Goal: Task Accomplishment & Management: Manage account settings

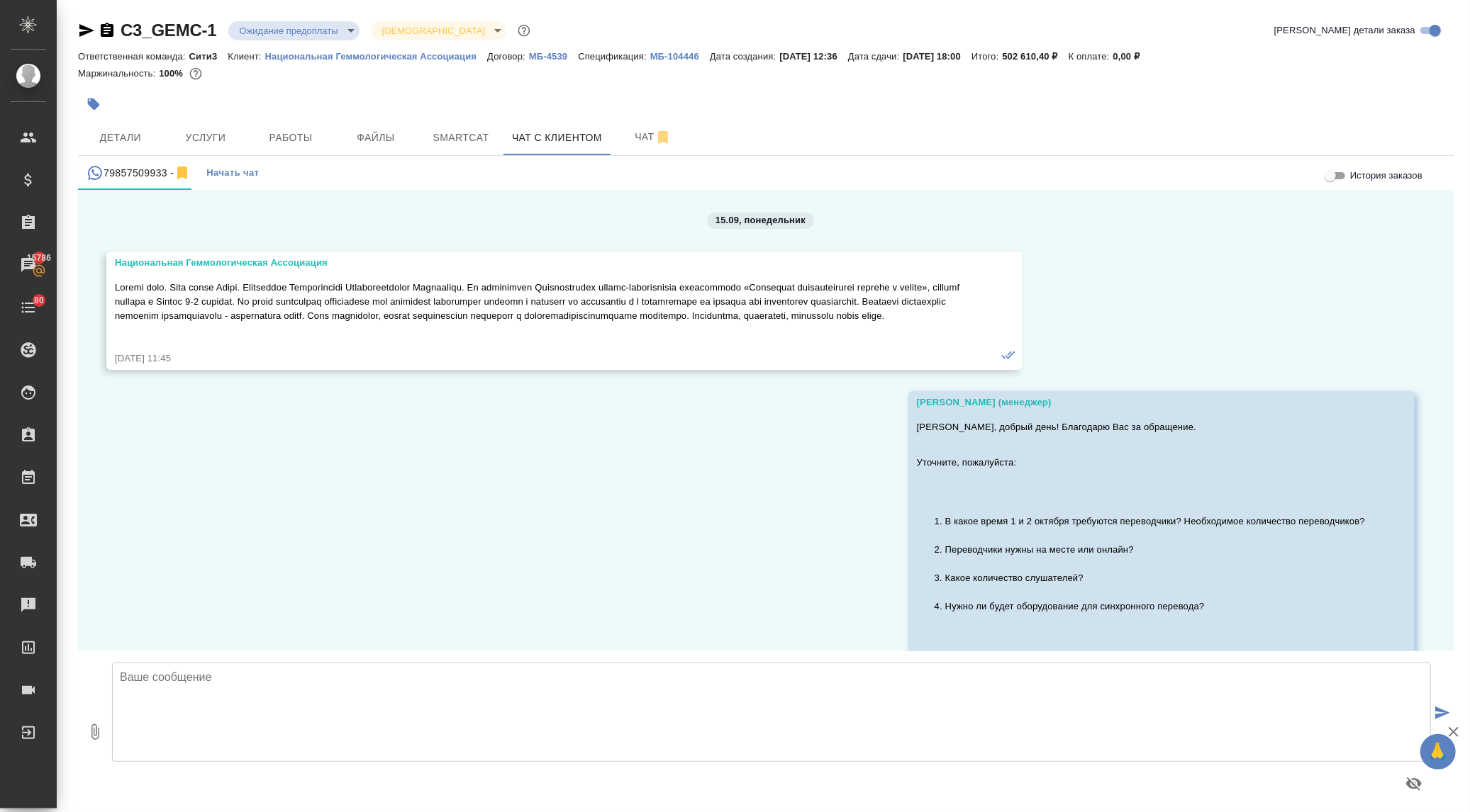
scroll to position [1837, 0]
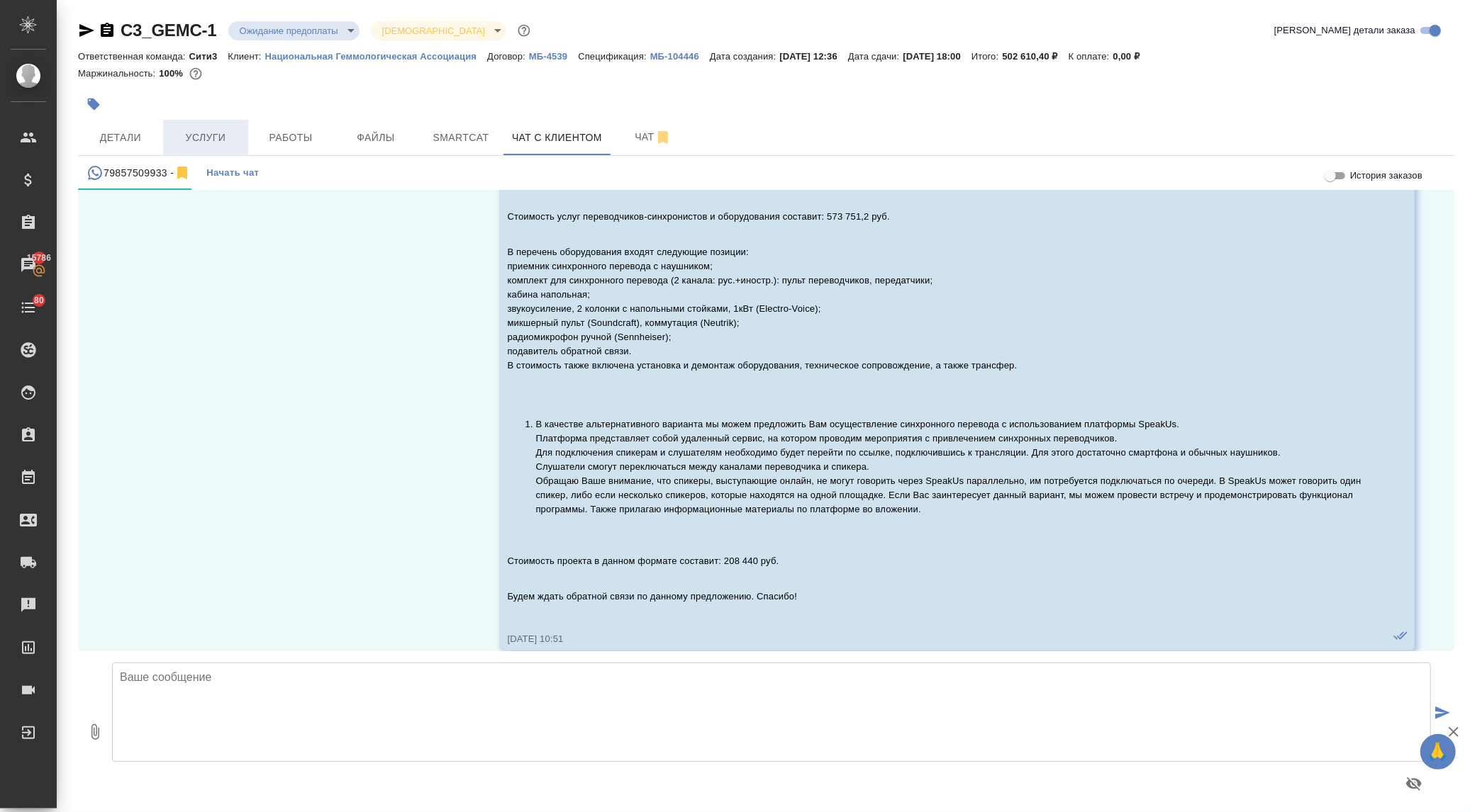
click at [185, 140] on span "Услуги" at bounding box center [205, 138] width 68 height 18
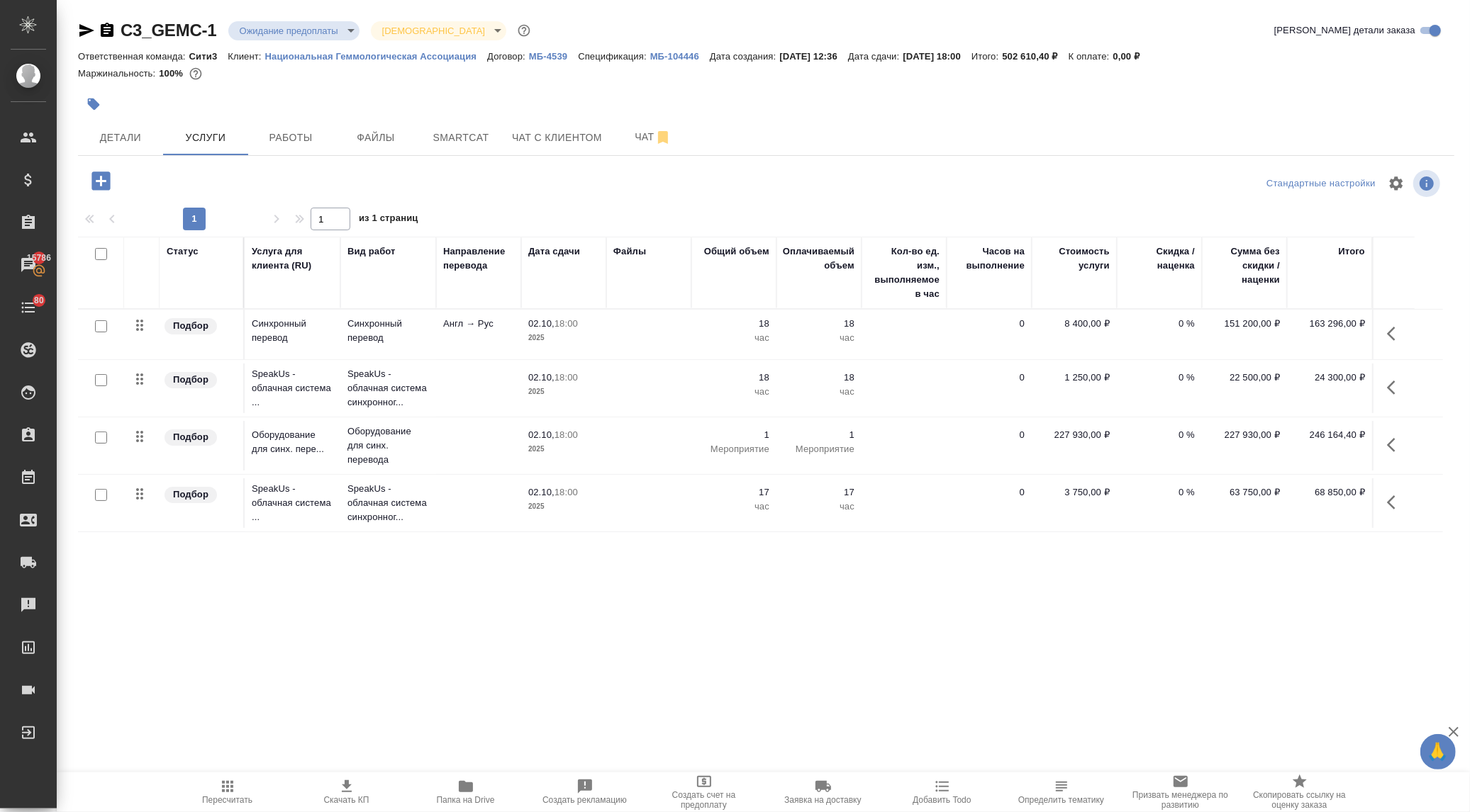
click at [1397, 444] on icon "button" at bounding box center [1395, 445] width 17 height 17
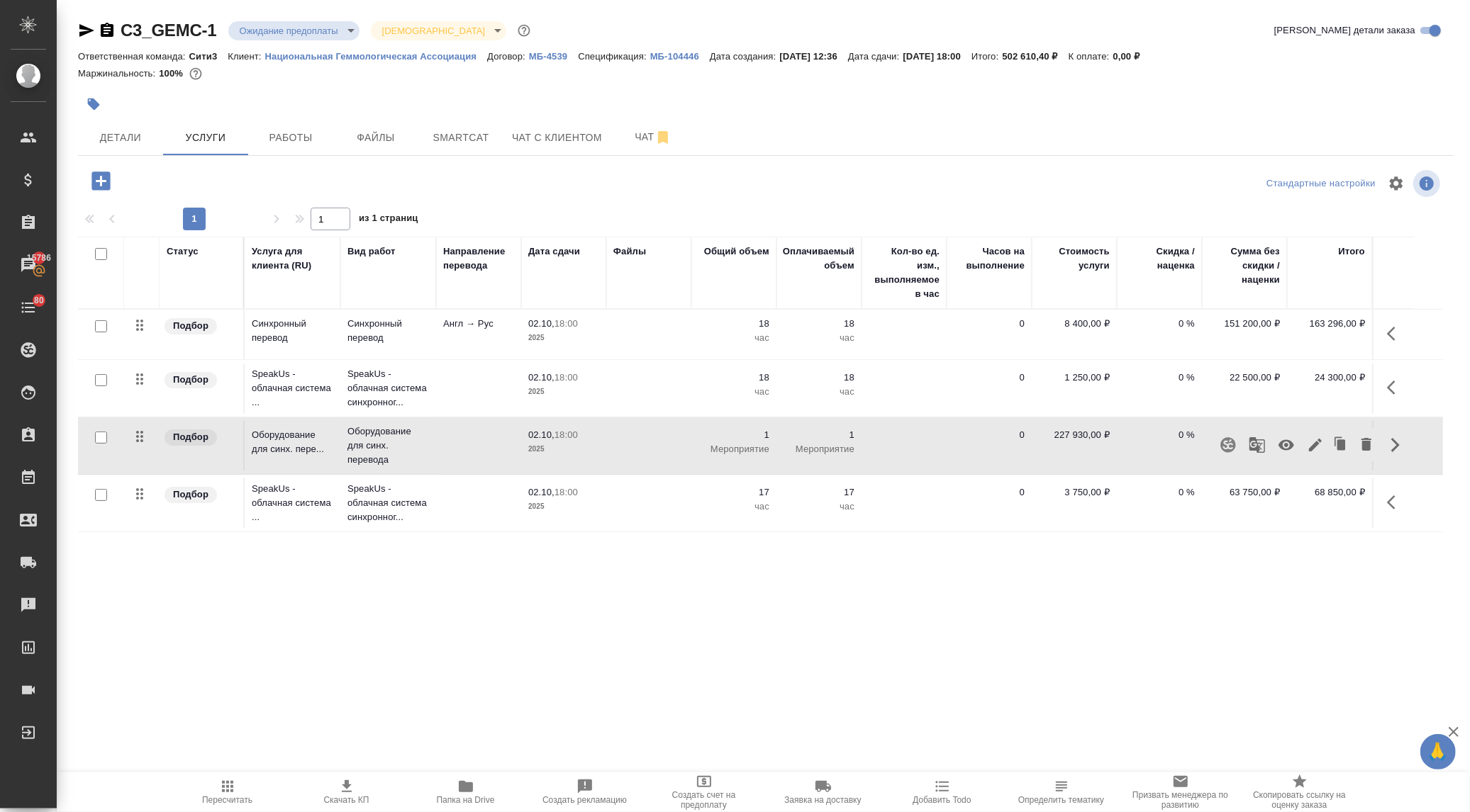
click at [1234, 560] on div "C3_GEMC-1 Ожидание предоплаты waitingForPrepayment Святая троица holyTrinity Кр…" at bounding box center [766, 289] width 1393 height 578
click at [1391, 444] on icon "button" at bounding box center [1391, 446] width 9 height 14
click at [1317, 445] on icon "button" at bounding box center [1316, 446] width 13 height 13
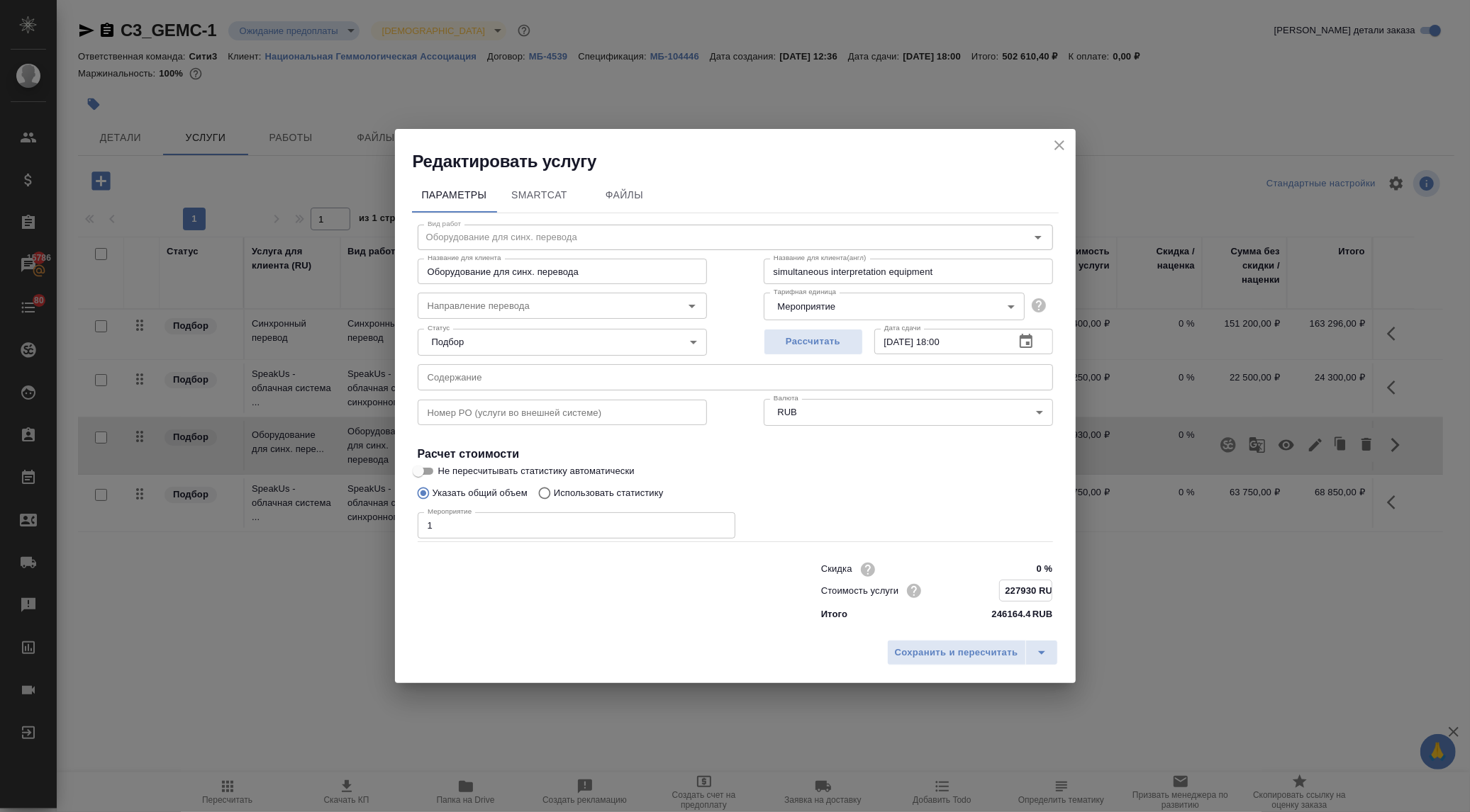
drag, startPoint x: 1036, startPoint y: 587, endPoint x: 994, endPoint y: 593, distance: 42.4
click at [994, 593] on div "Стоимость услуги 227930 RUB" at bounding box center [937, 591] width 232 height 22
click at [1019, 589] on input "190000 RUB" at bounding box center [1026, 591] width 52 height 21
type input "190000 RUB"
click at [974, 649] on span "Сохранить и пересчитать" at bounding box center [956, 652] width 123 height 16
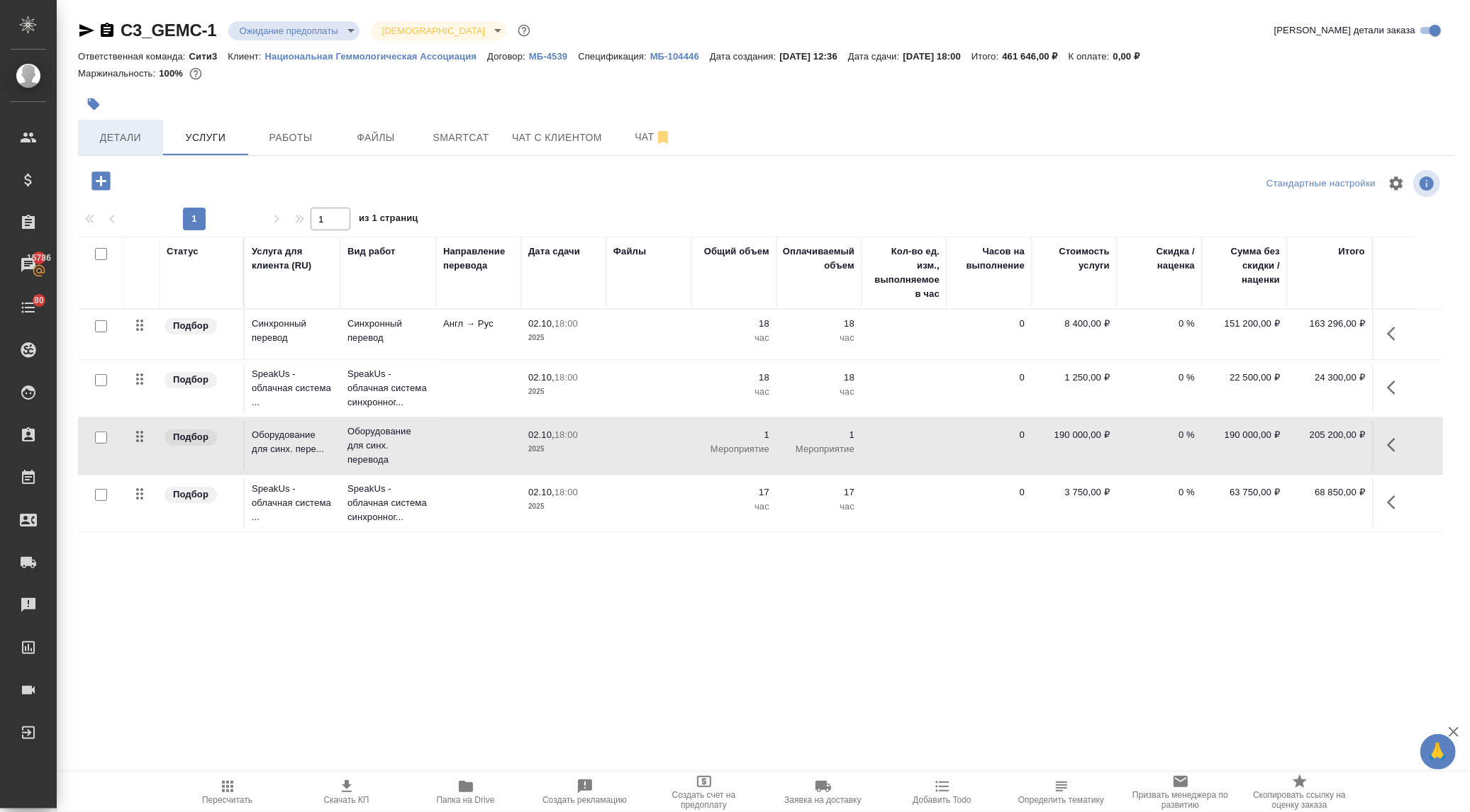
click at [117, 136] on span "Детали" at bounding box center [120, 138] width 68 height 18
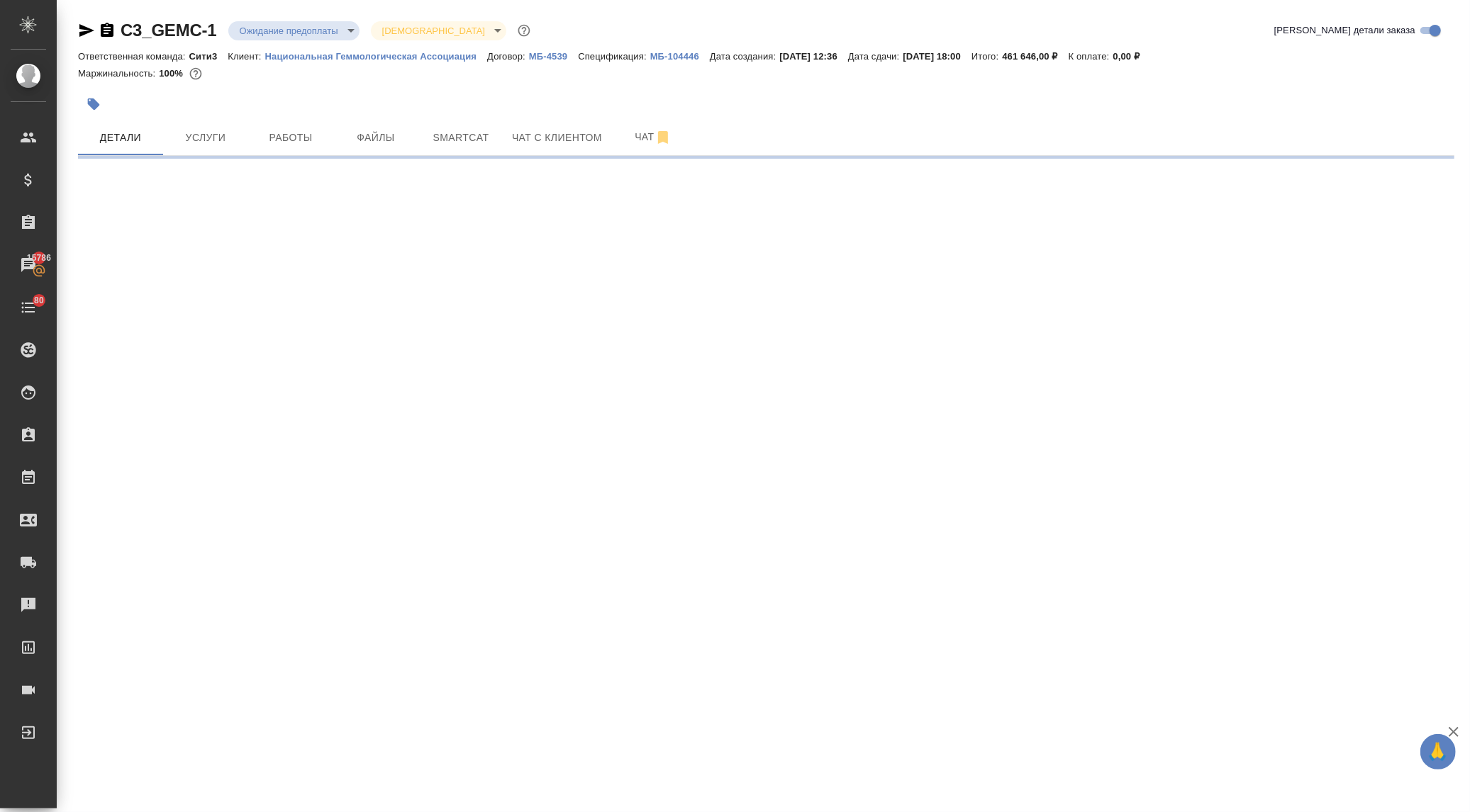
select select "RU"
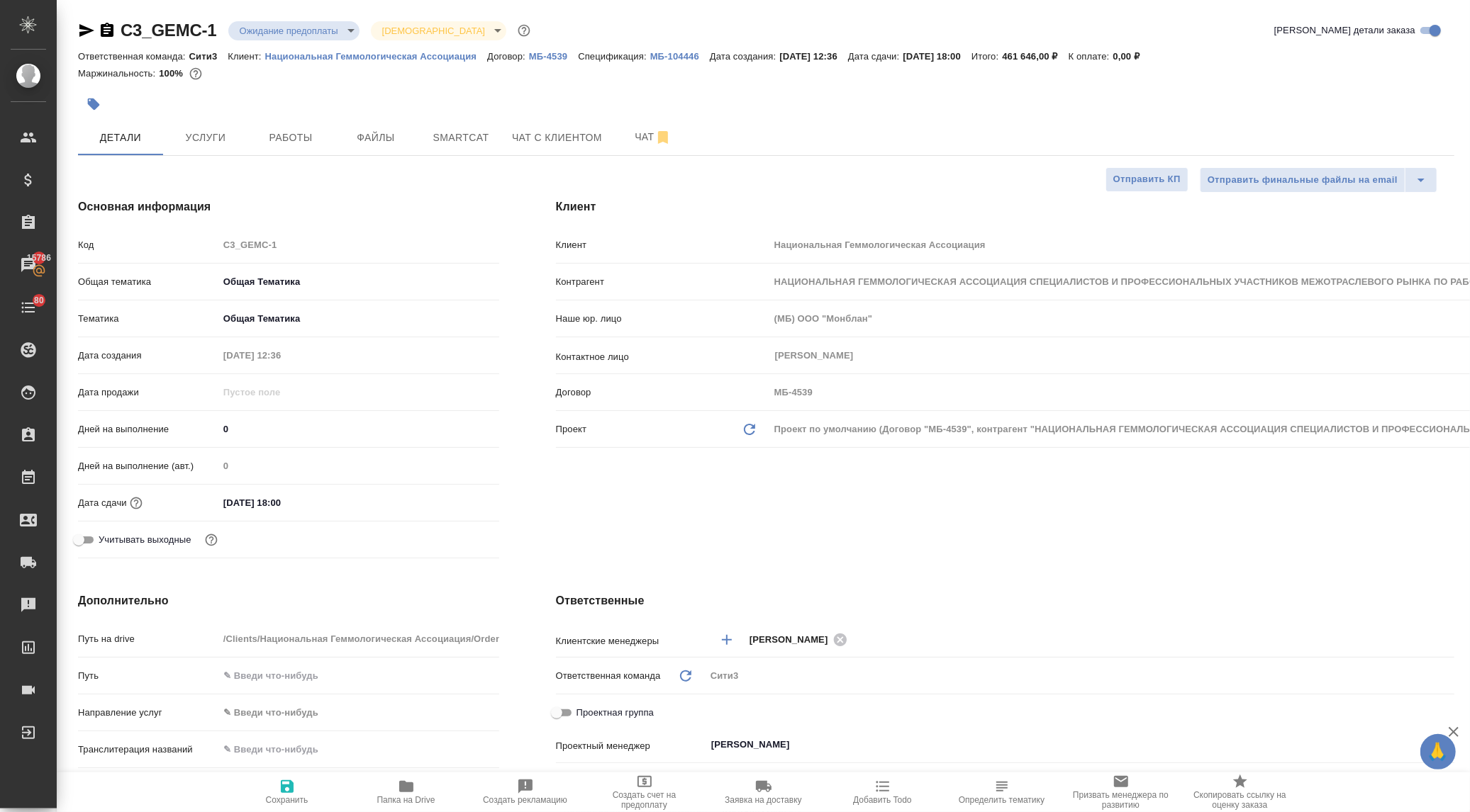
type textarea "x"
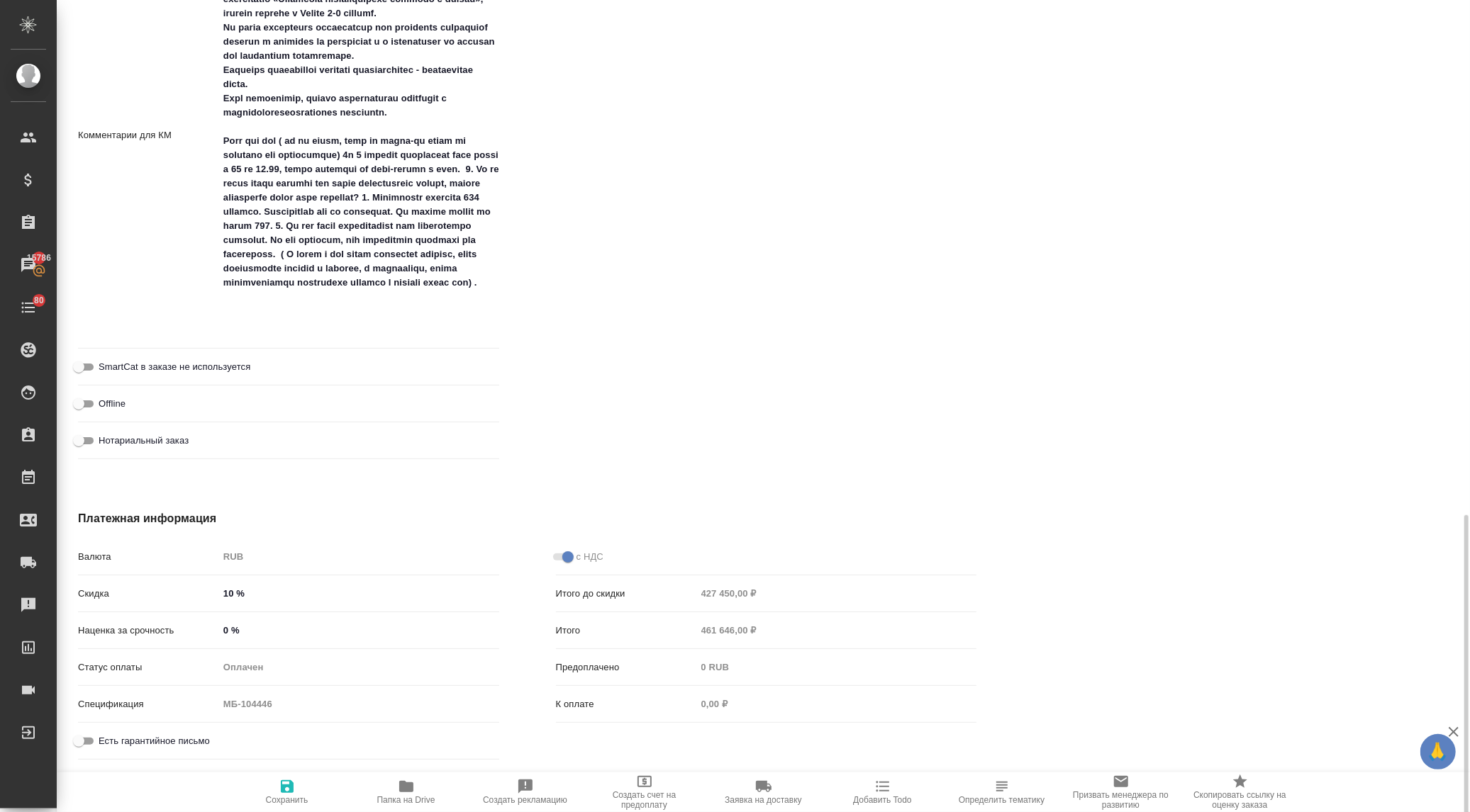
scroll to position [1278, 0]
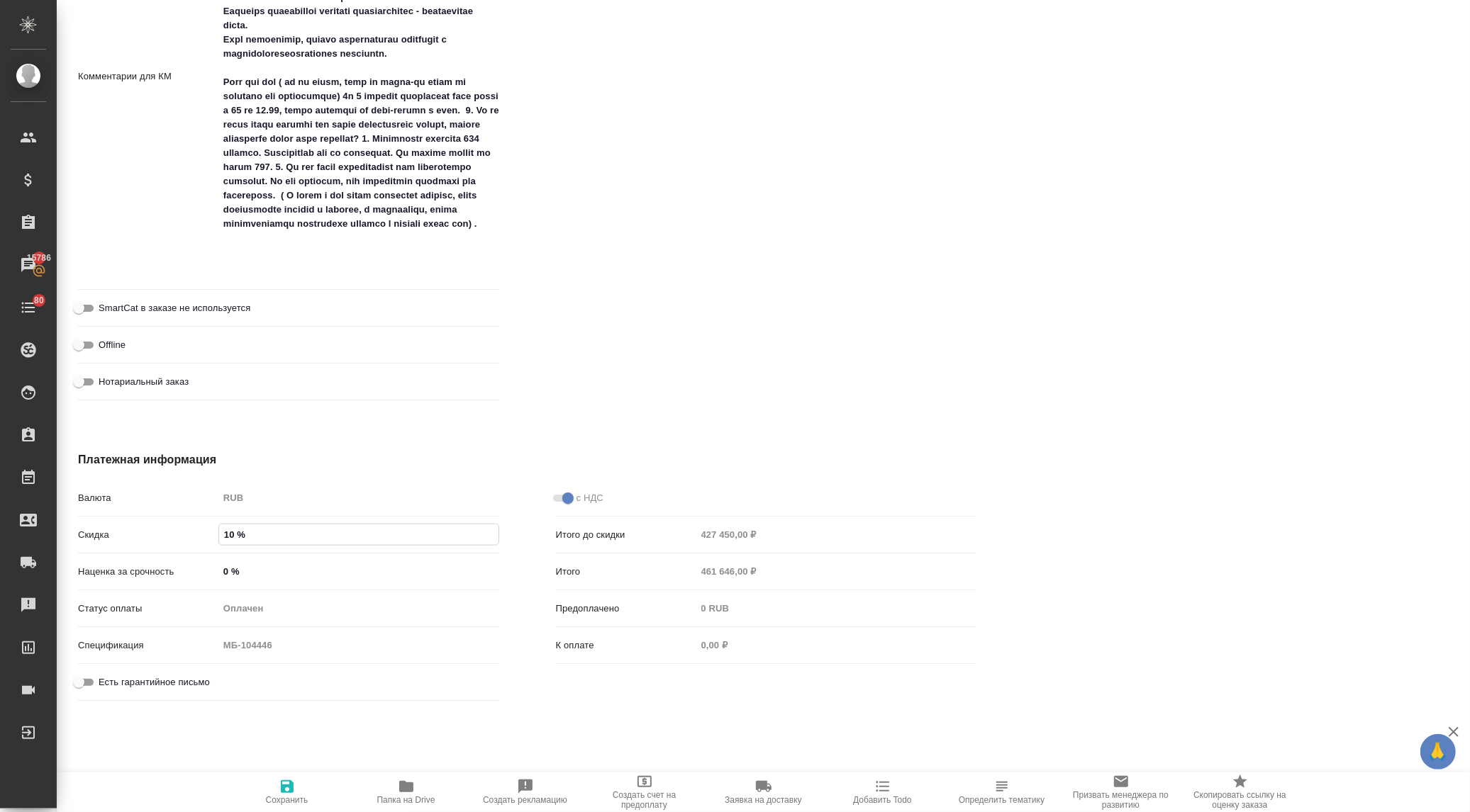
drag, startPoint x: 231, startPoint y: 533, endPoint x: 216, endPoint y: 537, distance: 15.5
click at [216, 537] on div "Скидка 10 %" at bounding box center [288, 534] width 421 height 25
type textarea "x"
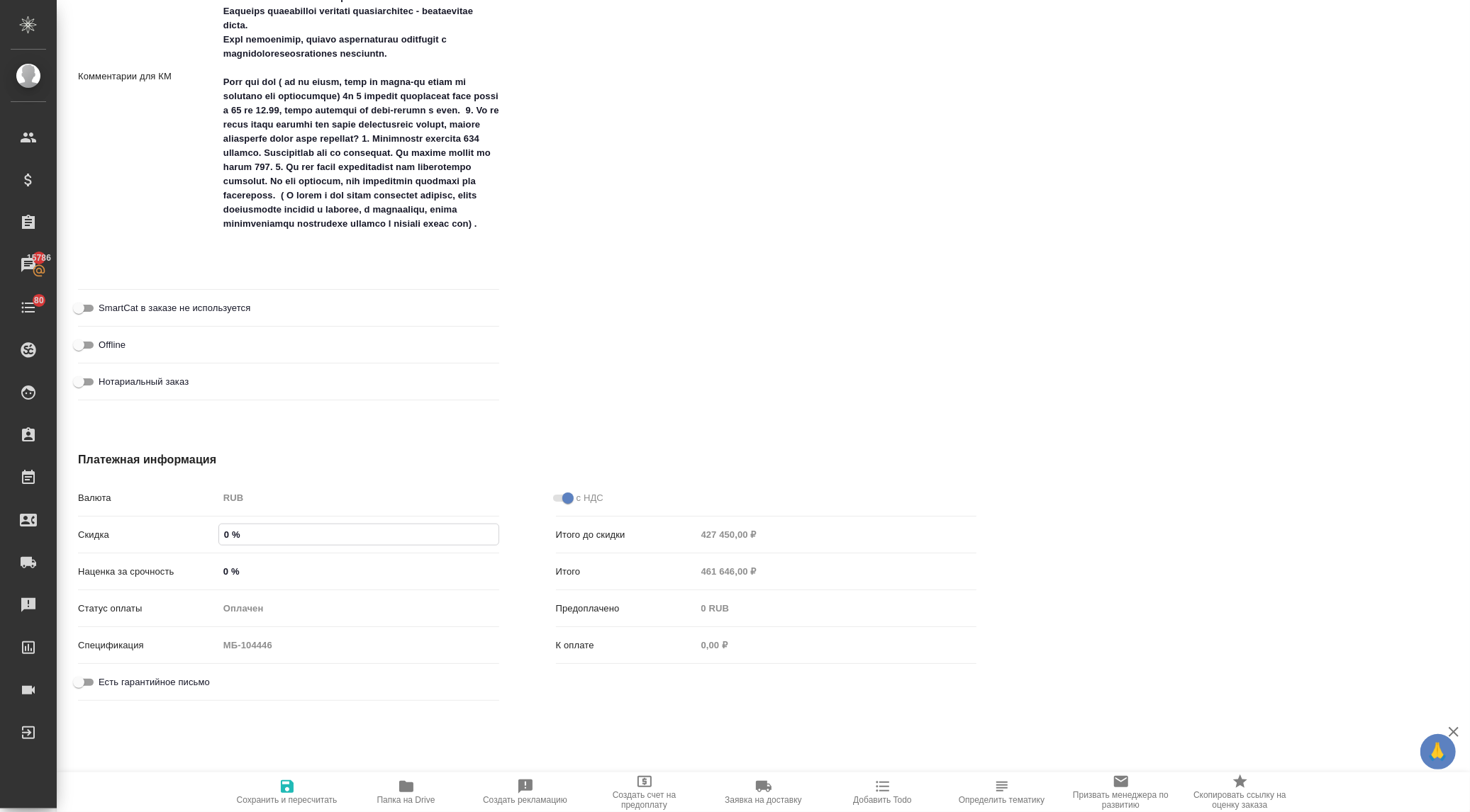
type input "0 %"
click at [272, 784] on span "Сохранить и пересчитать" at bounding box center [288, 792] width 102 height 27
type textarea "x"
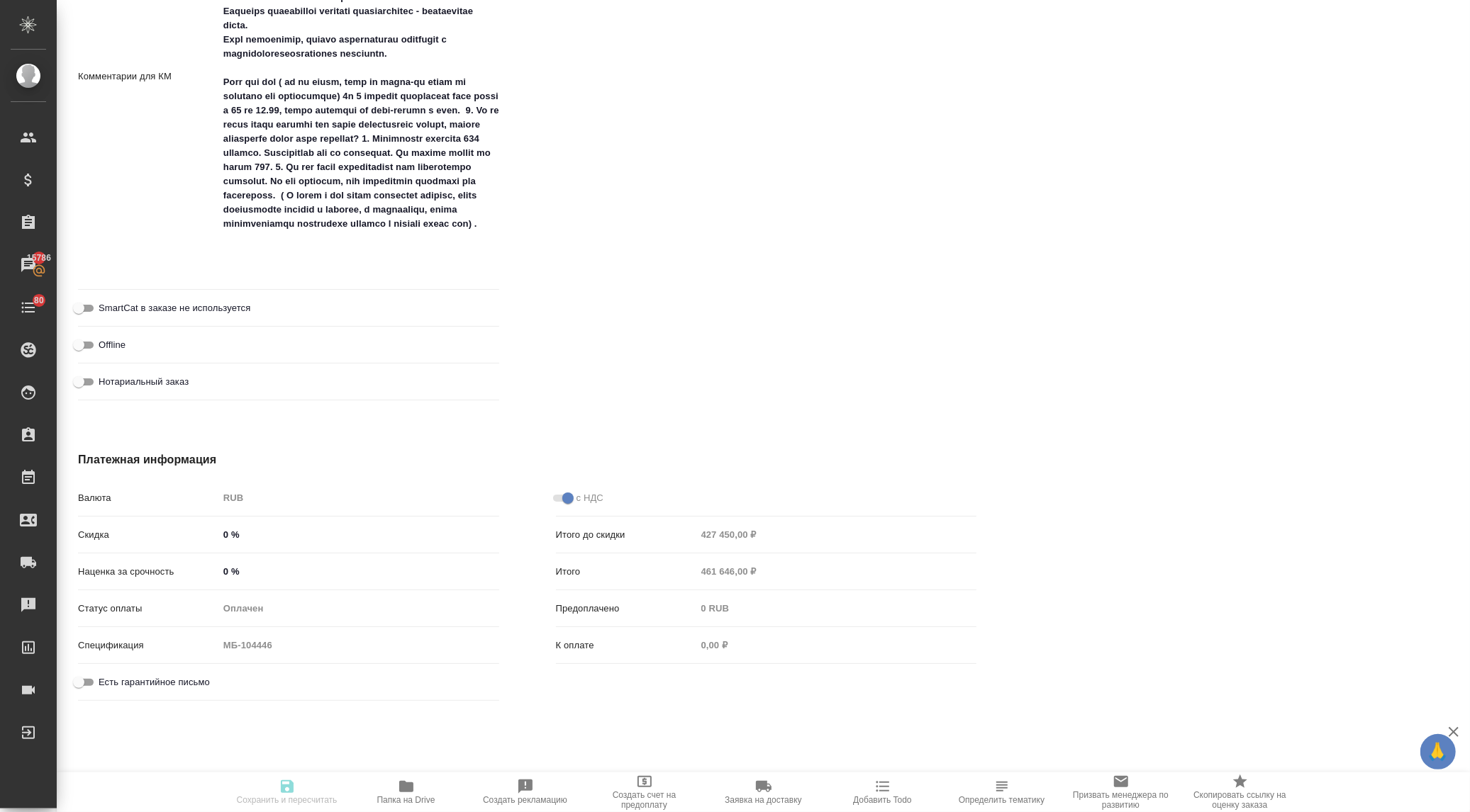
type textarea "x"
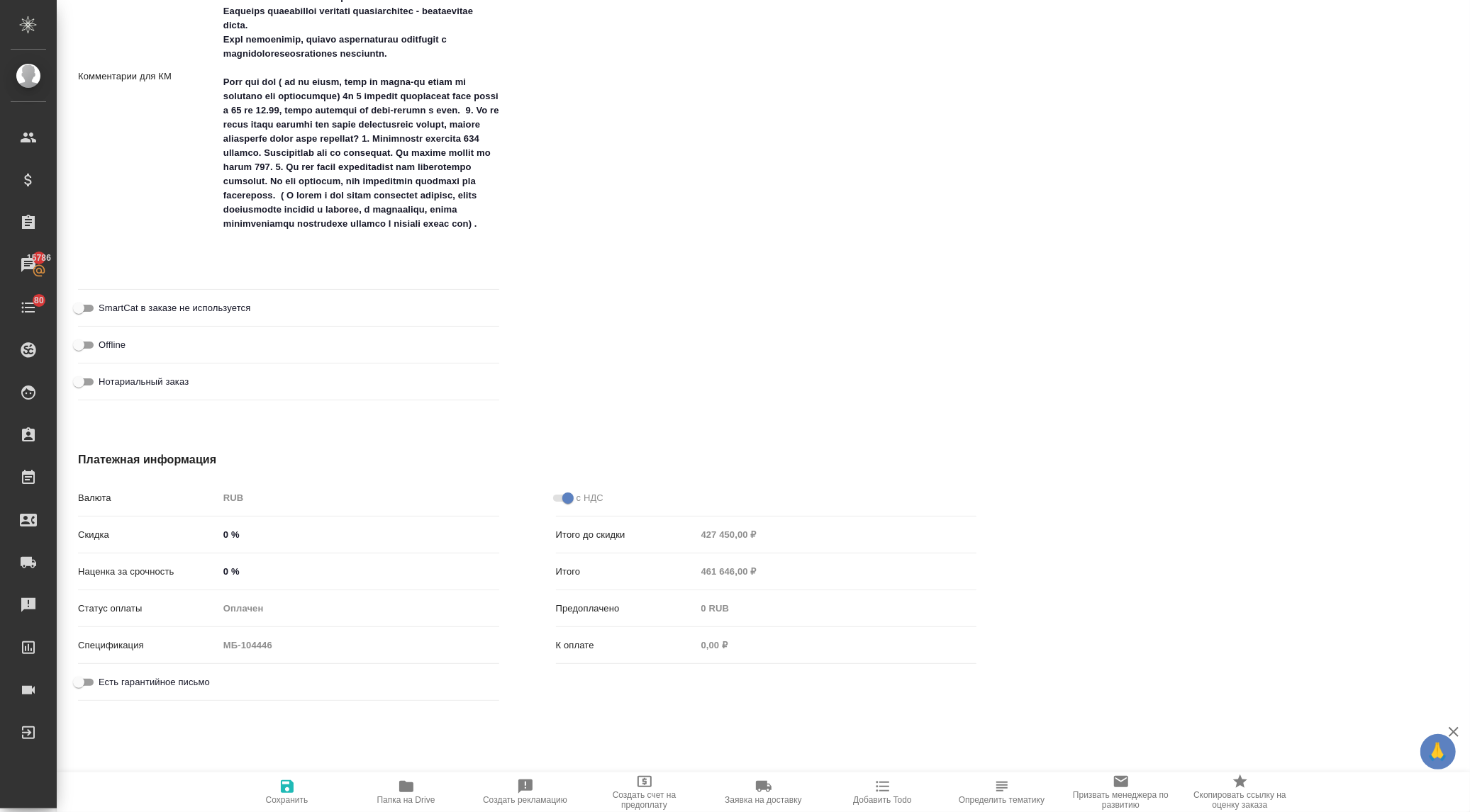
type textarea "x"
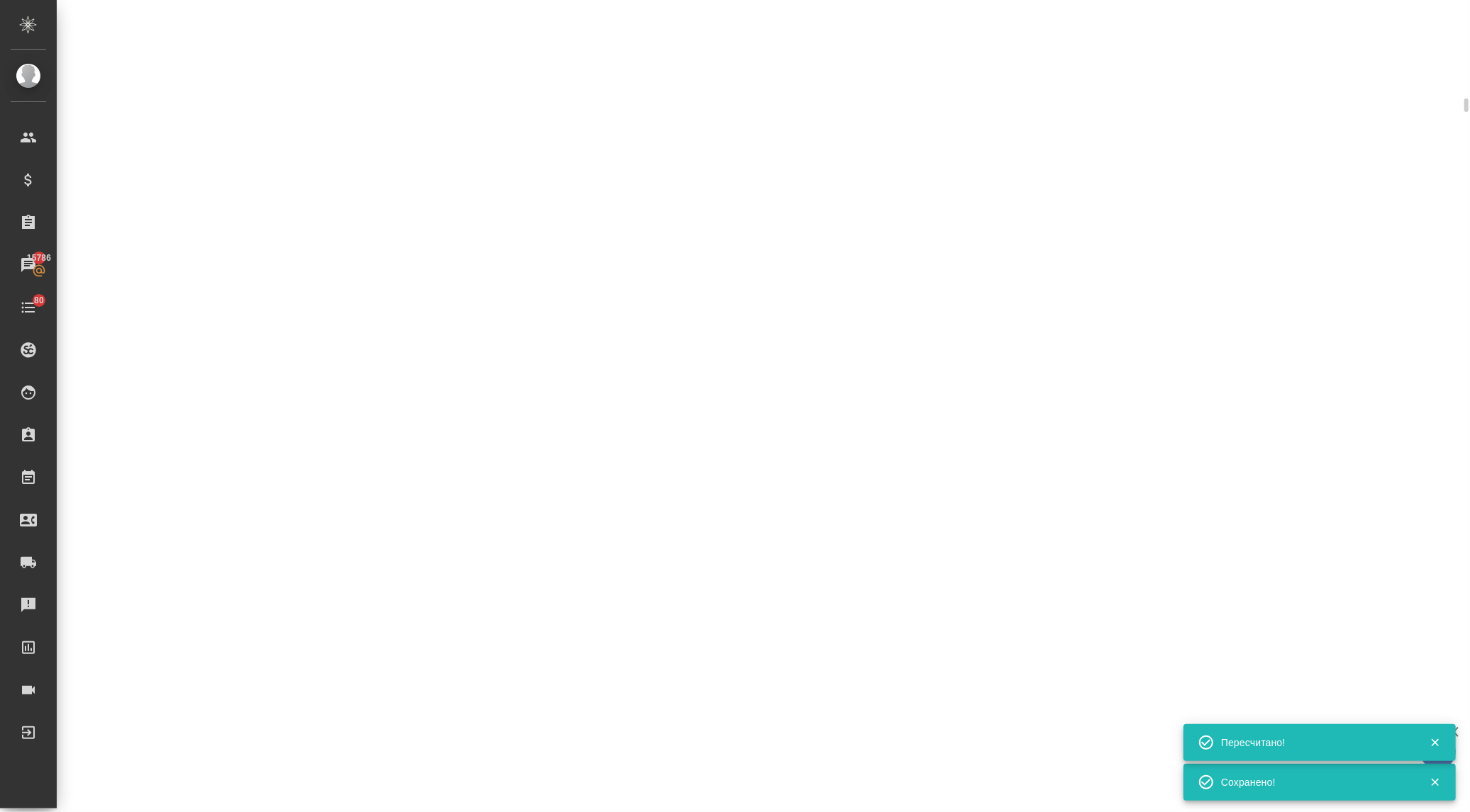
select select "RU"
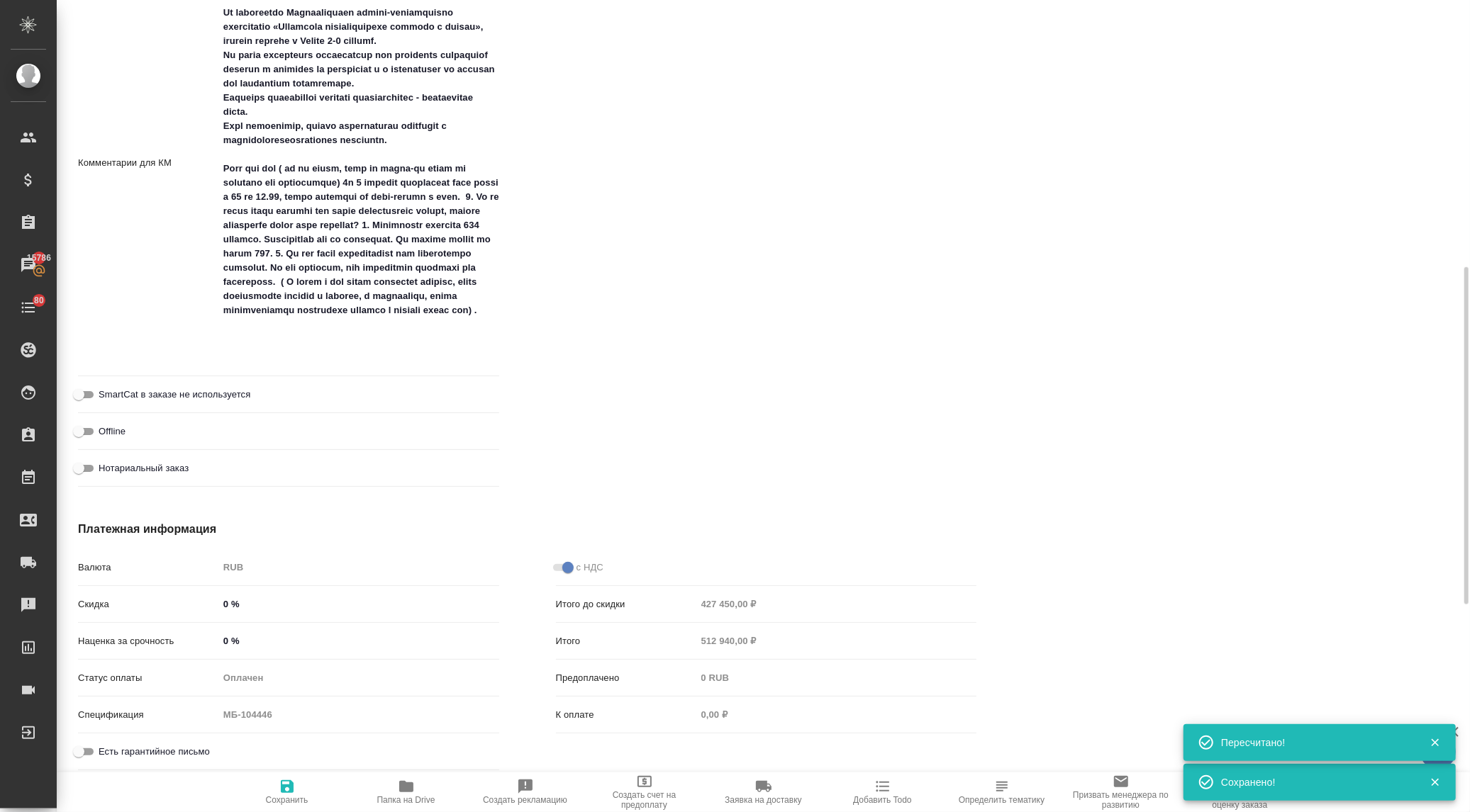
type textarea "x"
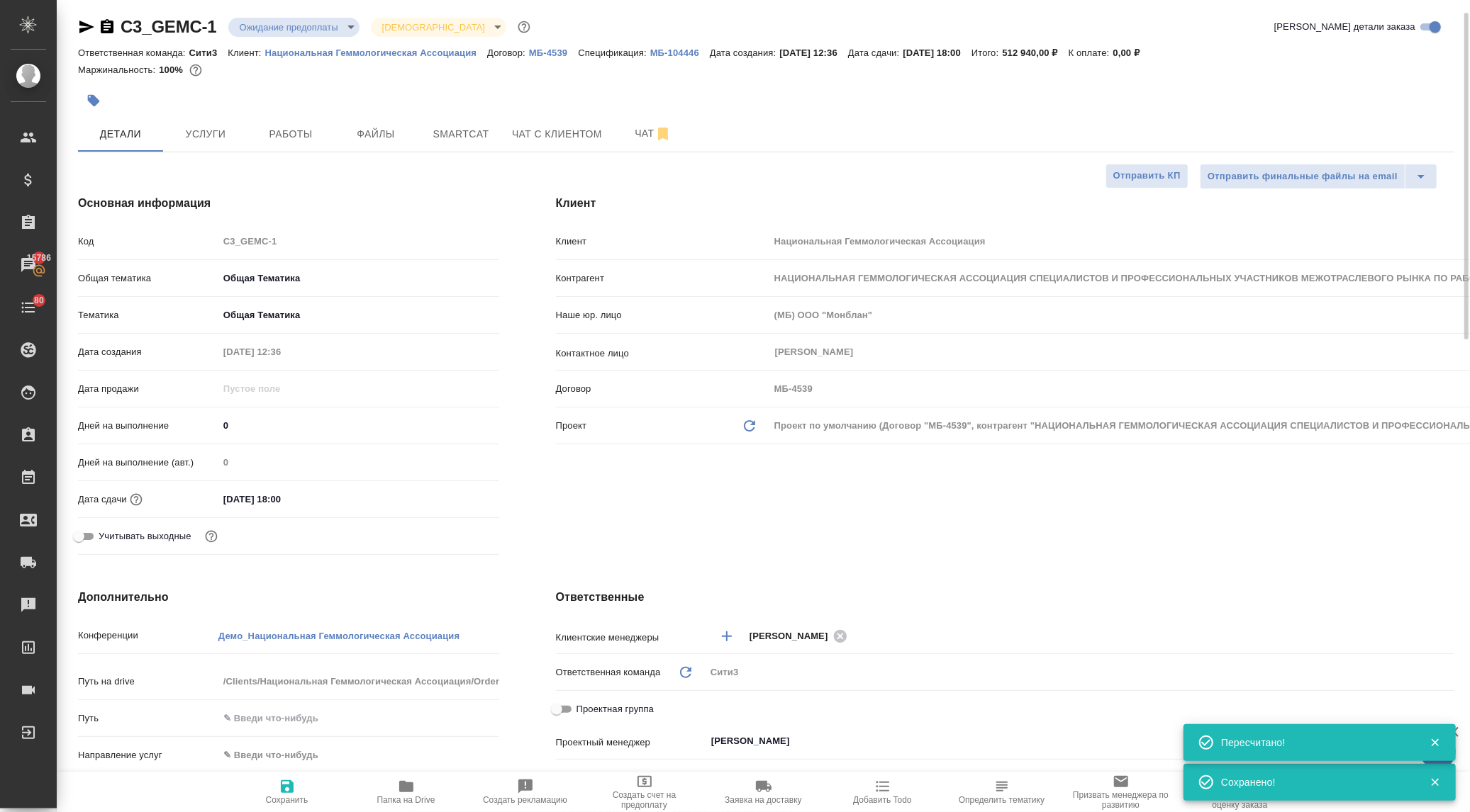
scroll to position [0, 0]
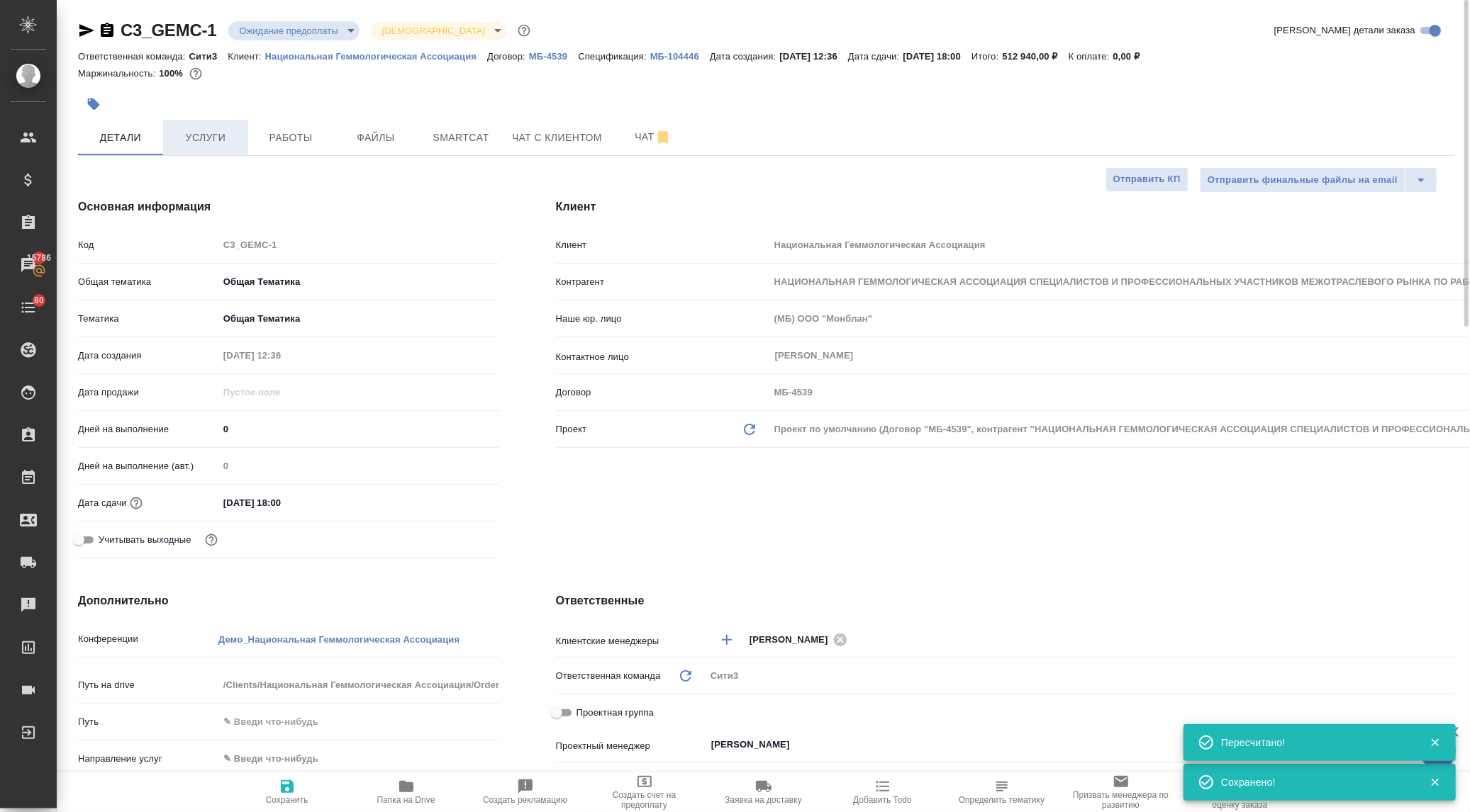
click at [196, 147] on button "Услуги" at bounding box center [205, 137] width 85 height 35
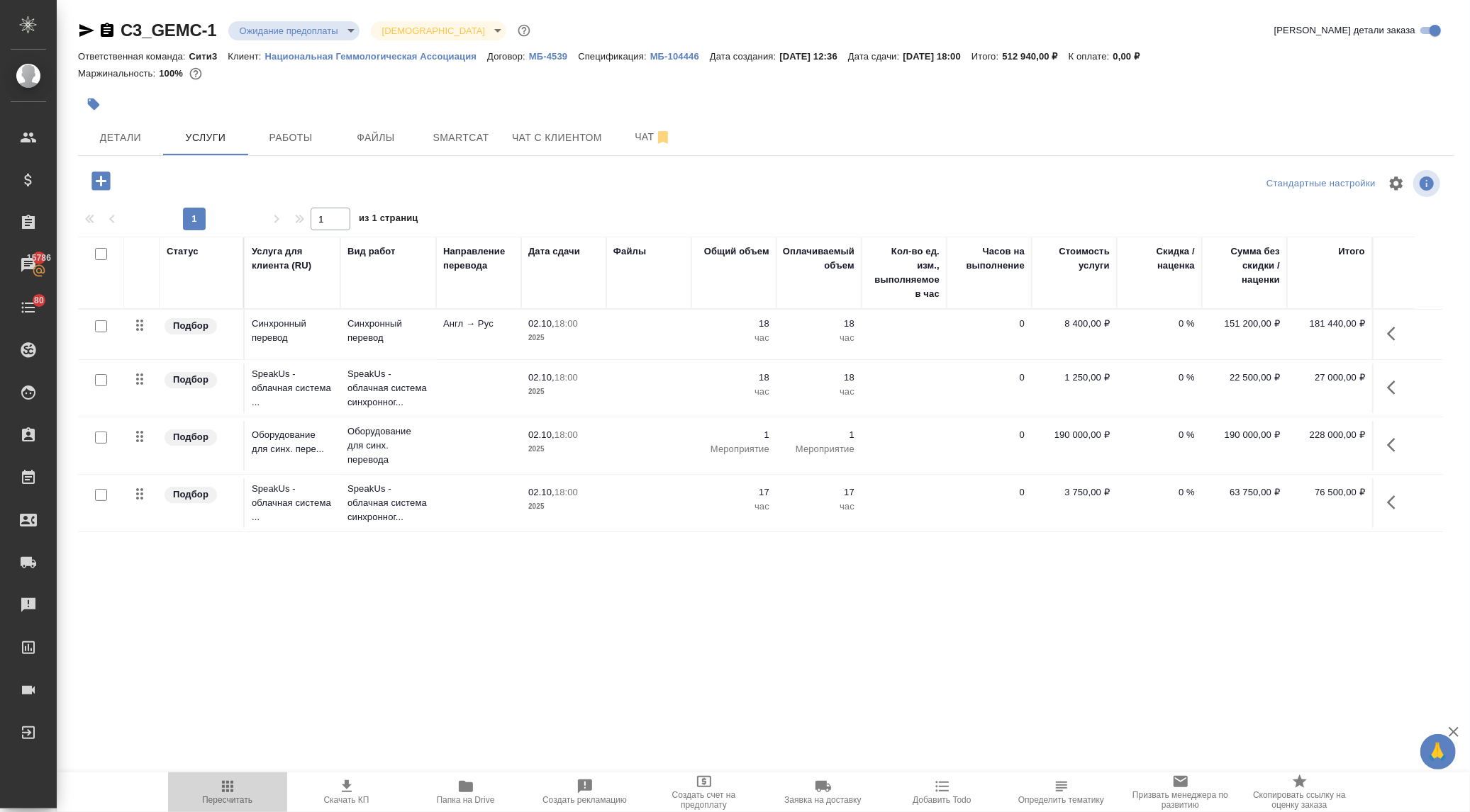
click at [222, 787] on icon "button" at bounding box center [228, 786] width 11 height 11
click at [929, 456] on td at bounding box center [904, 446] width 85 height 50
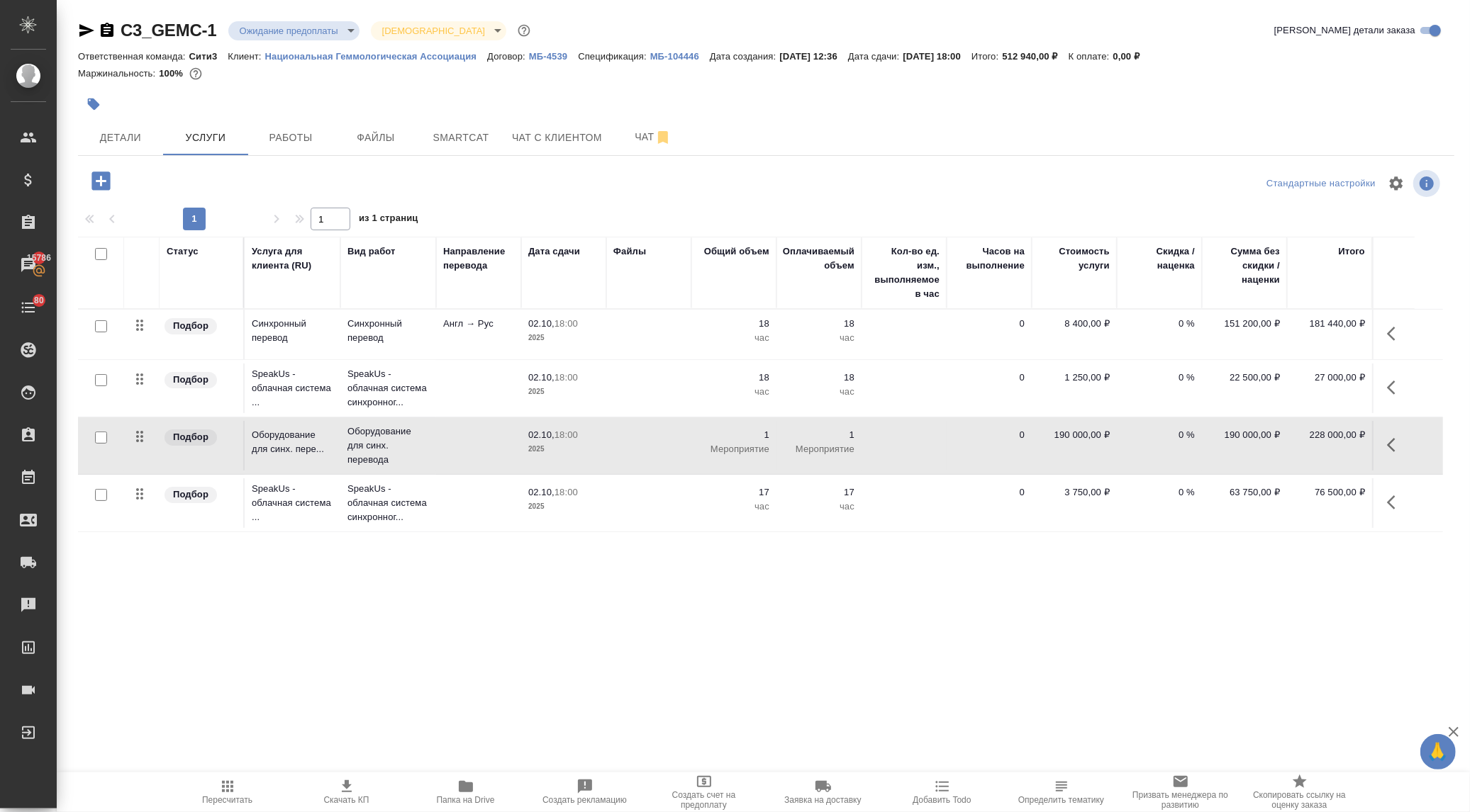
click at [929, 458] on td at bounding box center [904, 446] width 85 height 50
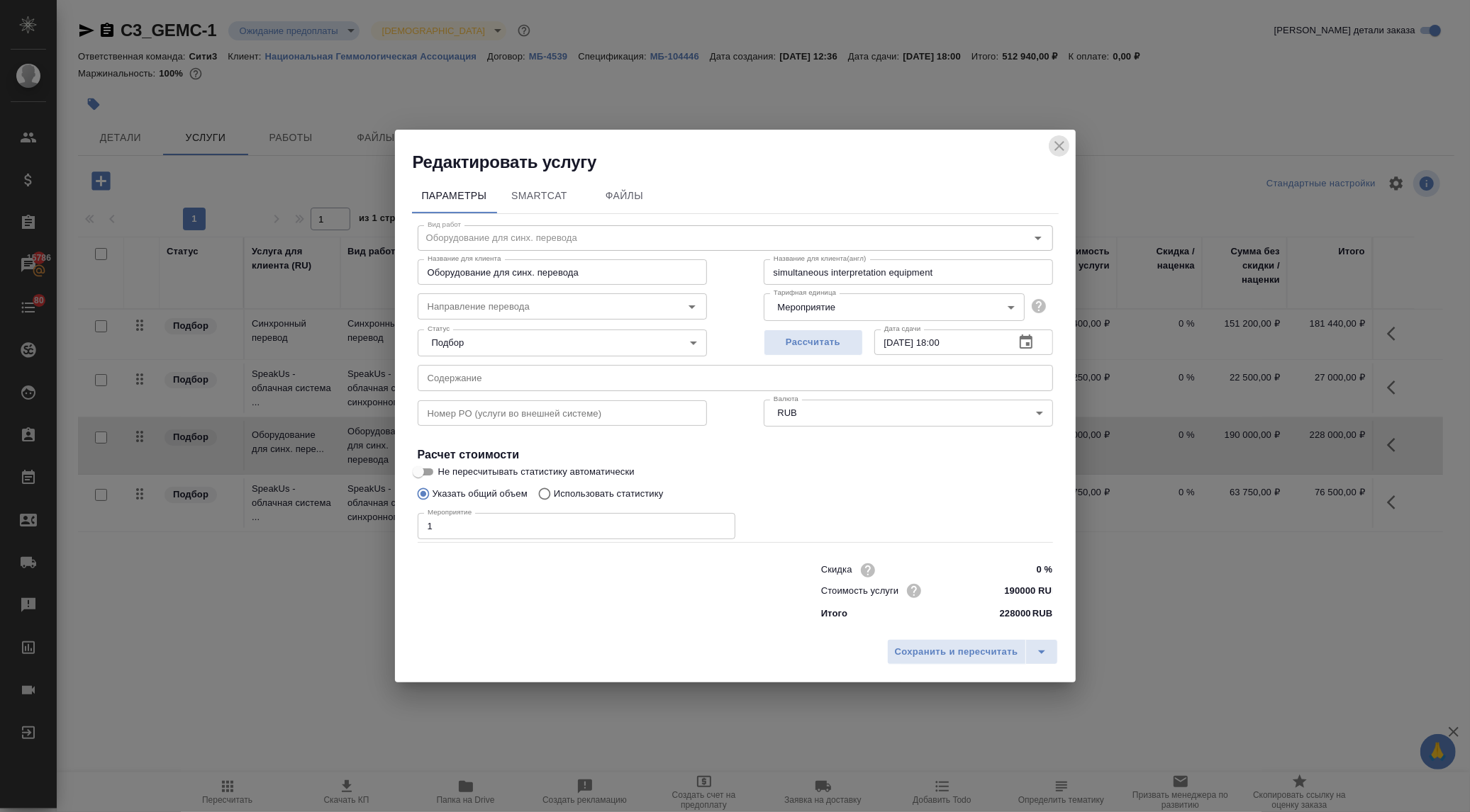
click at [1051, 146] on icon "close" at bounding box center [1059, 145] width 17 height 17
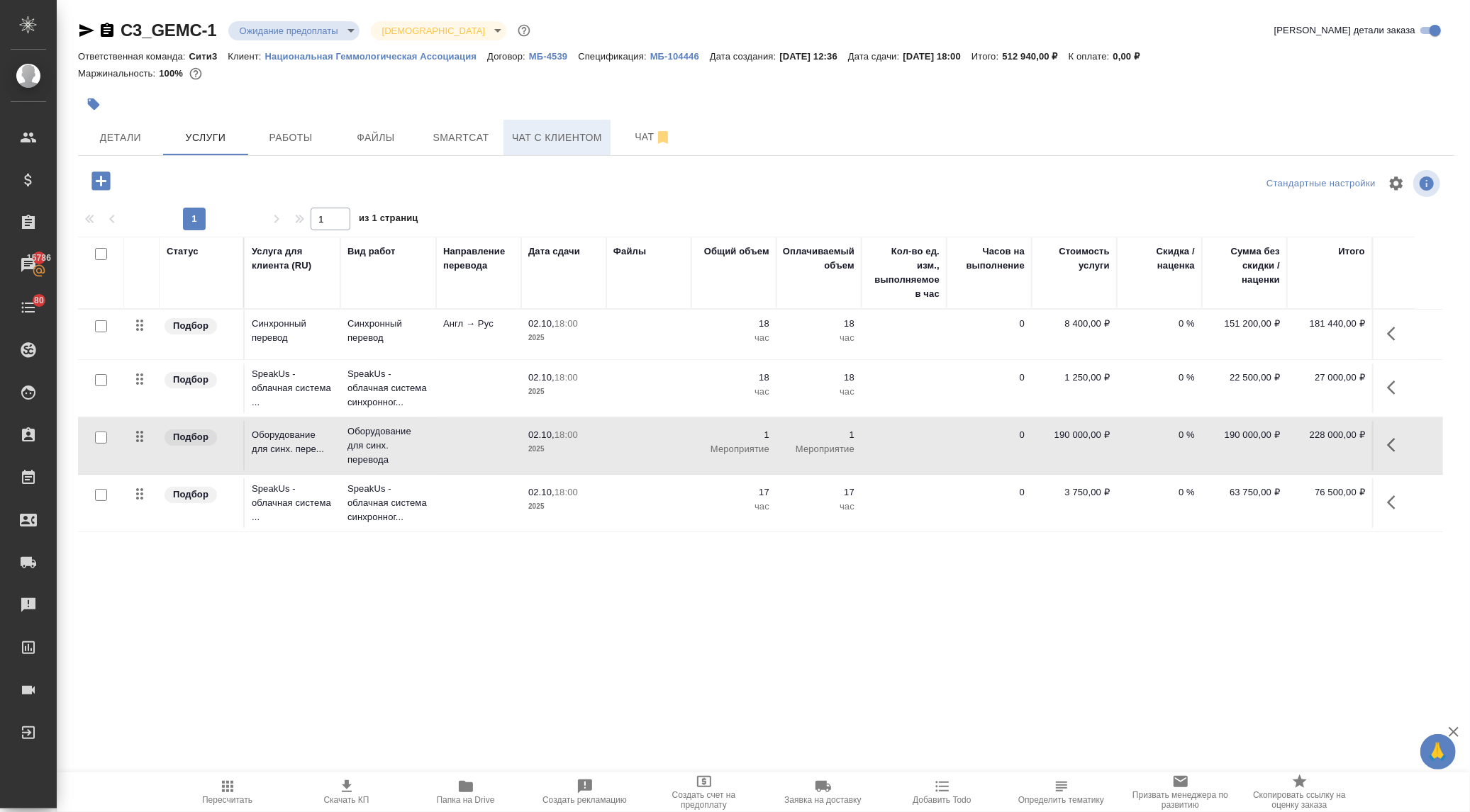
click at [541, 140] on span "Чат с клиентом" at bounding box center [557, 138] width 90 height 18
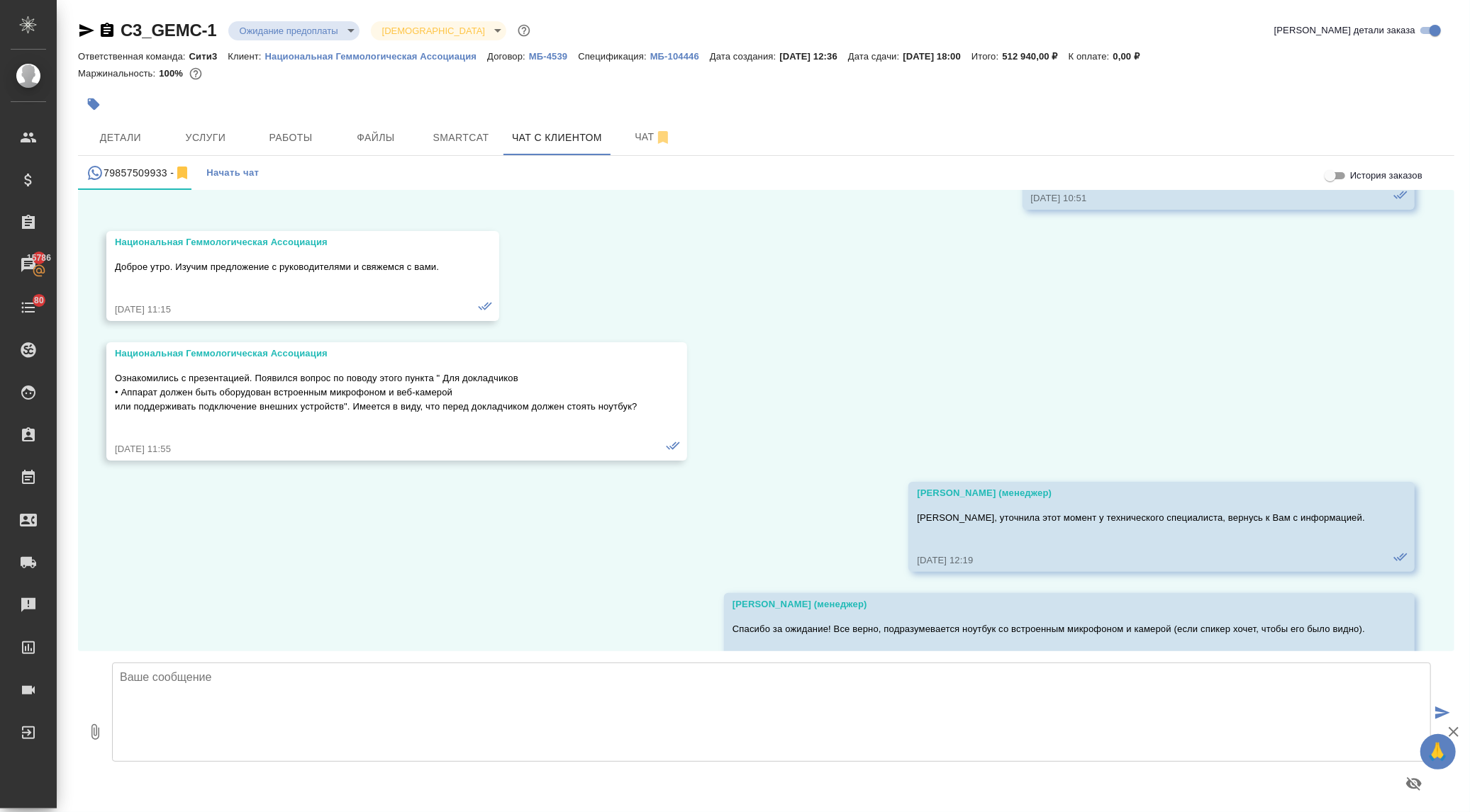
scroll to position [11259, 0]
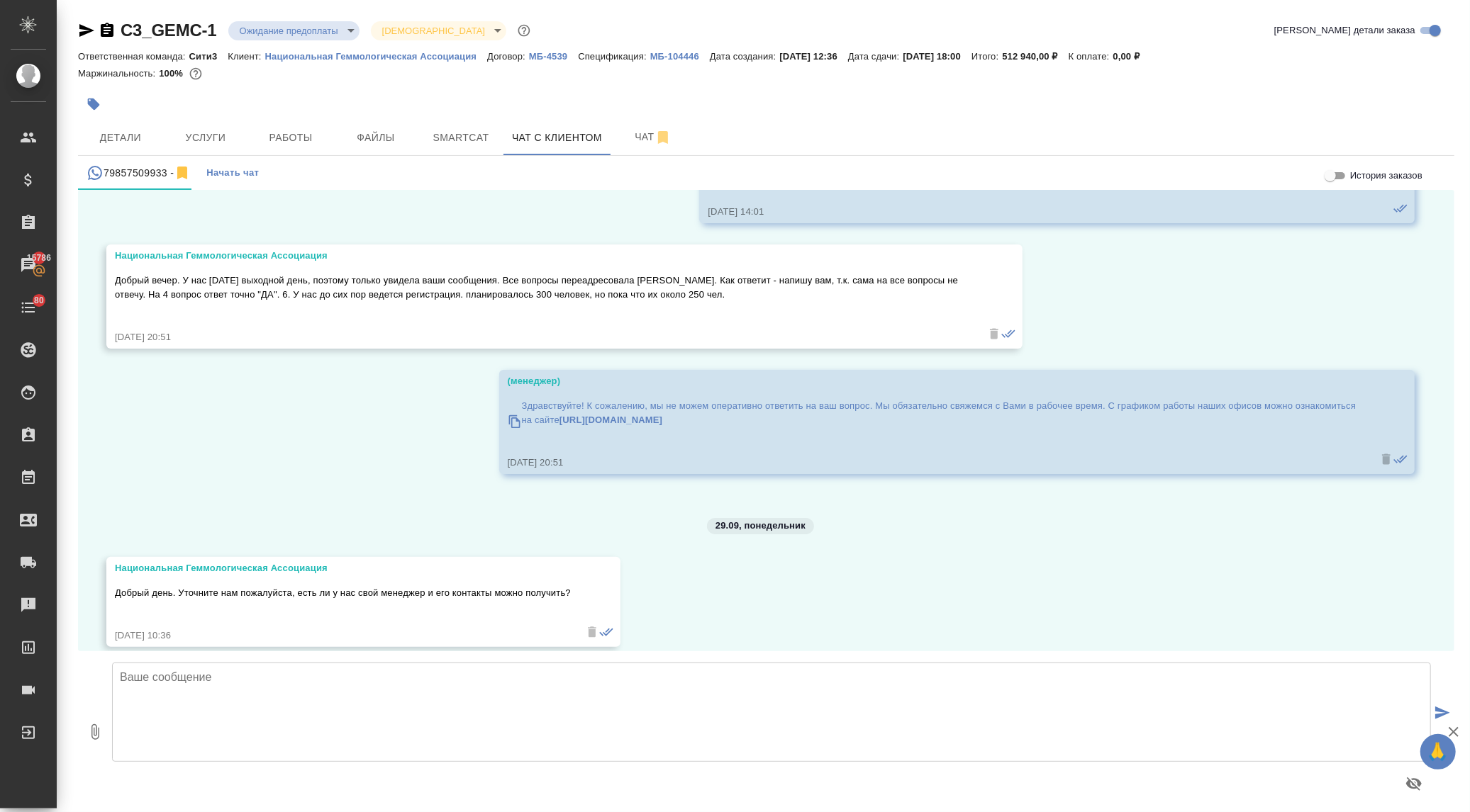
click at [681, 55] on p "МБ-104446" at bounding box center [680, 56] width 60 height 10
click at [209, 139] on span "Услуги" at bounding box center [205, 138] width 68 height 18
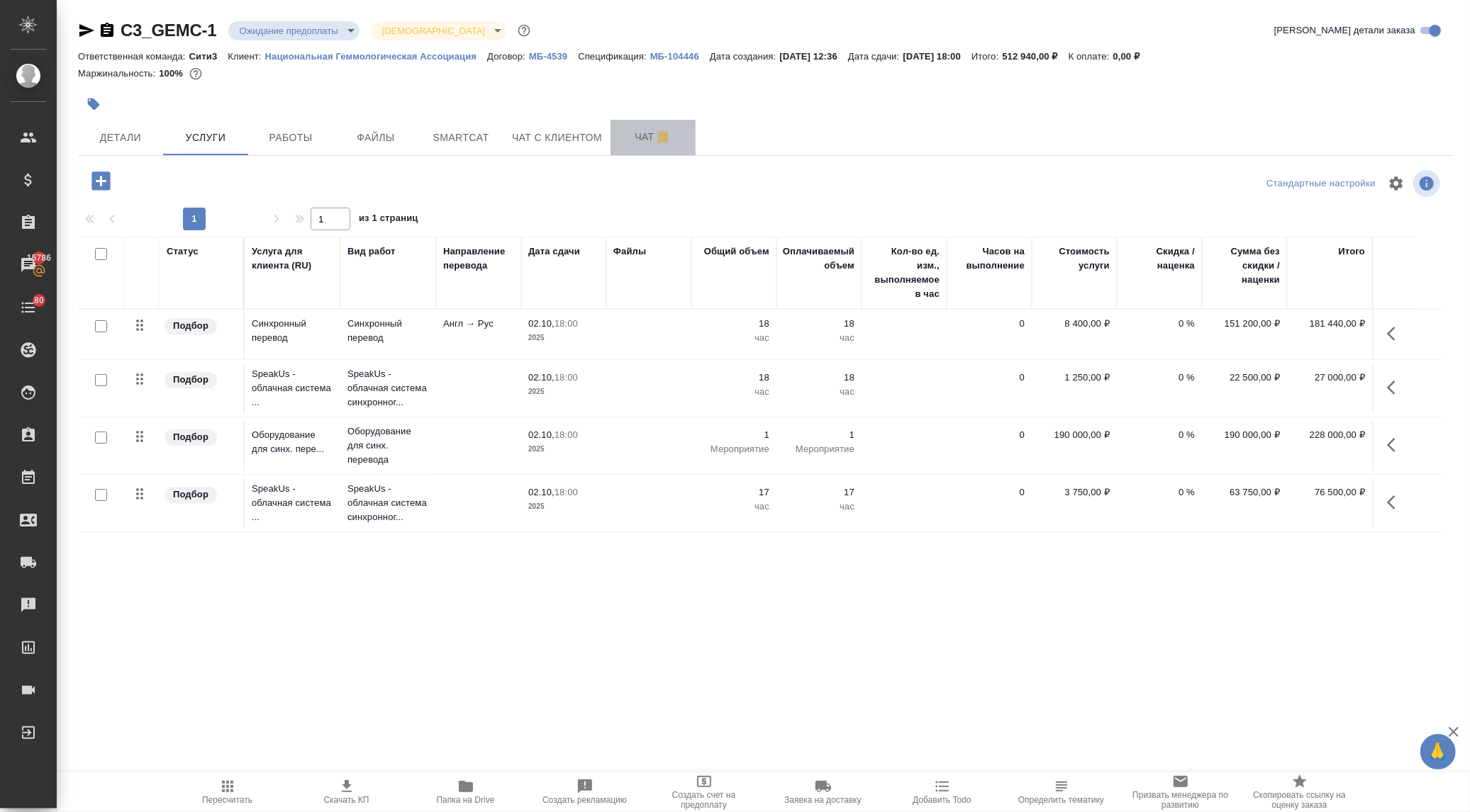
click at [644, 129] on span "Чат" at bounding box center [653, 137] width 68 height 18
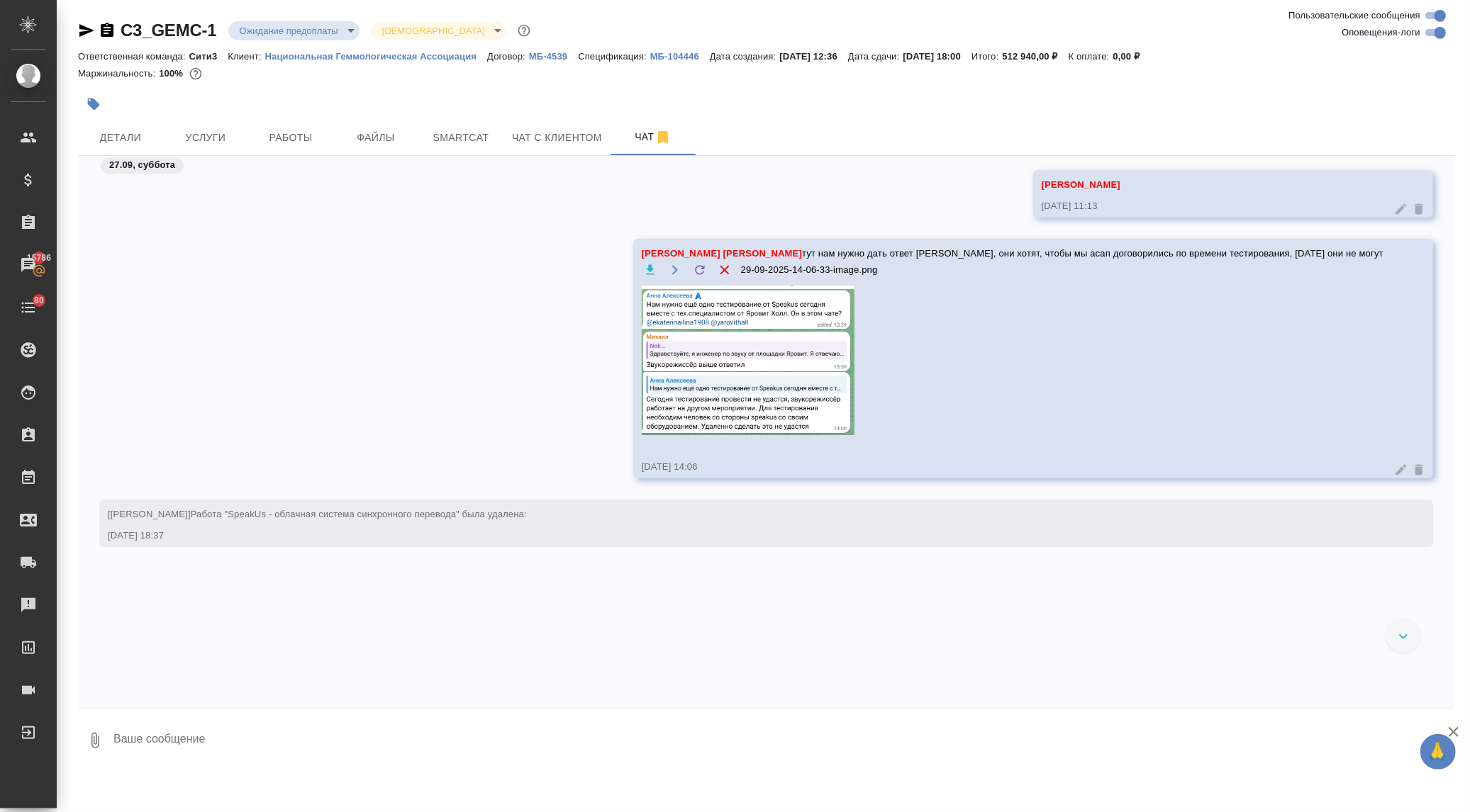
scroll to position [7165, 0]
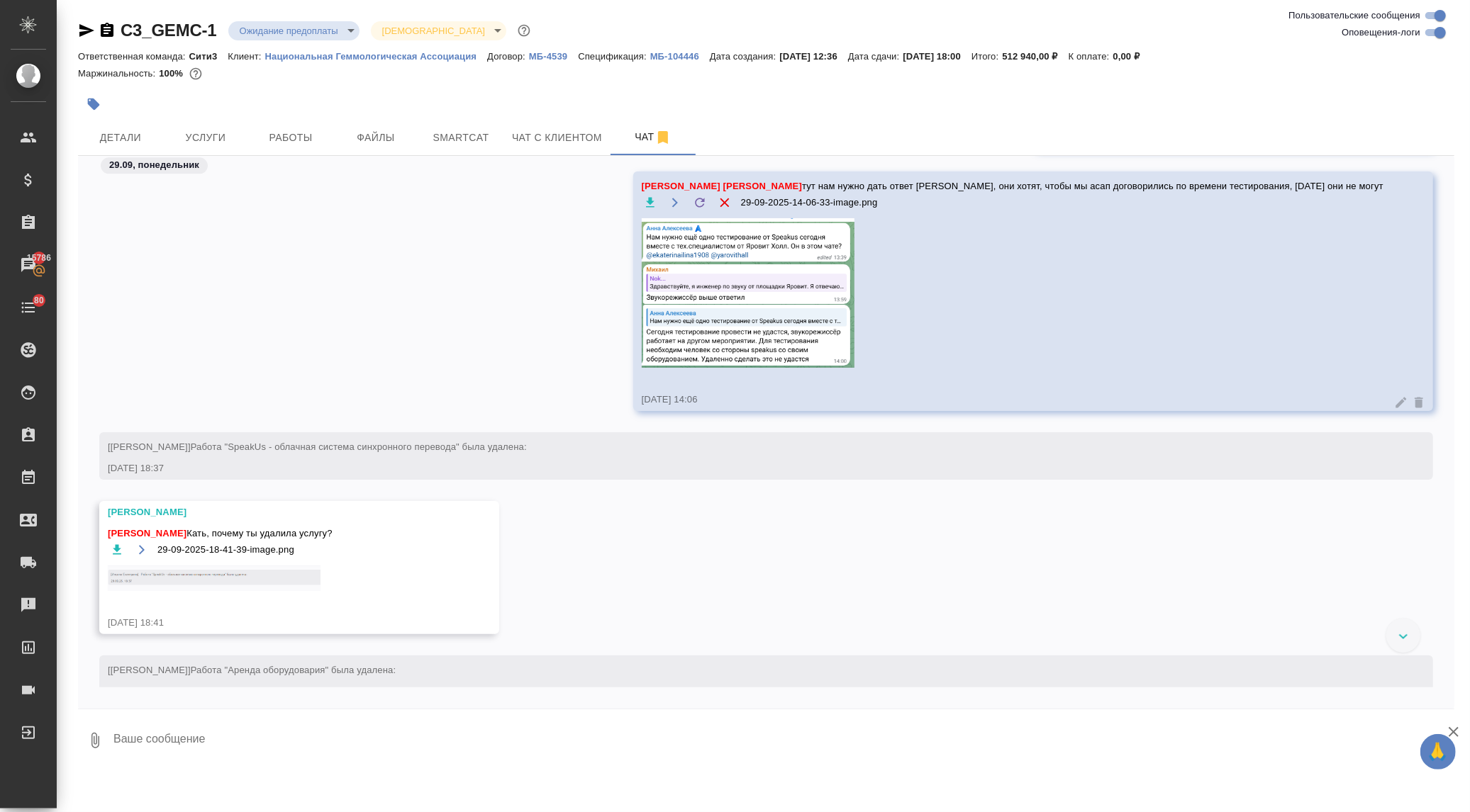
click at [242, 574] on img at bounding box center [214, 578] width 213 height 26
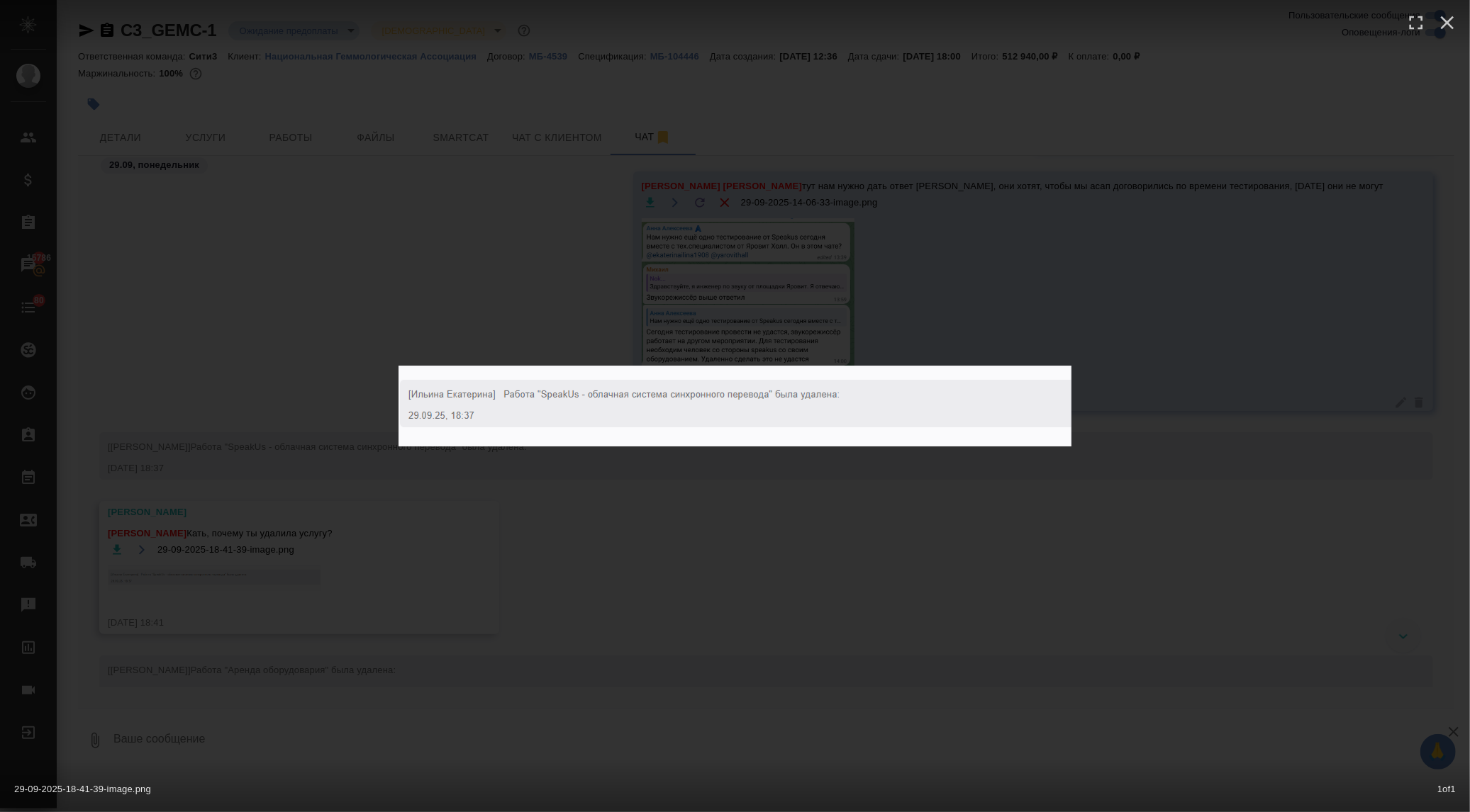
click at [553, 553] on div "29-09-2025-18-41-39-image.png 1 of 1" at bounding box center [735, 406] width 1470 height 812
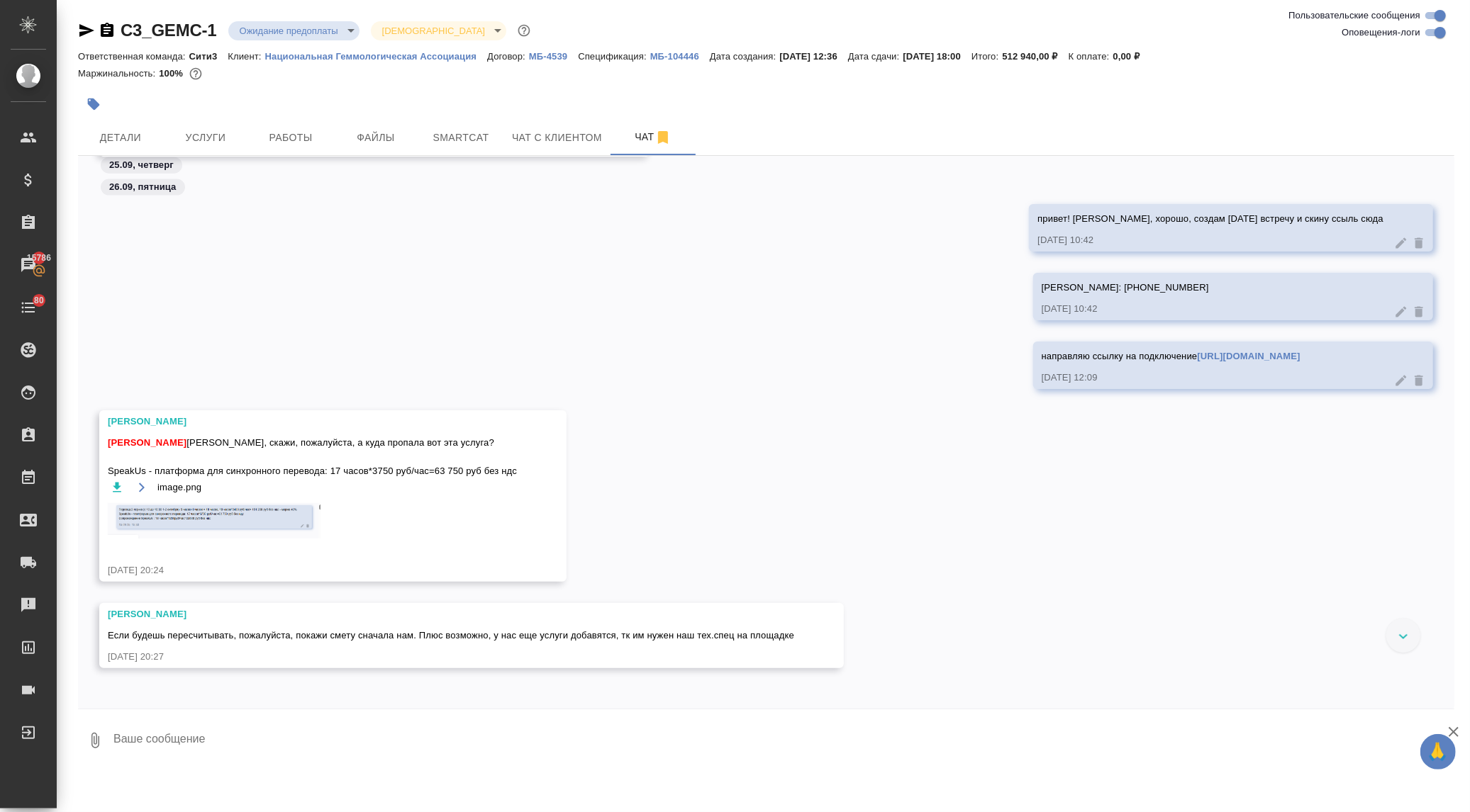
scroll to position [6016, 0]
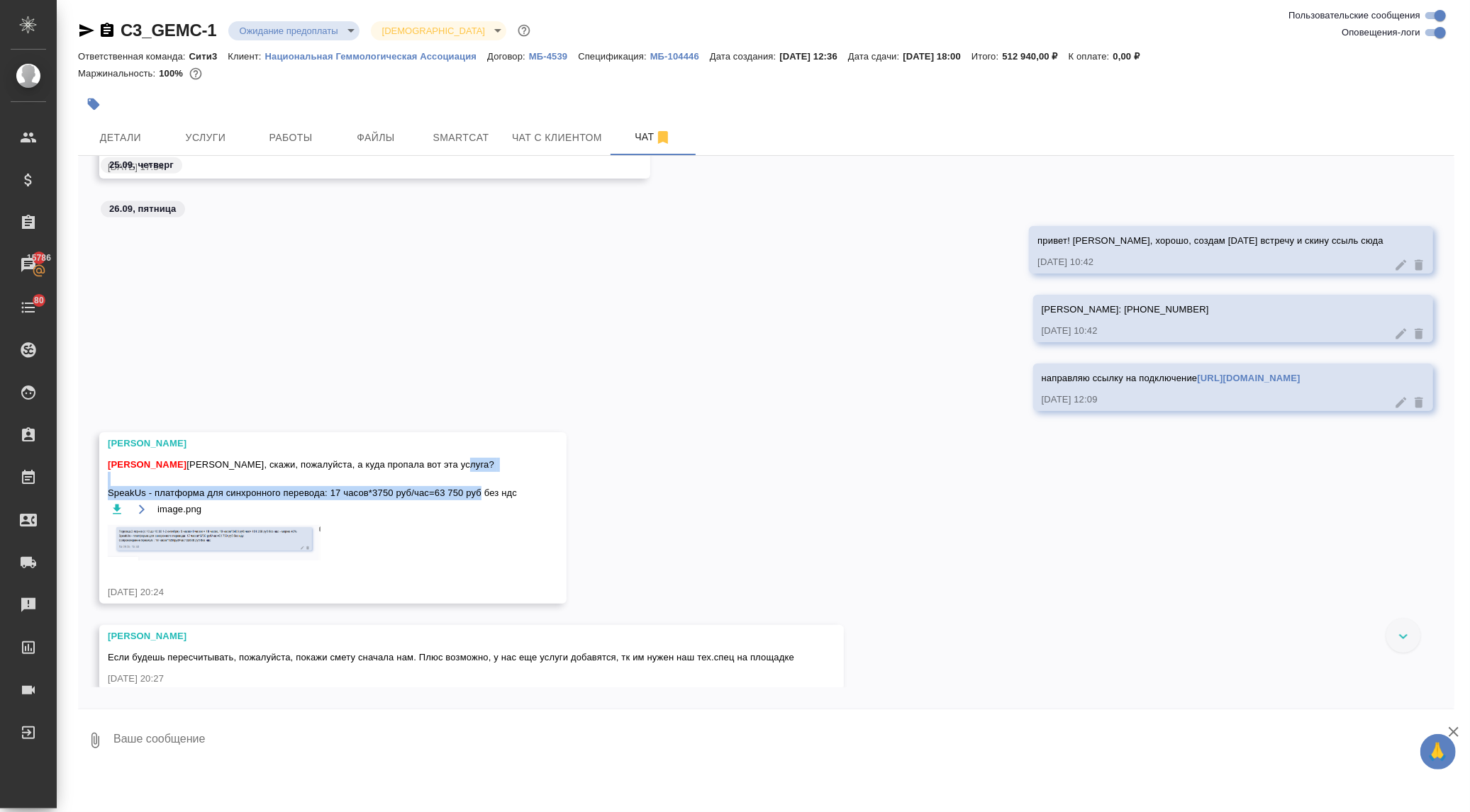
drag, startPoint x: 109, startPoint y: 489, endPoint x: 518, endPoint y: 494, distance: 409.0
click at [518, 494] on div "[PERSON_NAME] [PERSON_NAME] [PERSON_NAME], скажи, пожалуйста, а куда пропала во…" at bounding box center [332, 518] width 467 height 172
click at [493, 404] on div "направляю ссылку на подключение [URL][DOMAIN_NAME] [DATE] 12:09" at bounding box center [766, 398] width 1377 height 69
click at [213, 133] on span "Услуги" at bounding box center [205, 138] width 68 height 18
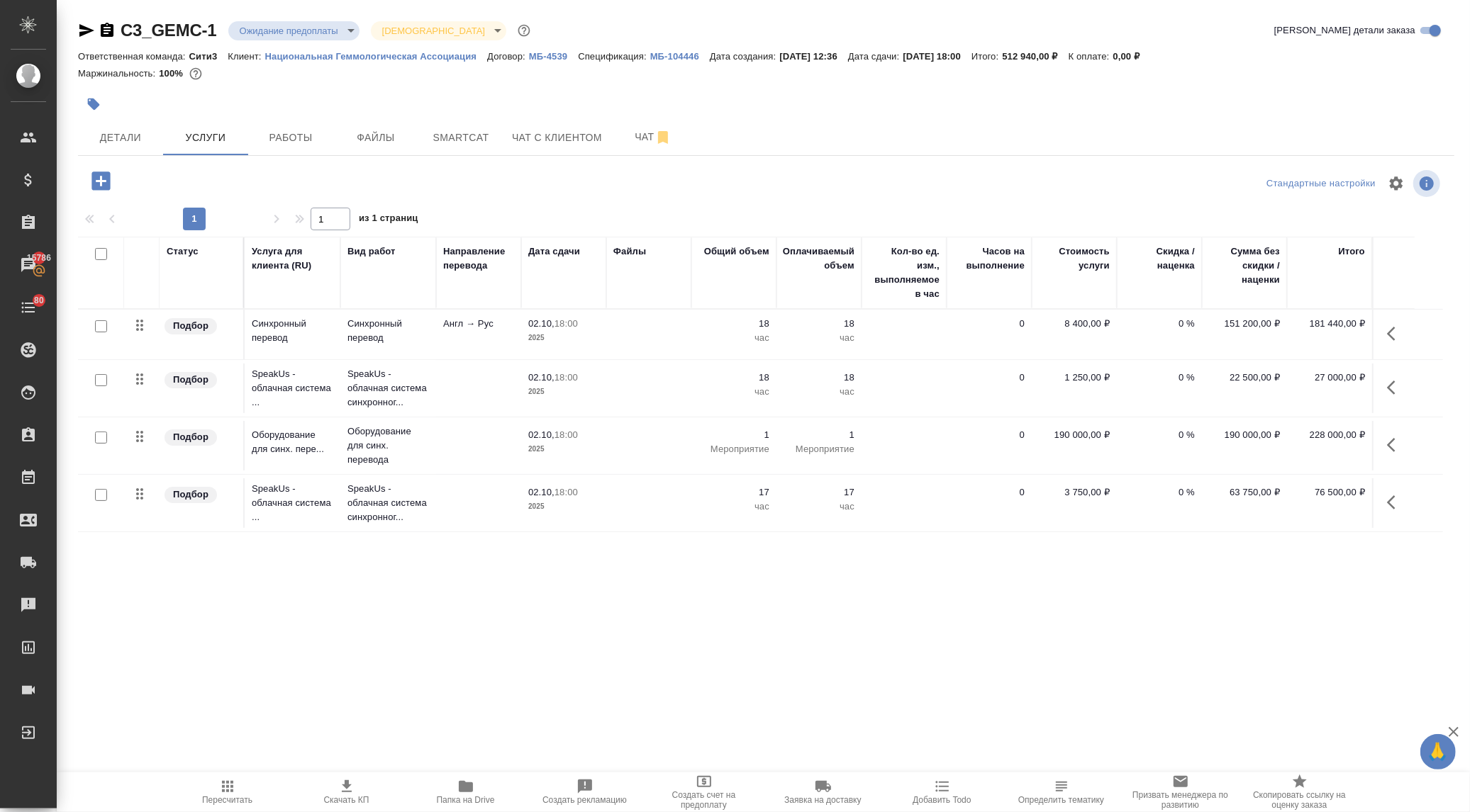
click at [1394, 497] on icon "button" at bounding box center [1391, 503] width 9 height 14
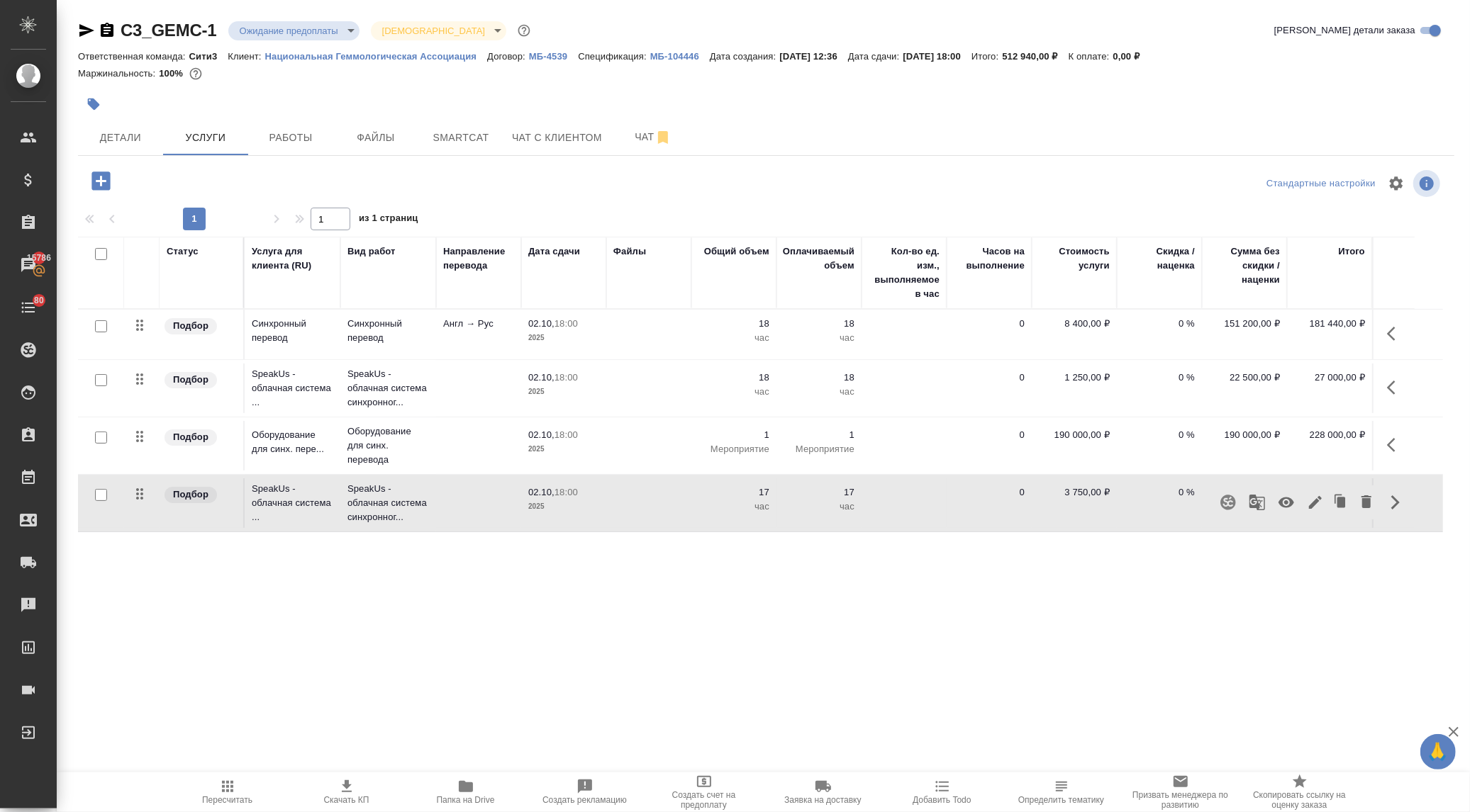
click at [1253, 574] on div "C3_GEMC-1 Ожидание предоплаты waitingForPrepayment Святая троица holyTrinity Кр…" at bounding box center [766, 289] width 1393 height 578
click at [1388, 498] on icon "button" at bounding box center [1395, 502] width 17 height 17
drag, startPoint x: 123, startPoint y: 137, endPoint x: 137, endPoint y: 141, distance: 14.6
click at [122, 137] on span "Детали" at bounding box center [120, 138] width 68 height 18
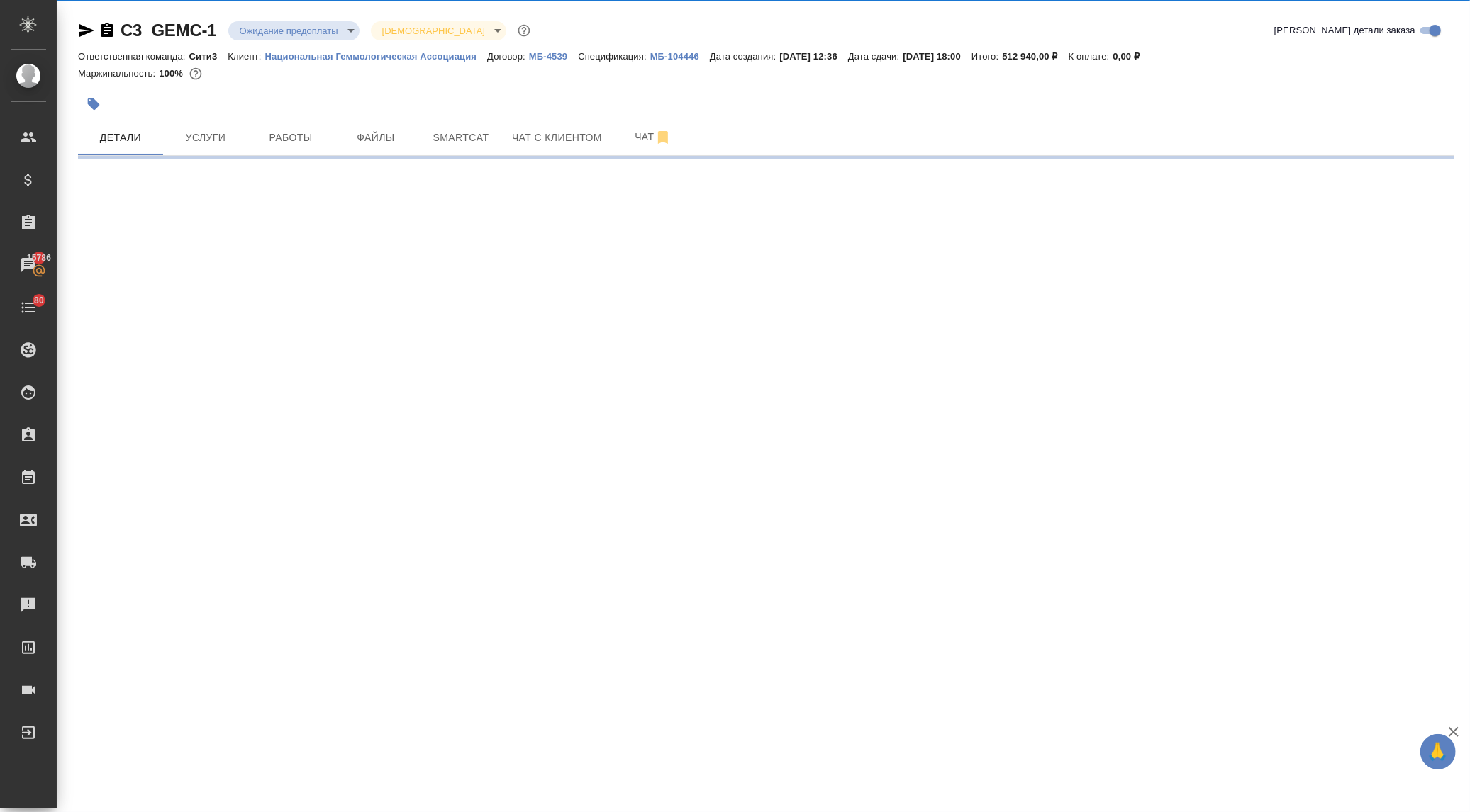
select select "RU"
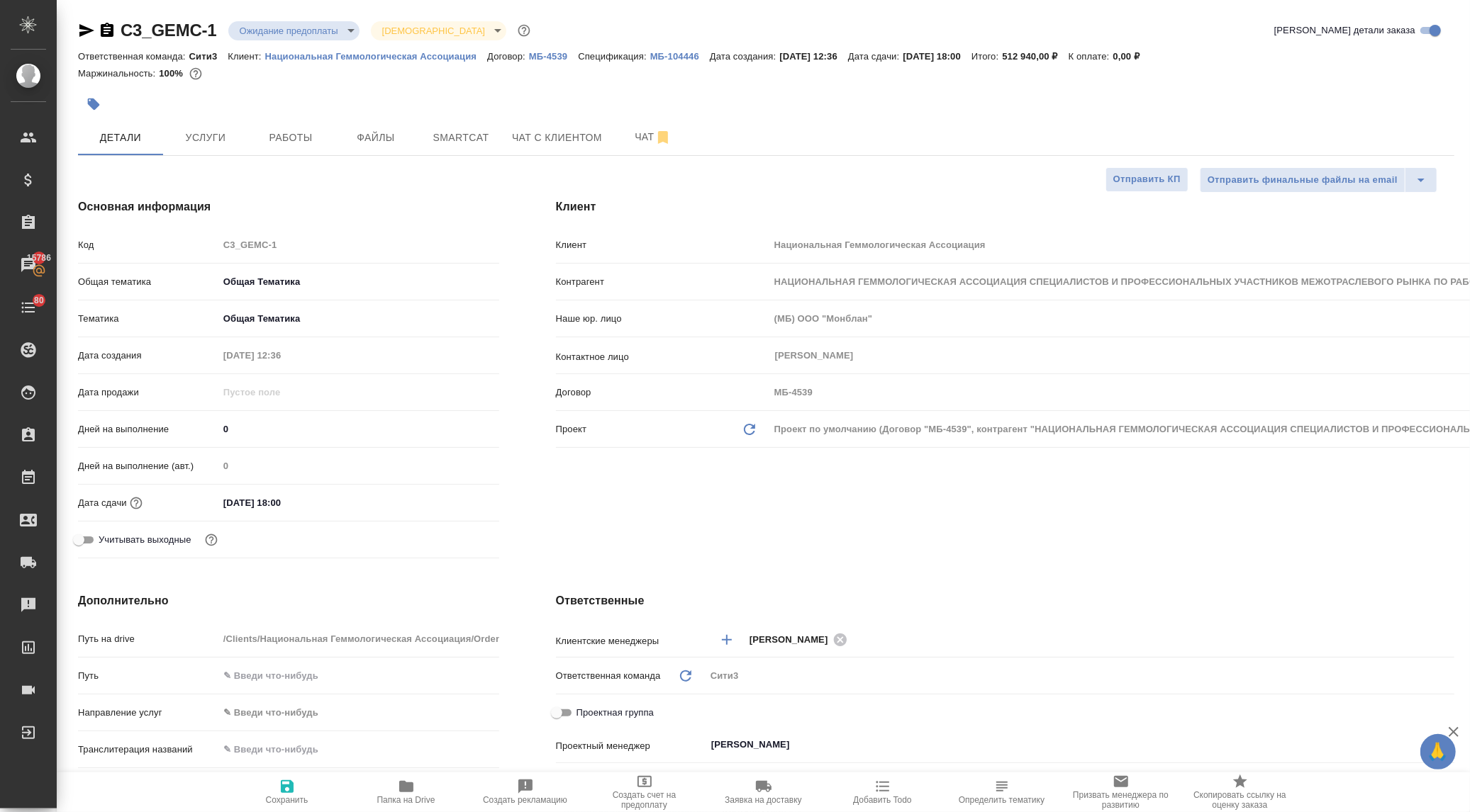
type textarea "x"
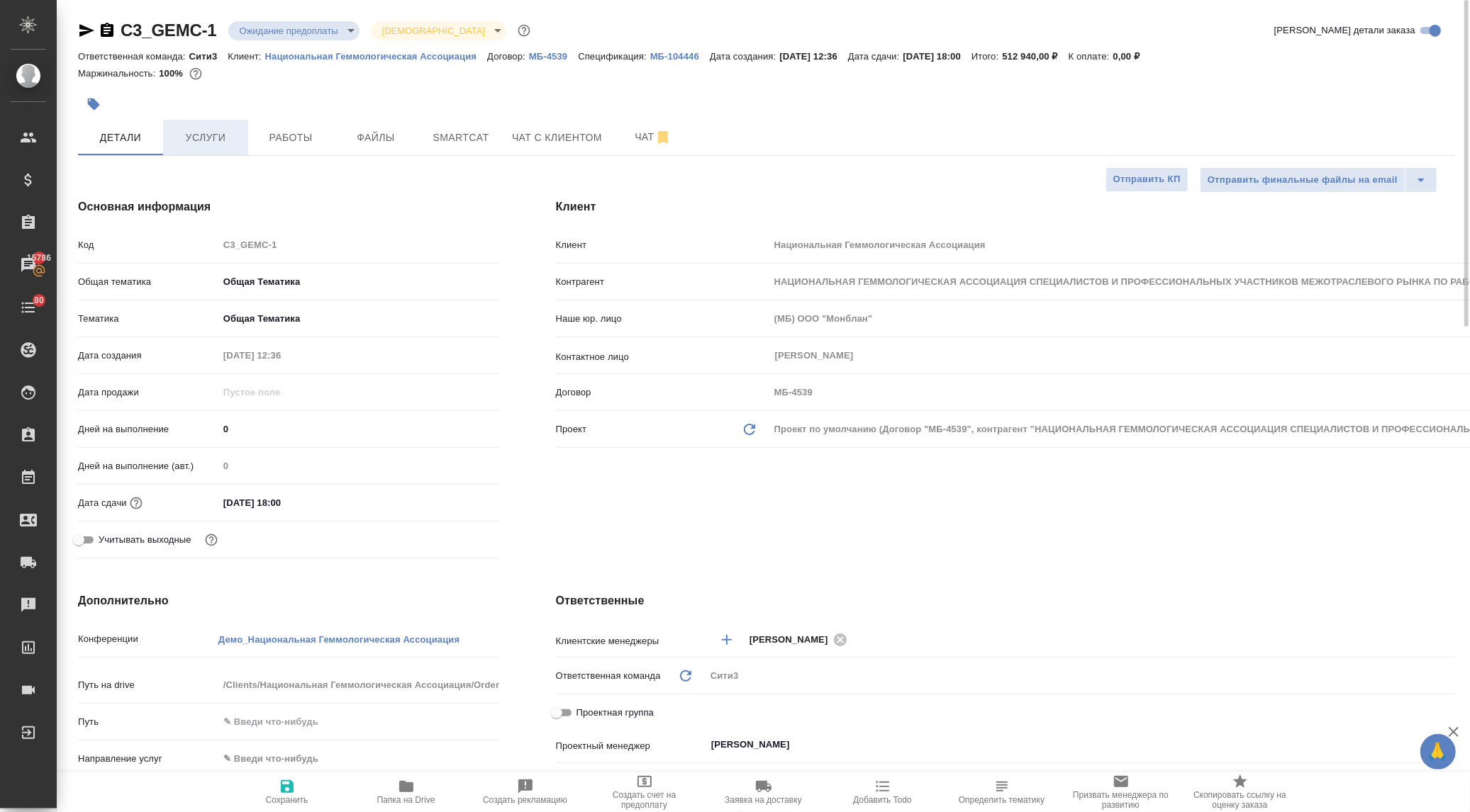
click at [201, 129] on span "Услуги" at bounding box center [205, 138] width 68 height 18
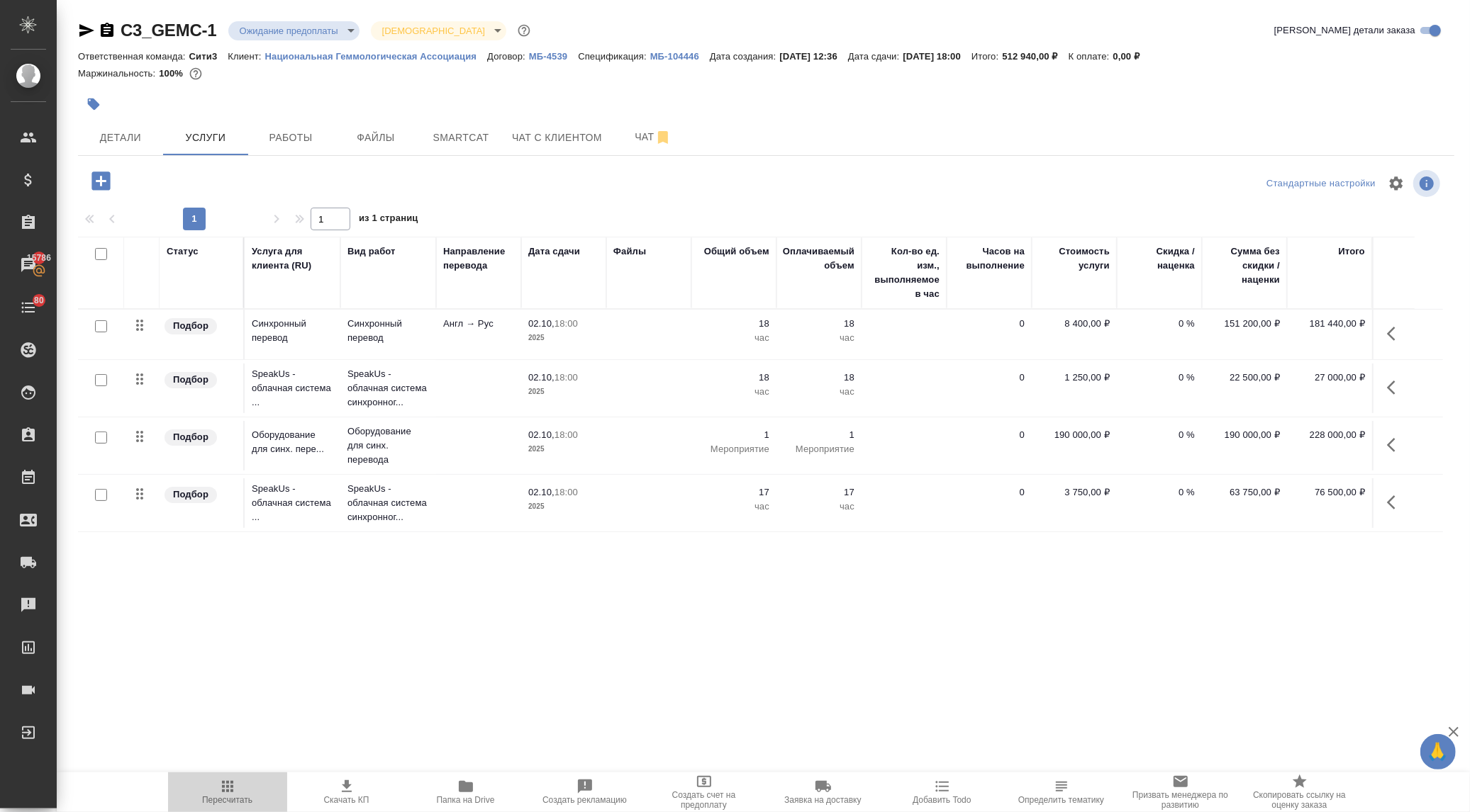
drag, startPoint x: 236, startPoint y: 794, endPoint x: 264, endPoint y: 763, distance: 41.8
click at [236, 794] on span "Пересчитать" at bounding box center [228, 792] width 102 height 27
click at [229, 792] on icon "button" at bounding box center [227, 786] width 17 height 17
drag, startPoint x: 1393, startPoint y: 501, endPoint x: 1383, endPoint y: 496, distance: 11.2
click at [1393, 501] on icon "button" at bounding box center [1395, 502] width 17 height 17
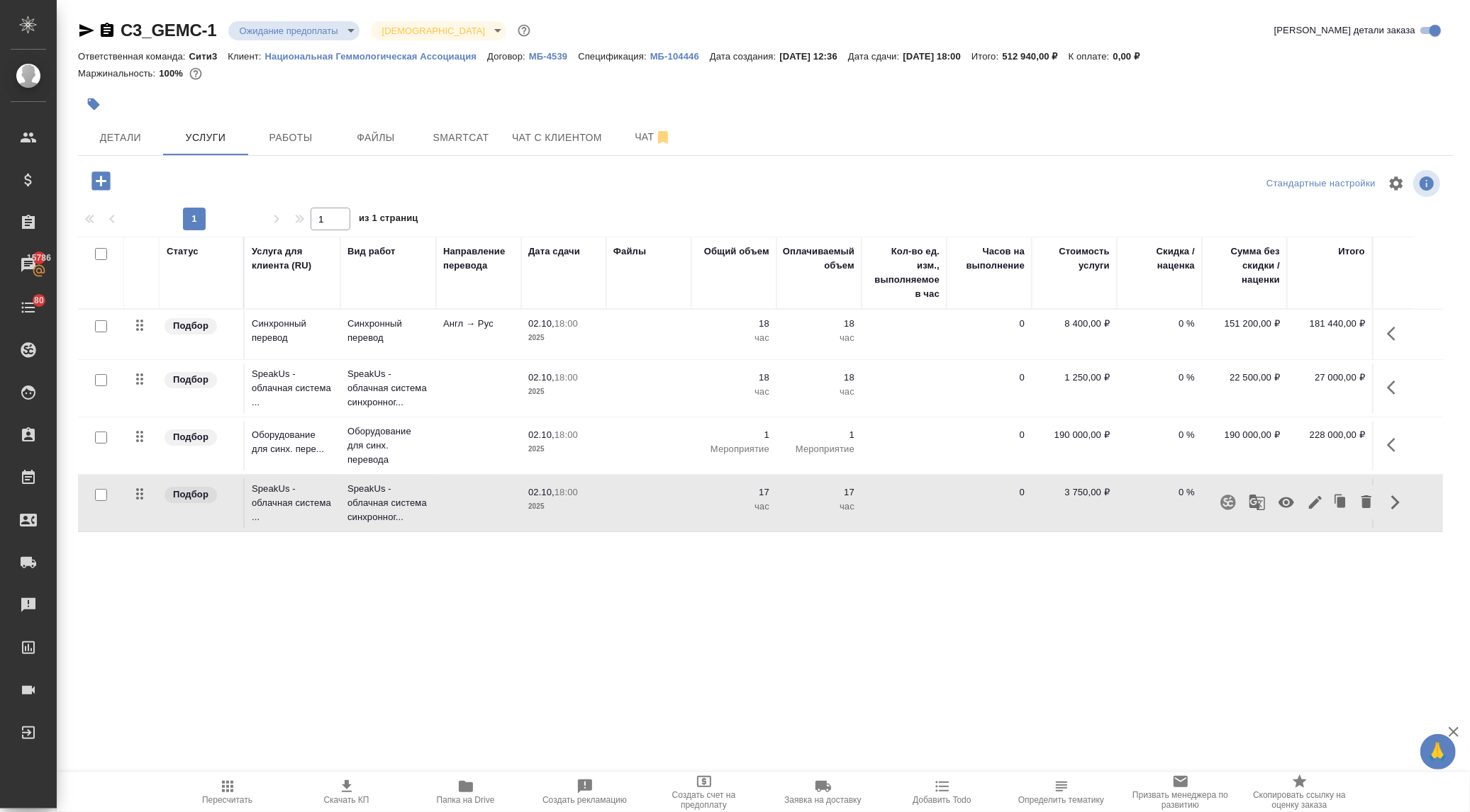
click at [1313, 499] on icon "button" at bounding box center [1315, 502] width 17 height 17
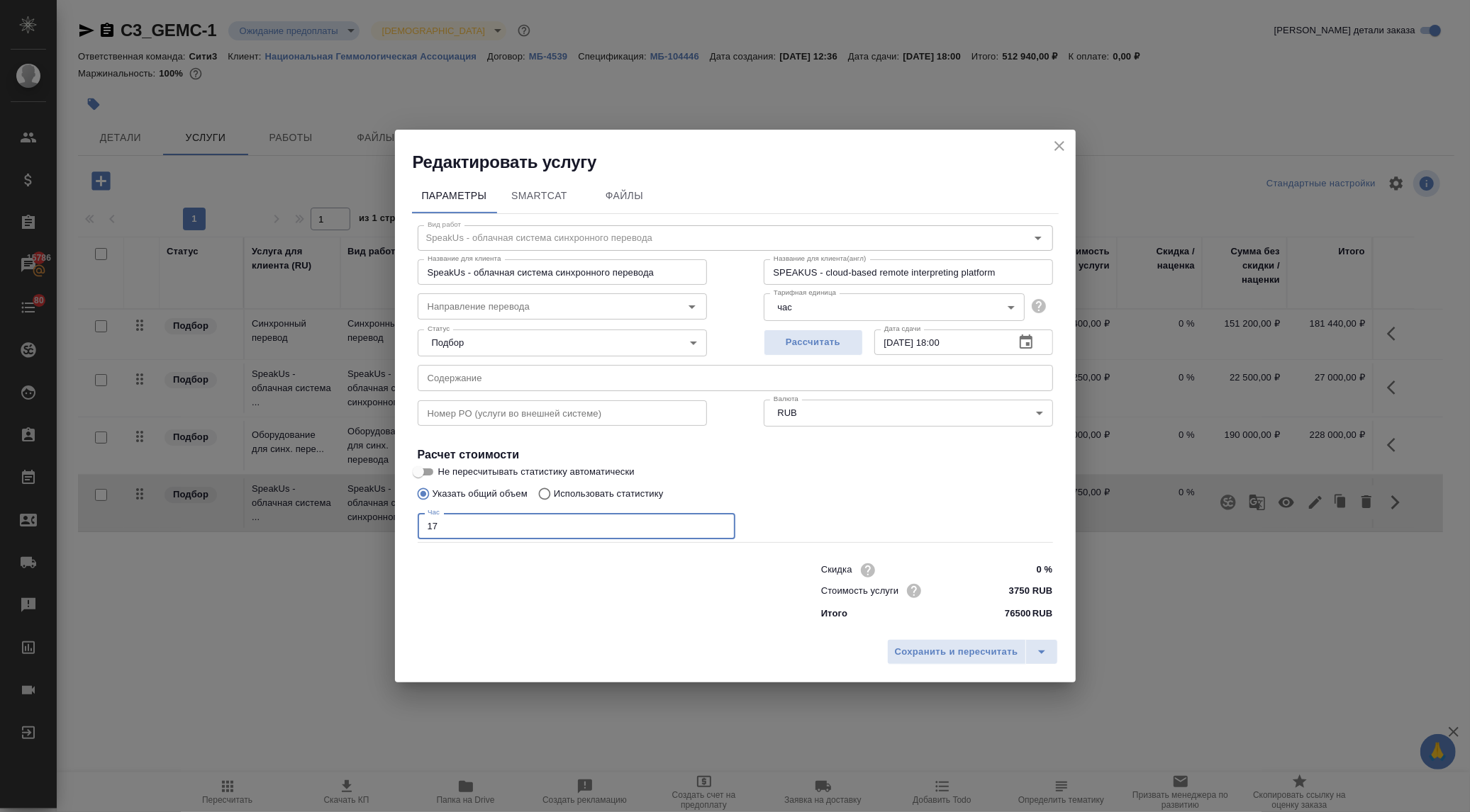
drag, startPoint x: 449, startPoint y: 527, endPoint x: 433, endPoint y: 525, distance: 16.1
click at [433, 525] on input "17" at bounding box center [577, 526] width 318 height 26
type input "18"
click at [933, 653] on span "Сохранить и пересчитать" at bounding box center [956, 652] width 123 height 16
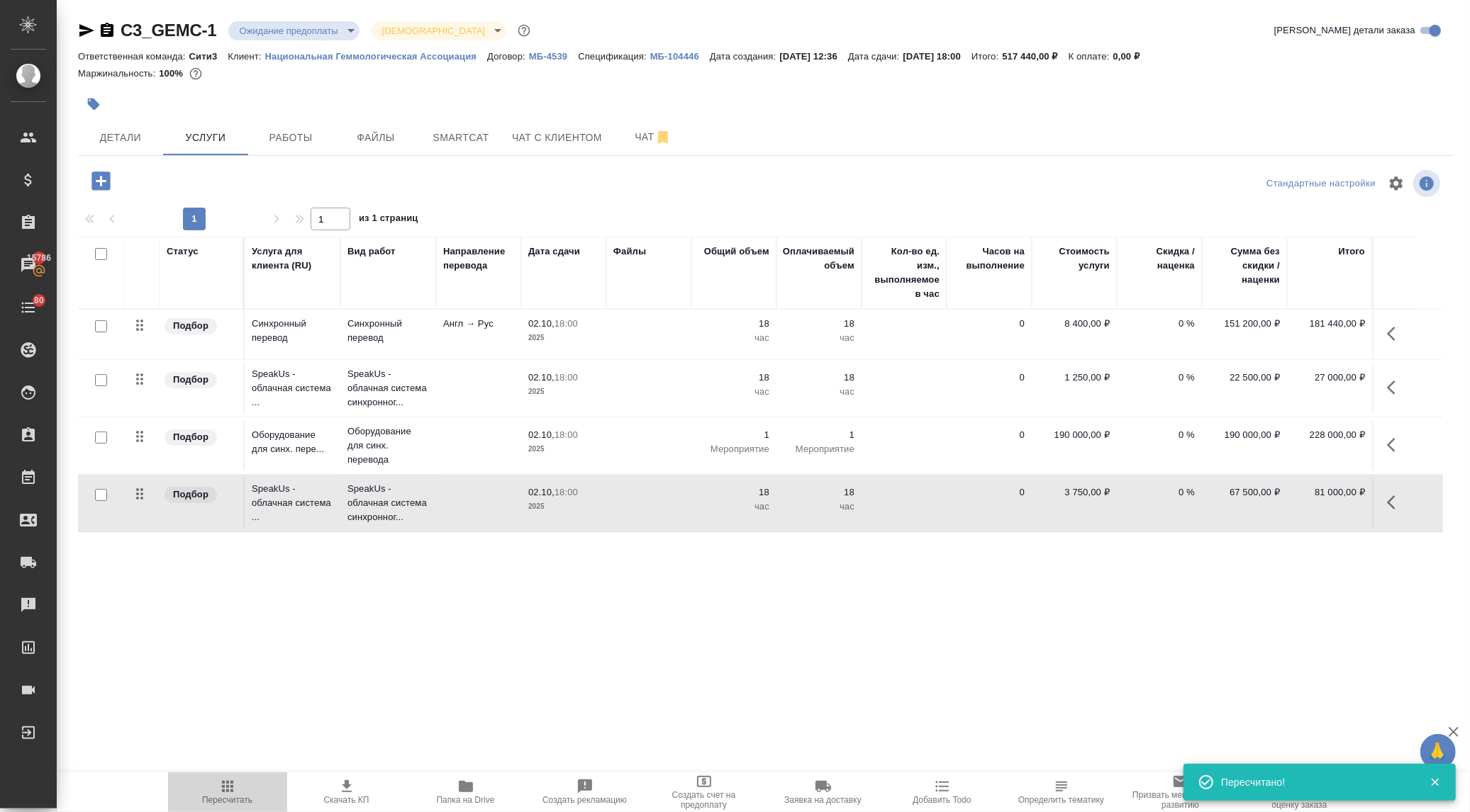
click at [232, 795] on span "Пересчитать" at bounding box center [227, 800] width 50 height 10
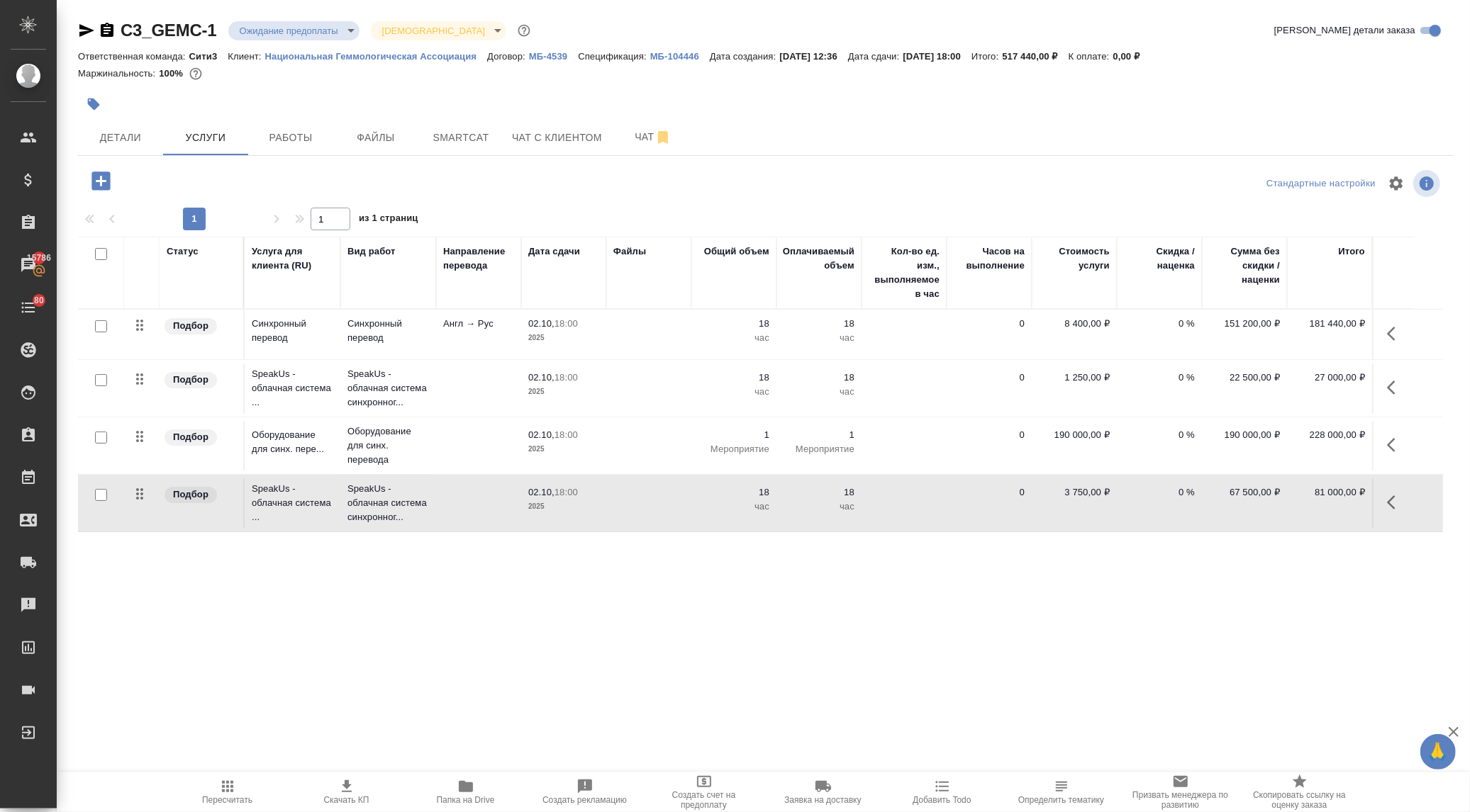
click at [345, 793] on icon "button" at bounding box center [347, 786] width 10 height 12
click at [887, 128] on div "Детали Услуги Работы Файлы Smartcat Чат с клиентом Чат" at bounding box center [766, 137] width 1377 height 35
drag, startPoint x: 1036, startPoint y: 55, endPoint x: 1073, endPoint y: 57, distance: 37.1
click at [1073, 57] on div "Ответственная команда: Сити3 Клиент: Национальная Геммологическая Ассоциация До…" at bounding box center [766, 55] width 1377 height 17
copy p "517 440"
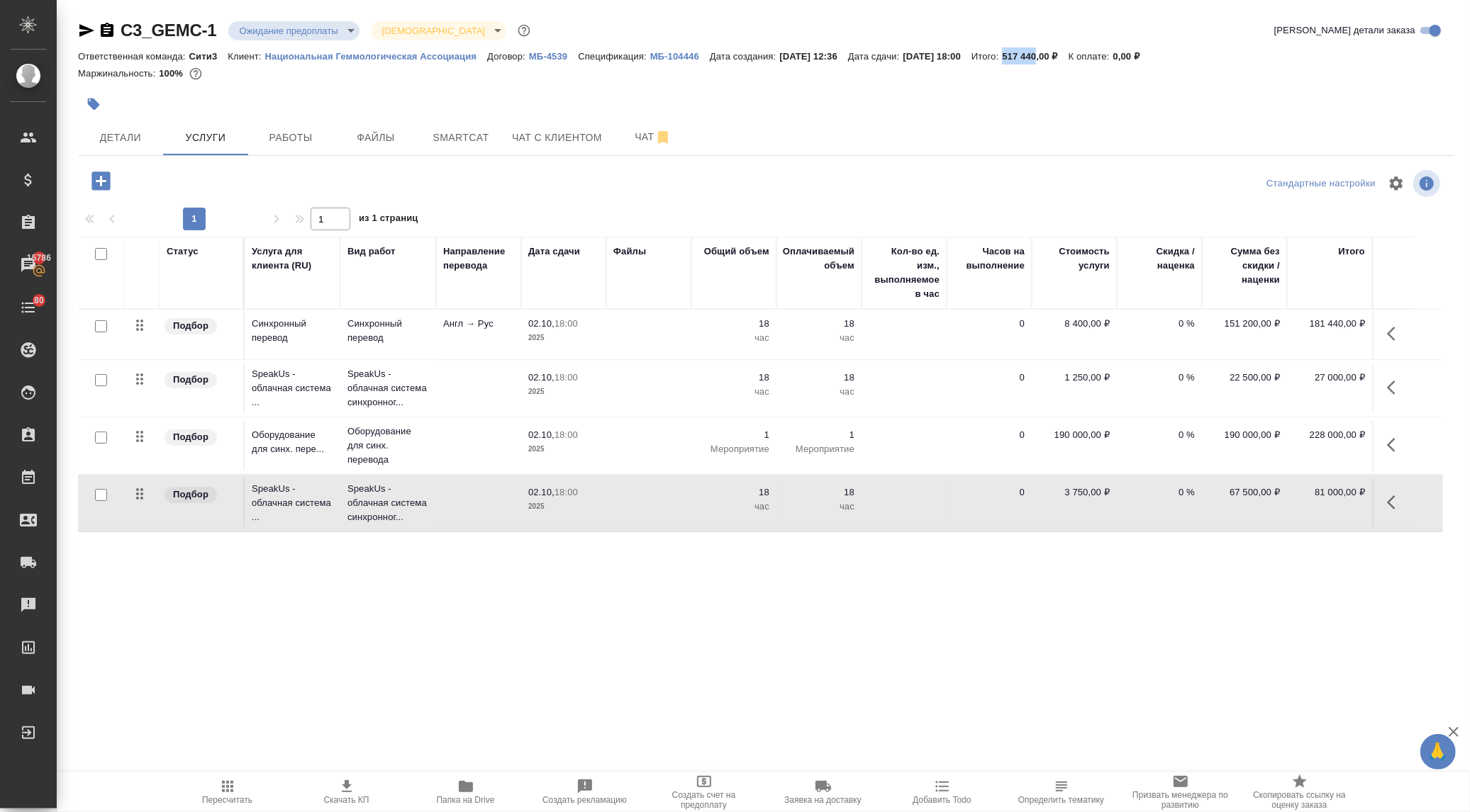
copy p "517 440"
click at [1404, 445] on button "button" at bounding box center [1396, 445] width 34 height 34
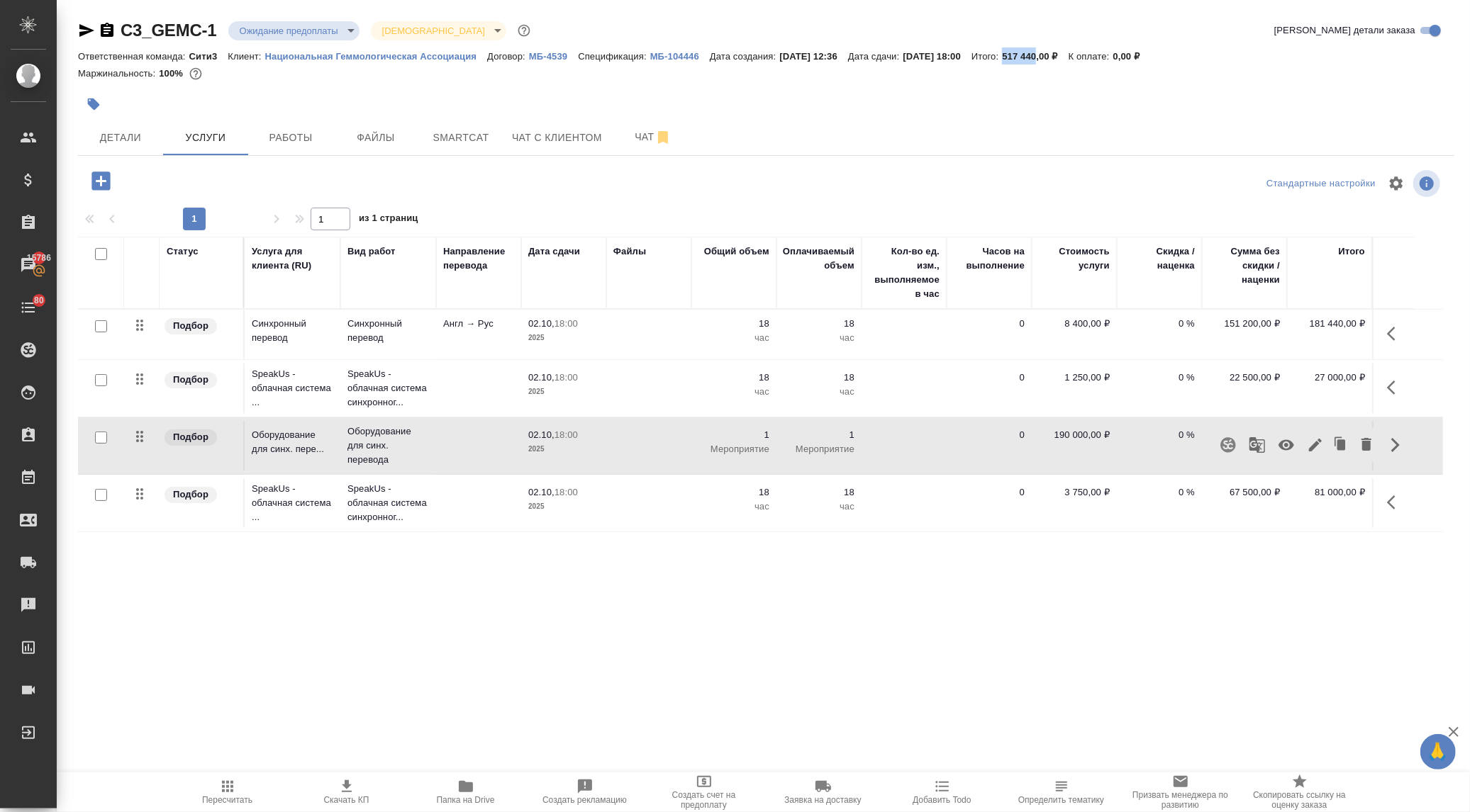
click at [1305, 443] on button "button" at bounding box center [1316, 445] width 24 height 34
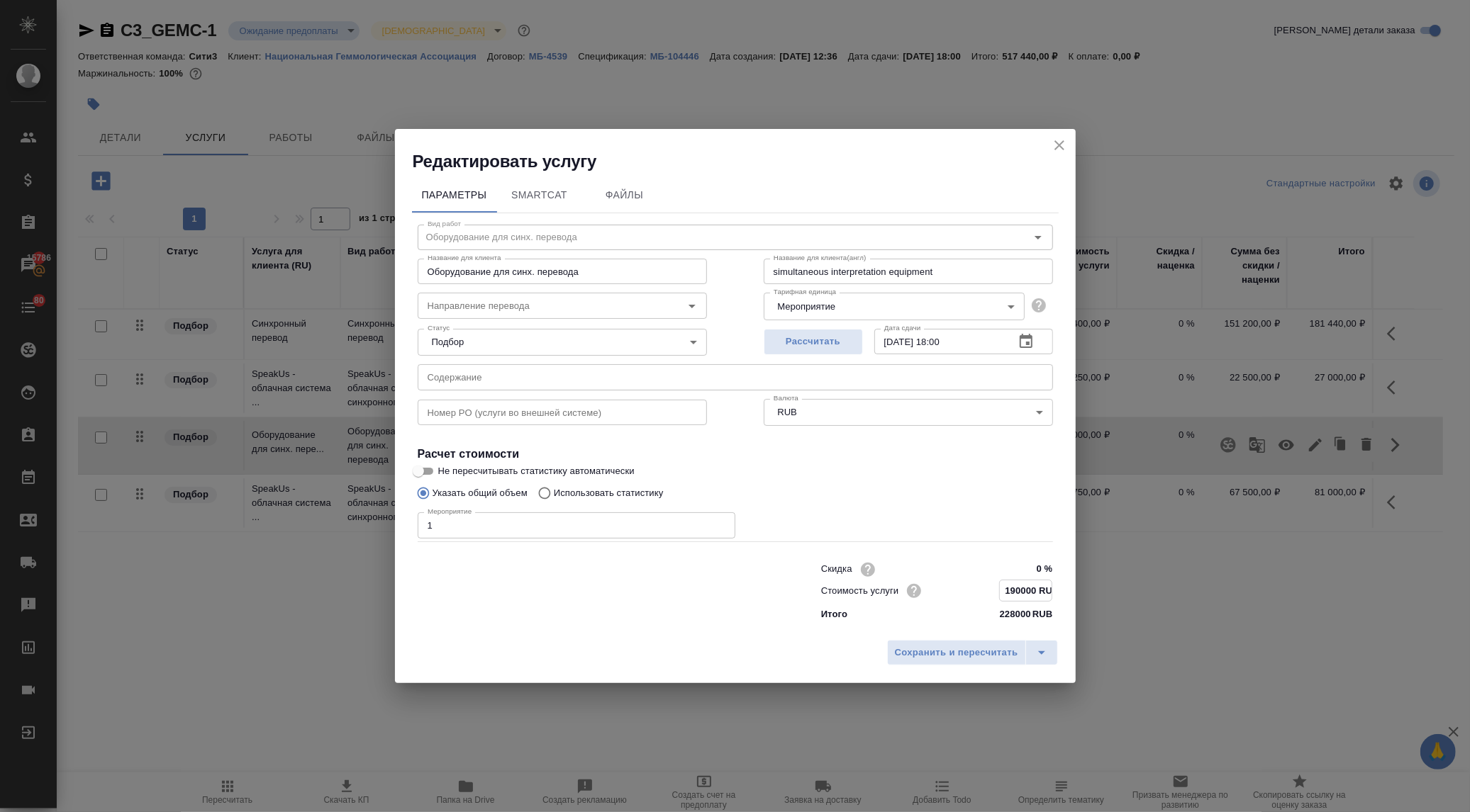
drag, startPoint x: 1033, startPoint y: 589, endPoint x: 964, endPoint y: 584, distance: 69.2
click at [965, 584] on div "Стоимость услуги 190000 RUB" at bounding box center [937, 591] width 232 height 22
paste input "22793"
type input "227930 RUB"
click at [952, 648] on span "Сохранить и пересчитать" at bounding box center [956, 653] width 123 height 16
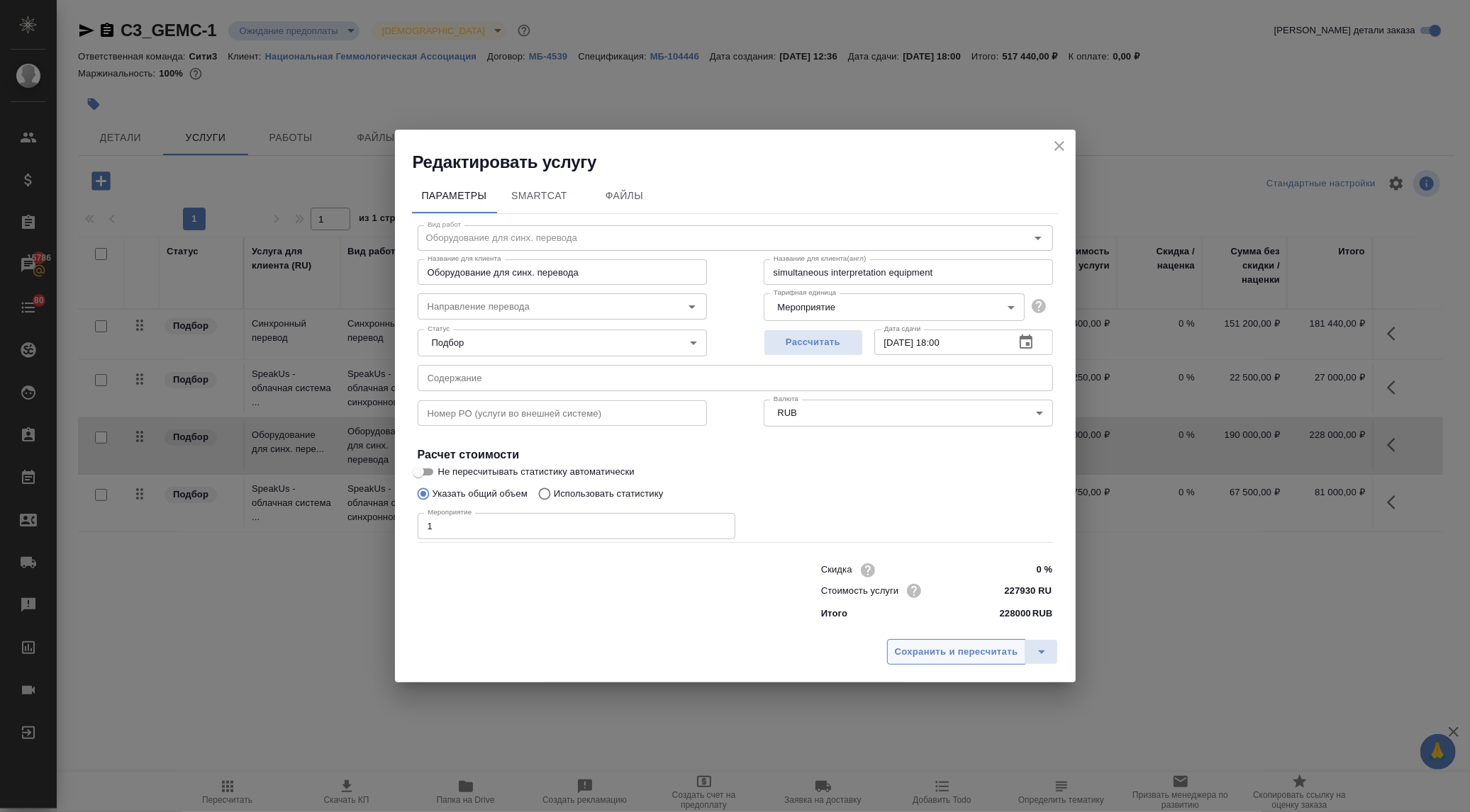
click at [952, 646] on span "Сохранить и пересчитать" at bounding box center [956, 652] width 123 height 16
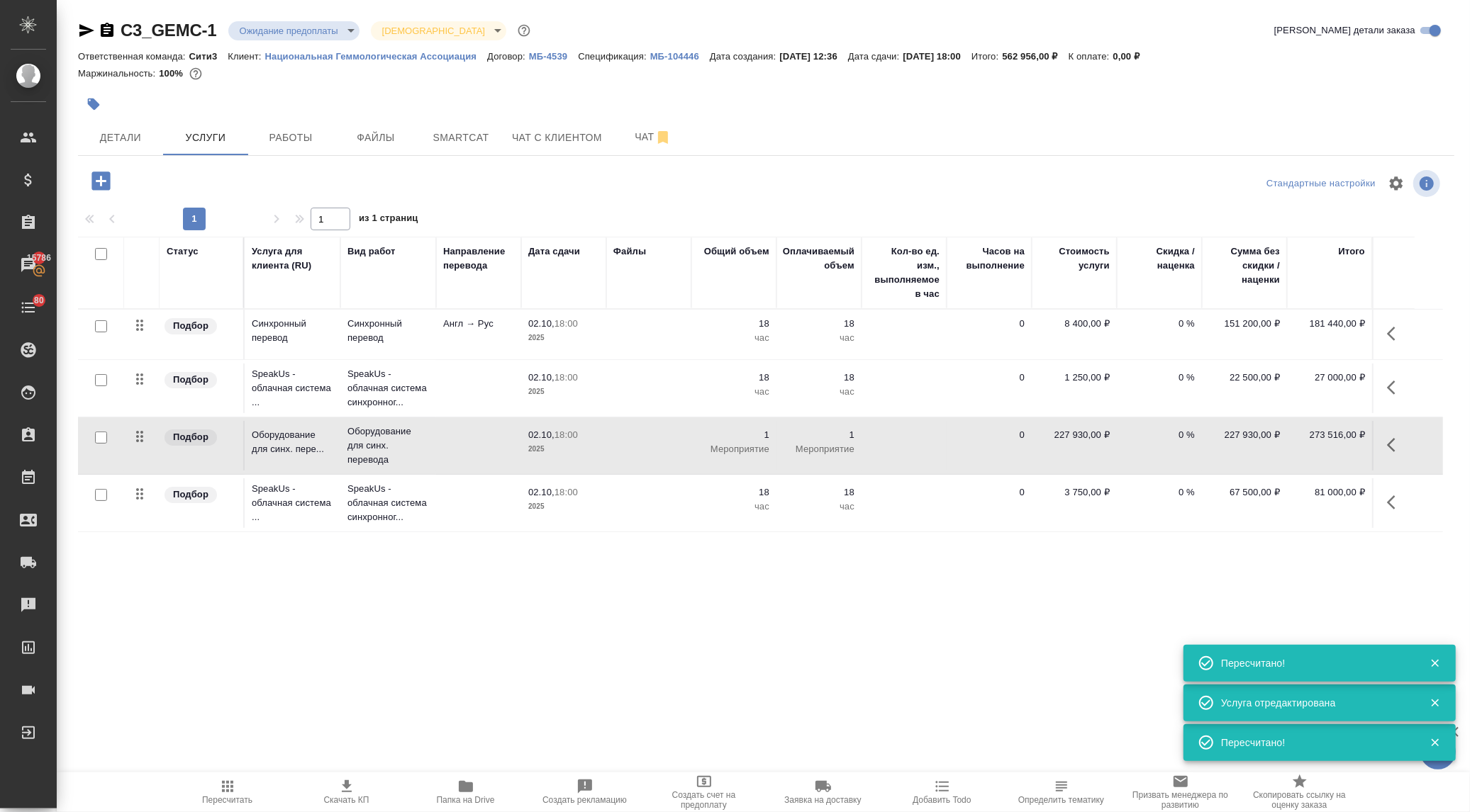
drag, startPoint x: 1393, startPoint y: 504, endPoint x: 1381, endPoint y: 503, distance: 12.0
click at [1393, 503] on icon "button" at bounding box center [1395, 502] width 17 height 17
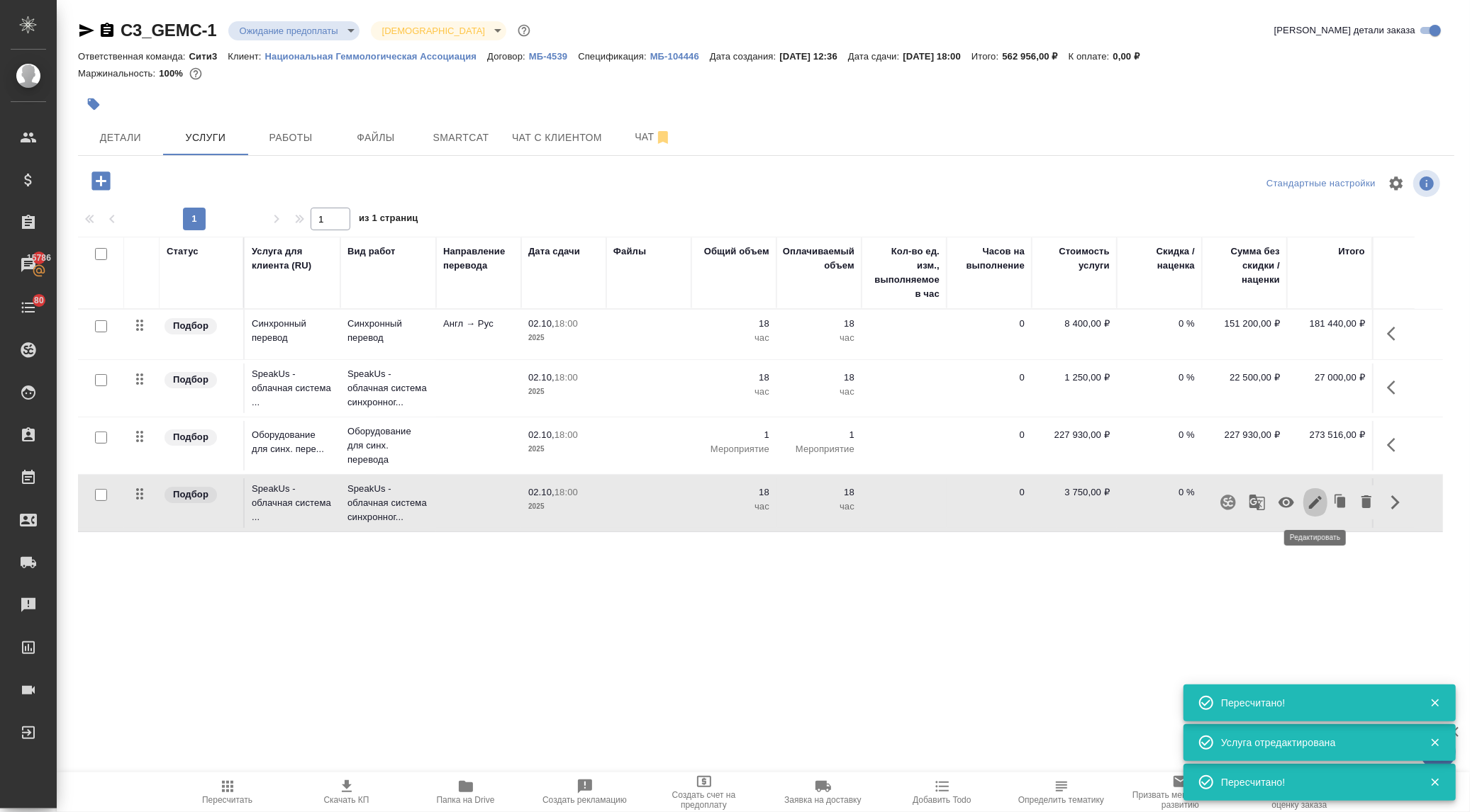
click at [1314, 501] on icon "button" at bounding box center [1316, 502] width 13 height 13
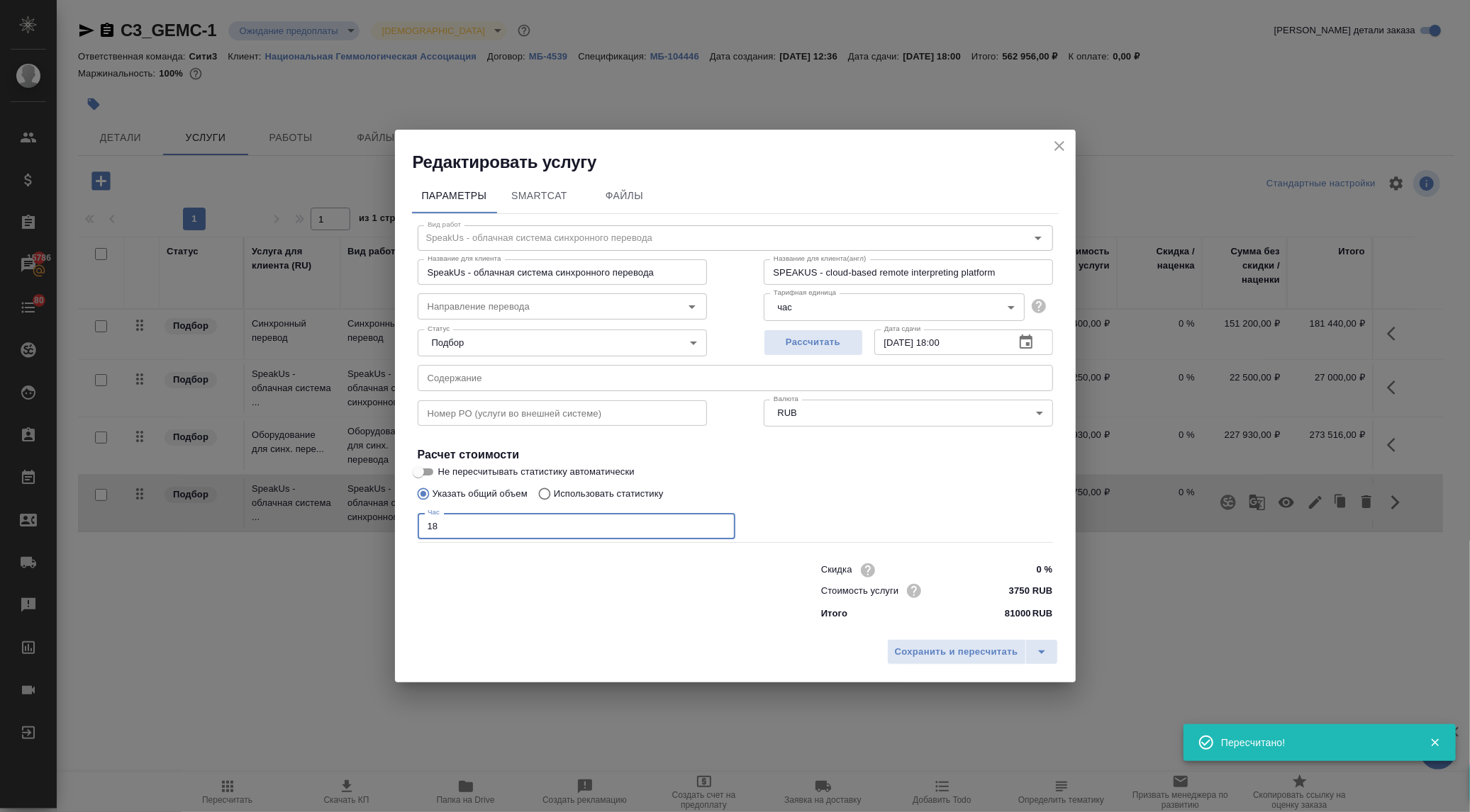
drag, startPoint x: 446, startPoint y: 522, endPoint x: 431, endPoint y: 525, distance: 15.3
click at [431, 525] on input "18" at bounding box center [577, 526] width 318 height 26
type input "17"
click at [922, 654] on span "Сохранить и пересчитать" at bounding box center [956, 652] width 123 height 16
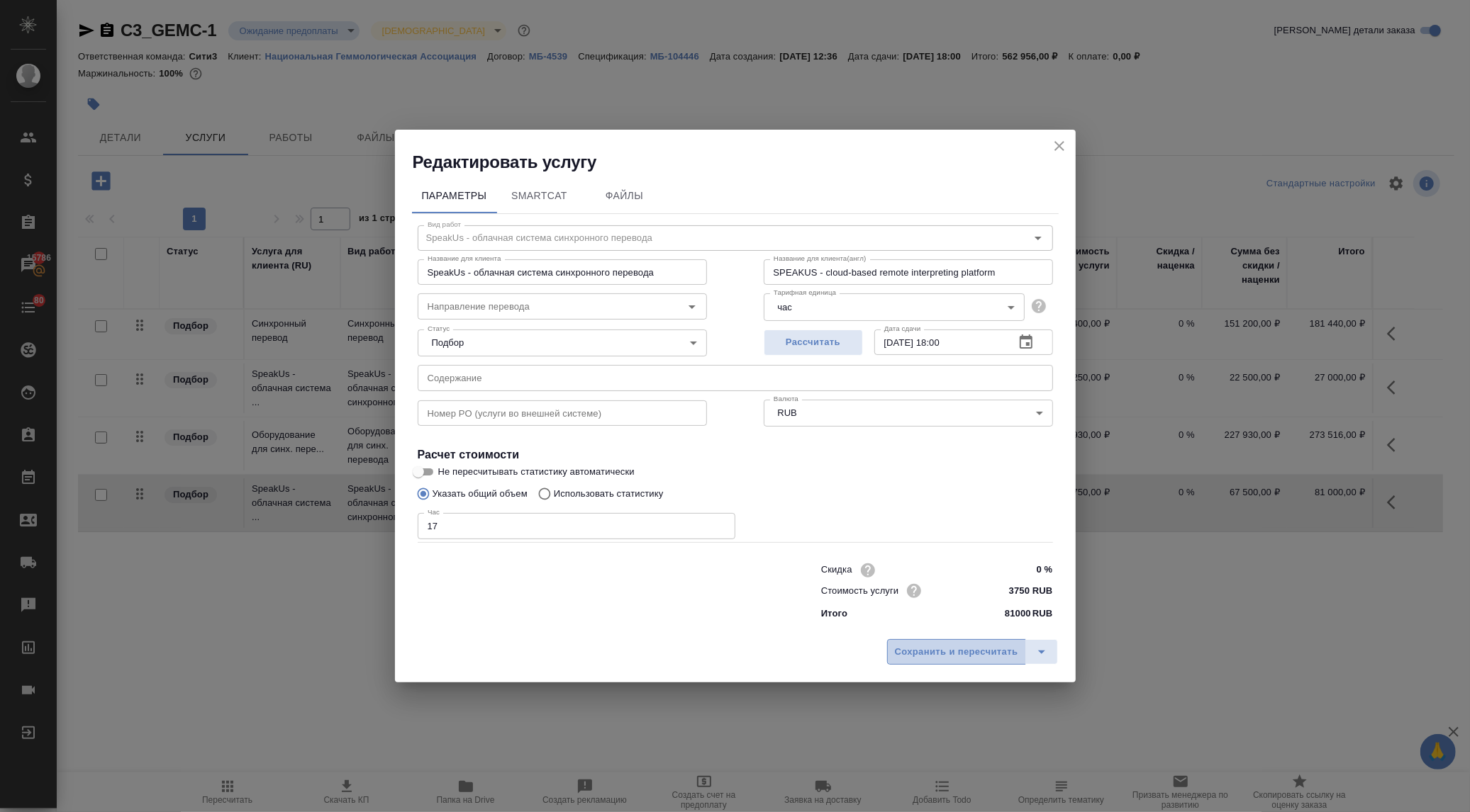
click at [927, 655] on span "Сохранить и пересчитать" at bounding box center [956, 652] width 123 height 16
click at [967, 650] on span "Сохранить и пересчитать" at bounding box center [956, 652] width 123 height 16
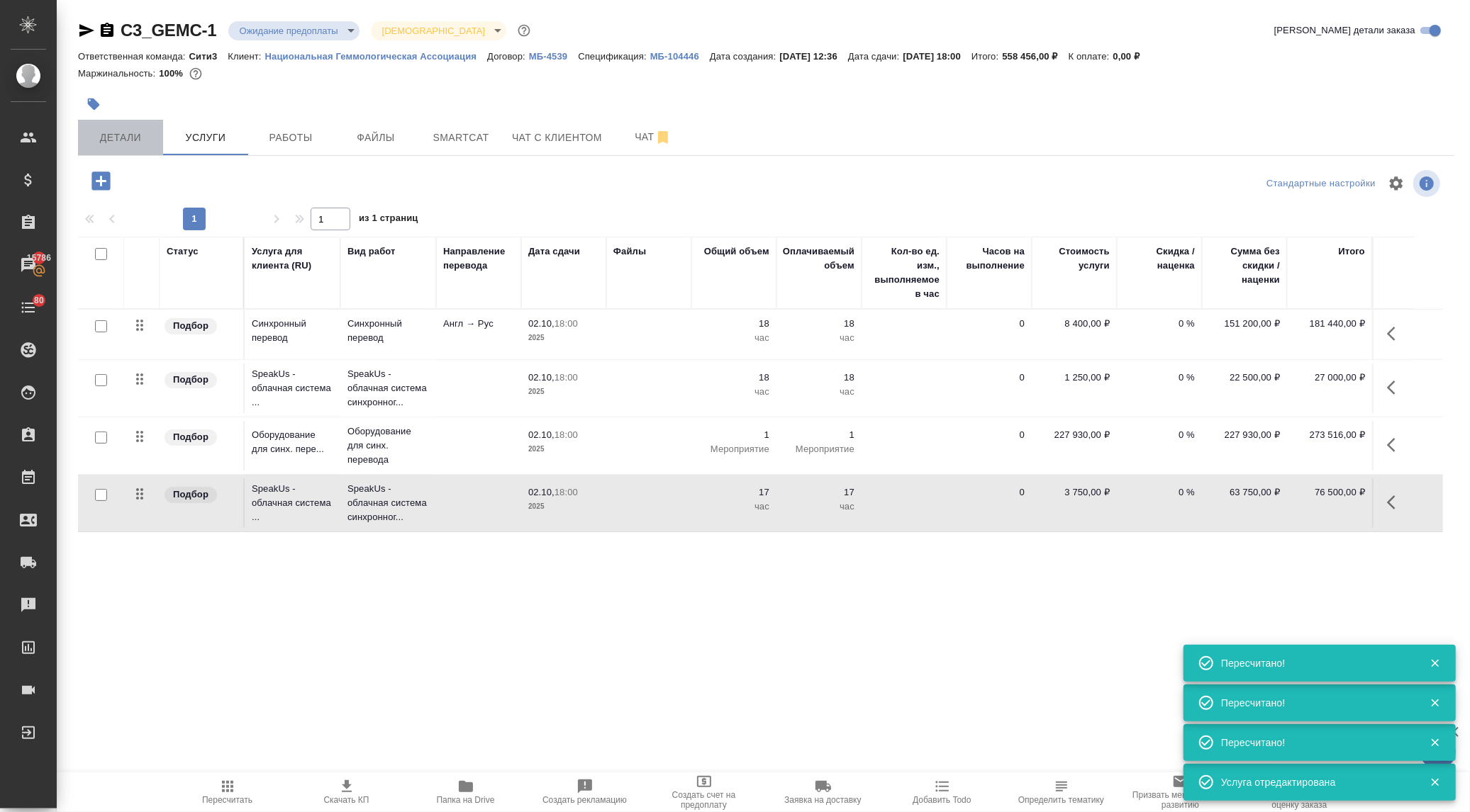
click at [118, 145] on span "Детали" at bounding box center [120, 138] width 68 height 18
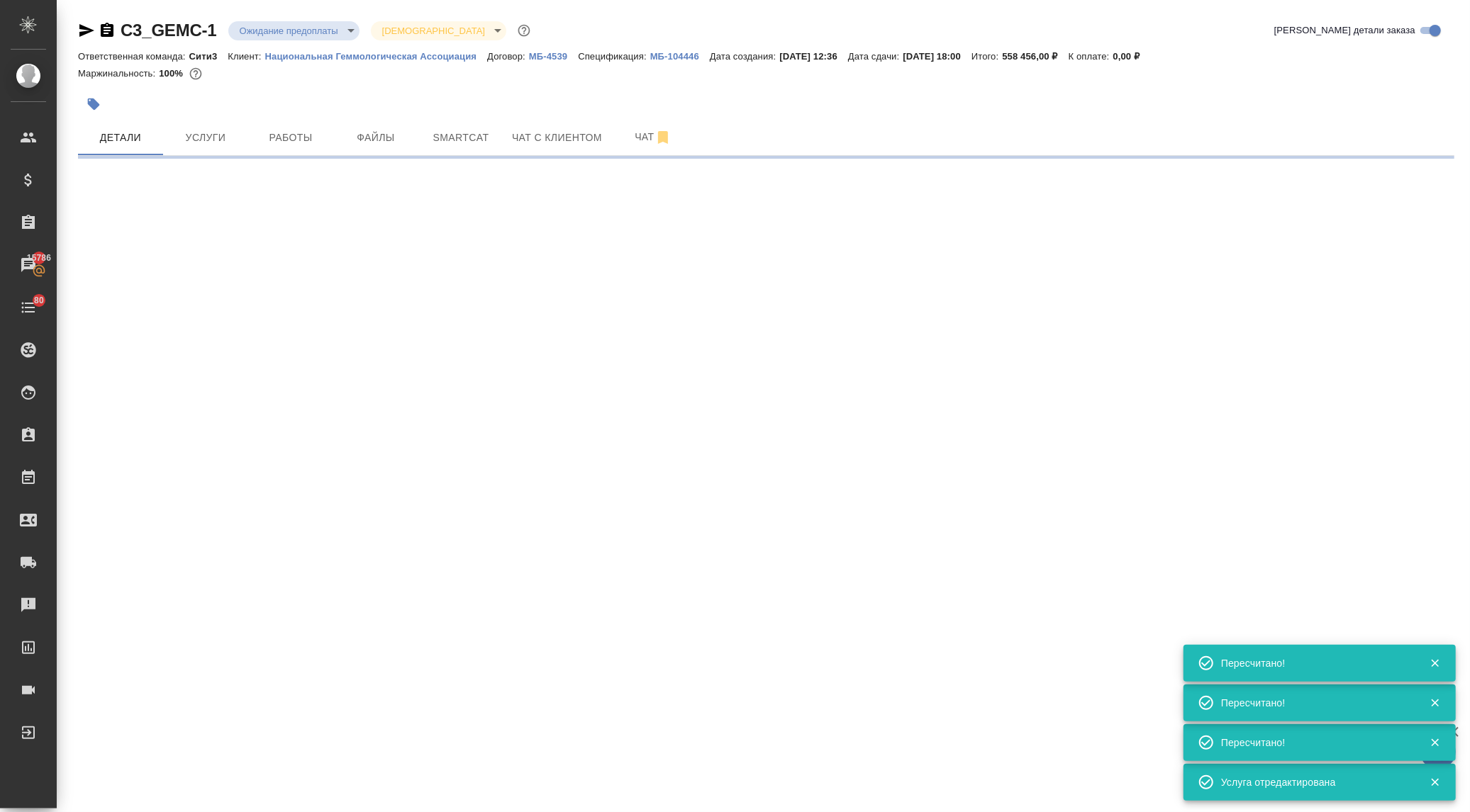
select select "RU"
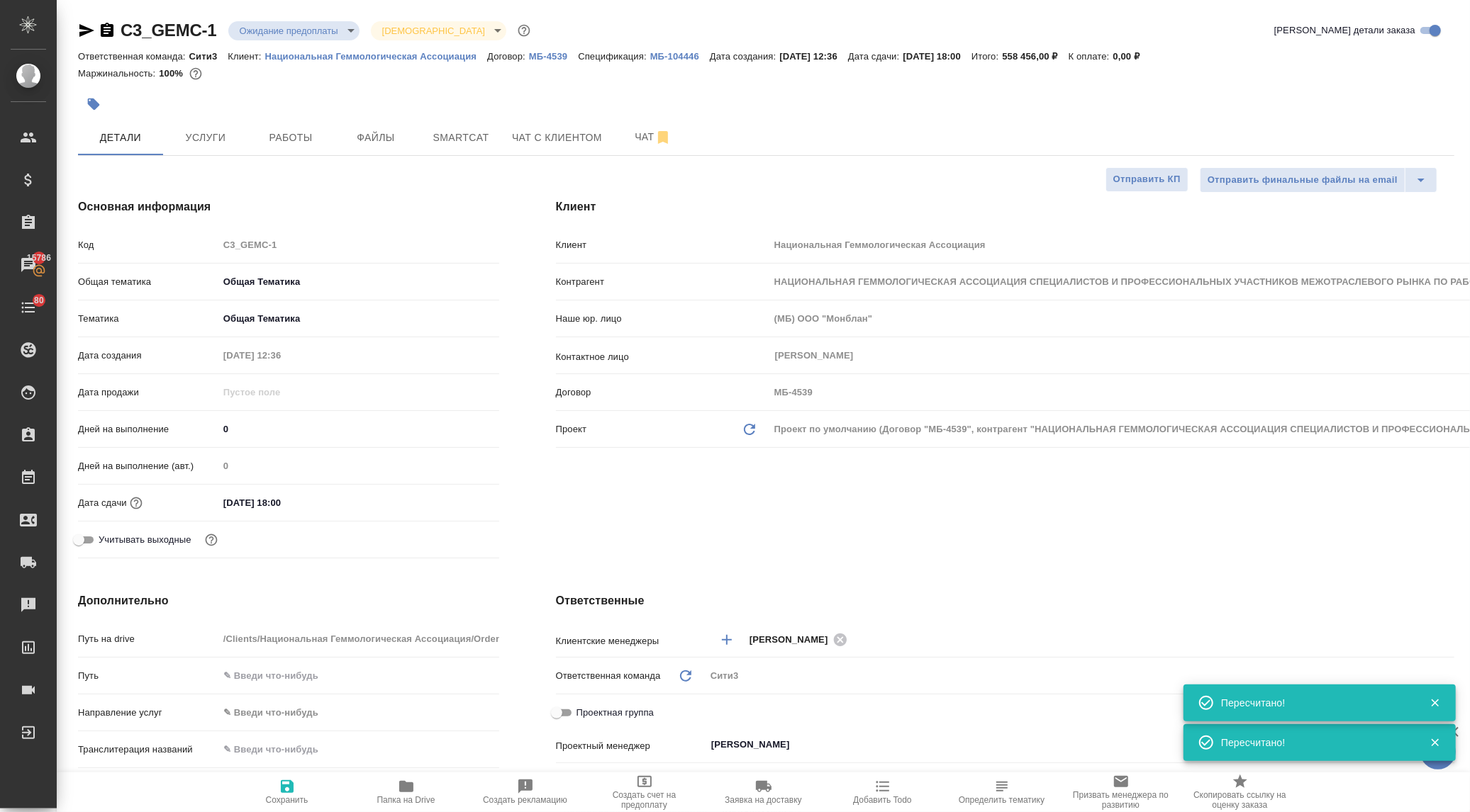
type textarea "x"
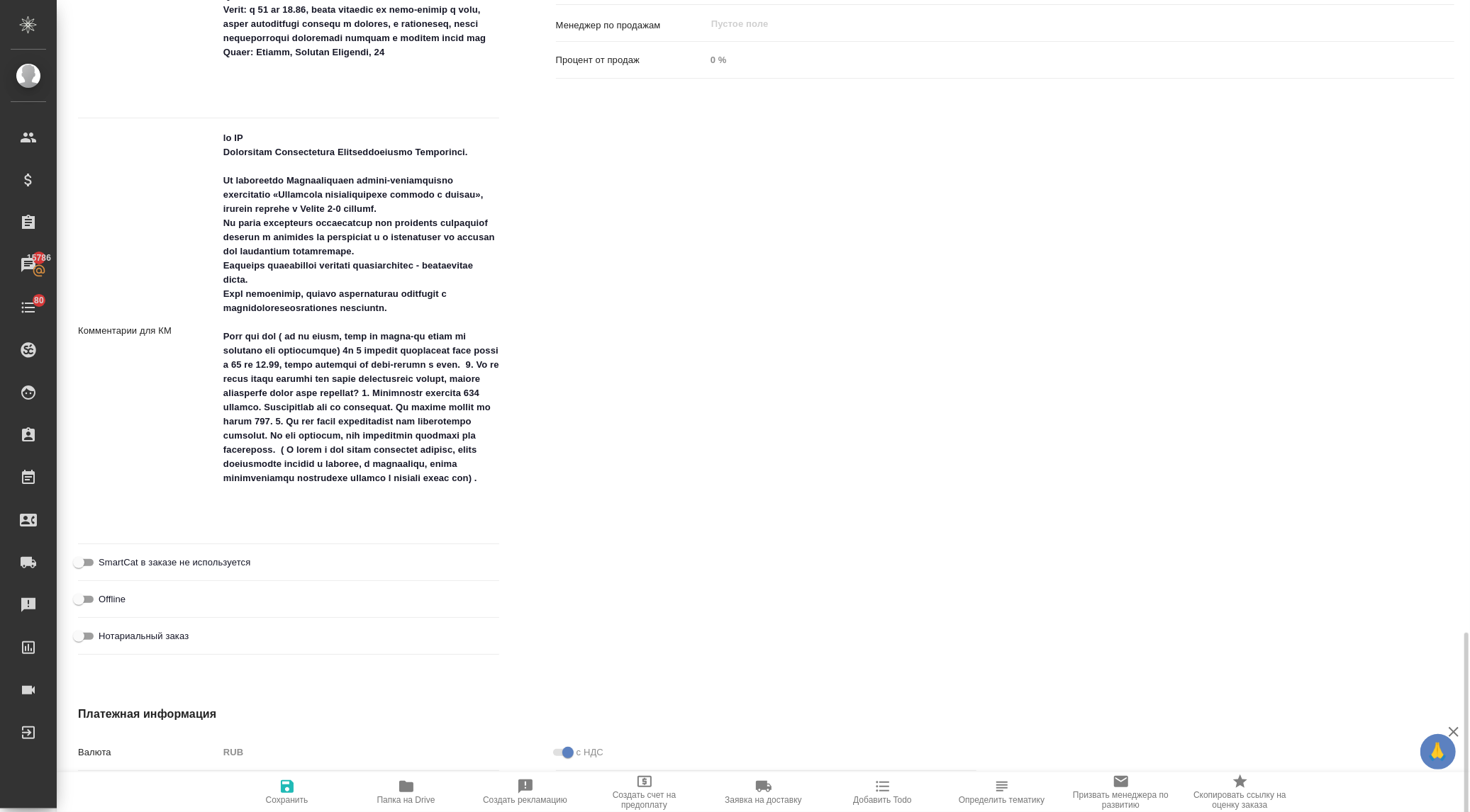
scroll to position [1181, 0]
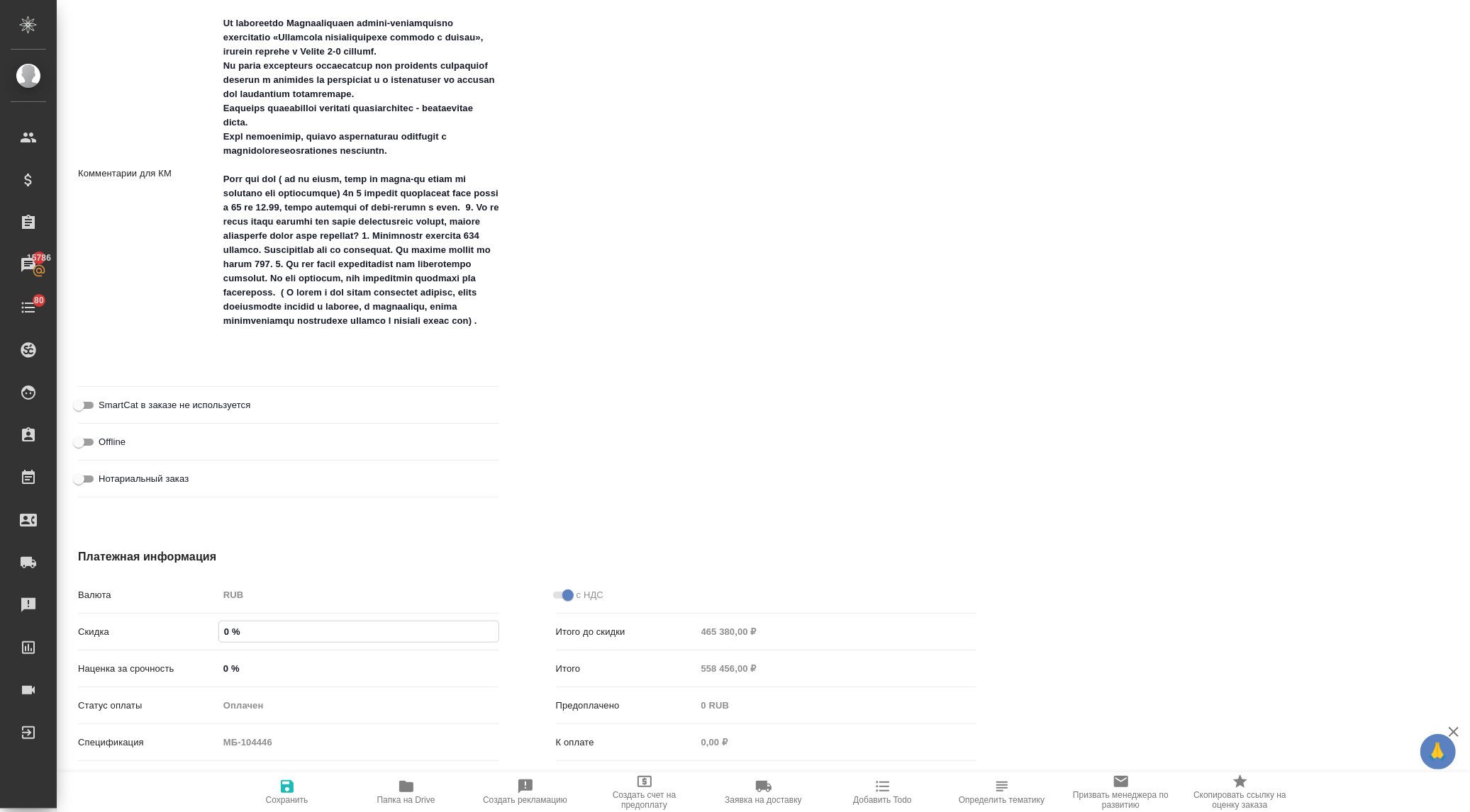
drag, startPoint x: 228, startPoint y: 633, endPoint x: 199, endPoint y: 634, distance: 29.0
click at [199, 634] on div "Скидка 0 %" at bounding box center [288, 632] width 421 height 25
type textarea "x"
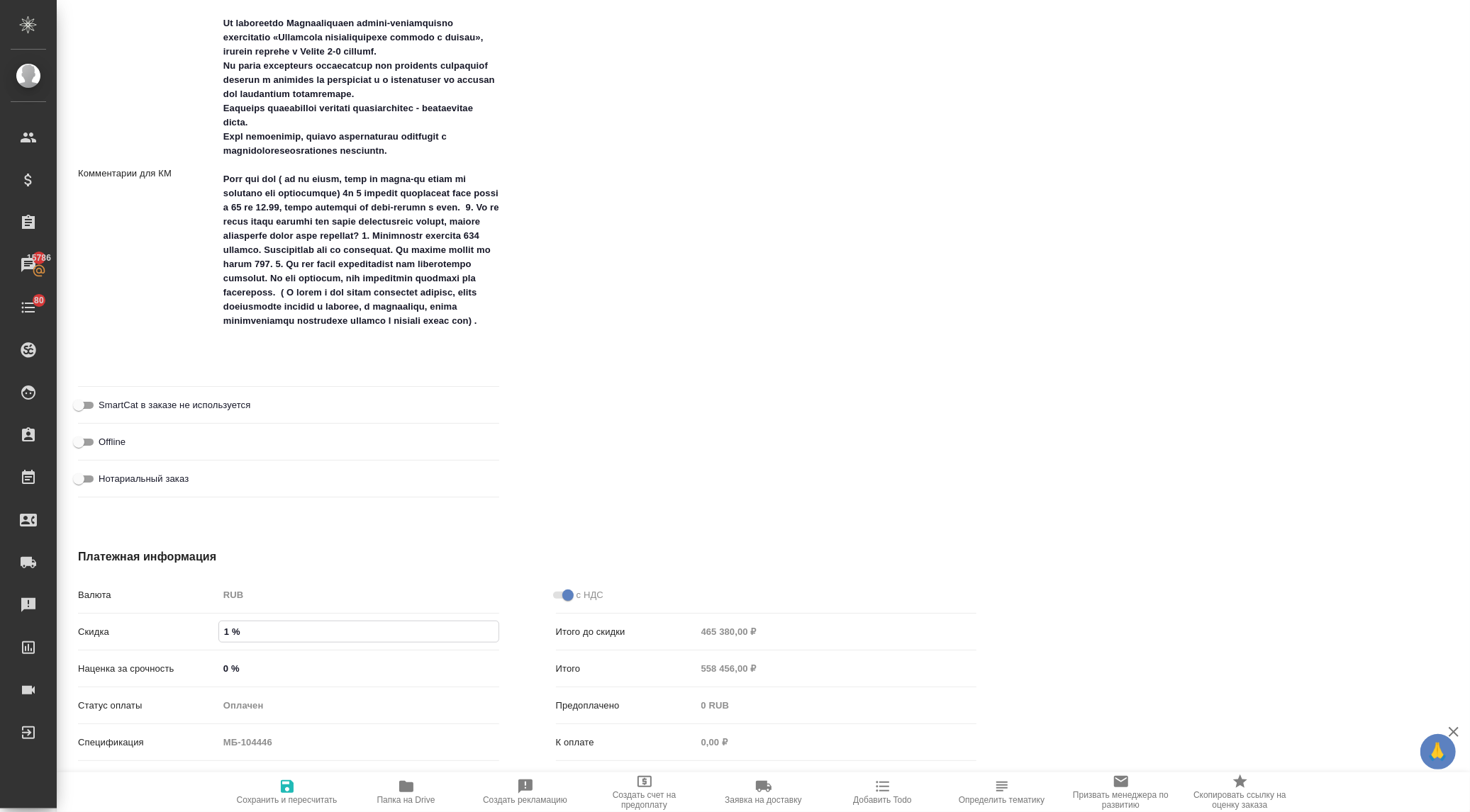
type input "13 %"
type textarea "x"
type input "13 %"
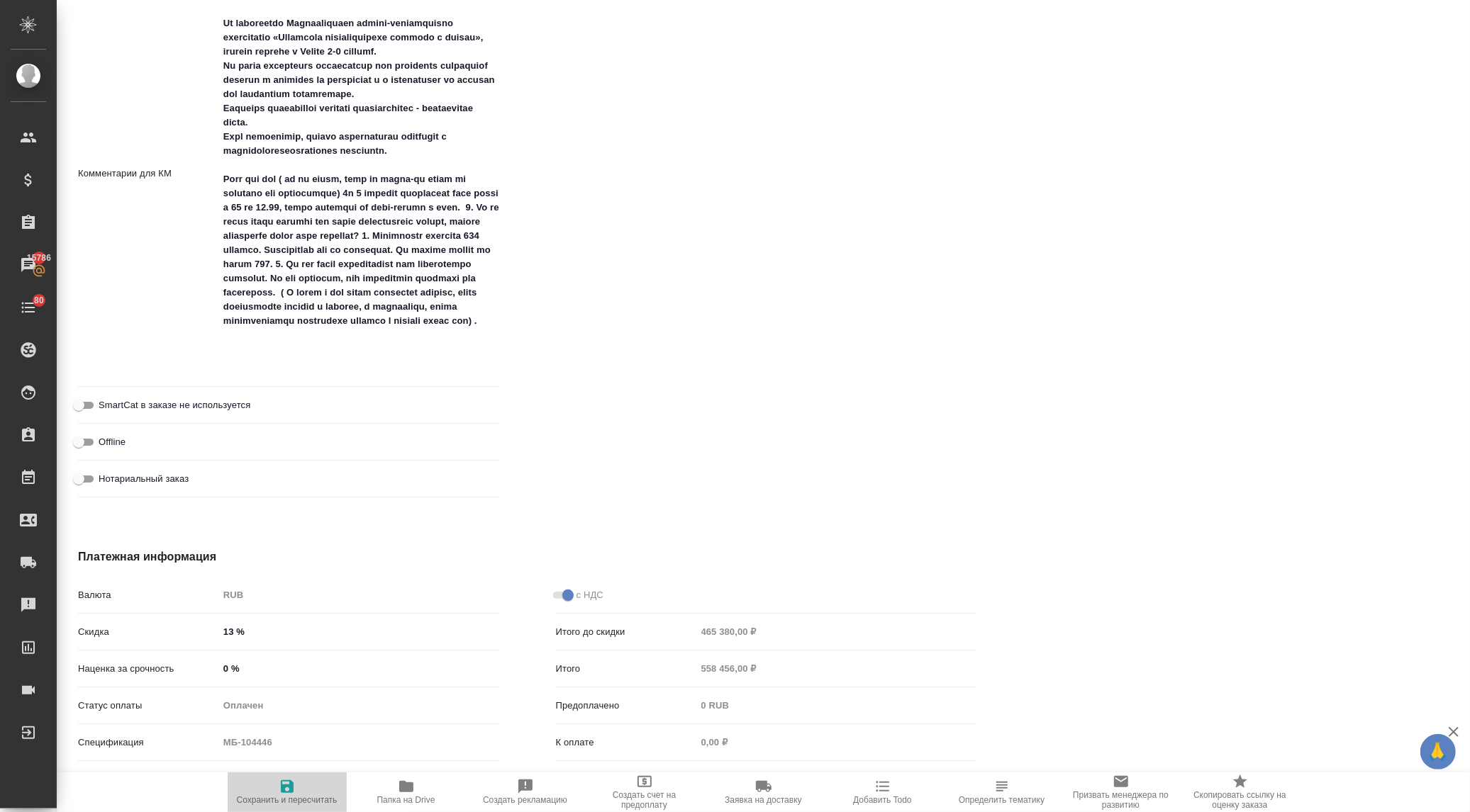
click at [284, 794] on icon "button" at bounding box center [287, 786] width 17 height 17
type textarea "x"
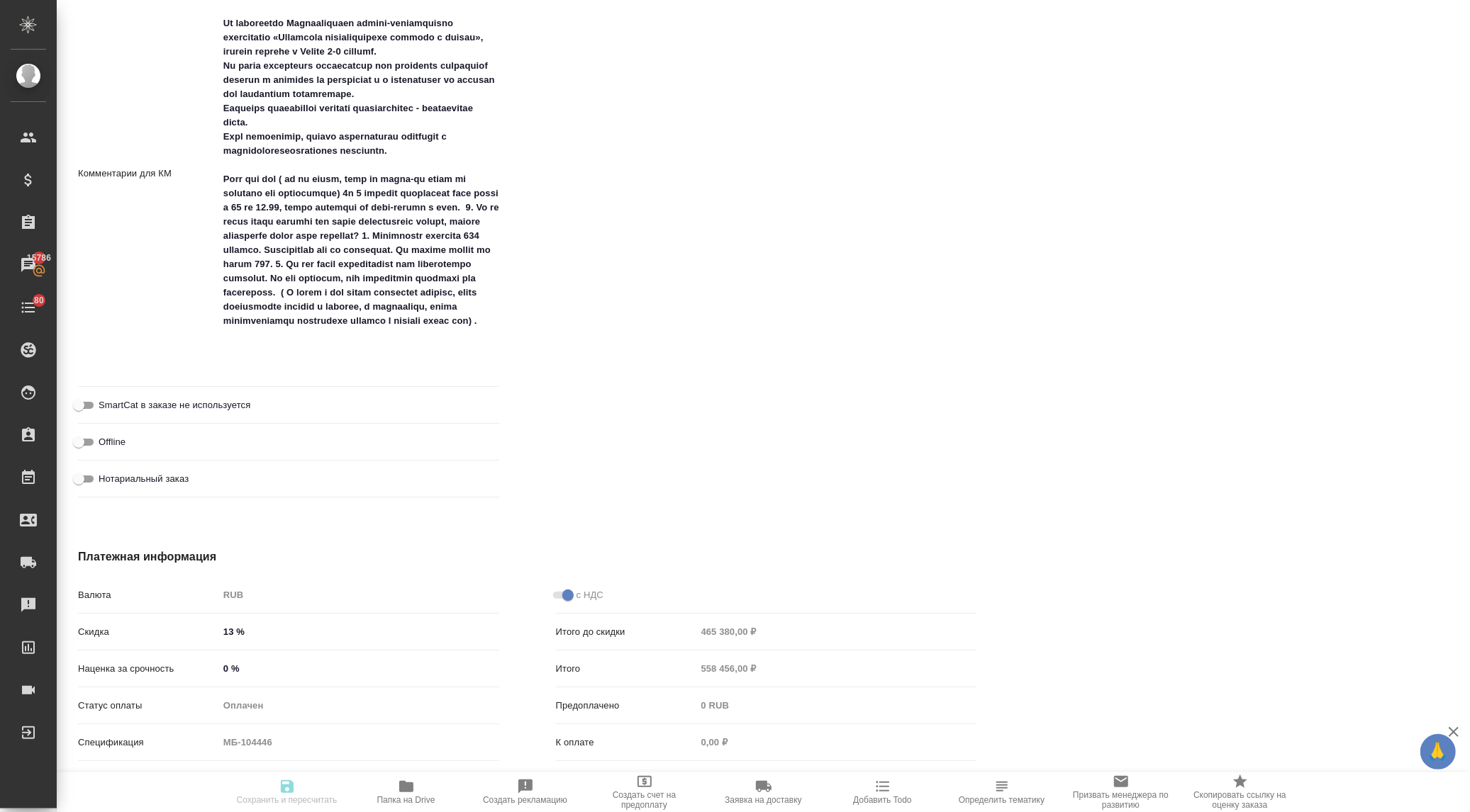
type textarea "x"
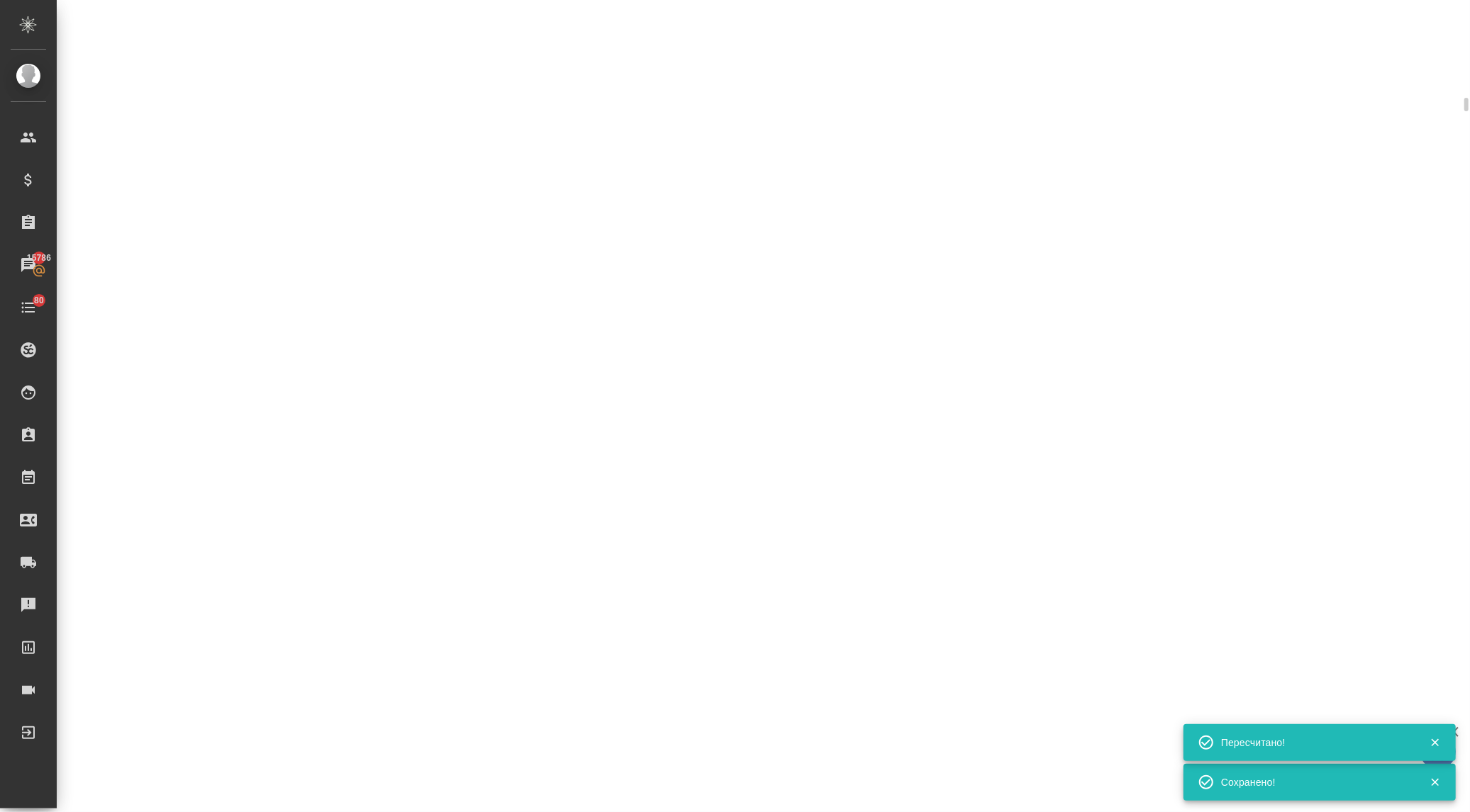
select select "RU"
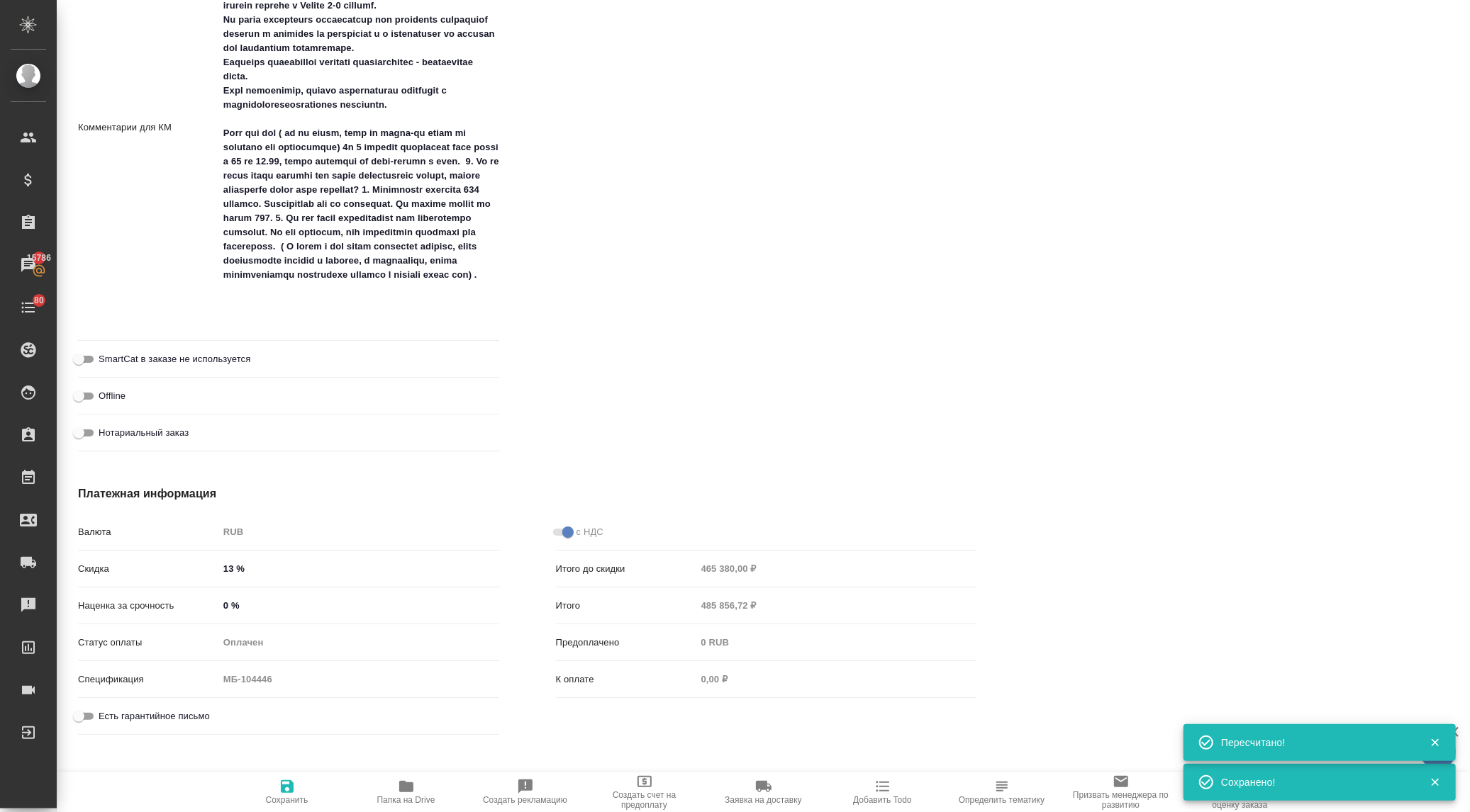
type textarea "x"
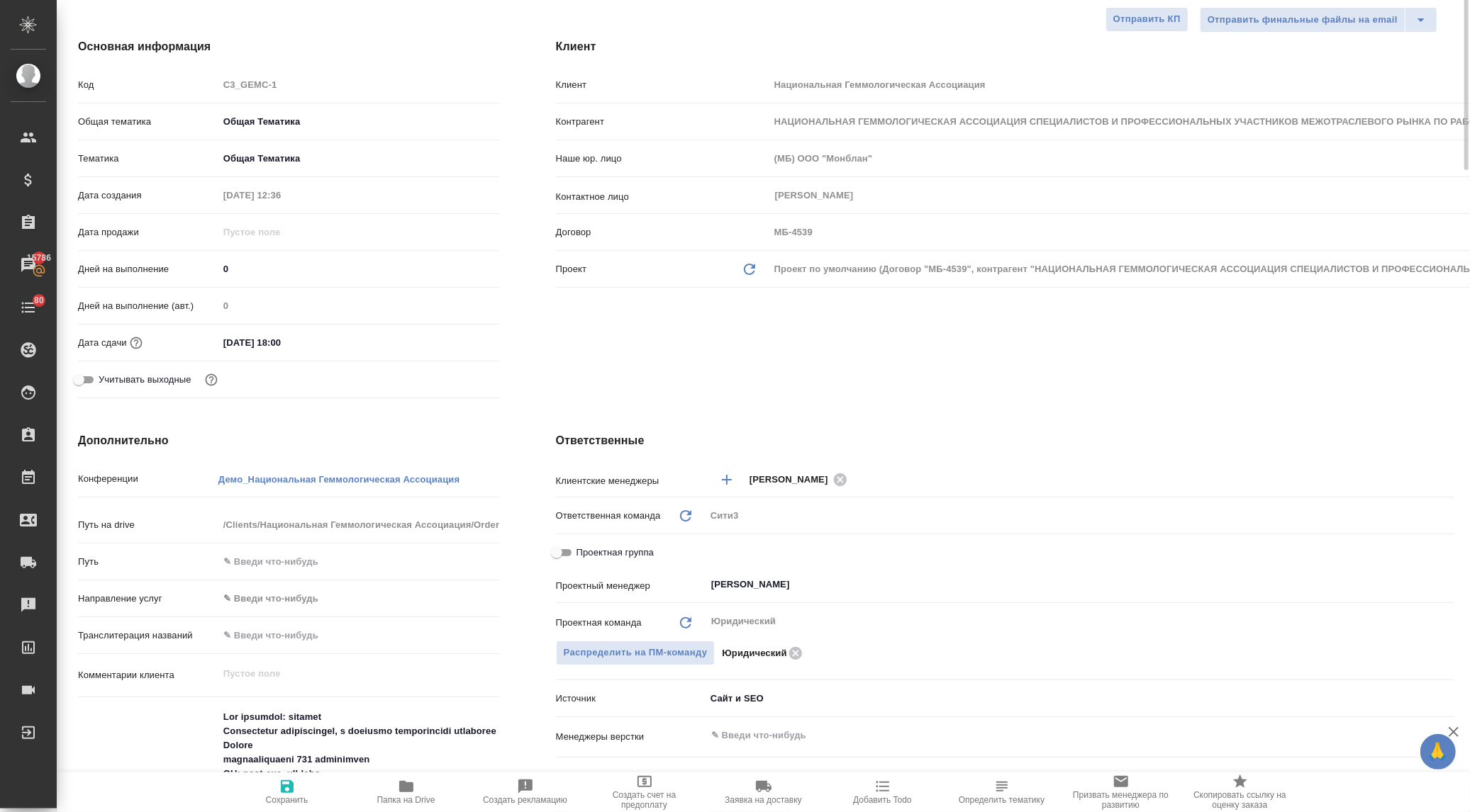
scroll to position [3, 0]
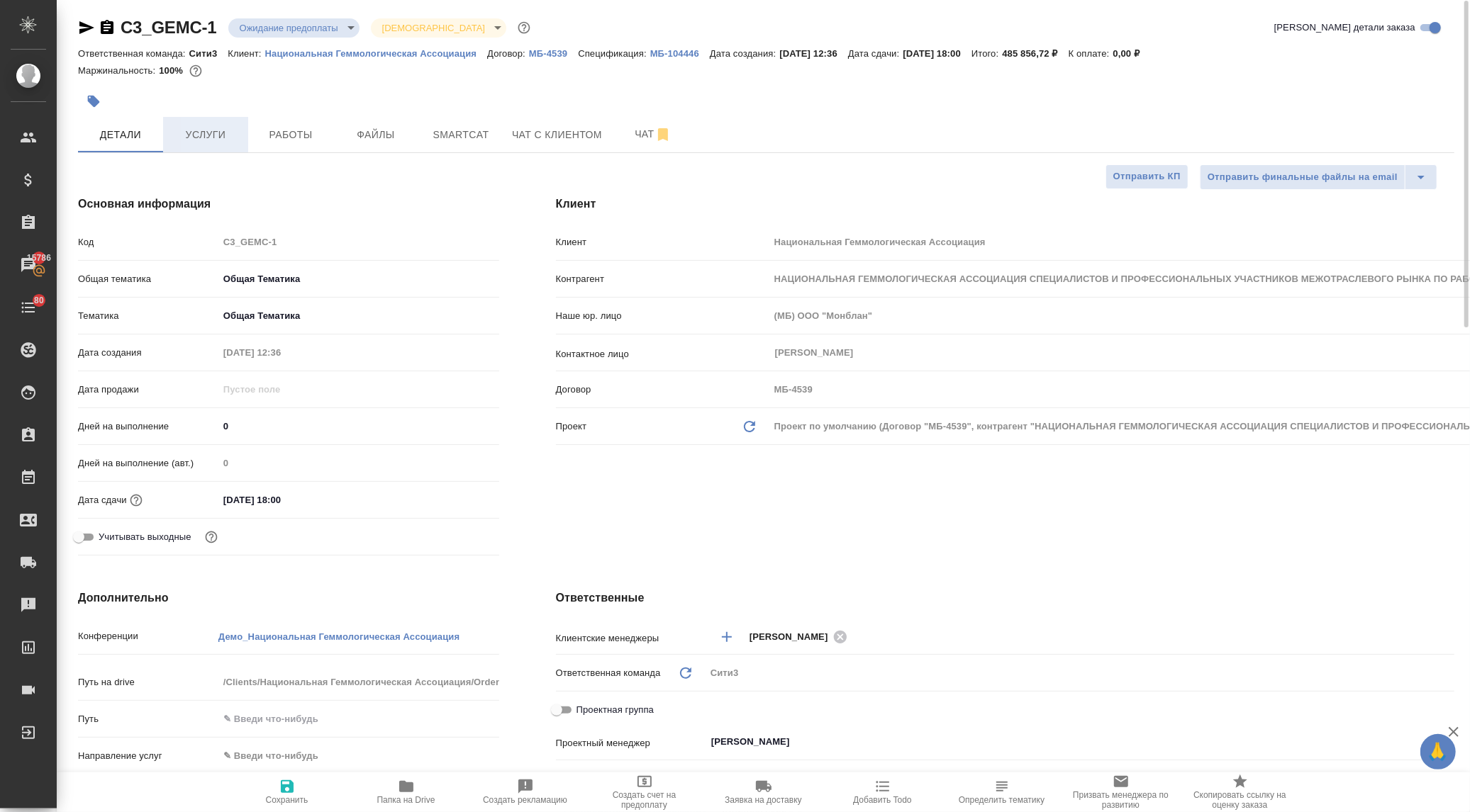
click at [181, 130] on span "Услуги" at bounding box center [205, 135] width 68 height 18
click at [201, 130] on span "Услуги" at bounding box center [205, 135] width 68 height 18
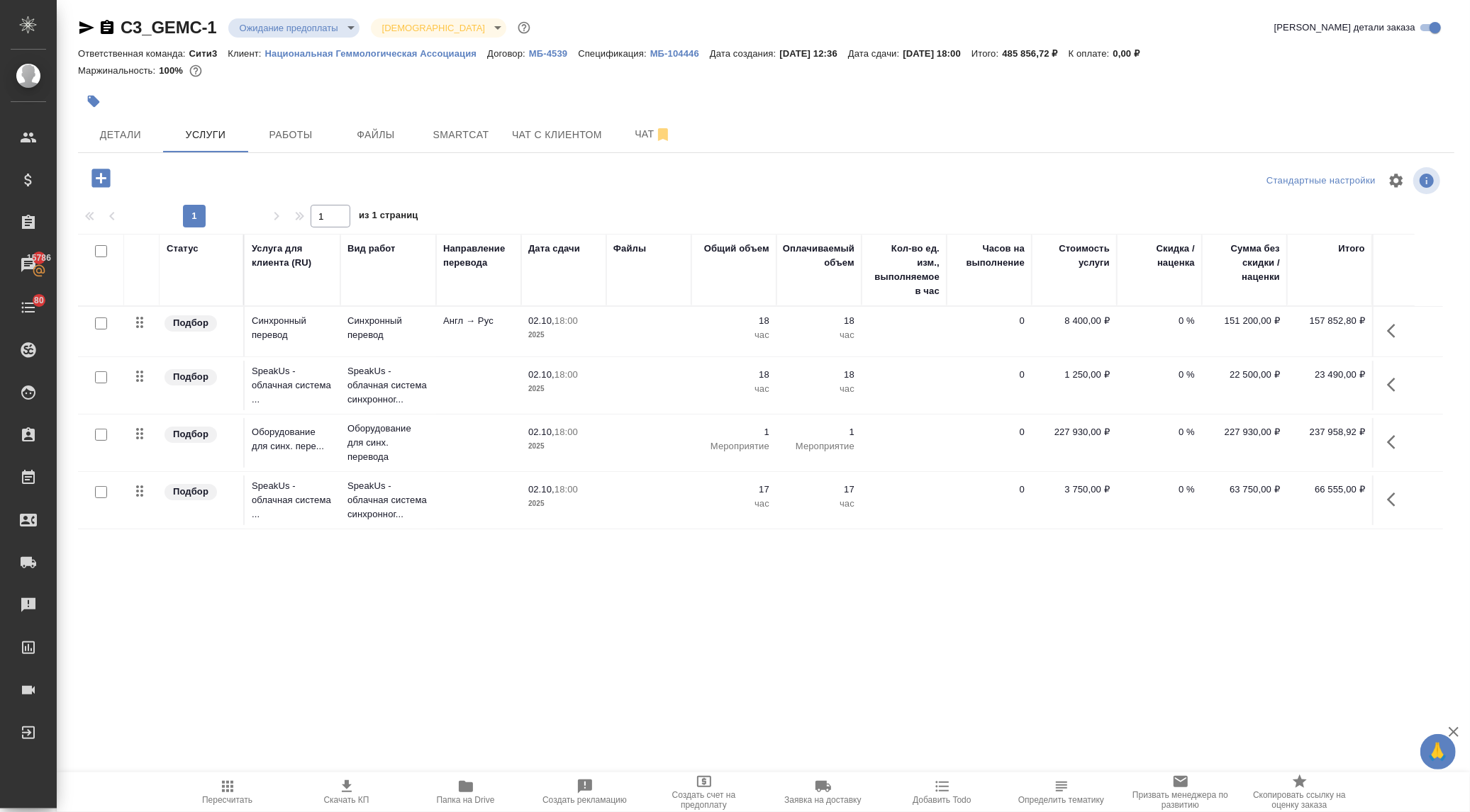
click at [340, 786] on icon "button" at bounding box center [346, 786] width 17 height 17
click at [671, 50] on p "МБ-104446" at bounding box center [680, 53] width 60 height 10
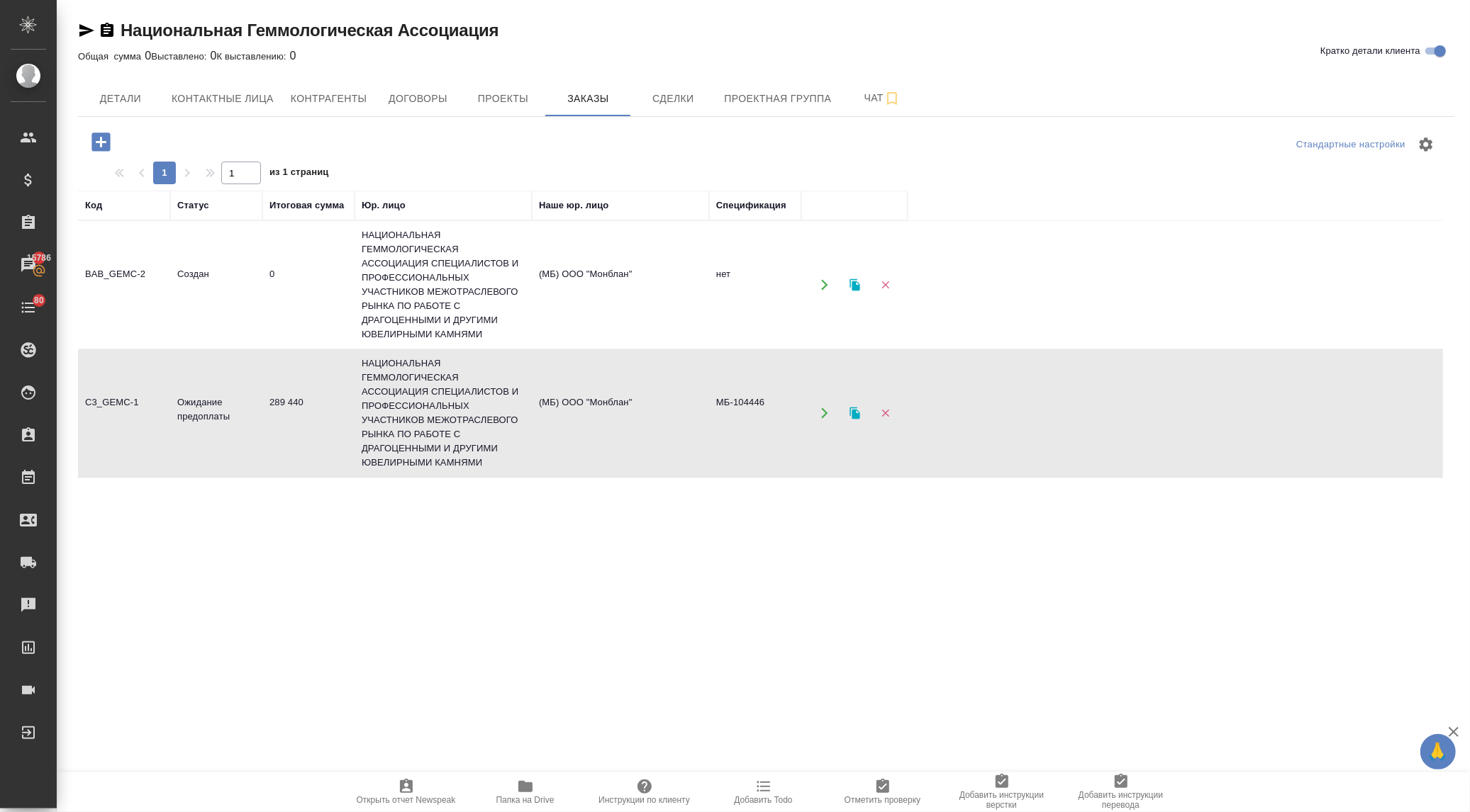
click at [194, 272] on td "Создан" at bounding box center [216, 285] width 92 height 50
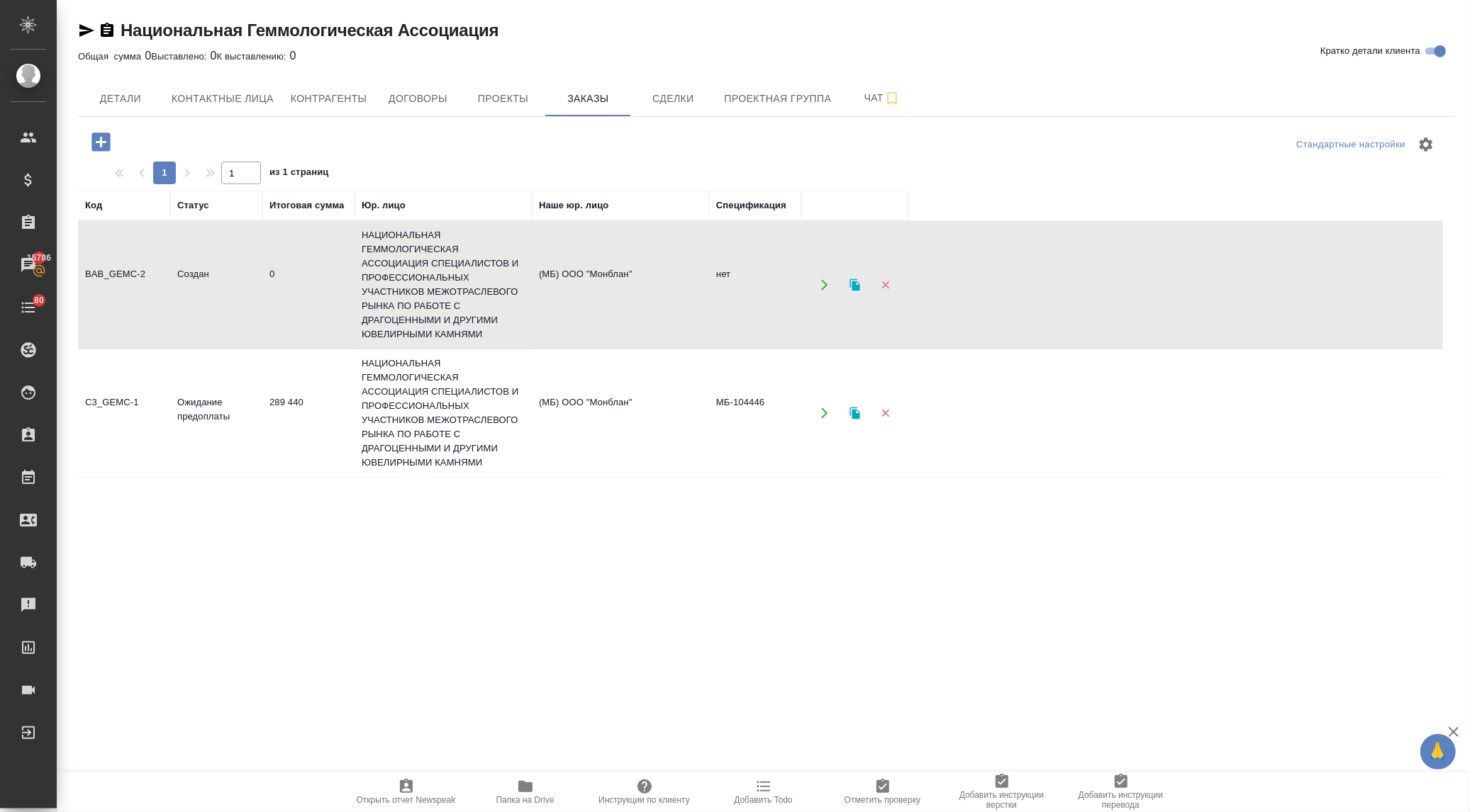
click at [194, 272] on td "Создан" at bounding box center [216, 285] width 92 height 50
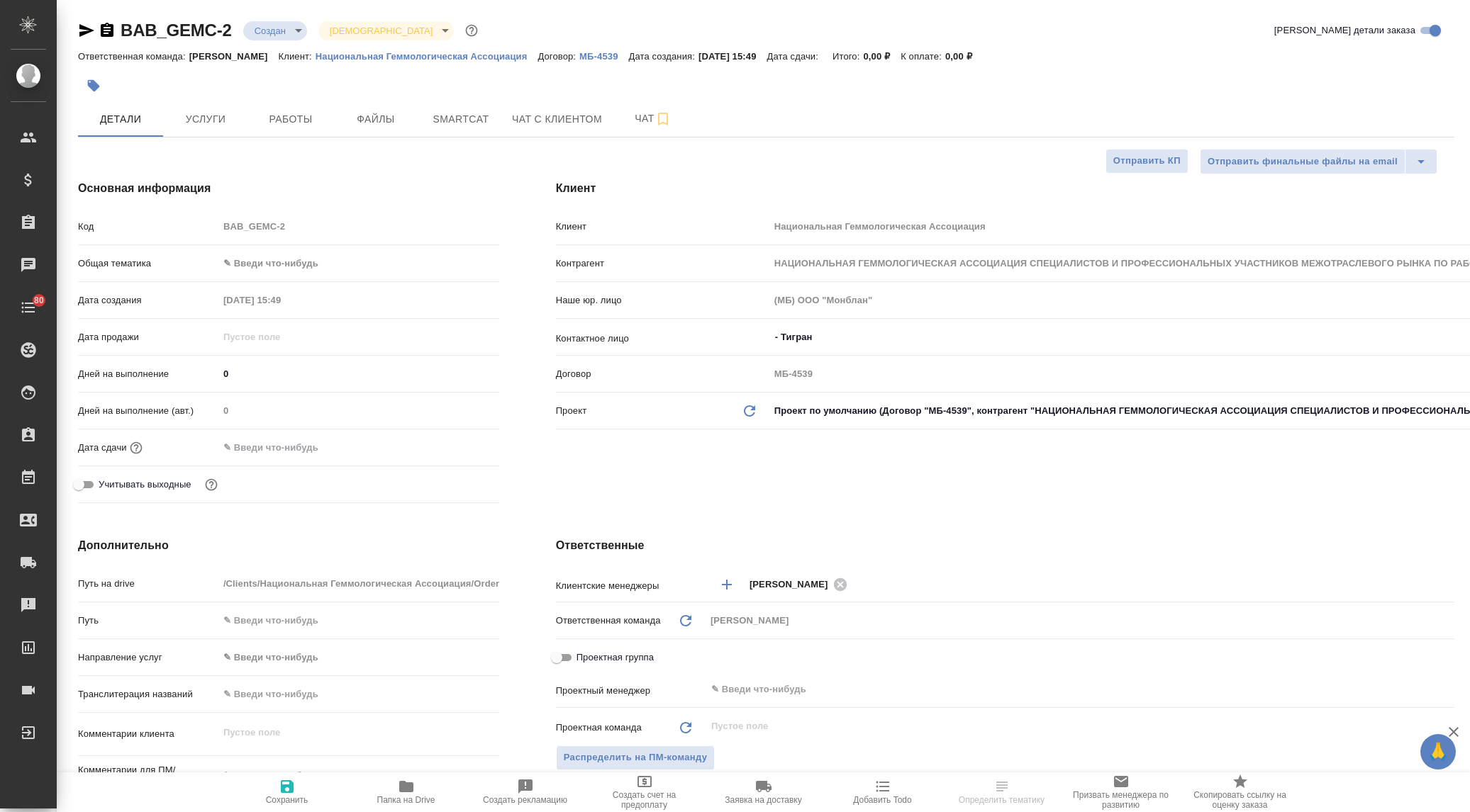
select select "RU"
click at [214, 118] on span "Услуги" at bounding box center [205, 119] width 68 height 18
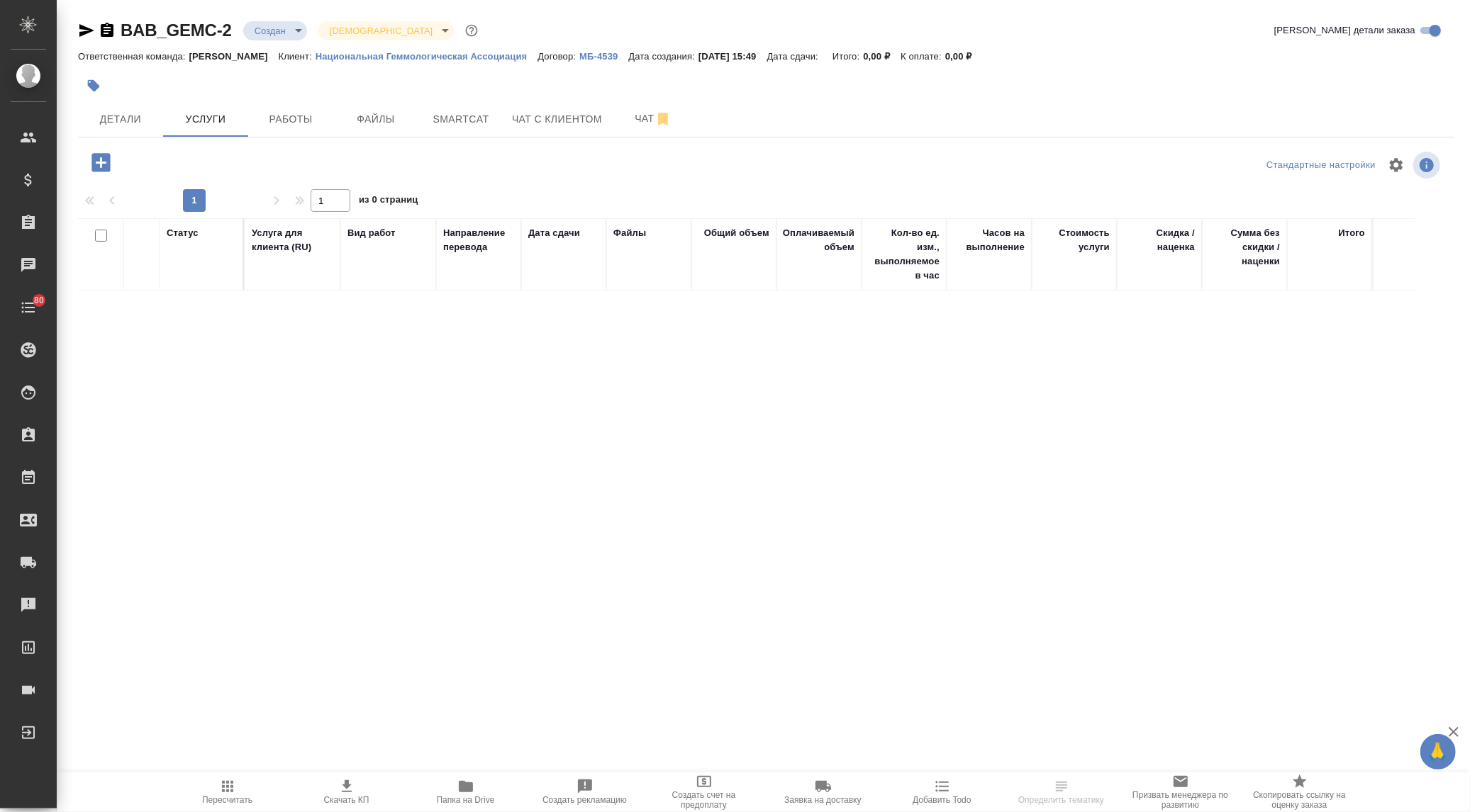
click at [101, 161] on icon "button" at bounding box center [101, 162] width 25 height 25
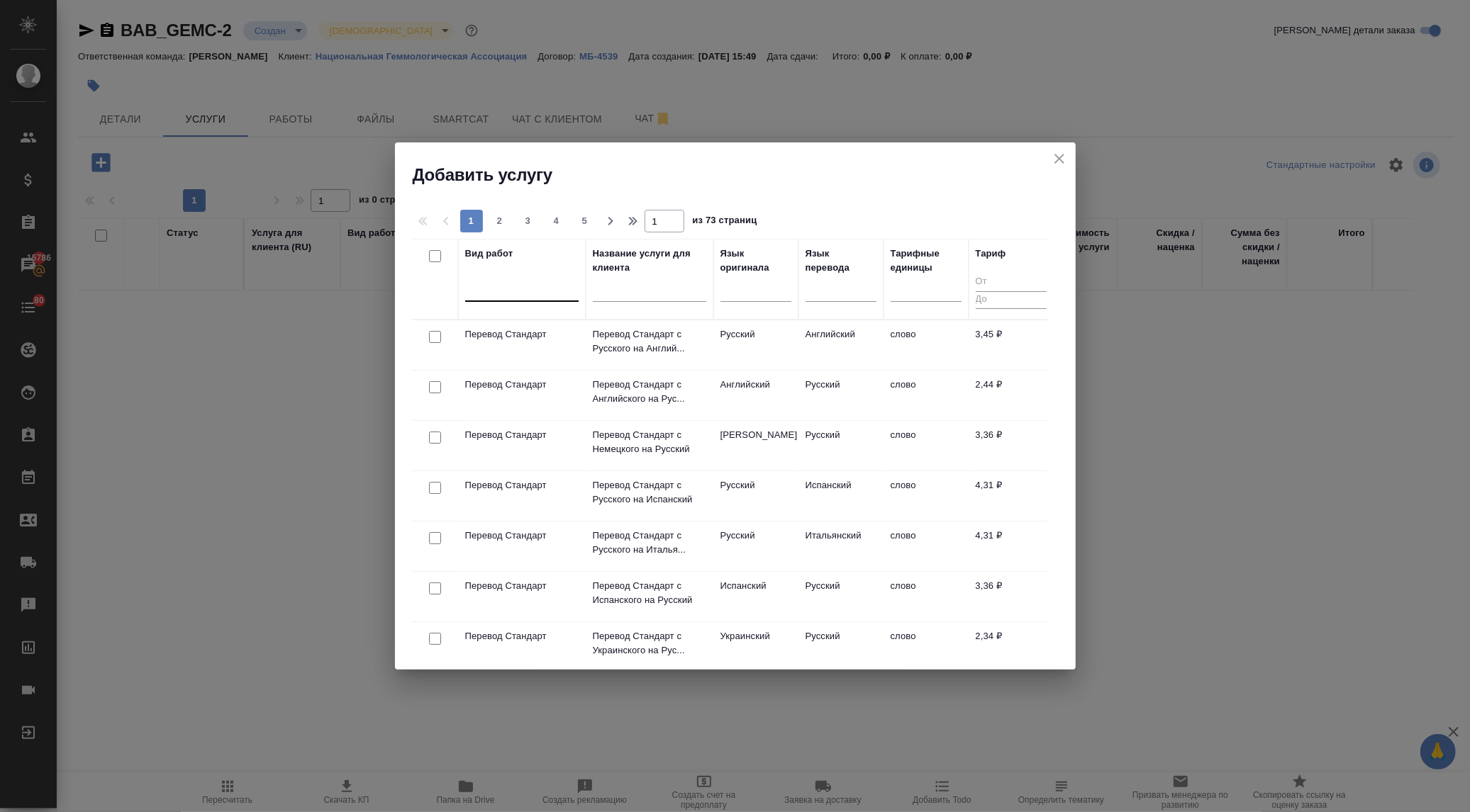
click at [474, 279] on div at bounding box center [522, 287] width 113 height 21
type input "j,jheljdfybt"
drag, startPoint x: 534, startPoint y: 272, endPoint x: 404, endPoint y: 291, distance: 131.4
click at [404, 291] on div "1 2 3 4 5 1 из 73 страниц Вид работ Название услуги для клиента Язык оригинала …" at bounding box center [735, 427] width 681 height 483
click at [481, 288] on div at bounding box center [522, 287] width 113 height 21
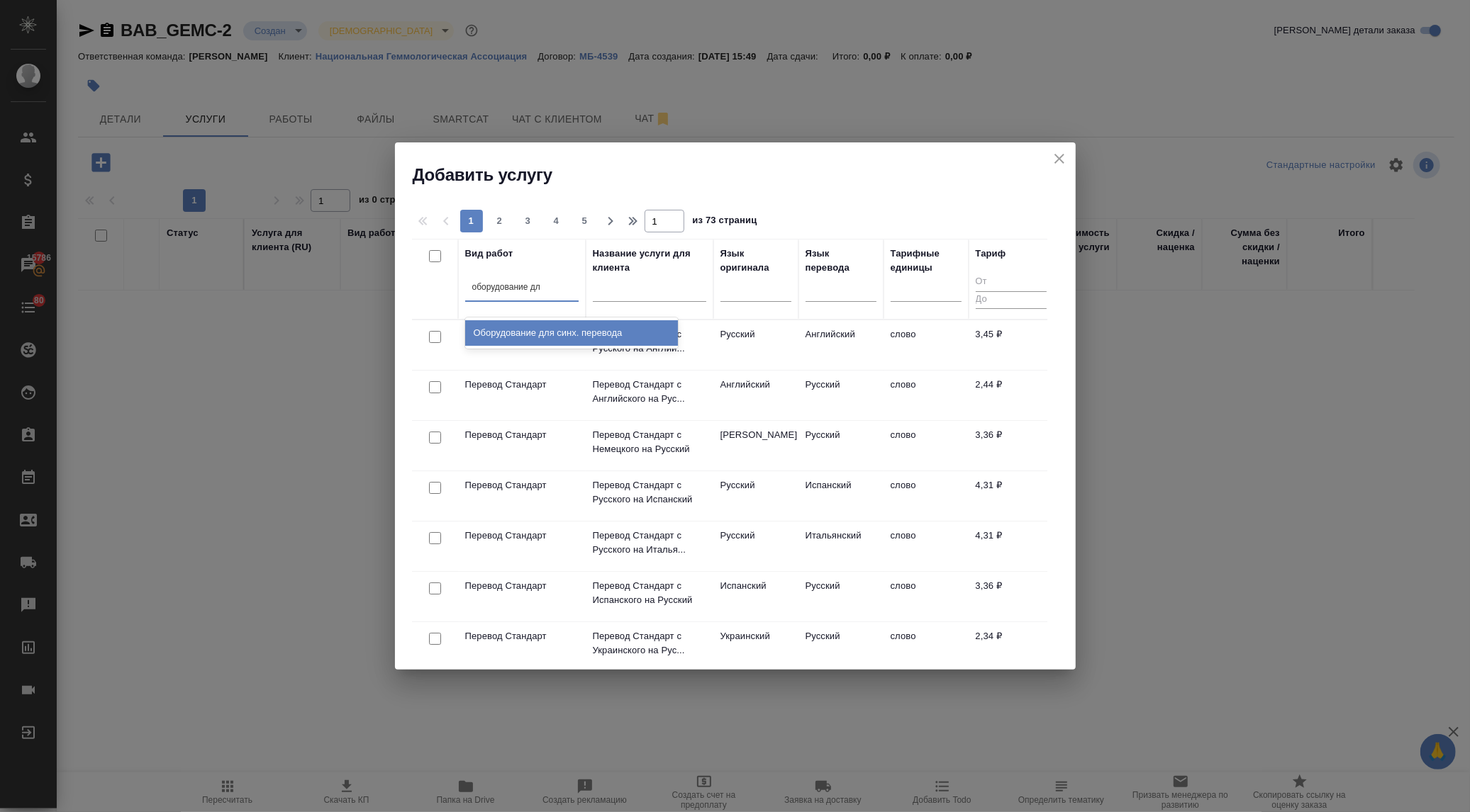
type input "оборудование для"
click at [521, 337] on div "Оборудование для синх. перевода" at bounding box center [571, 333] width 213 height 26
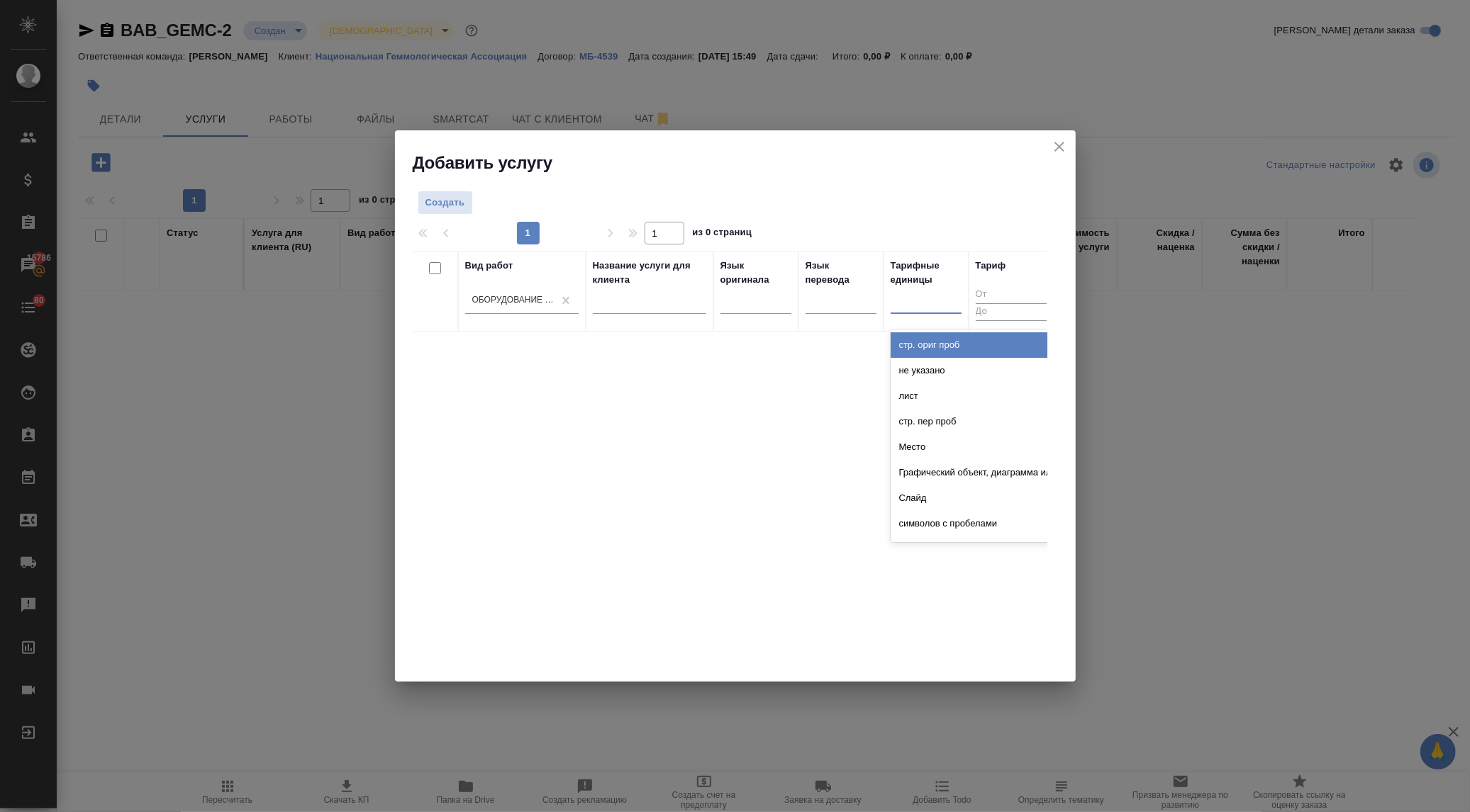
click at [913, 295] on div at bounding box center [926, 300] width 71 height 21
type input "меропри"
click at [904, 340] on div "Мероприятие" at bounding box center [997, 345] width 213 height 26
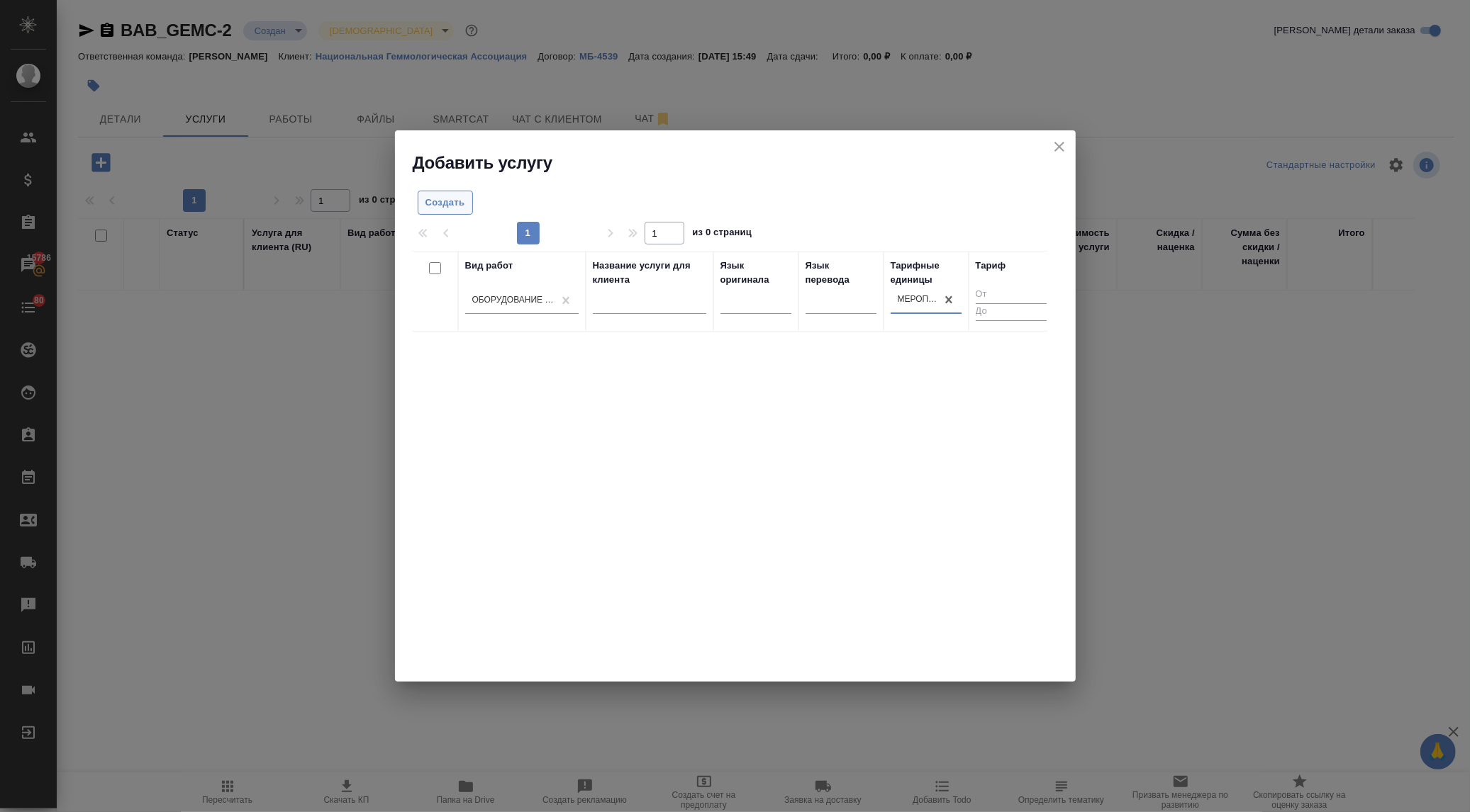
click at [431, 203] on span "Создать" at bounding box center [446, 203] width 40 height 16
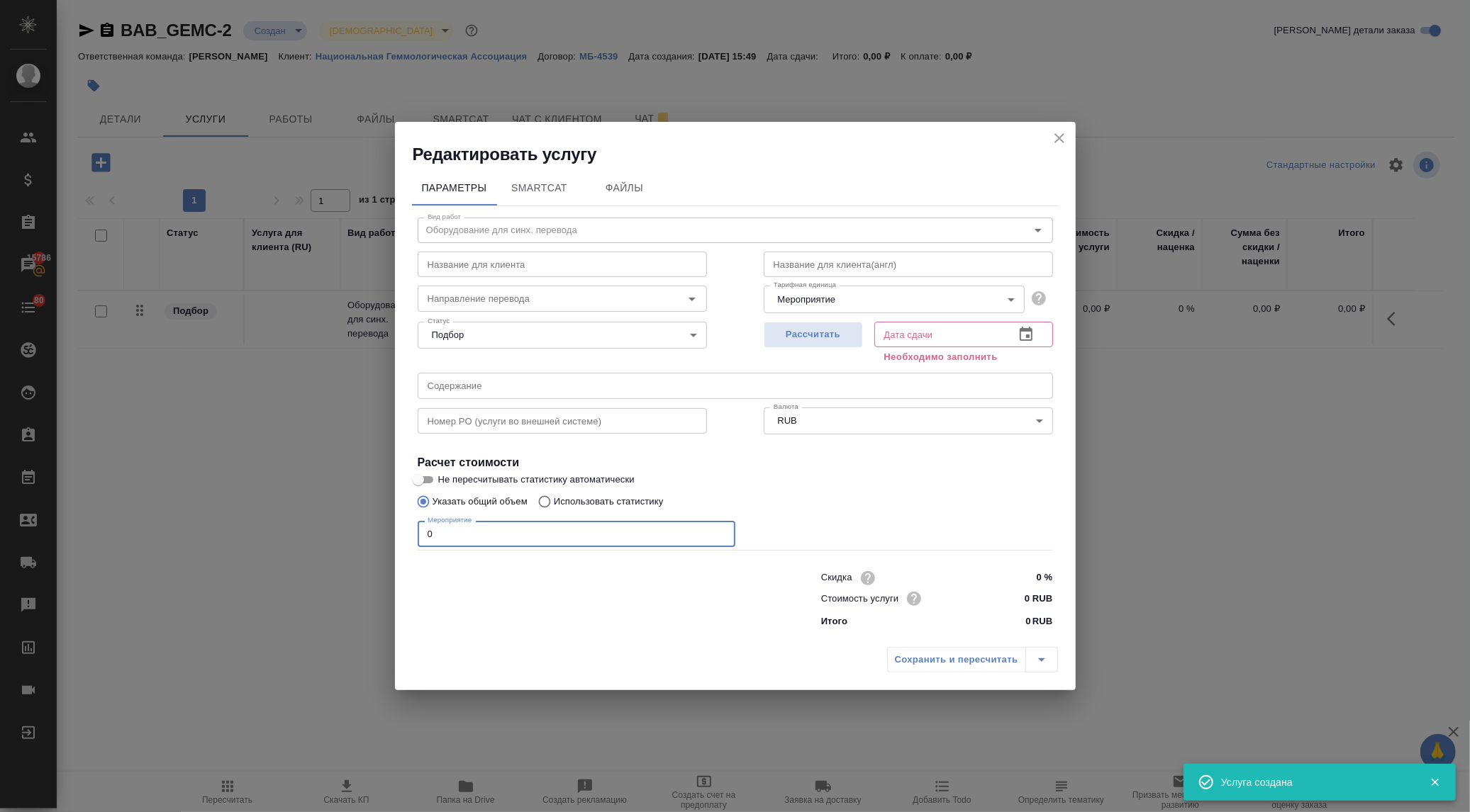
drag, startPoint x: 441, startPoint y: 537, endPoint x: 391, endPoint y: 537, distance: 50.0
click at [391, 537] on div "Редактировать услугу Параметры SmartCat Файлы Вид работ Оборудование для синх. …" at bounding box center [735, 406] width 1470 height 812
type input "1"
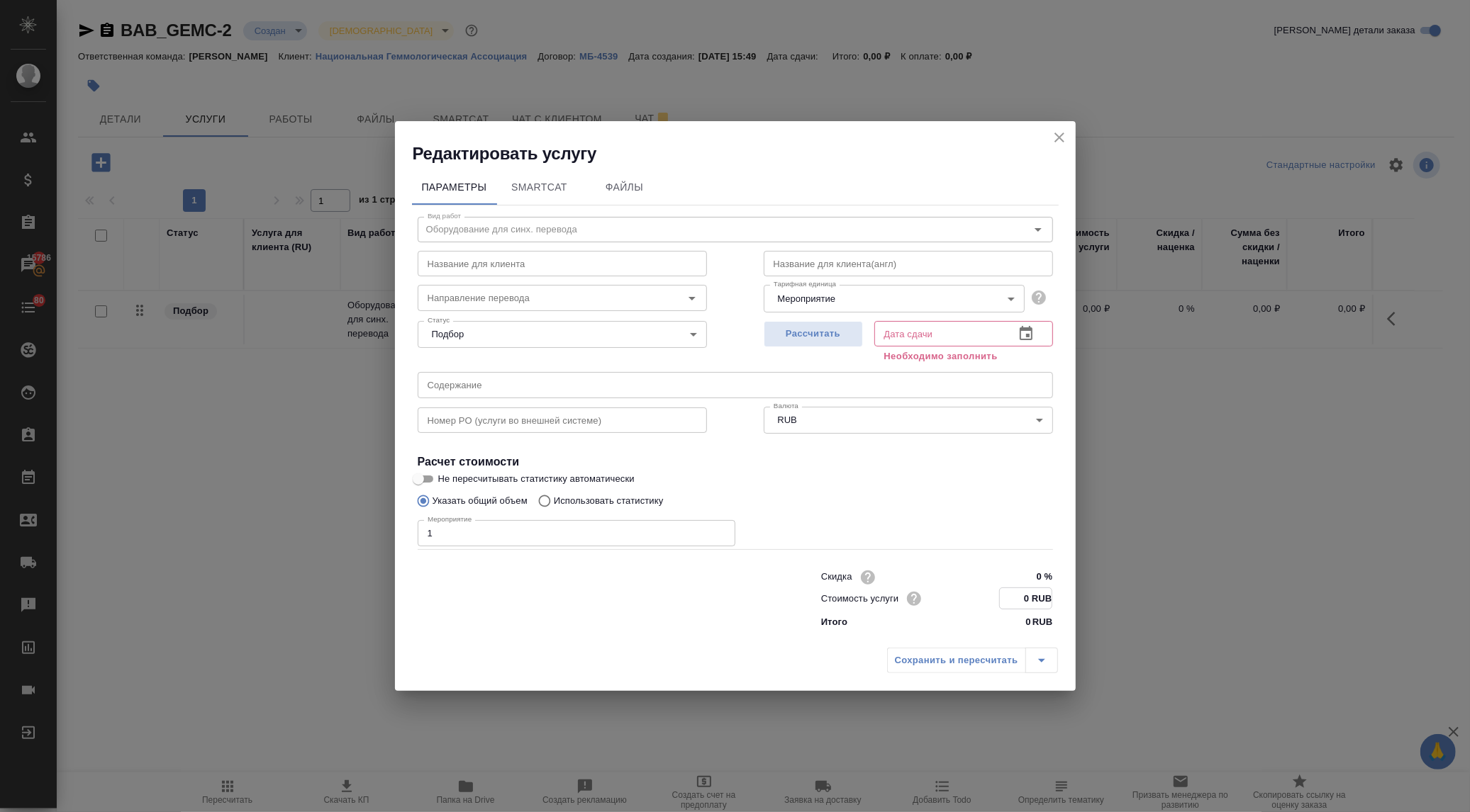
drag, startPoint x: 1031, startPoint y: 594, endPoint x: 1021, endPoint y: 596, distance: 10.2
click at [1021, 596] on input "0 RUB" at bounding box center [1026, 599] width 52 height 21
drag, startPoint x: 1028, startPoint y: 597, endPoint x: 1011, endPoint y: 596, distance: 17.0
click at [1015, 598] on input "0 RUB" at bounding box center [1026, 599] width 52 height 21
type input "169156 RUB"
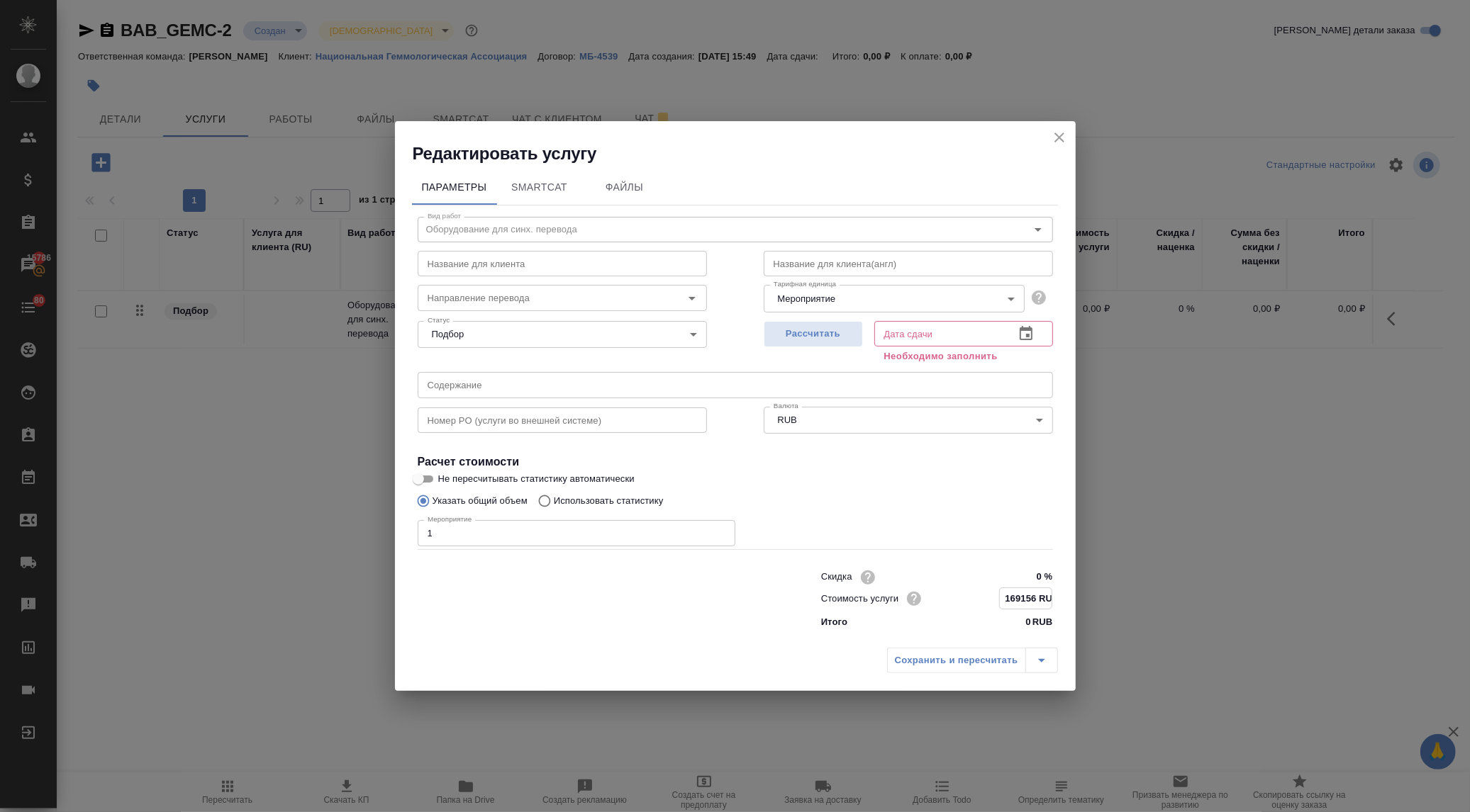
click at [1026, 338] on icon "button" at bounding box center [1026, 333] width 17 height 17
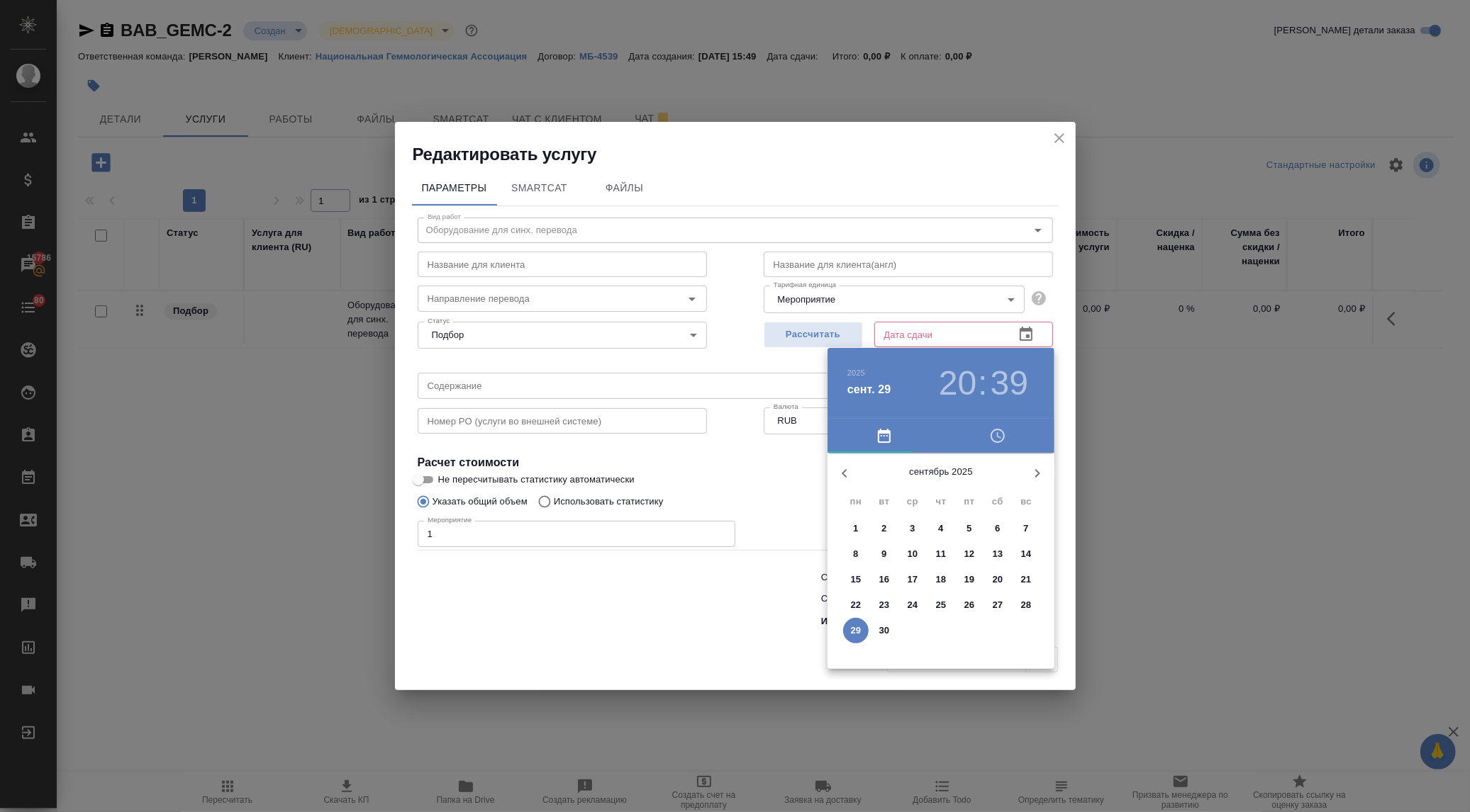
click at [884, 628] on p "30" at bounding box center [884, 631] width 10 height 14
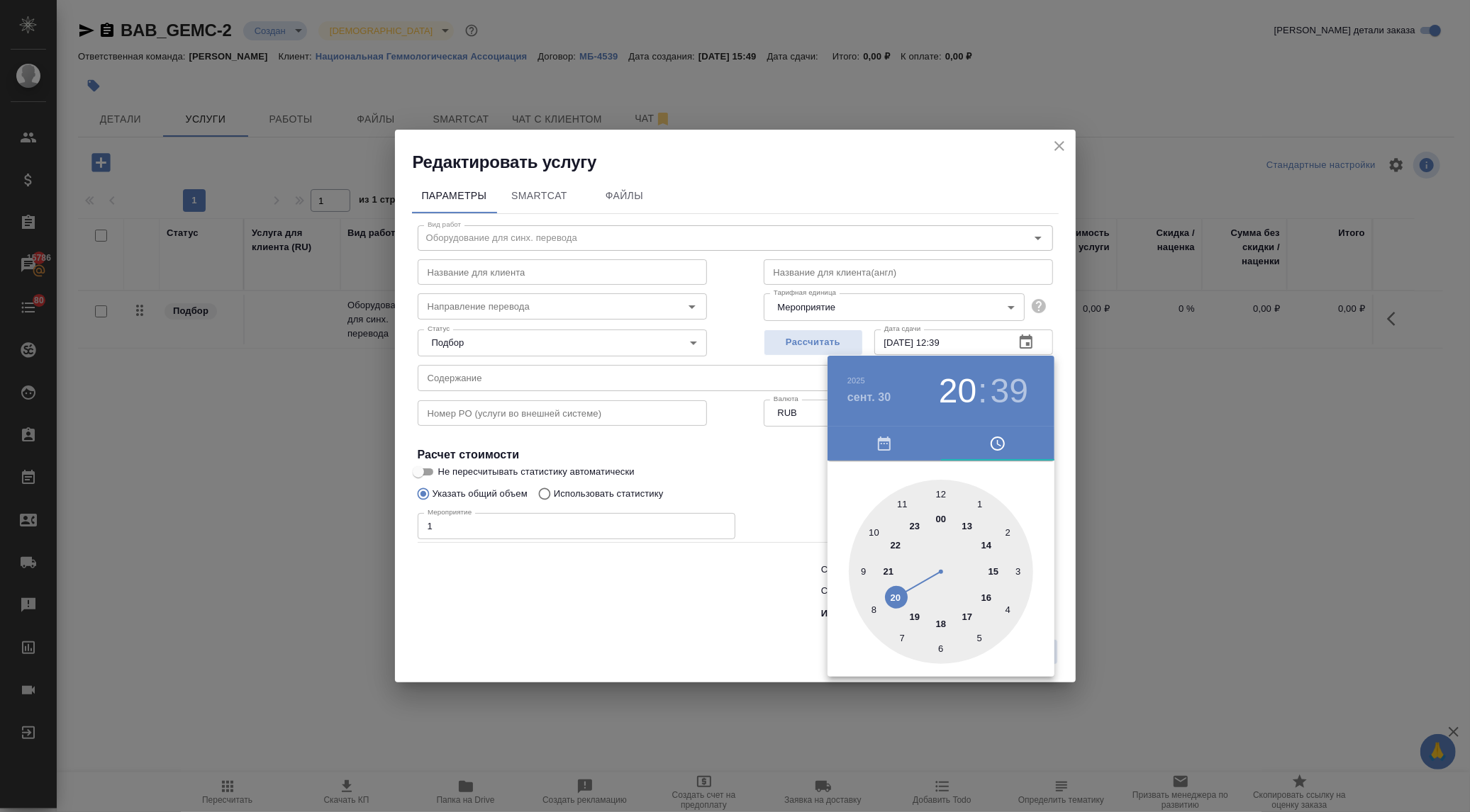
click at [944, 486] on div at bounding box center [941, 572] width 185 height 184
click at [937, 486] on div at bounding box center [941, 572] width 185 height 184
type input "30.09.2025 12:00"
drag, startPoint x: 789, startPoint y: 489, endPoint x: 872, endPoint y: 594, distance: 133.8
click at [789, 490] on div at bounding box center [735, 406] width 1470 height 812
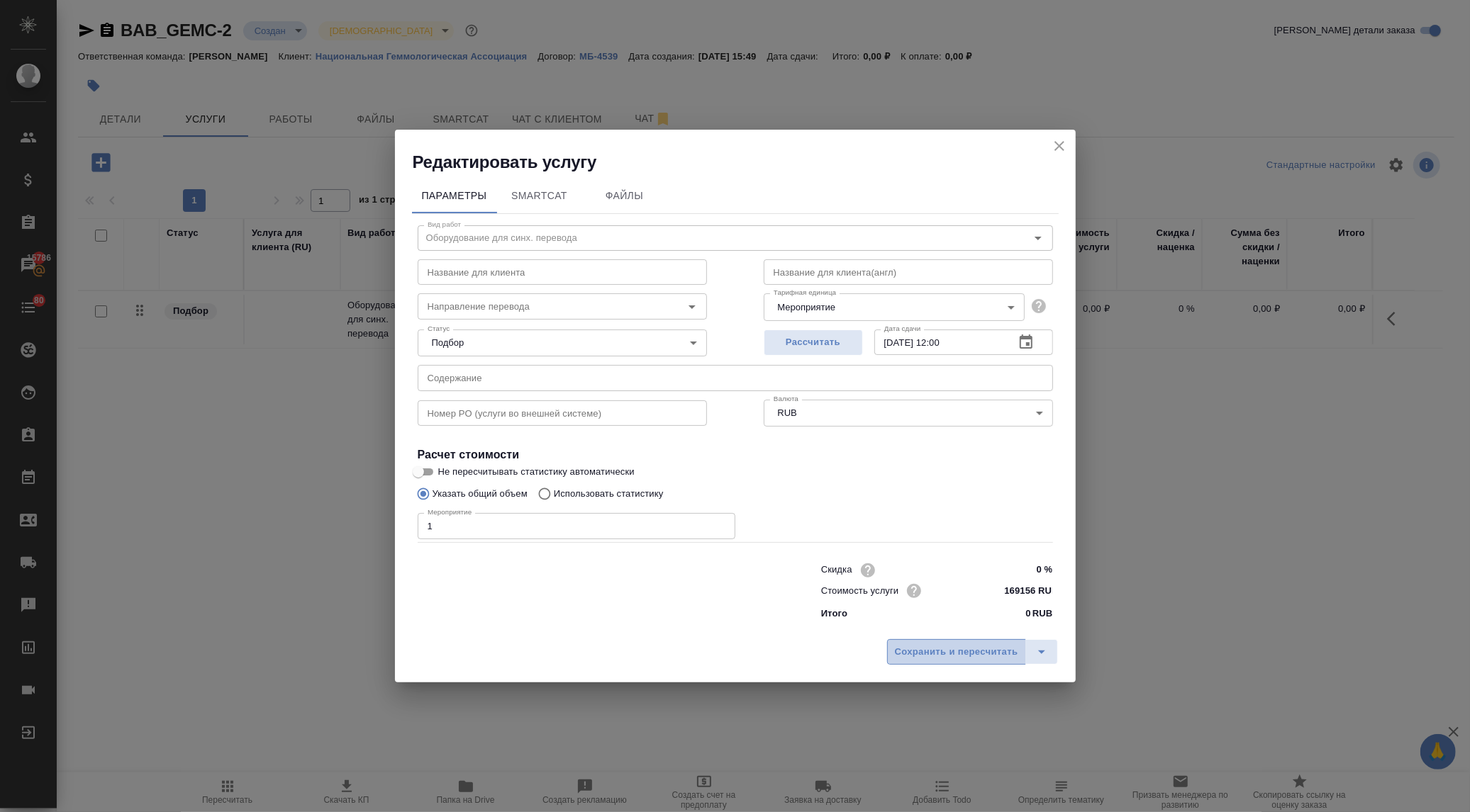
click at [933, 650] on span "Сохранить и пересчитать" at bounding box center [956, 652] width 123 height 16
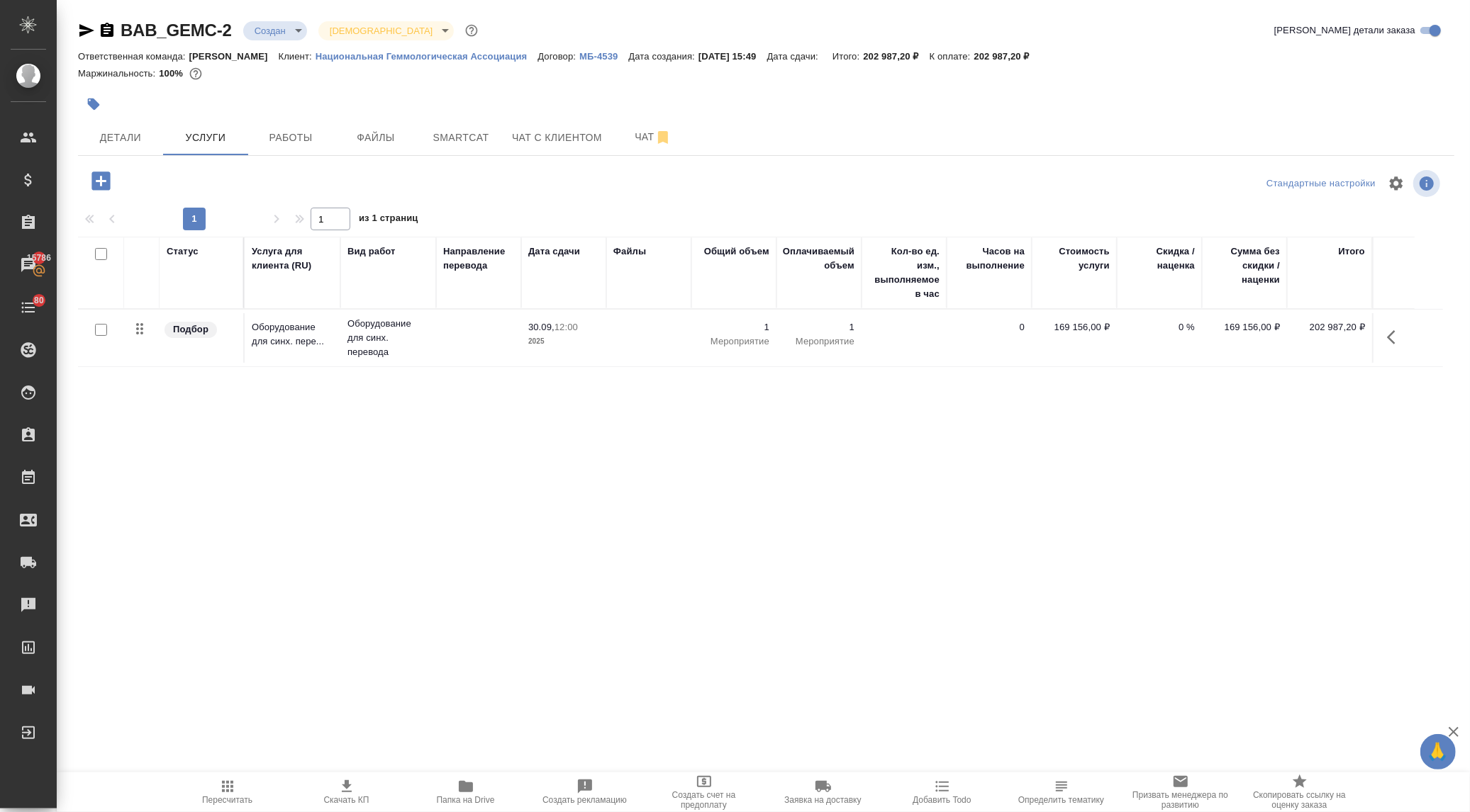
click at [92, 172] on icon "button" at bounding box center [101, 180] width 25 height 25
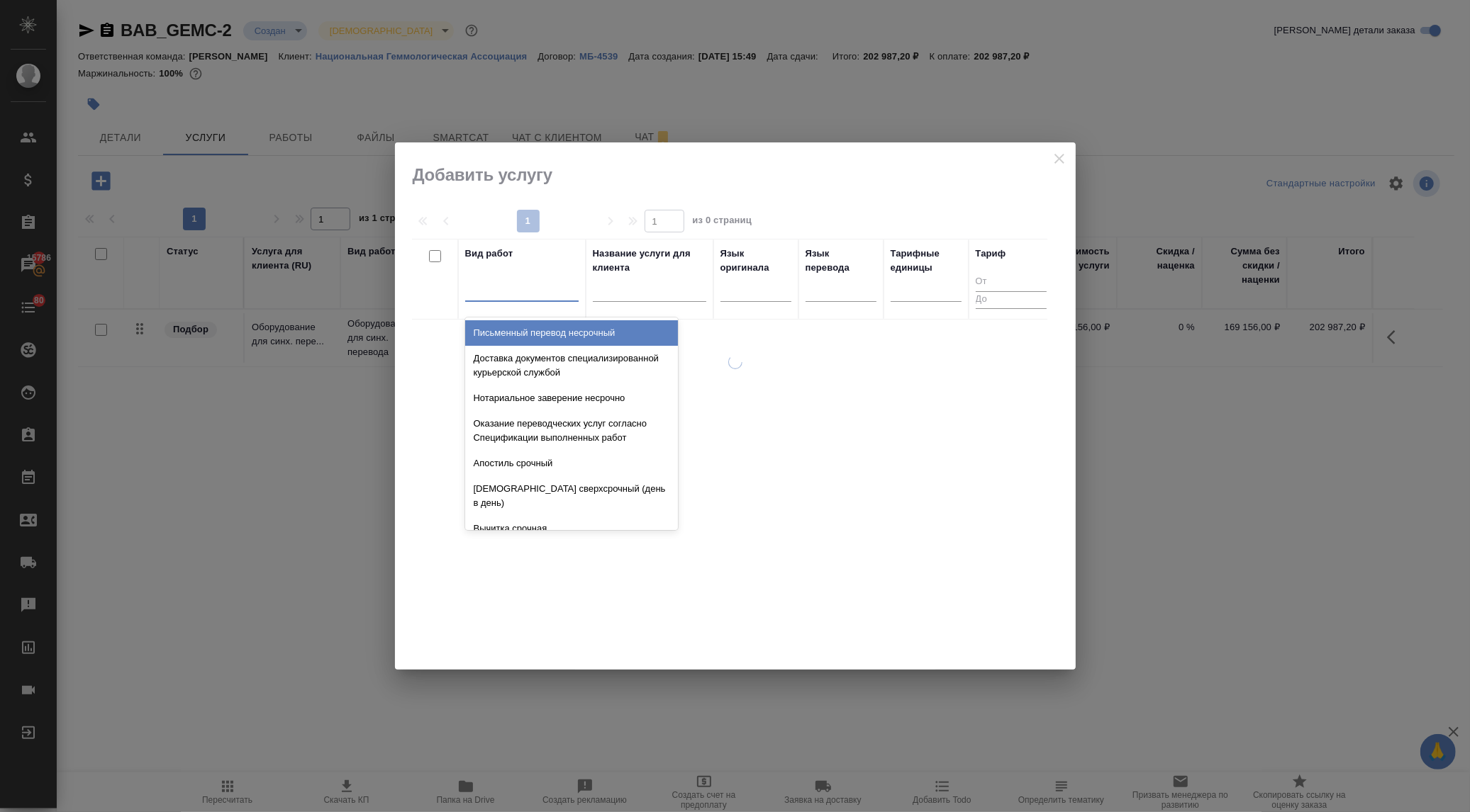
click at [507, 283] on div at bounding box center [522, 287] width 113 height 21
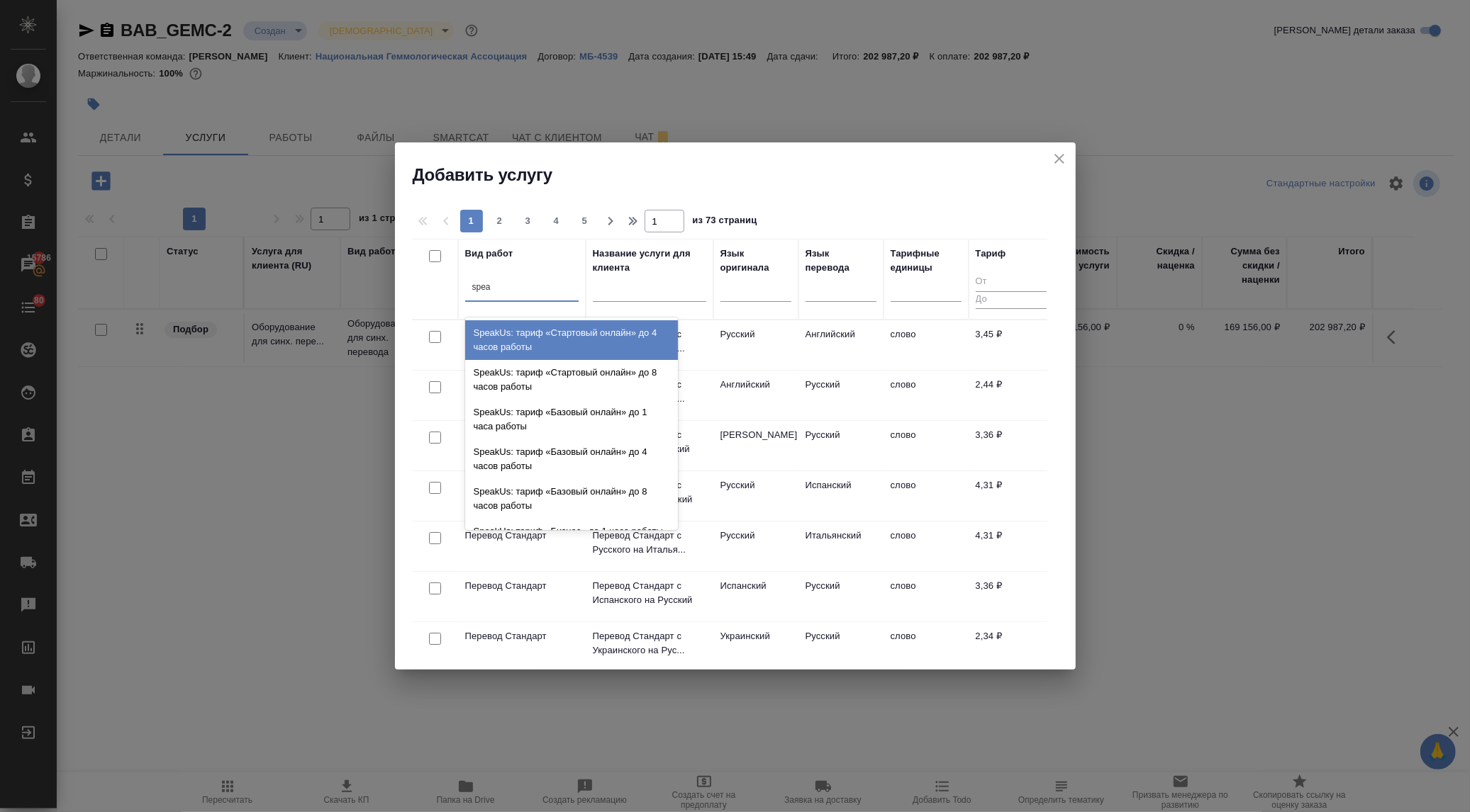
type input "speak"
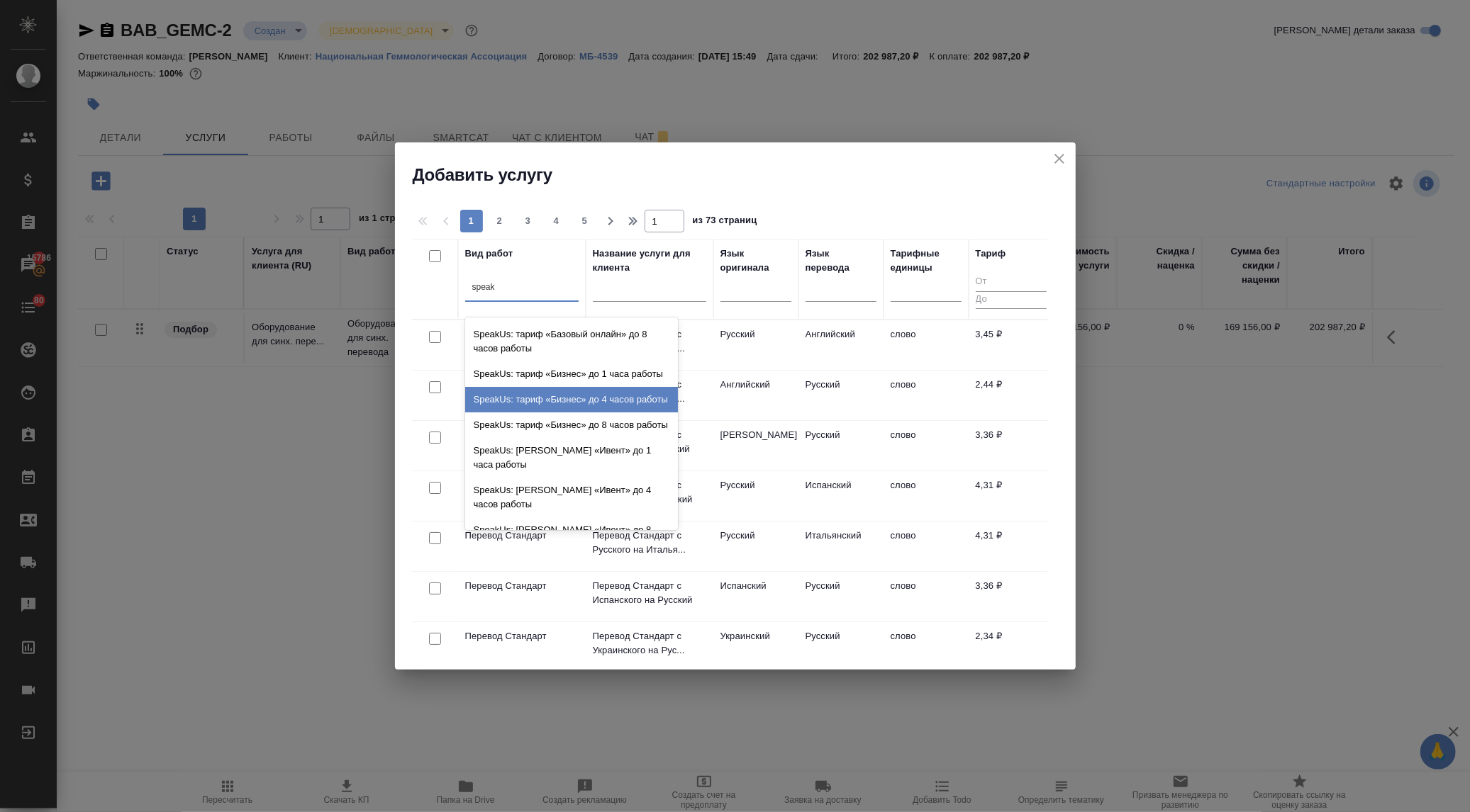
scroll to position [348, 0]
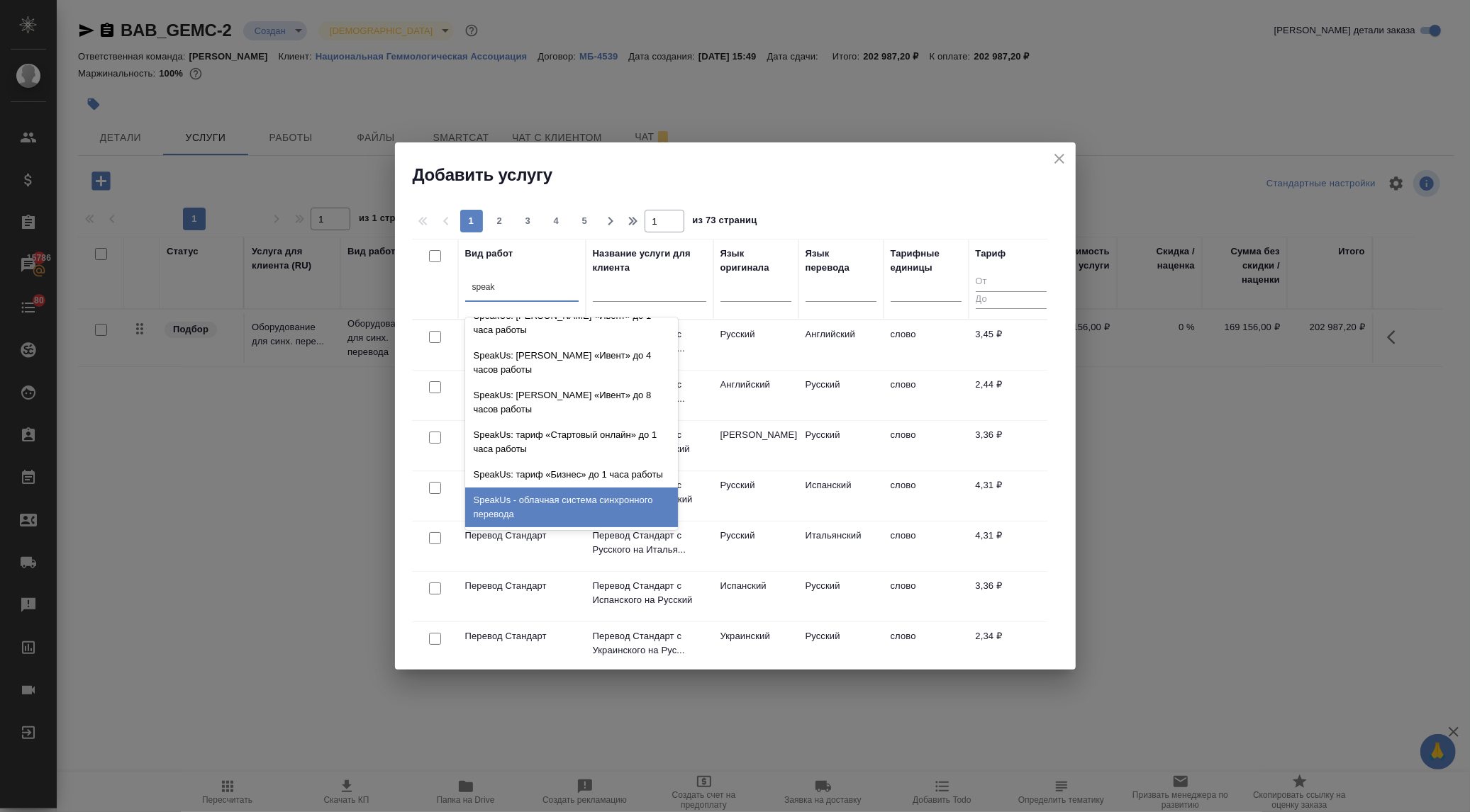
click at [539, 495] on div "SpeakUs - облачная система синхронного перевода" at bounding box center [571, 508] width 213 height 40
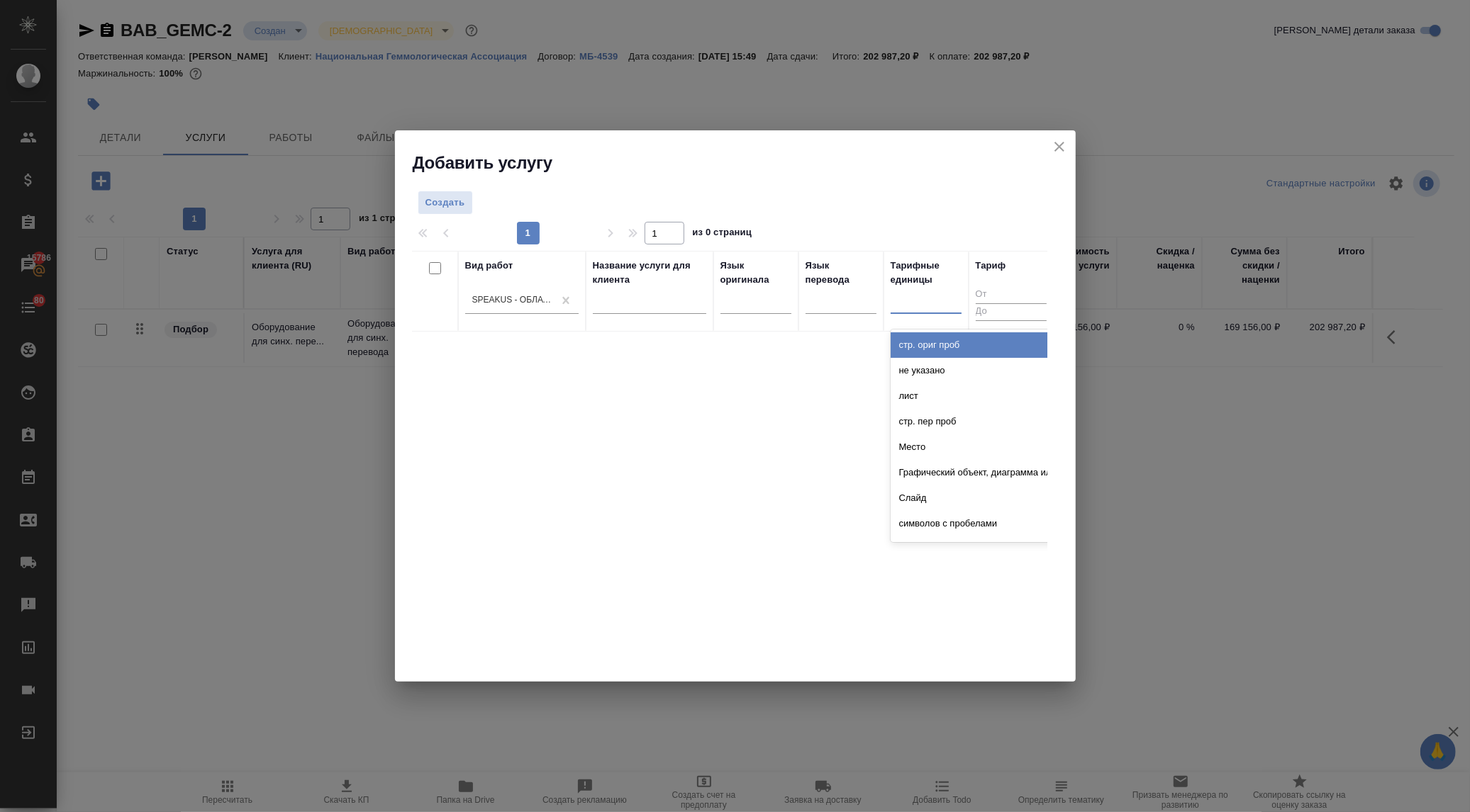
click at [925, 299] on div at bounding box center [926, 300] width 71 height 21
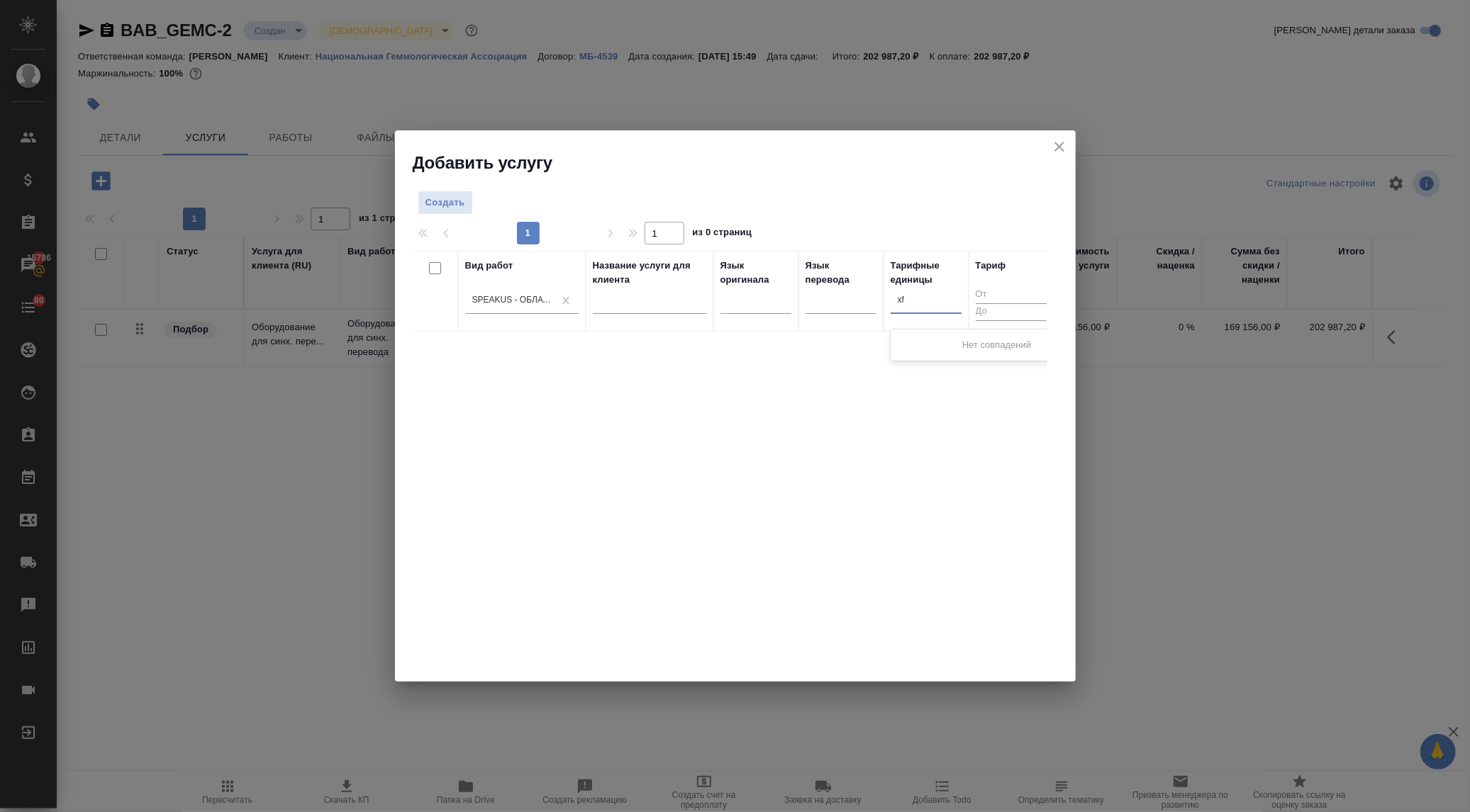
type input "x"
type input "час"
click at [904, 343] on div "час" at bounding box center [997, 345] width 213 height 26
click at [451, 195] on span "Создать" at bounding box center [446, 203] width 40 height 16
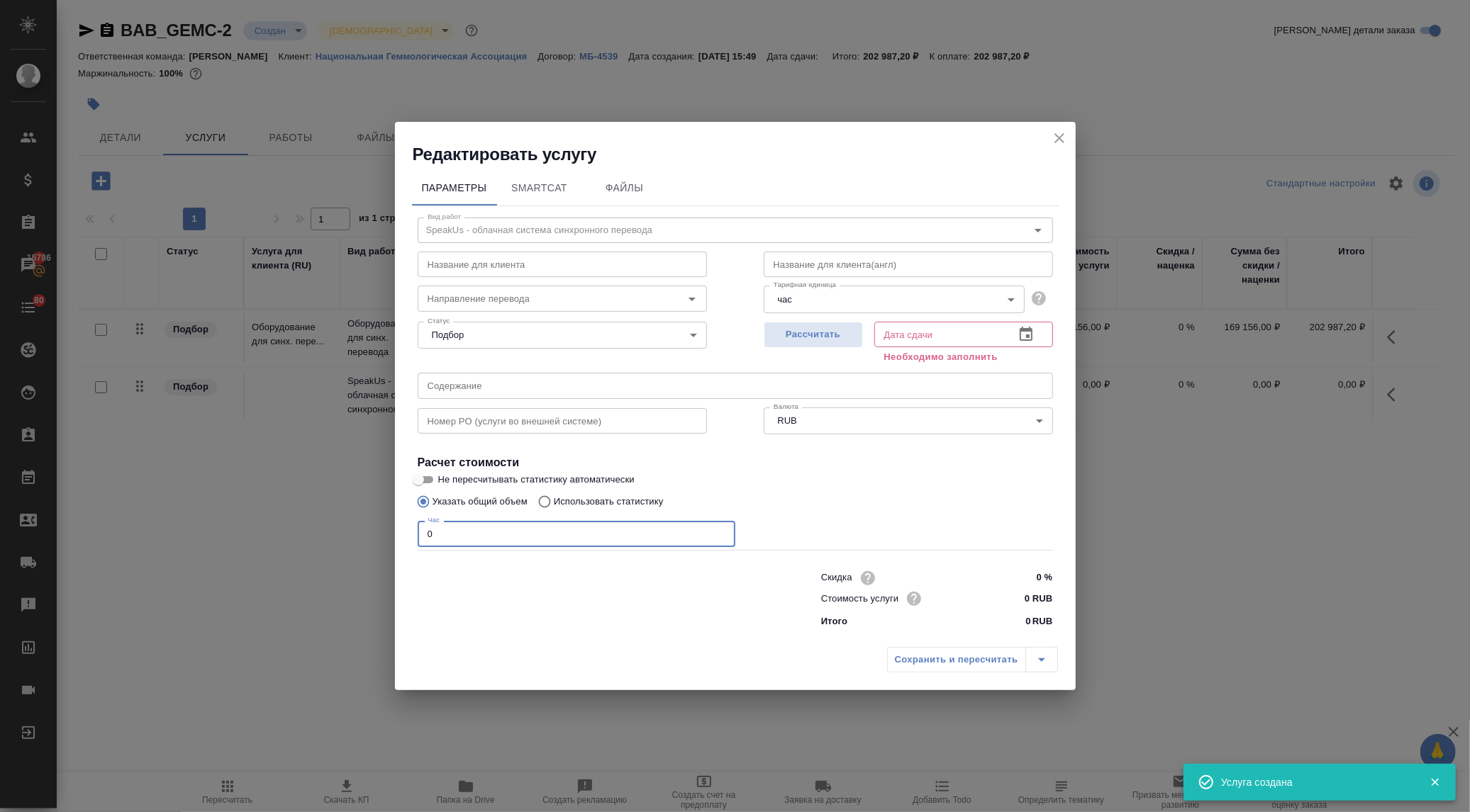
drag, startPoint x: 393, startPoint y: 532, endPoint x: 369, endPoint y: 529, distance: 24.2
click at [369, 529] on div "Редактировать услугу Параметры SmartCat Файлы Вид работ SpeakUs - облачная сист…" at bounding box center [735, 406] width 1470 height 812
type input "17"
drag, startPoint x: 1029, startPoint y: 596, endPoint x: 1011, endPoint y: 596, distance: 18.0
click at [1011, 596] on input "0 RUB" at bounding box center [1026, 599] width 52 height 21
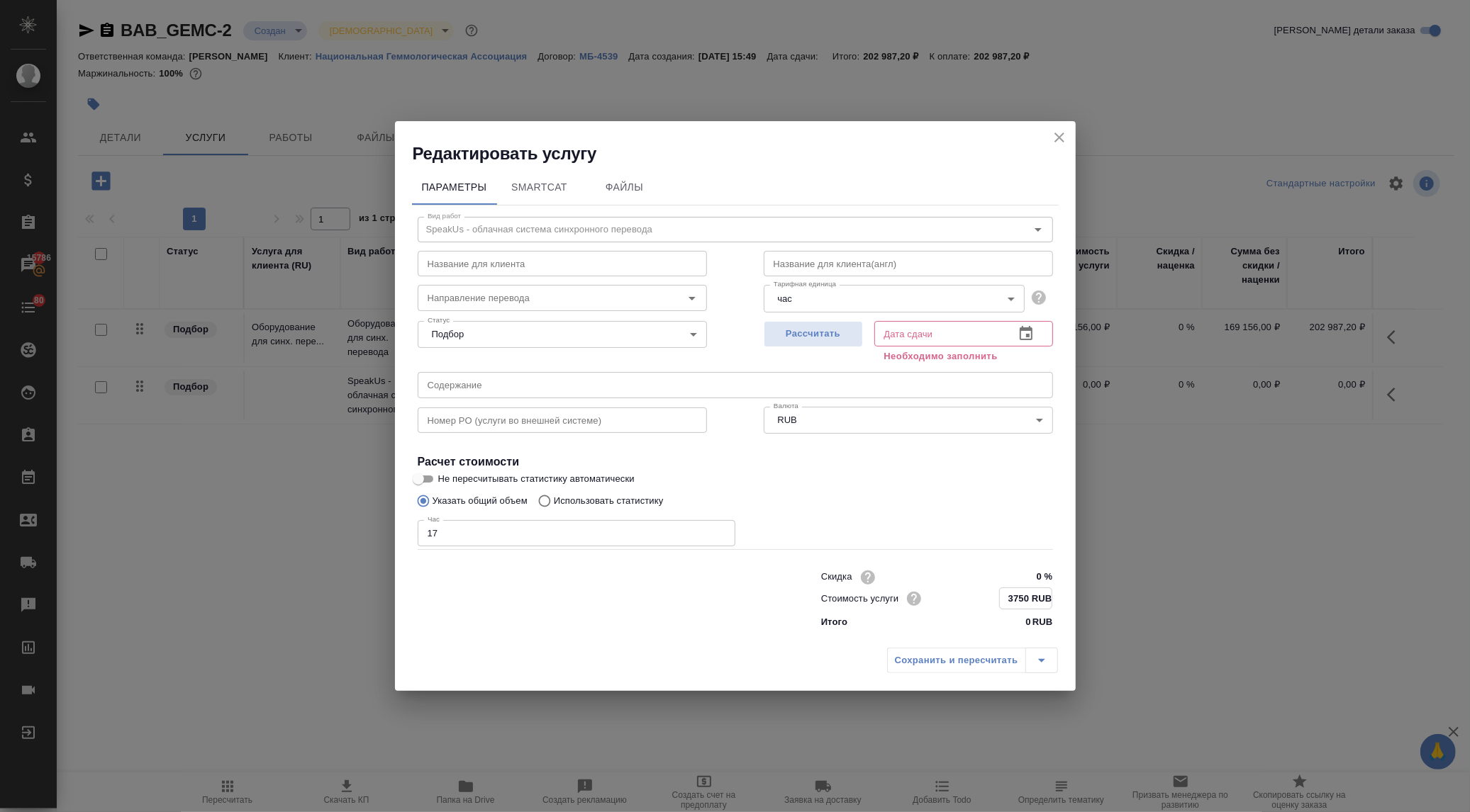
type input "3750 RUB"
click at [1021, 324] on button "button" at bounding box center [1026, 334] width 34 height 34
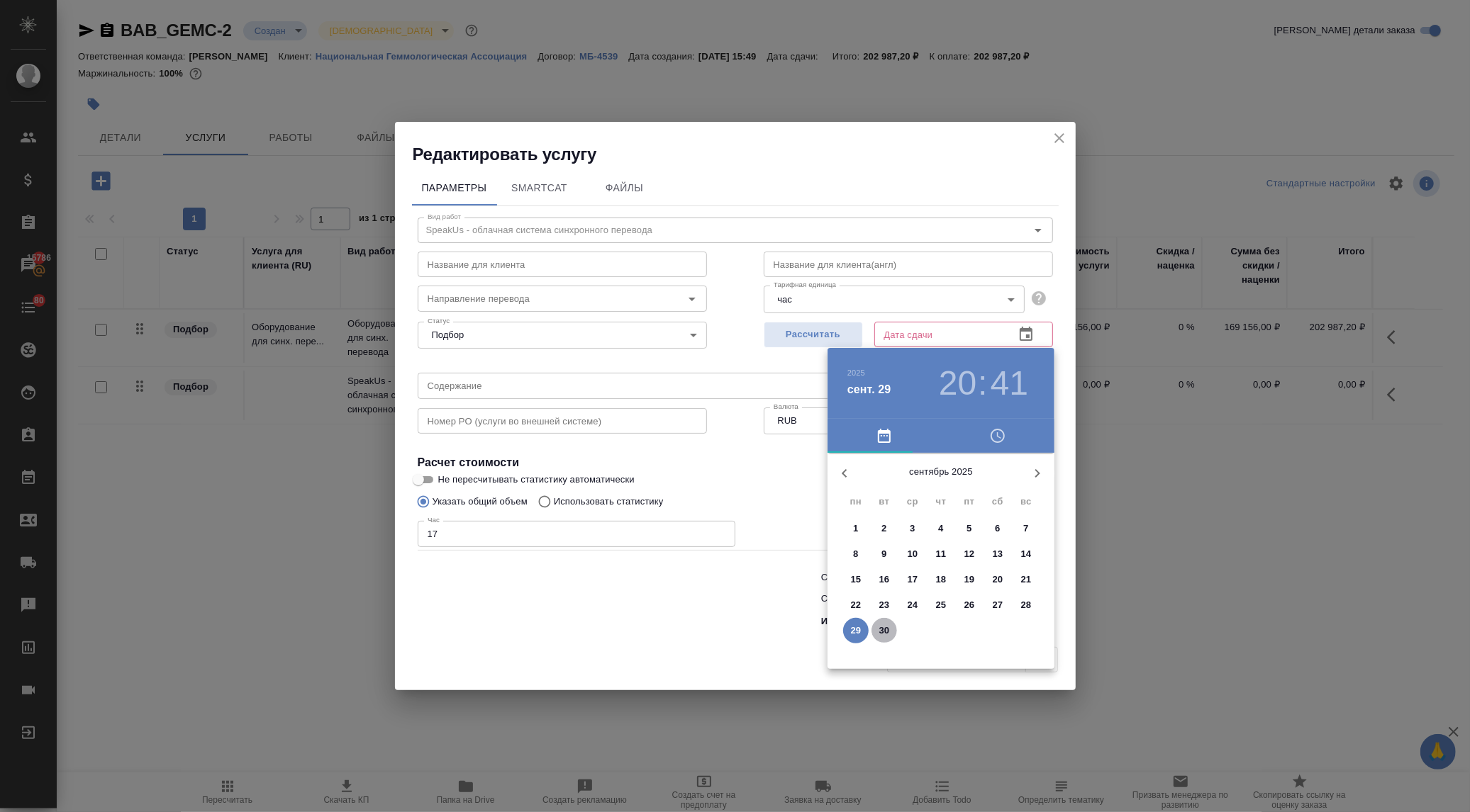
click at [884, 624] on p "30" at bounding box center [884, 631] width 10 height 14
type input "30.09.2025 20:41"
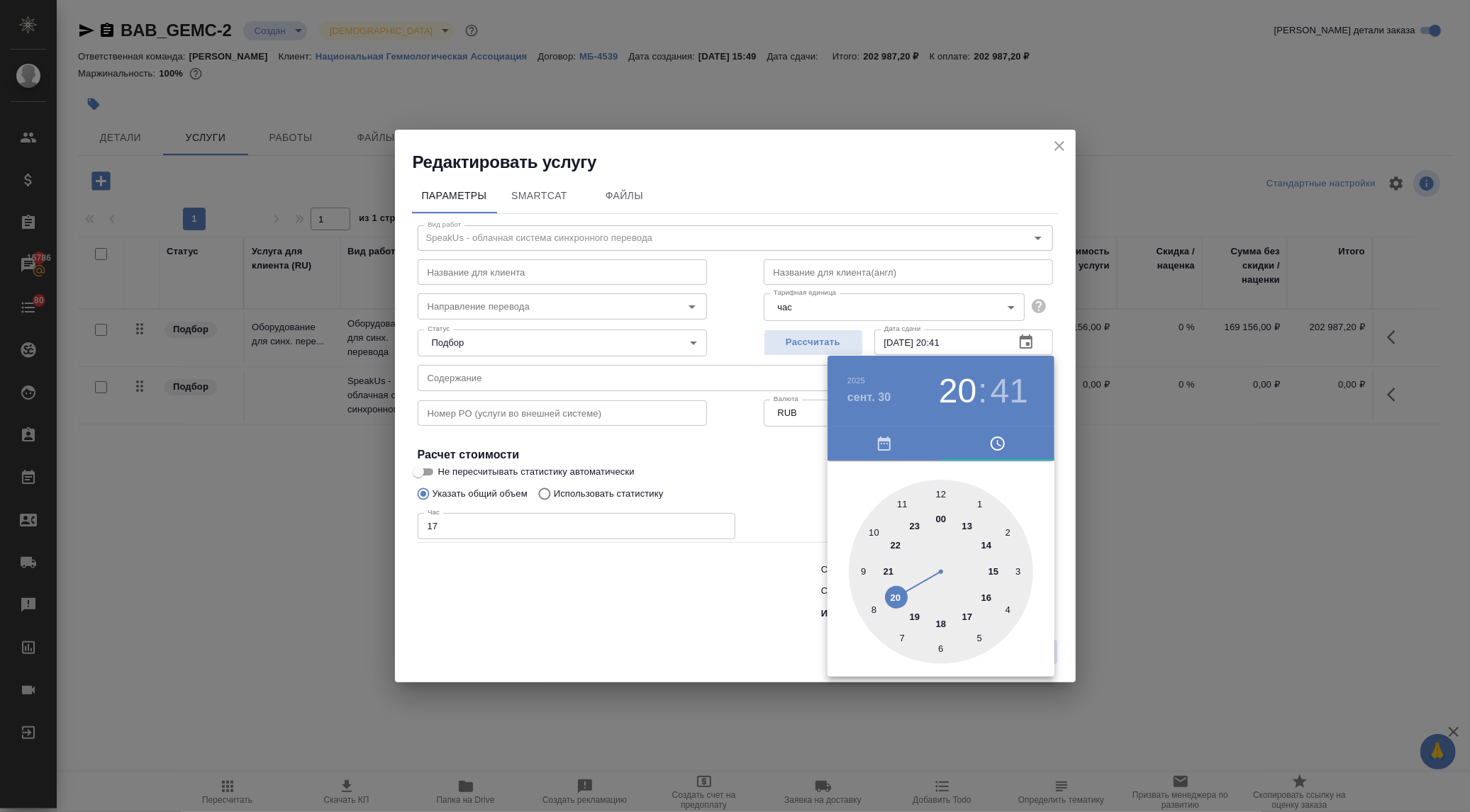
drag, startPoint x: 745, startPoint y: 580, endPoint x: 812, endPoint y: 601, distance: 70.2
click at [746, 583] on div at bounding box center [735, 406] width 1470 height 812
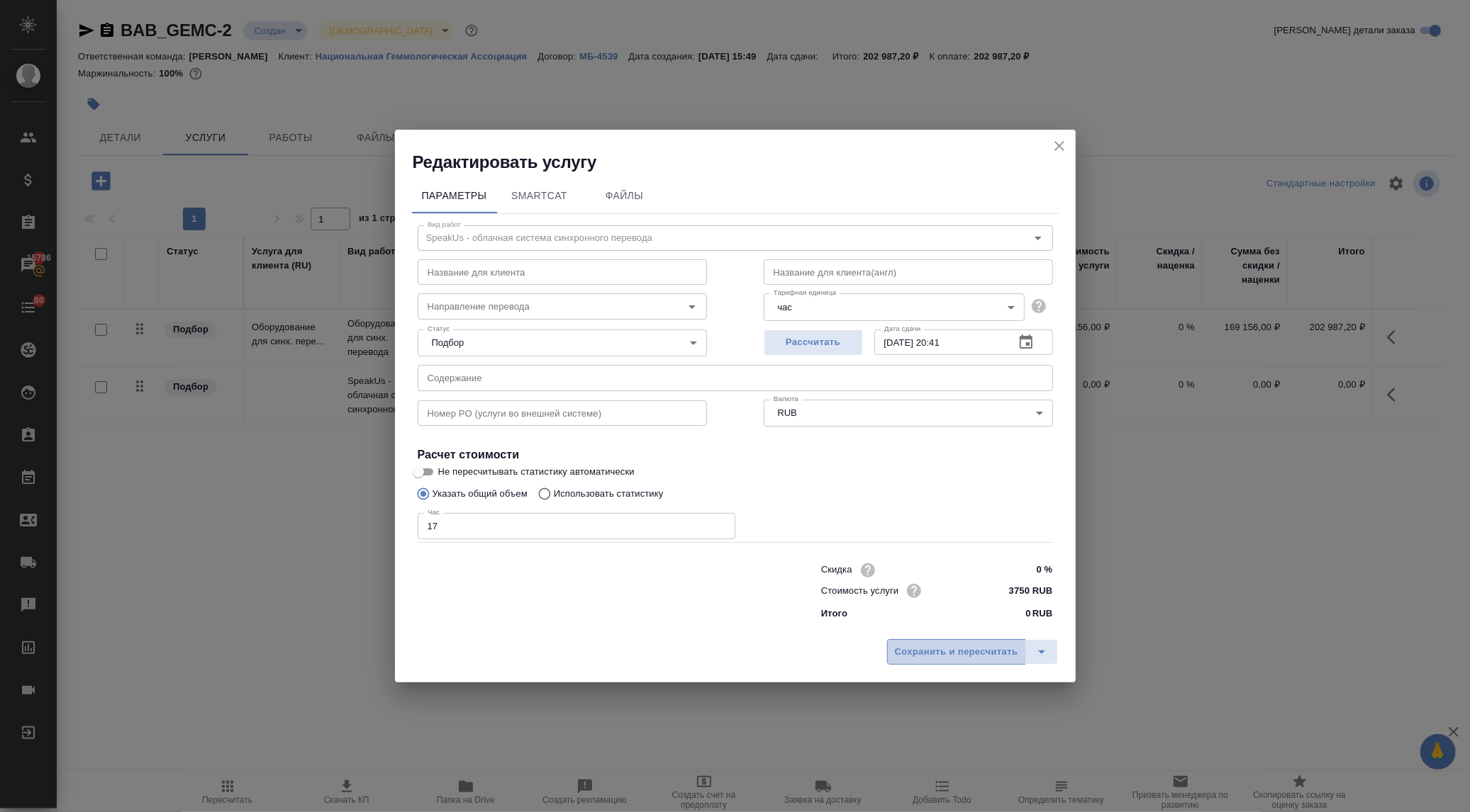
click at [930, 650] on span "Сохранить и пересчитать" at bounding box center [956, 652] width 123 height 16
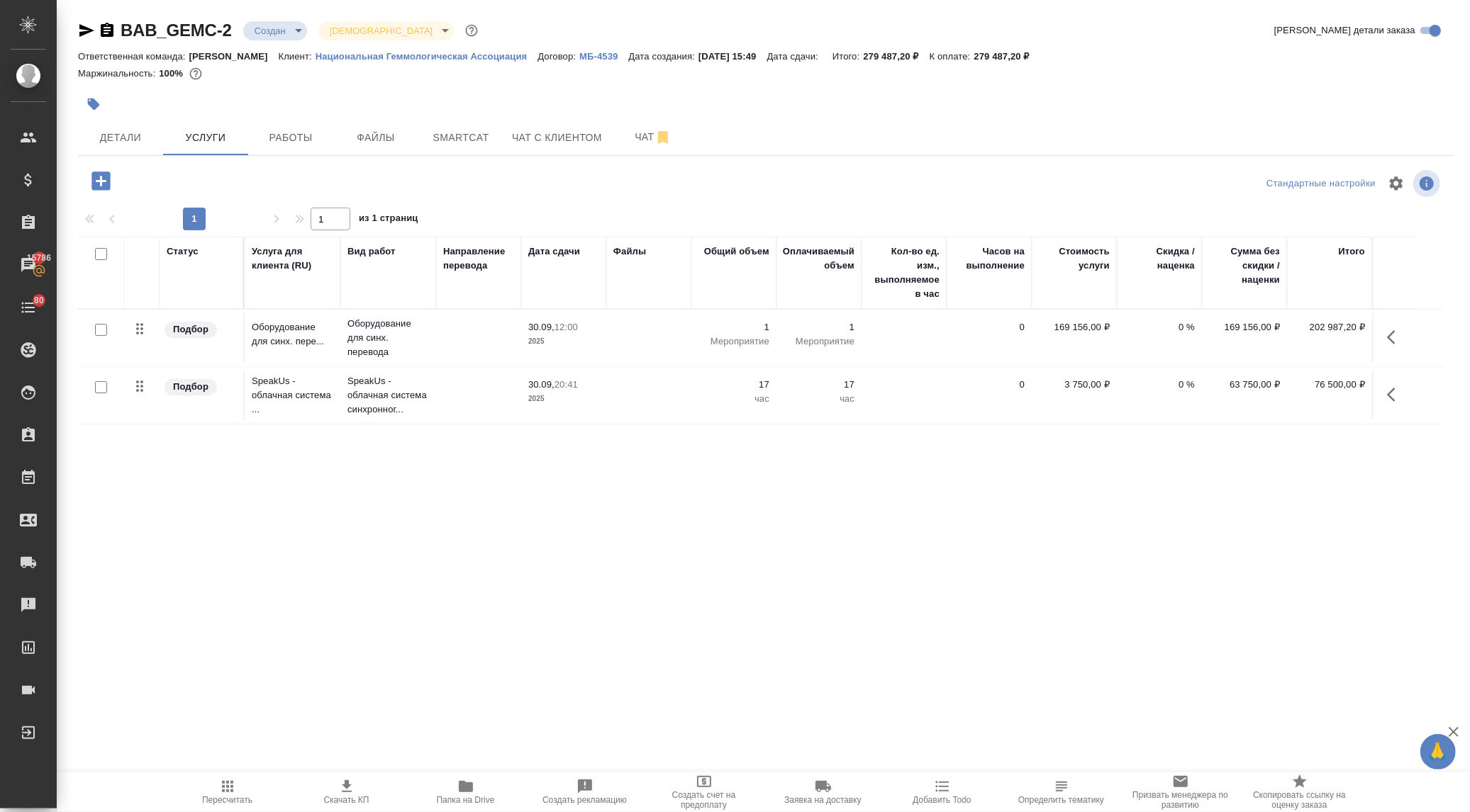
click at [1391, 390] on icon "button" at bounding box center [1395, 394] width 17 height 17
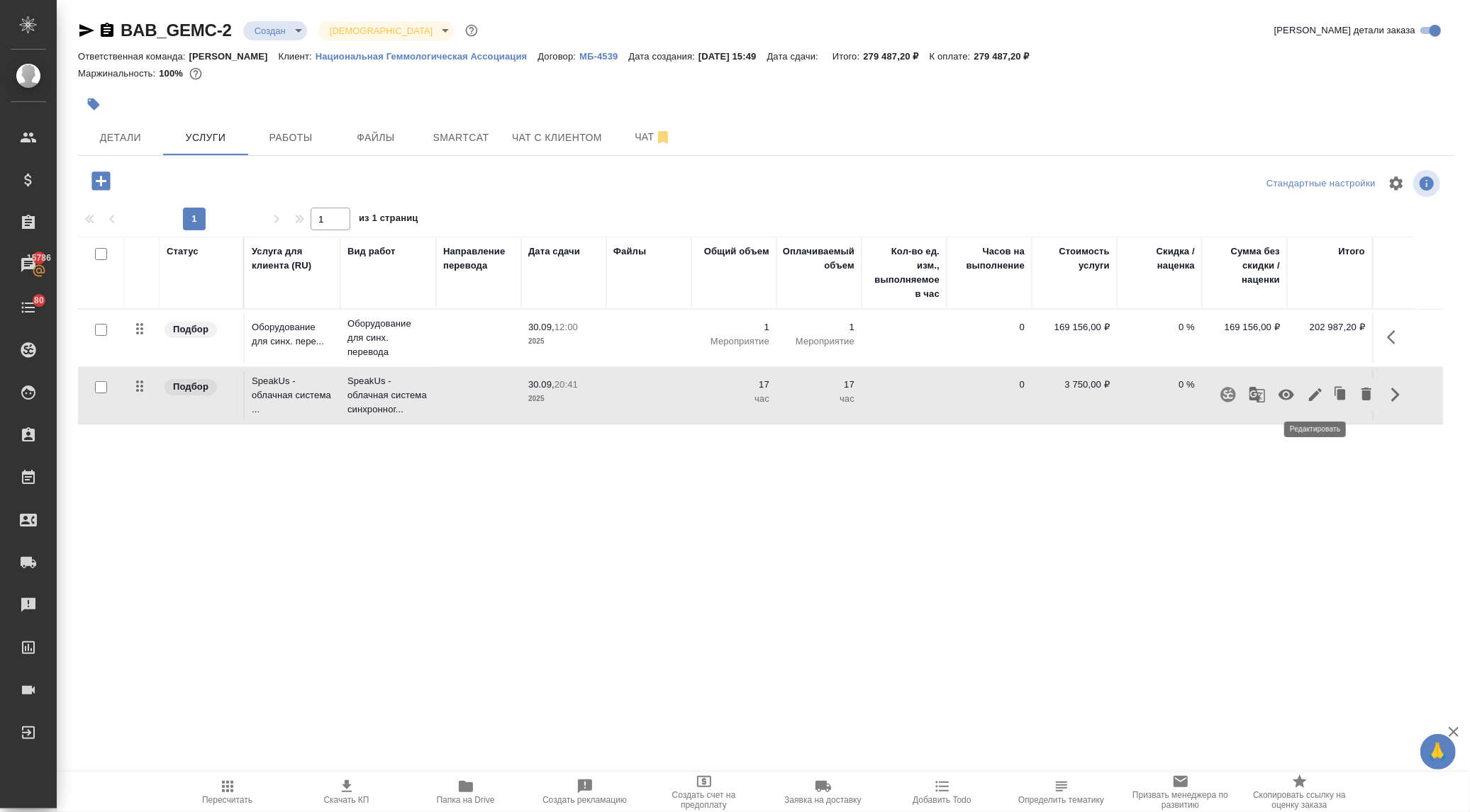
click at [1314, 394] on icon "button" at bounding box center [1316, 394] width 13 height 13
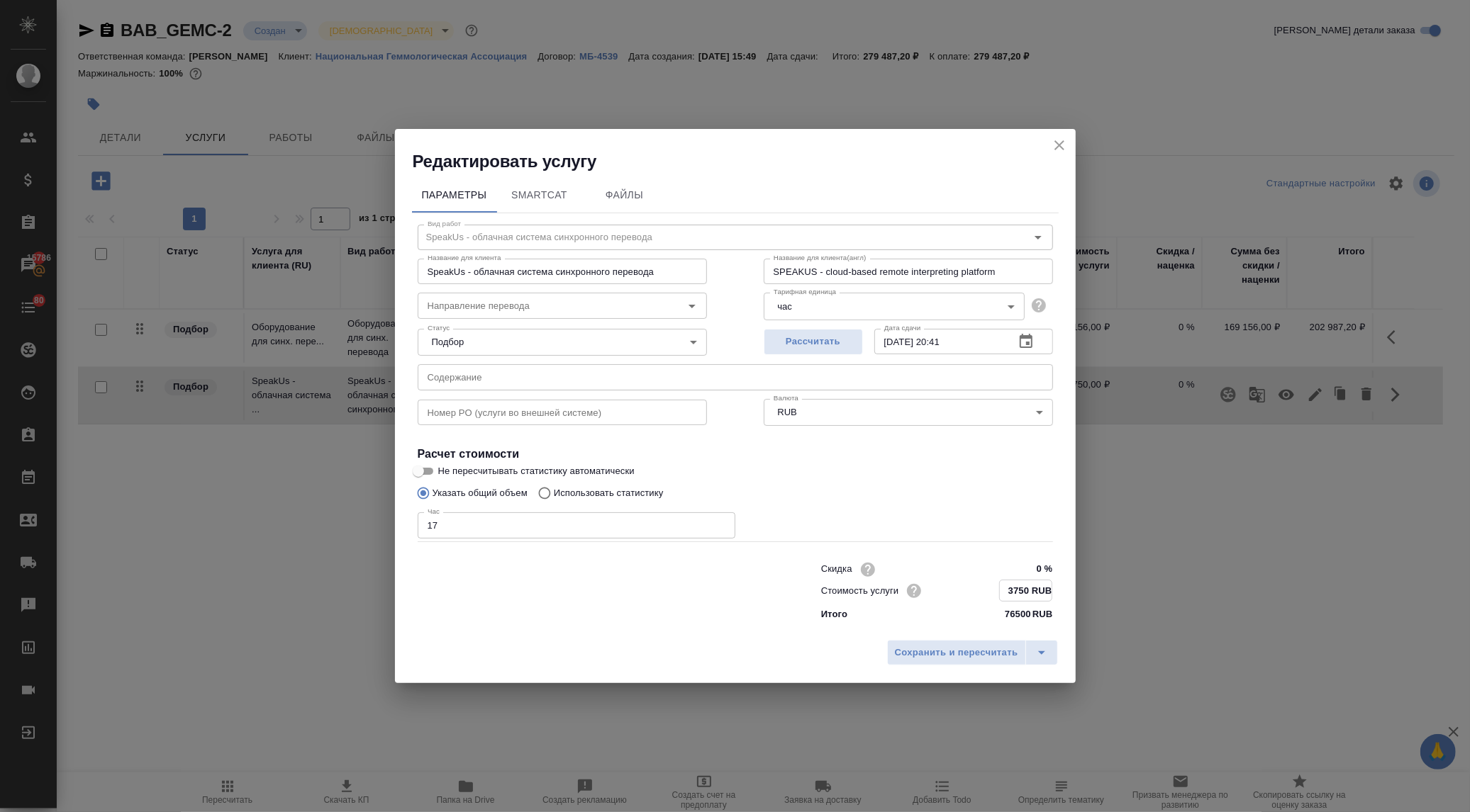
drag, startPoint x: 1031, startPoint y: 587, endPoint x: 988, endPoint y: 591, distance: 43.2
click at [988, 591] on div "Стоимость услуги 3750 RUB" at bounding box center [937, 591] width 232 height 22
click at [1023, 586] on input "3750 RUB" at bounding box center [1026, 591] width 52 height 21
drag, startPoint x: 1028, startPoint y: 586, endPoint x: 988, endPoint y: 586, distance: 40.0
click at [988, 586] on div "Стоимость услуги 3750 RUB" at bounding box center [937, 591] width 232 height 22
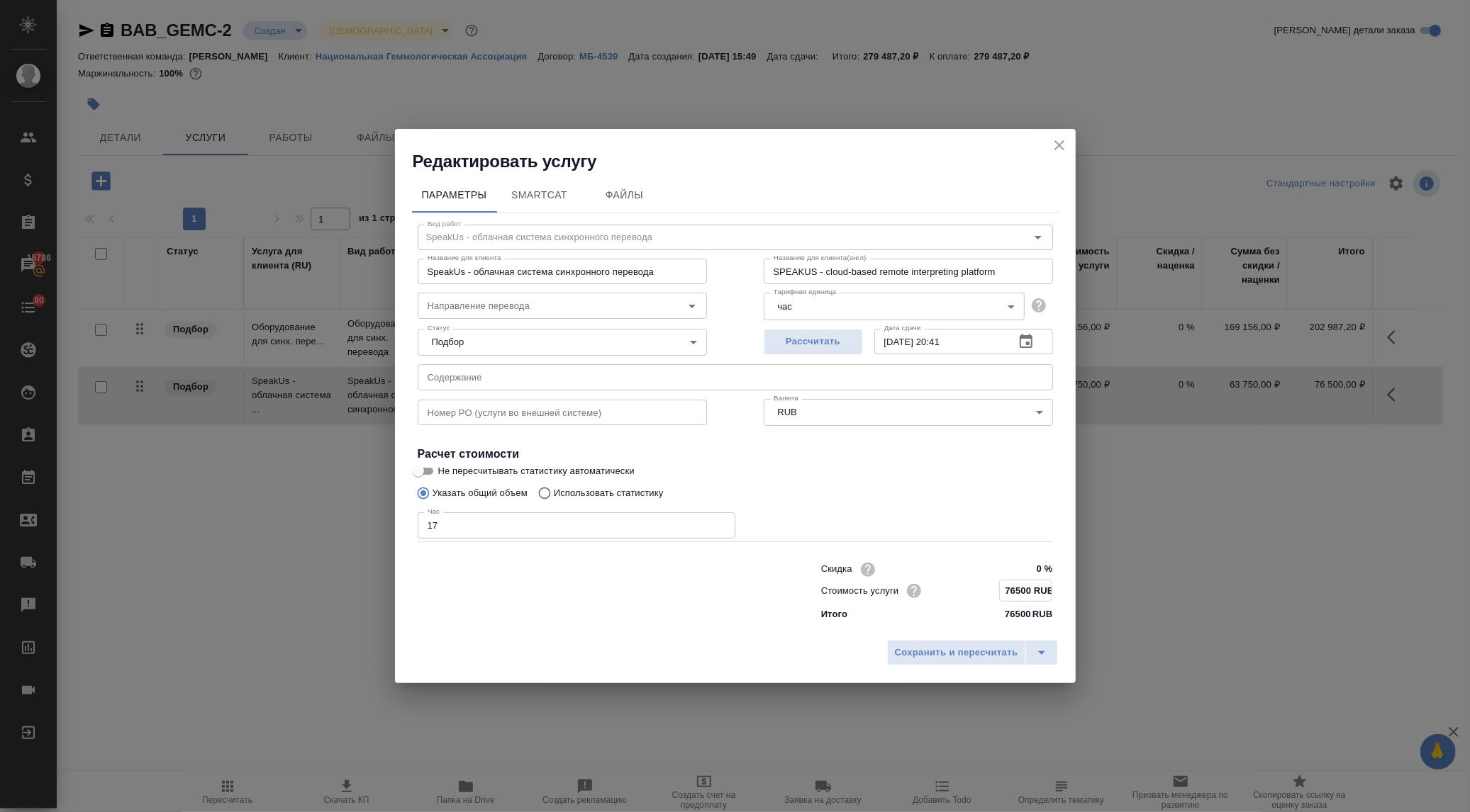
type input "76500 RUB"
drag, startPoint x: 520, startPoint y: 532, endPoint x: 405, endPoint y: 525, distance: 115.2
click at [406, 525] on div "Параметры SmartCat Файлы Вид работ SpeakUs - облачная система синхронного перев…" at bounding box center [735, 403] width 681 height 459
click at [781, 306] on body "🙏 .cls-1 fill:#fff; AWATERA Ilina Ekaterina Клиенты Спецификации Заказы 15786 Ч…" at bounding box center [735, 406] width 1470 height 812
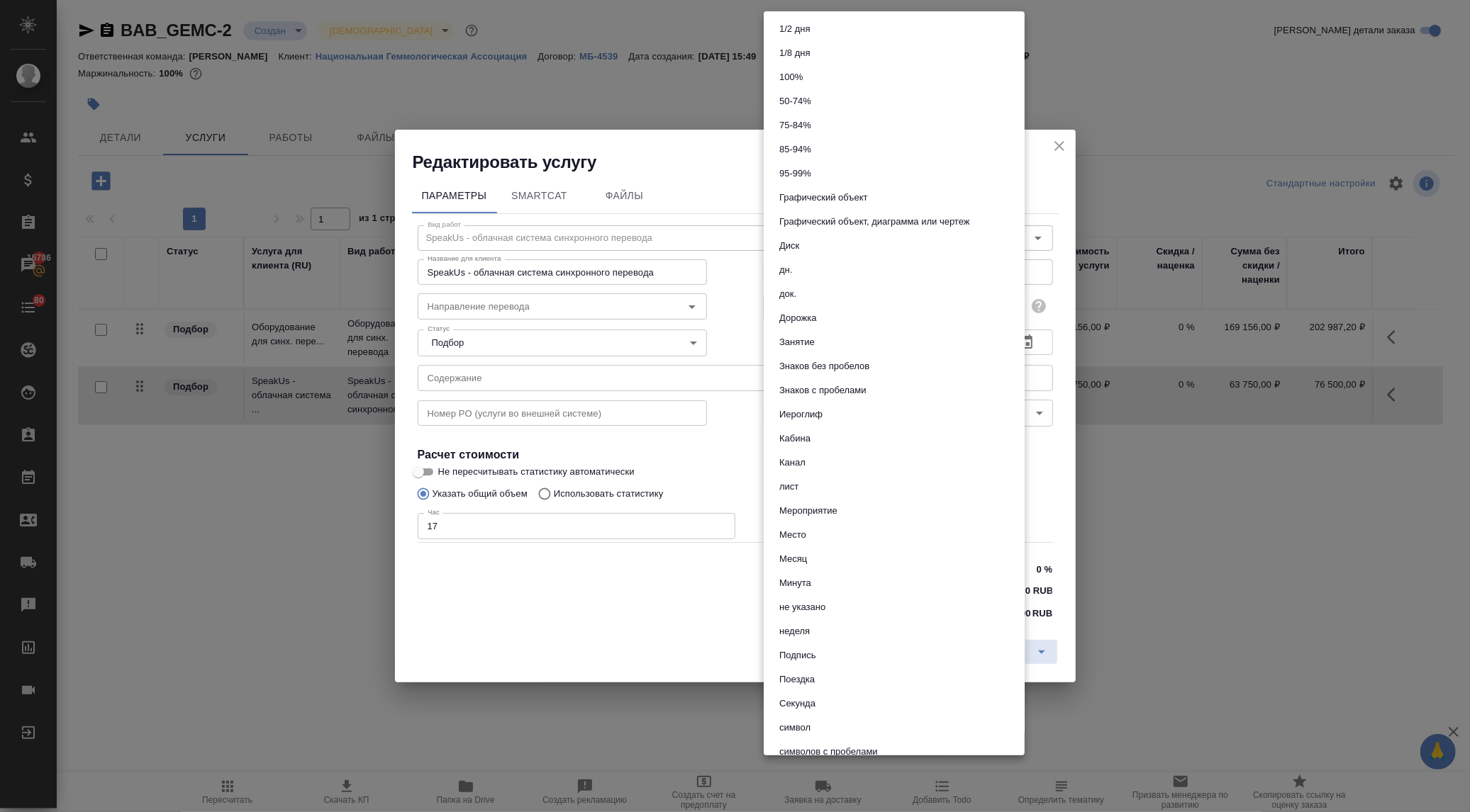
scroll to position [470, 0]
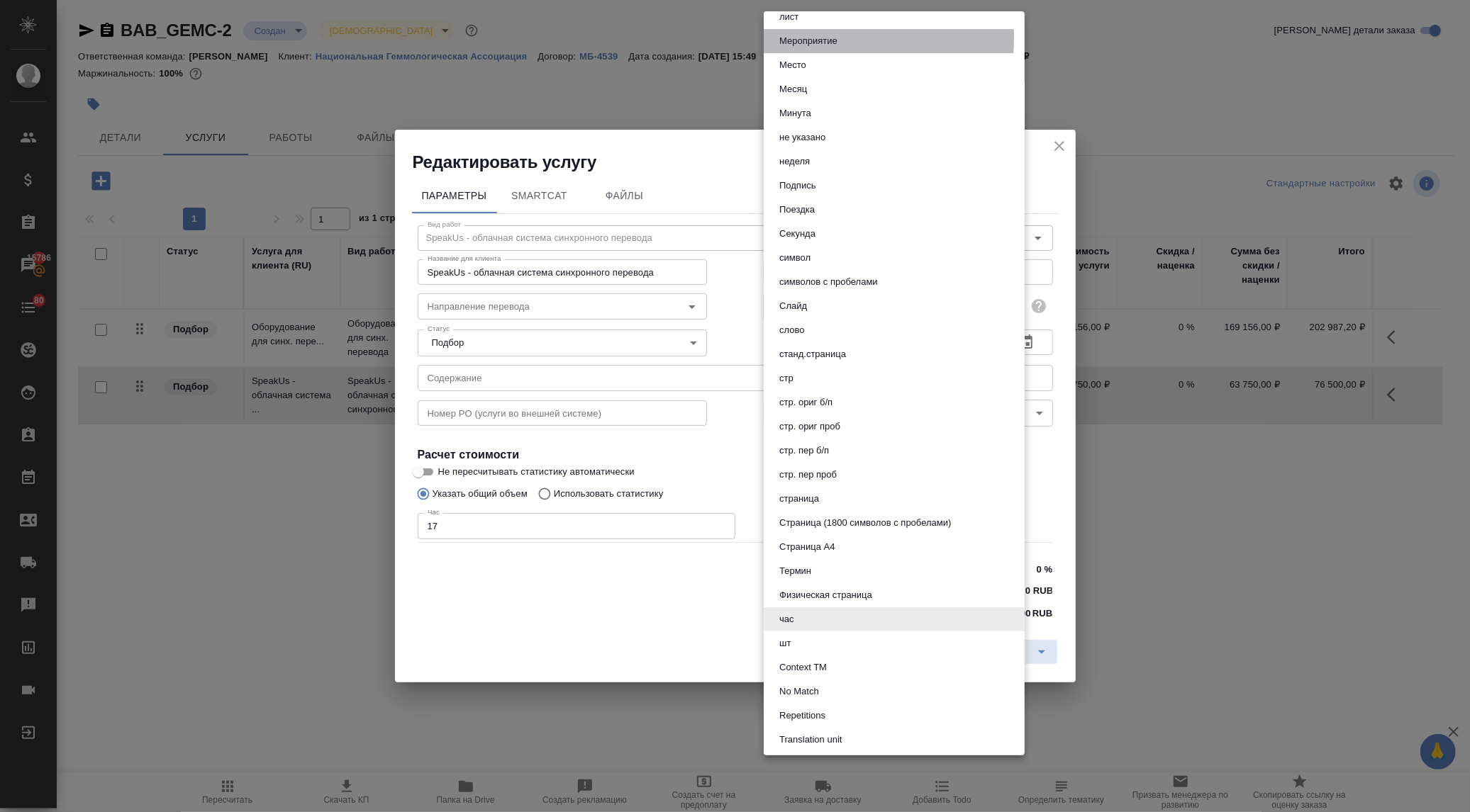
click at [808, 38] on button "Мероприятие" at bounding box center [808, 42] width 66 height 16
type input "5f32f8ed65a86b23dbb6de39"
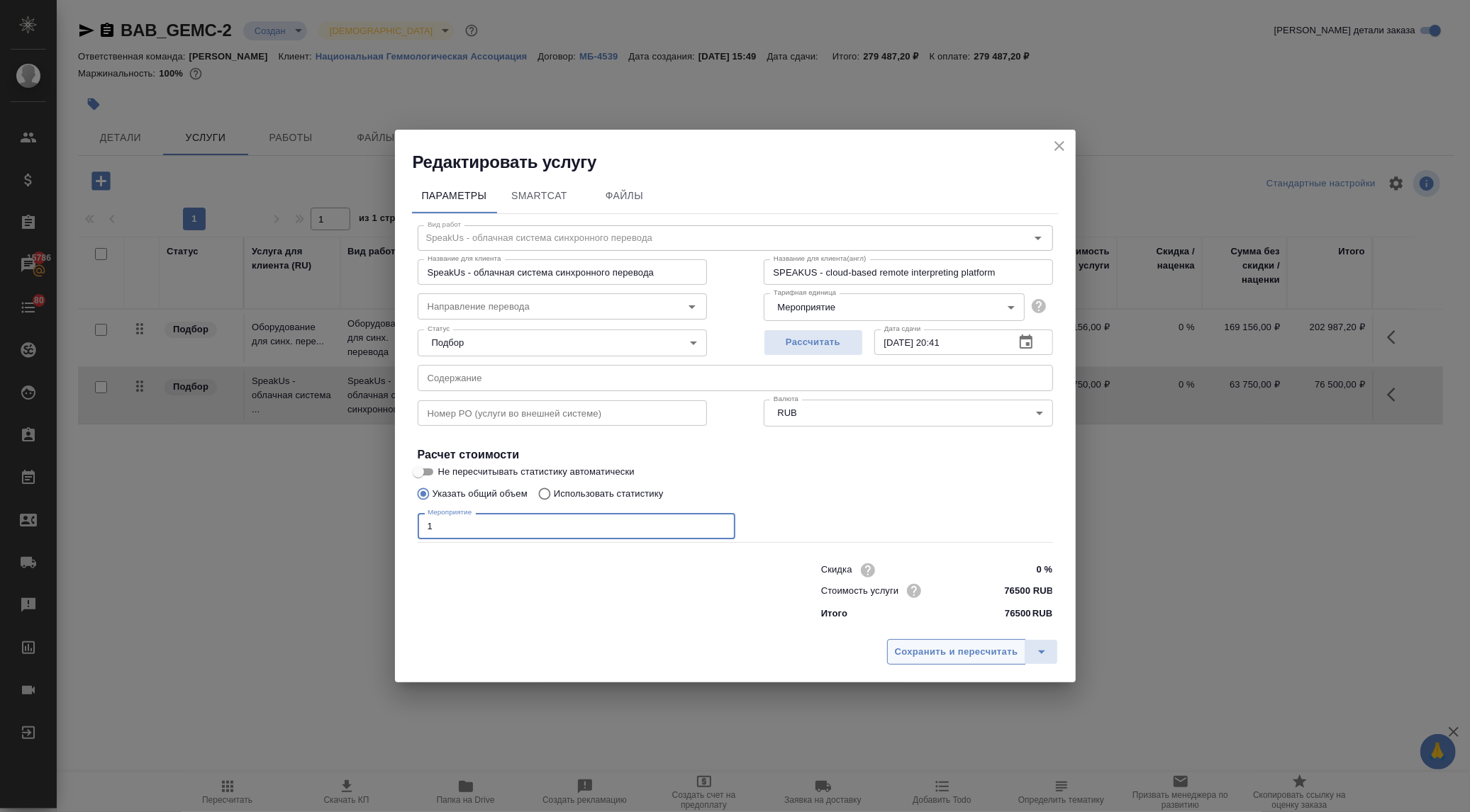
type input "1"
click at [922, 660] on span "Сохранить и пересчитать" at bounding box center [956, 652] width 123 height 16
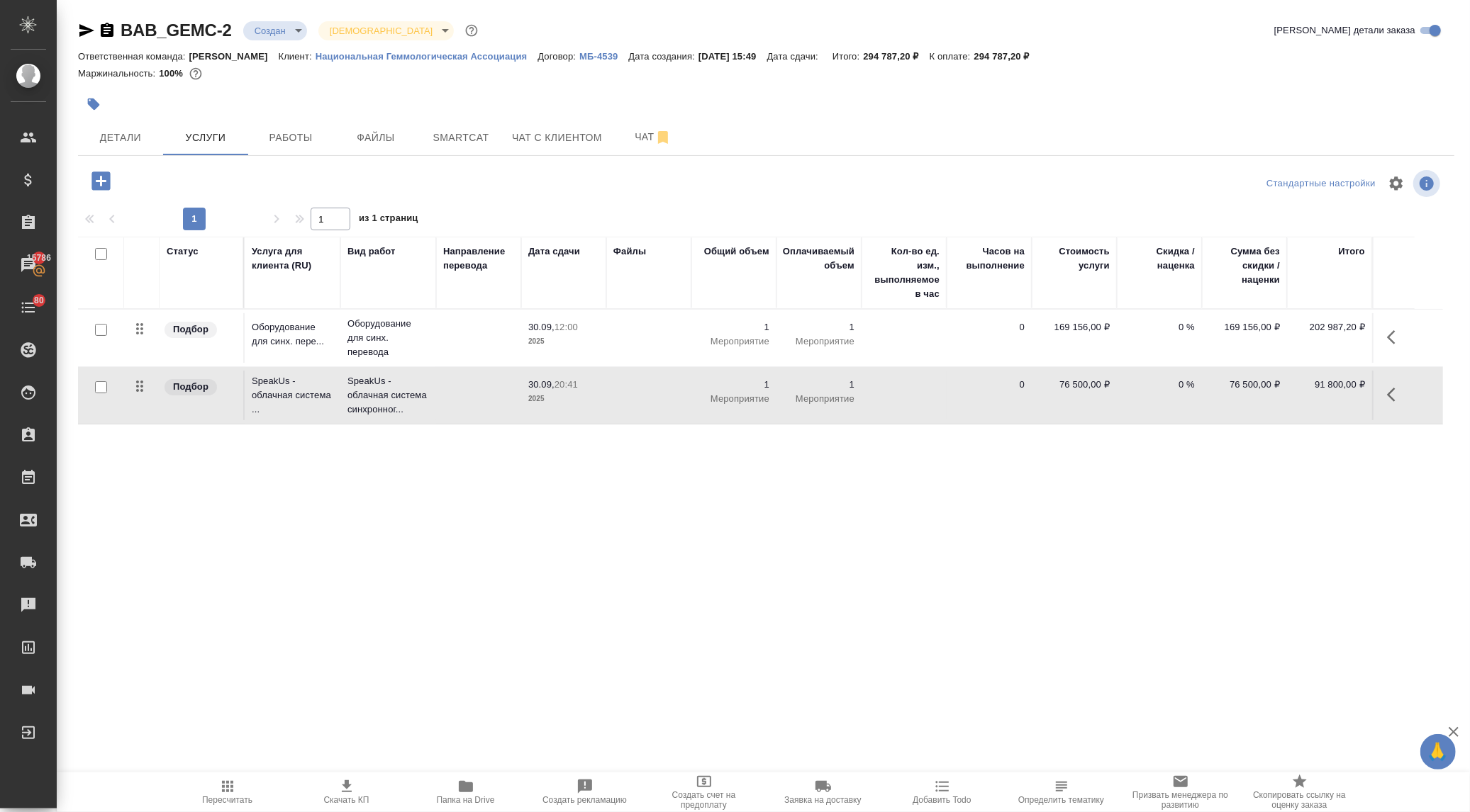
click at [1385, 382] on button "button" at bounding box center [1396, 394] width 34 height 34
click at [1317, 385] on button "button" at bounding box center [1316, 394] width 24 height 34
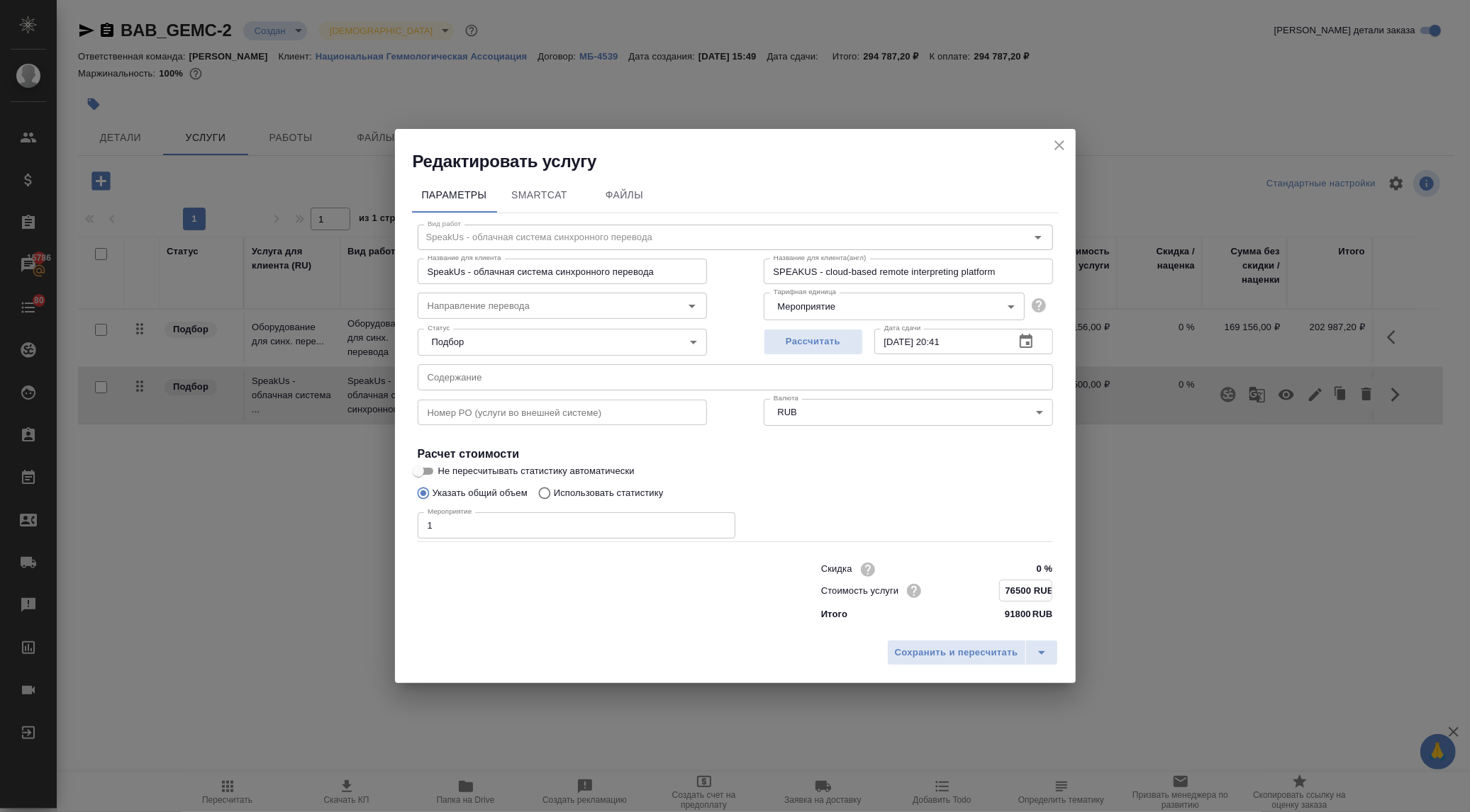
drag, startPoint x: 1022, startPoint y: 587, endPoint x: 998, endPoint y: 586, distance: 24.0
click at [998, 586] on div "Стоимость услуги 76500 RUB" at bounding box center [937, 591] width 232 height 22
type input "0 RUB"
type input "67500 RUB"
click at [959, 654] on span "Сохранить и пересчитать" at bounding box center [956, 652] width 123 height 16
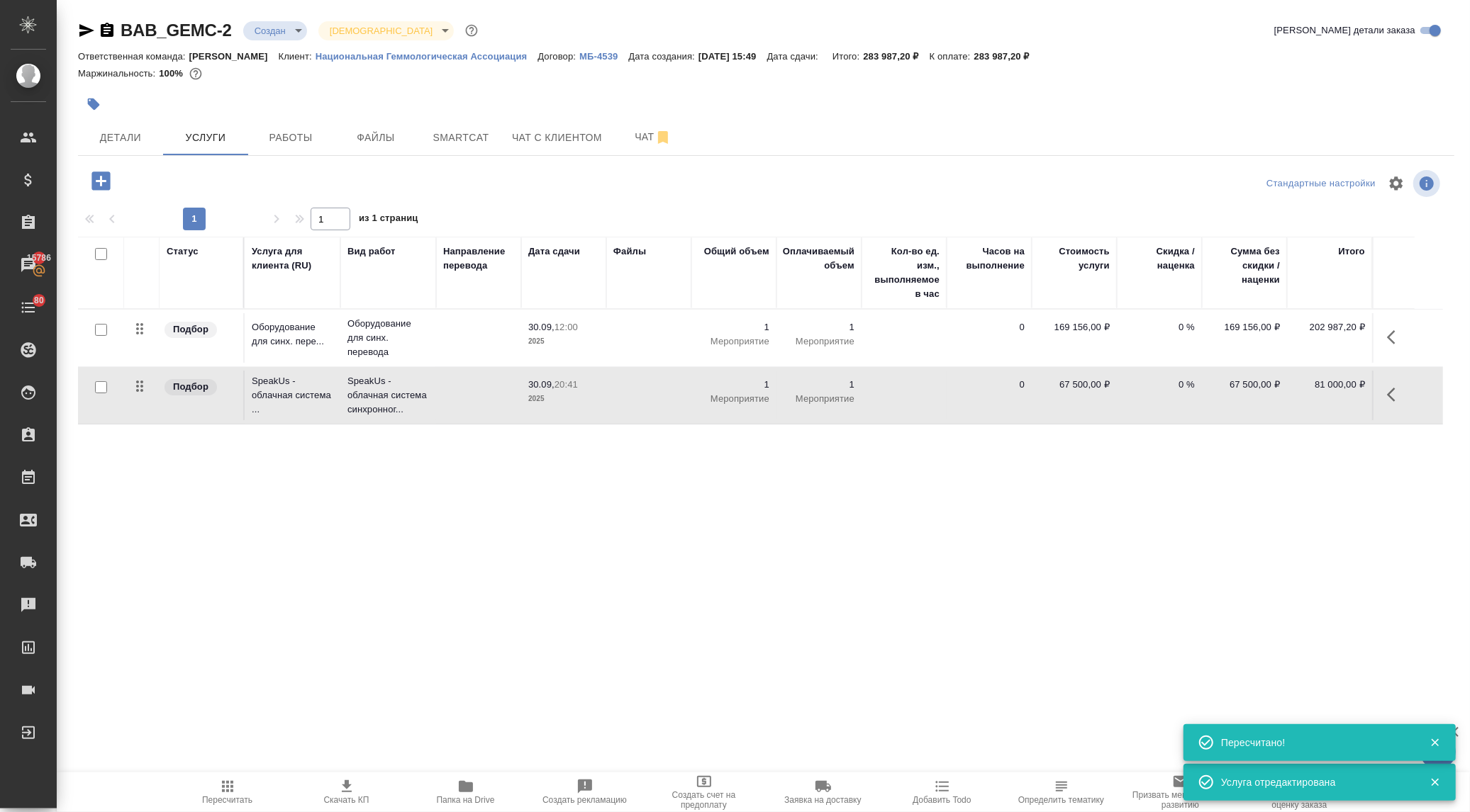
click at [1390, 331] on icon "button" at bounding box center [1395, 337] width 17 height 17
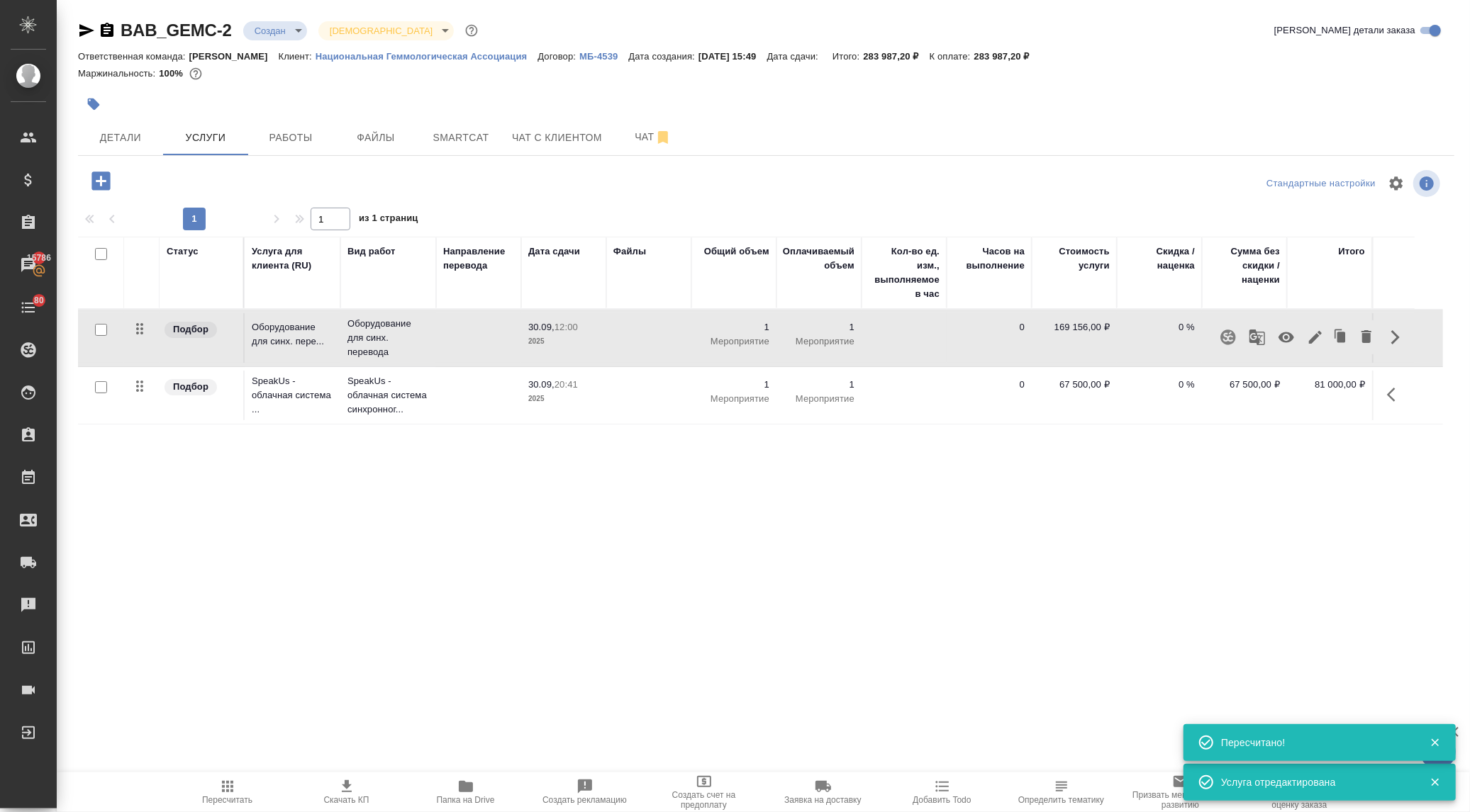
click at [1278, 333] on icon "button" at bounding box center [1286, 337] width 17 height 17
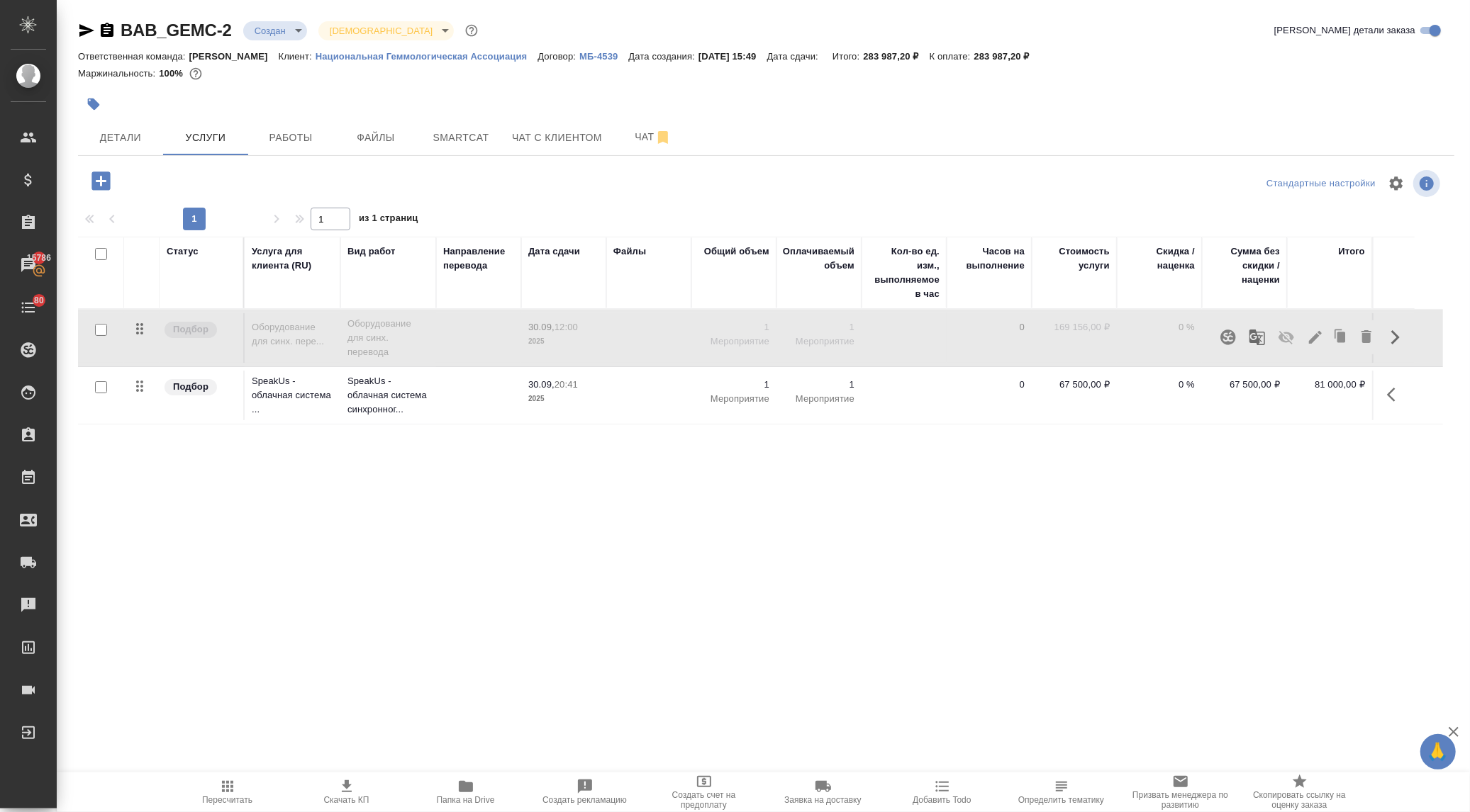
click at [1386, 390] on button "button" at bounding box center [1396, 394] width 34 height 34
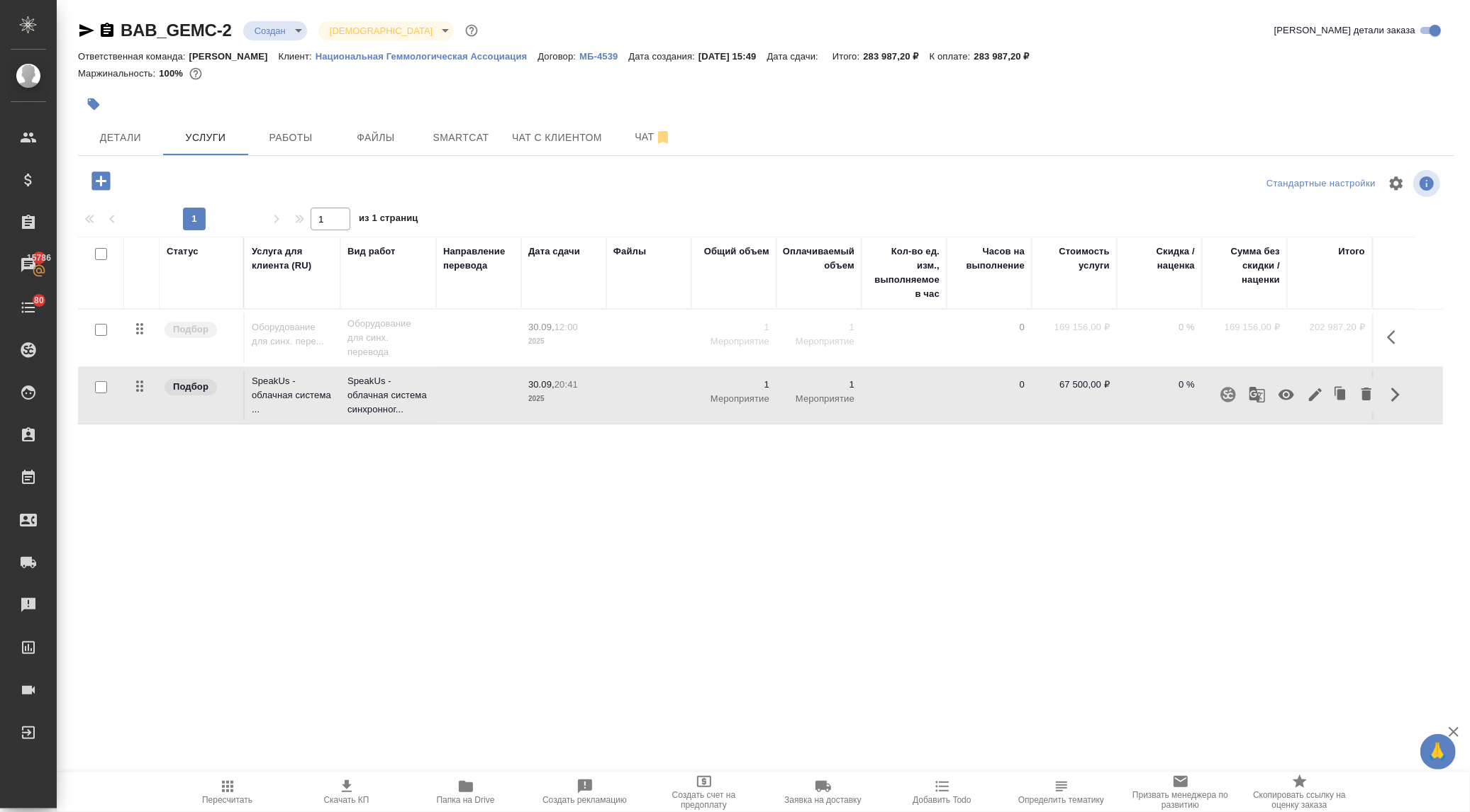
click at [1285, 388] on icon "button" at bounding box center [1286, 394] width 17 height 17
click at [243, 792] on span "Пересчитать" at bounding box center [228, 792] width 102 height 27
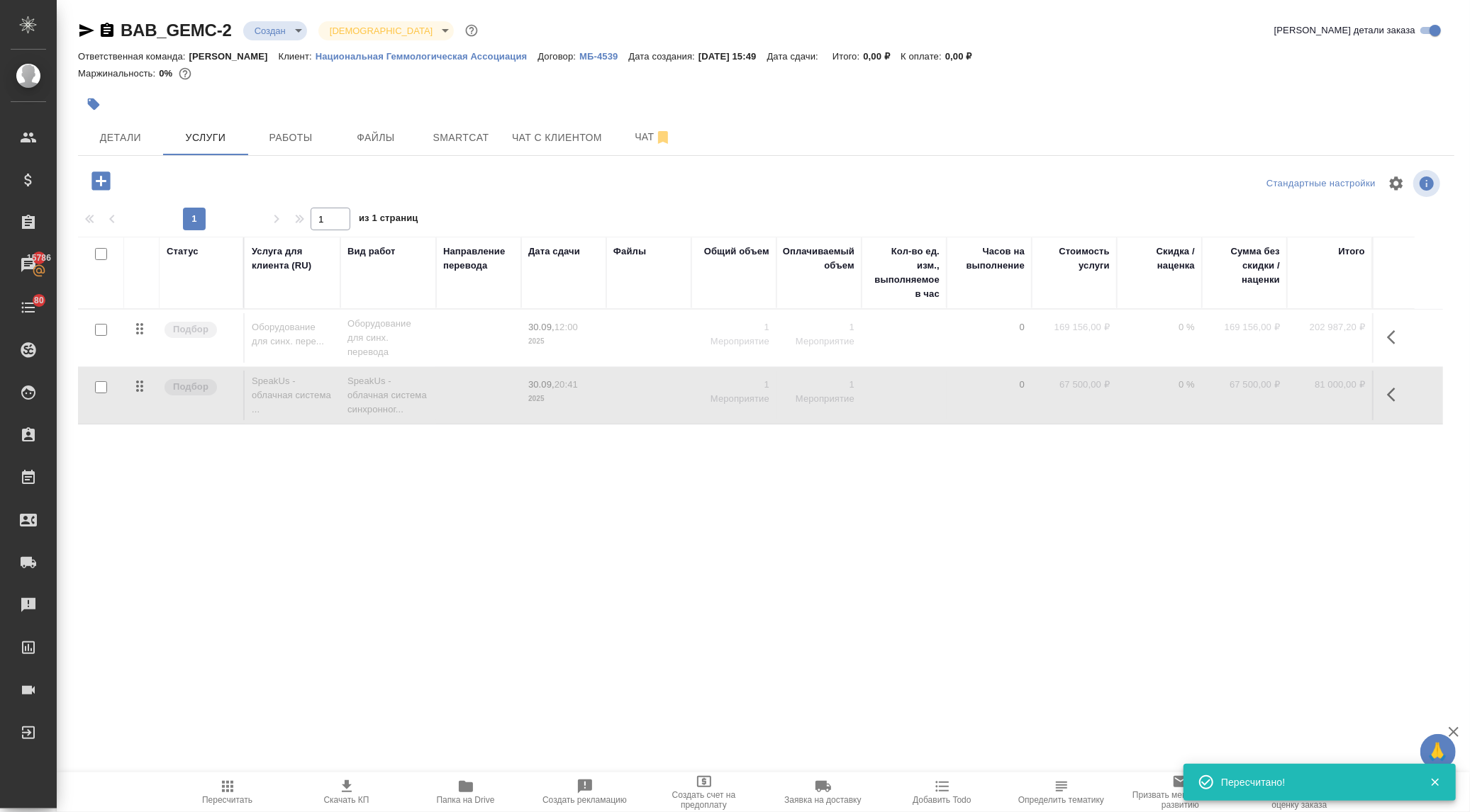
click at [1385, 394] on button "button" at bounding box center [1396, 394] width 34 height 34
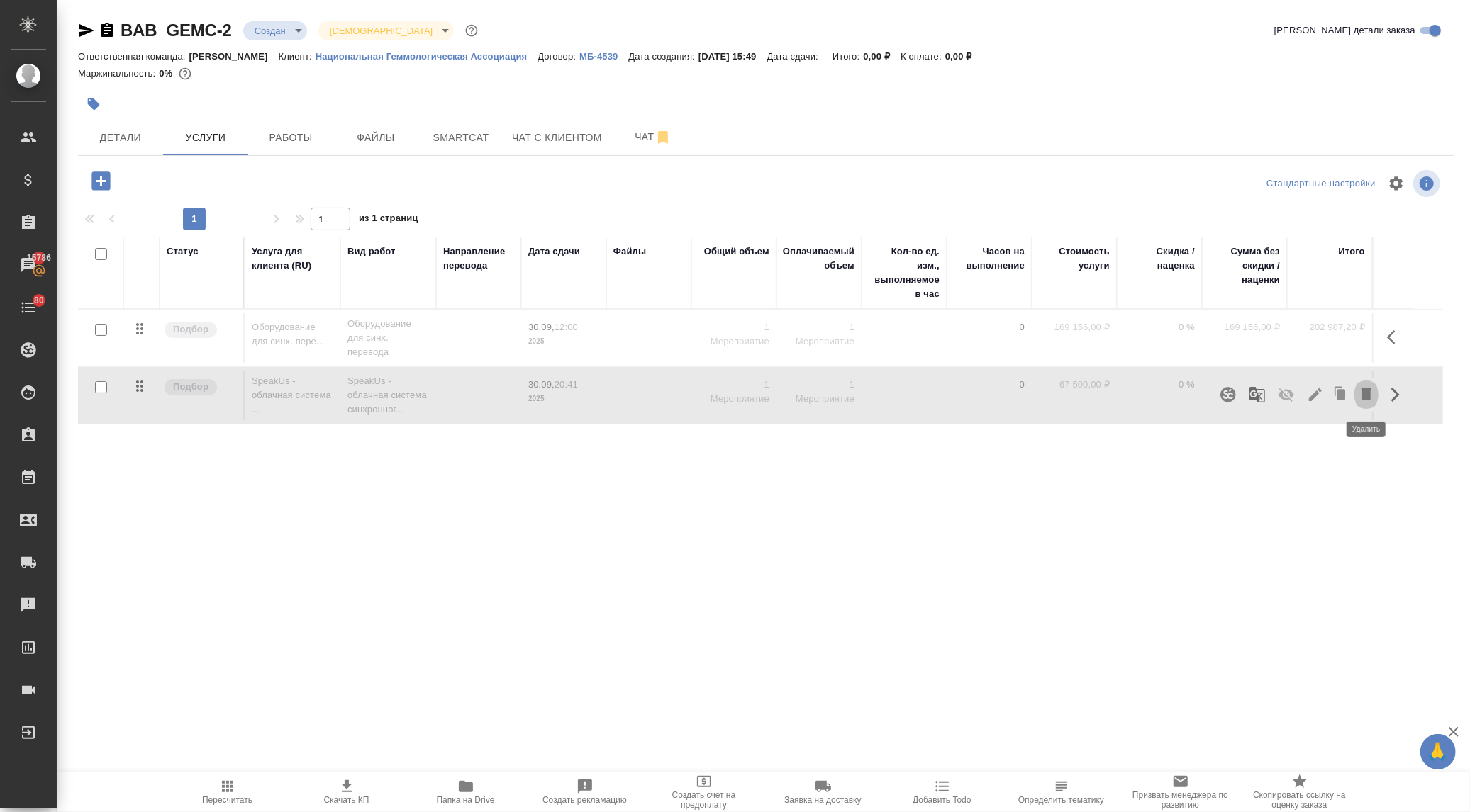
click at [1369, 394] on icon "button" at bounding box center [1367, 394] width 10 height 13
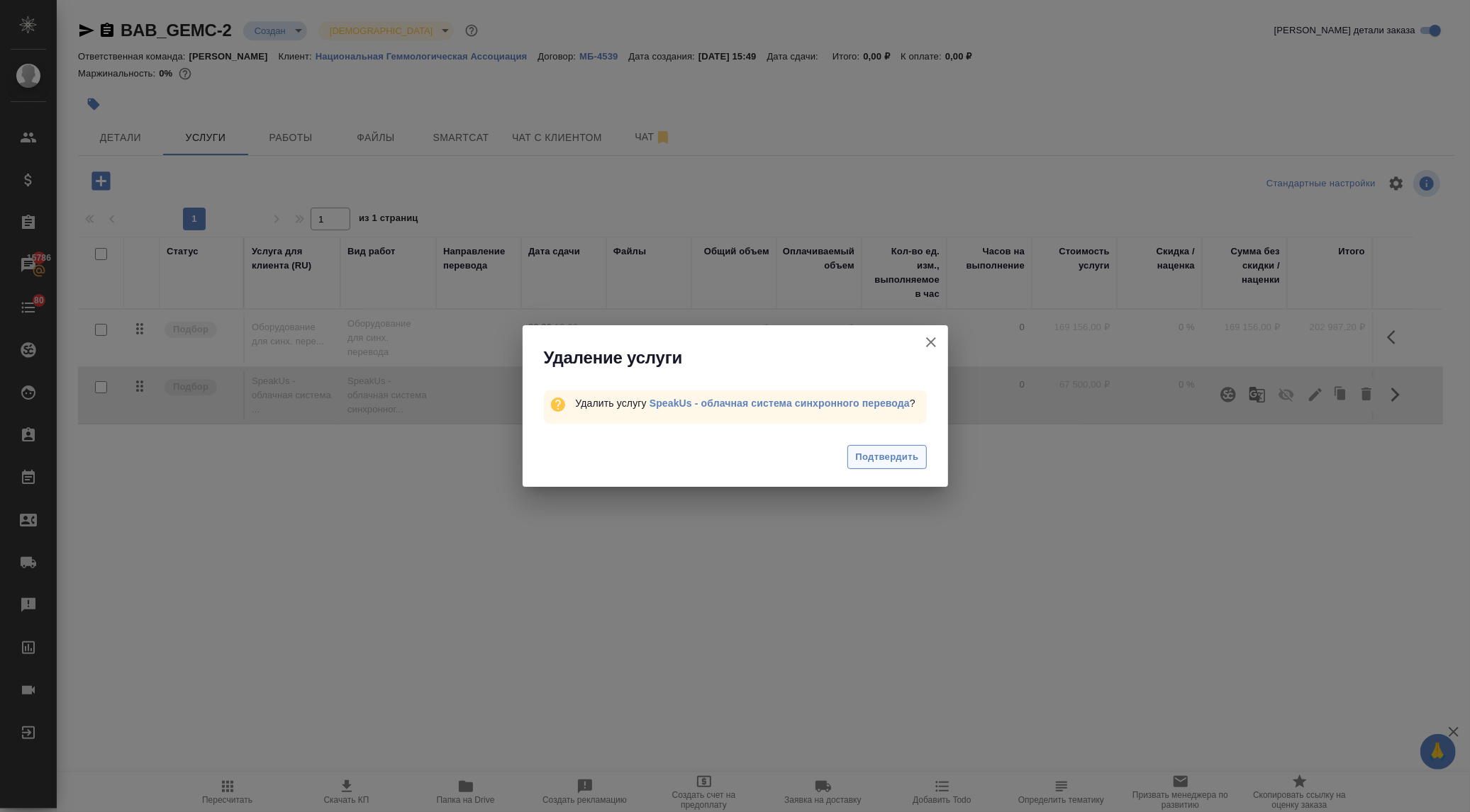
click at [890, 458] on span "Подтвердить" at bounding box center [887, 457] width 63 height 16
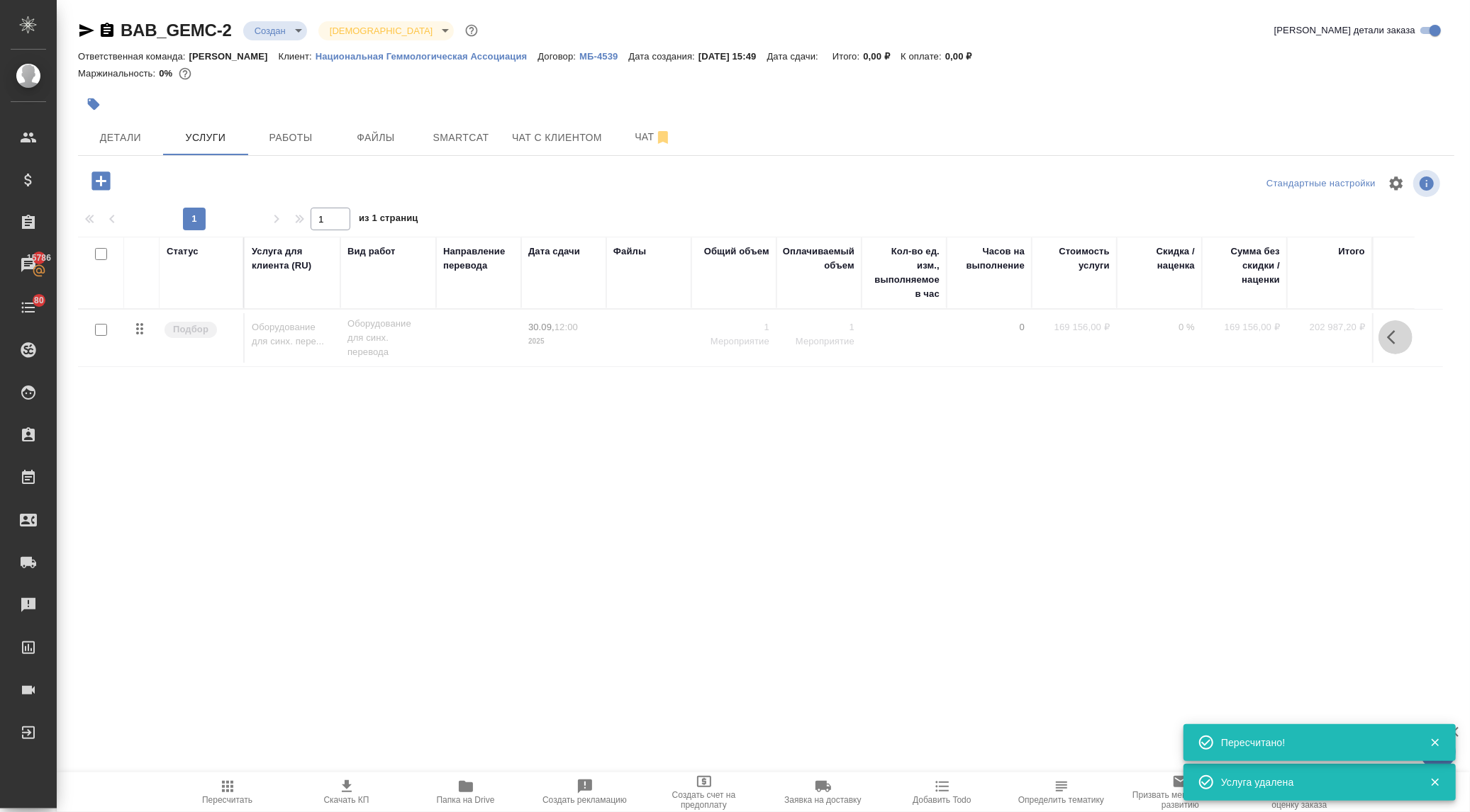
click at [1393, 338] on icon "button" at bounding box center [1395, 337] width 17 height 17
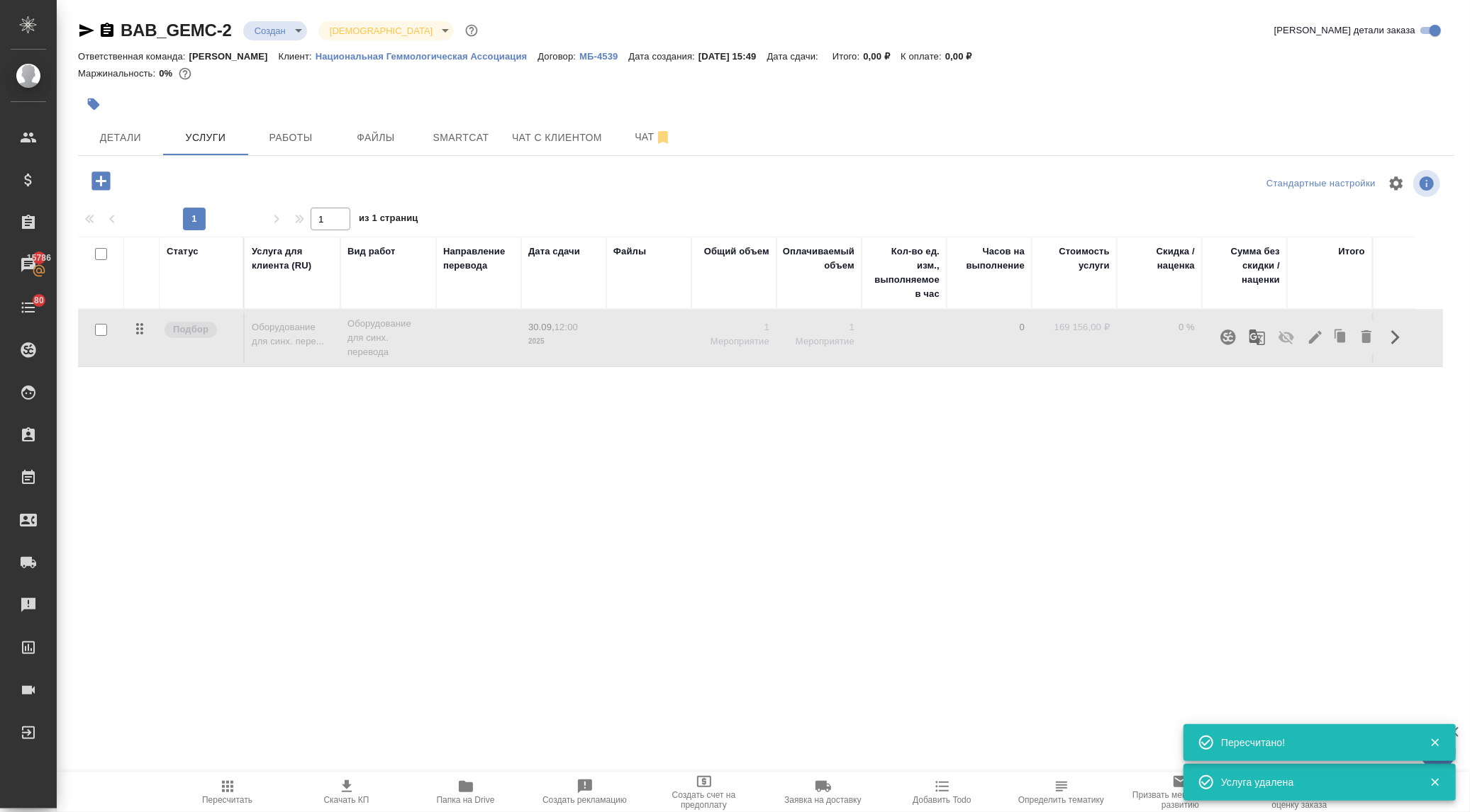
click at [1284, 340] on icon "button" at bounding box center [1286, 337] width 17 height 17
click at [1312, 336] on icon "button" at bounding box center [1315, 337] width 17 height 17
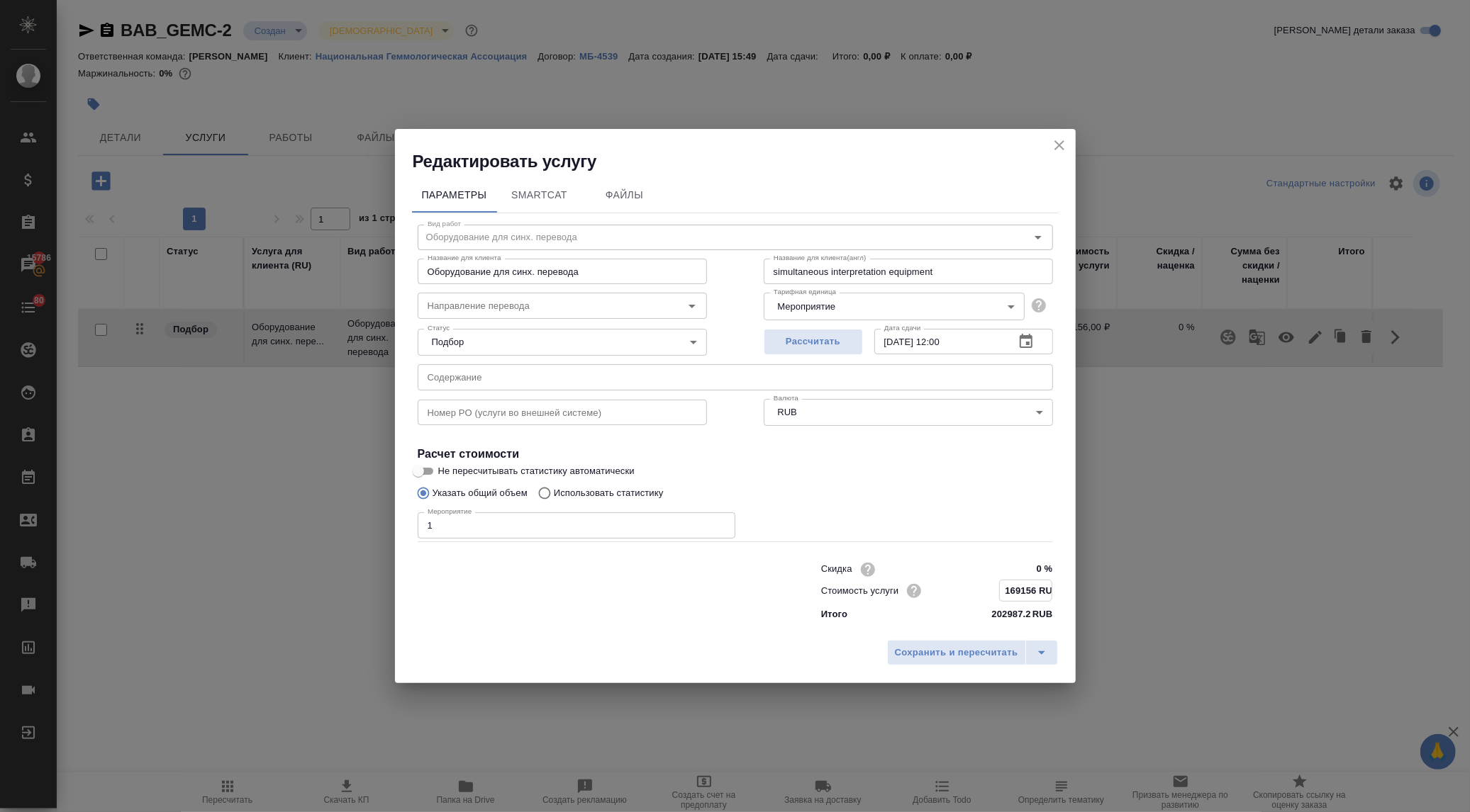
drag, startPoint x: 1036, startPoint y: 586, endPoint x: 995, endPoint y: 586, distance: 41.0
click at [995, 586] on div "Стоимость услуги 169156 RUB" at bounding box center [937, 591] width 232 height 22
type input "231180.6 RUB"
click at [970, 656] on span "Сохранить и пересчитать" at bounding box center [956, 653] width 123 height 16
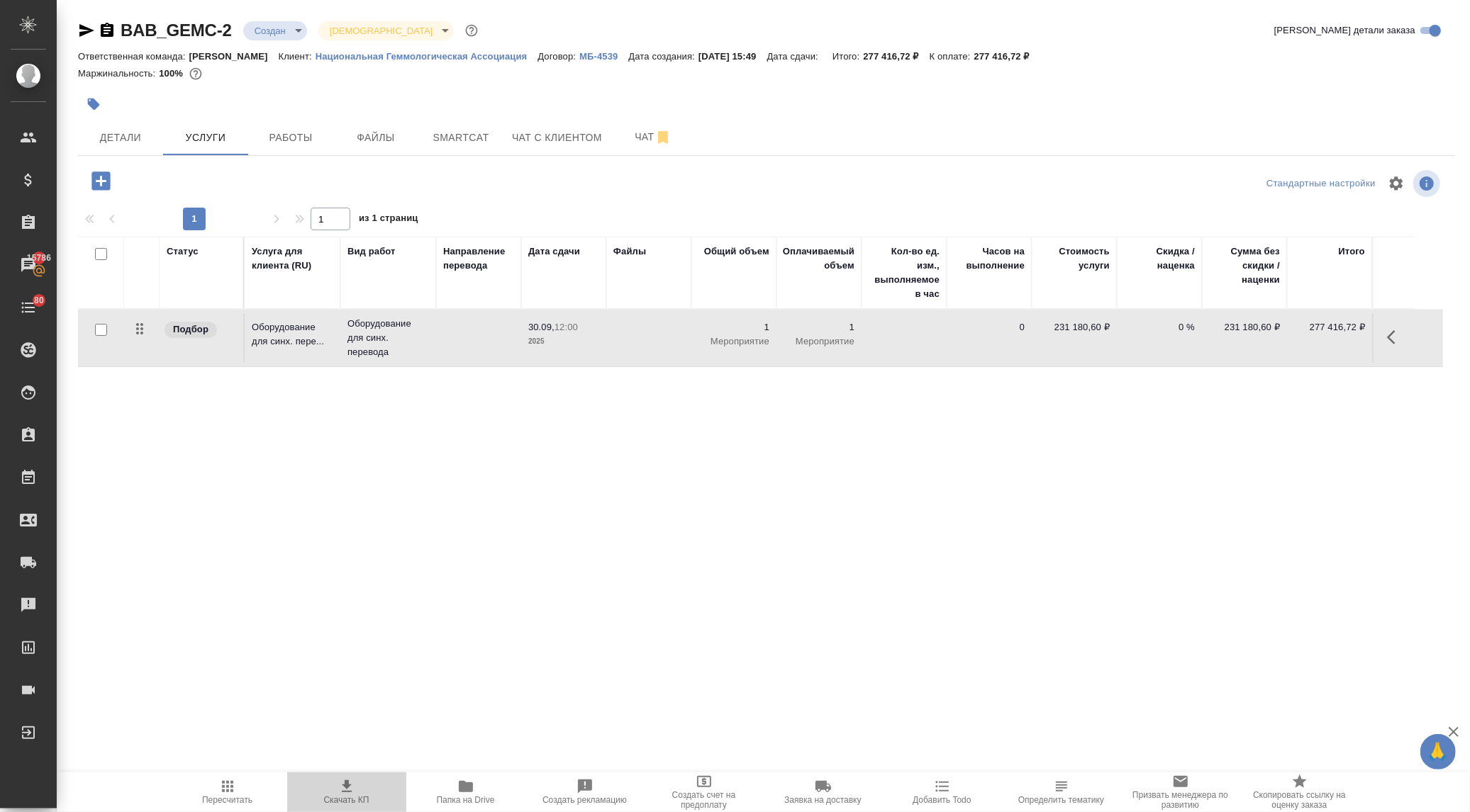
click at [340, 787] on icon "button" at bounding box center [346, 786] width 17 height 17
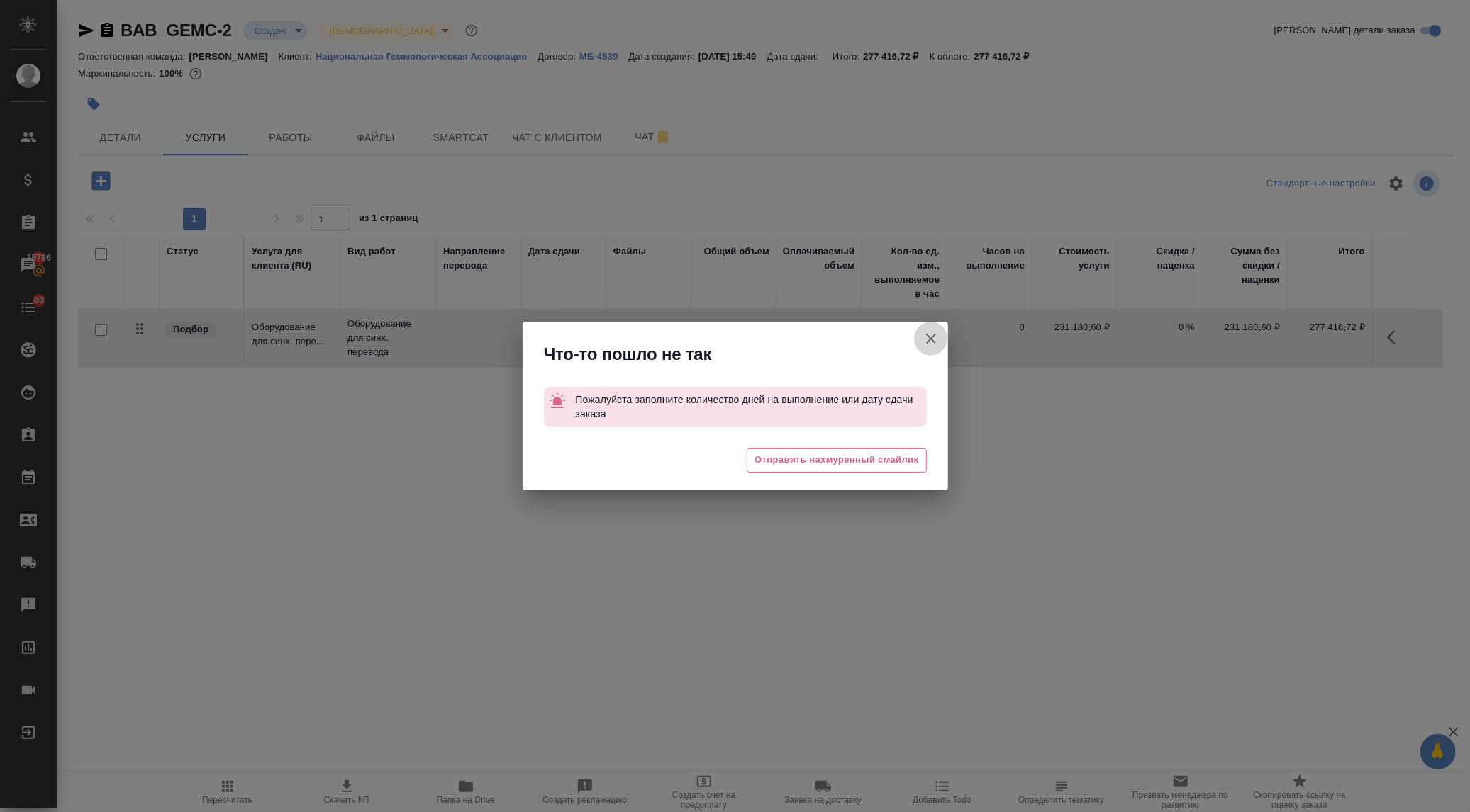
click at [932, 333] on icon "button" at bounding box center [931, 339] width 17 height 17
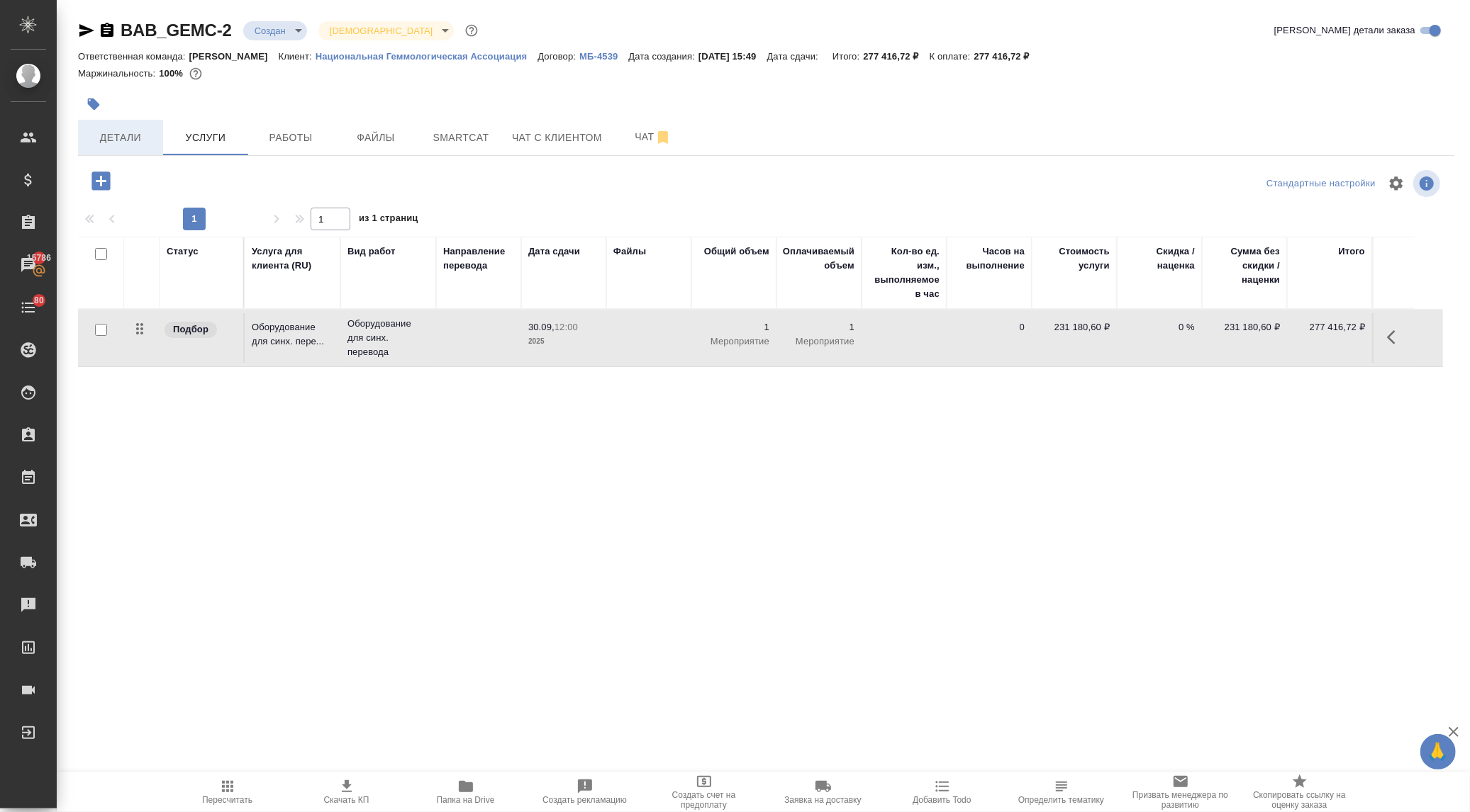
click at [106, 133] on span "Детали" at bounding box center [120, 138] width 68 height 18
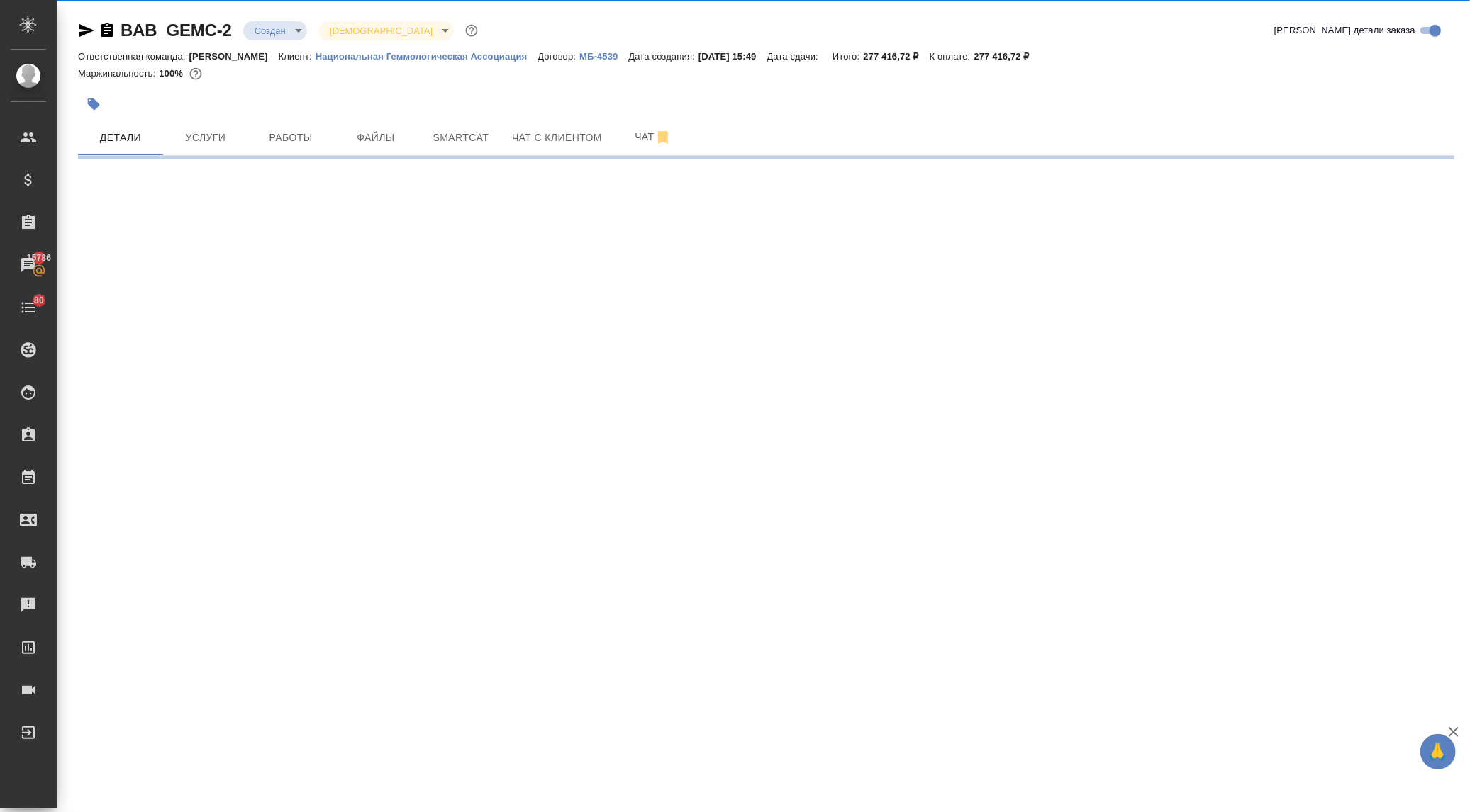
select select "RU"
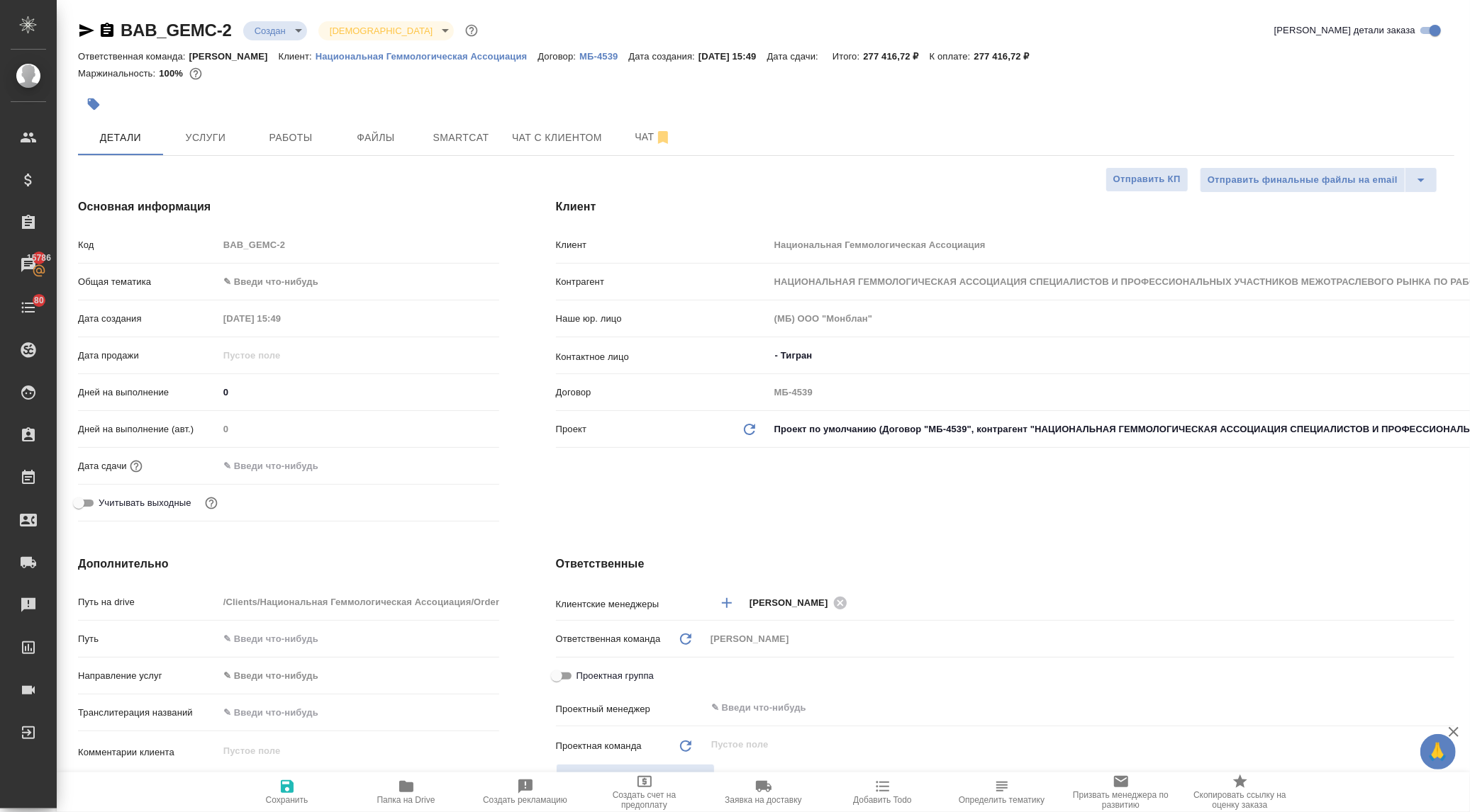
type textarea "x"
click at [296, 461] on input "text" at bounding box center [280, 466] width 124 height 21
click at [456, 458] on icon "button" at bounding box center [459, 465] width 13 height 14
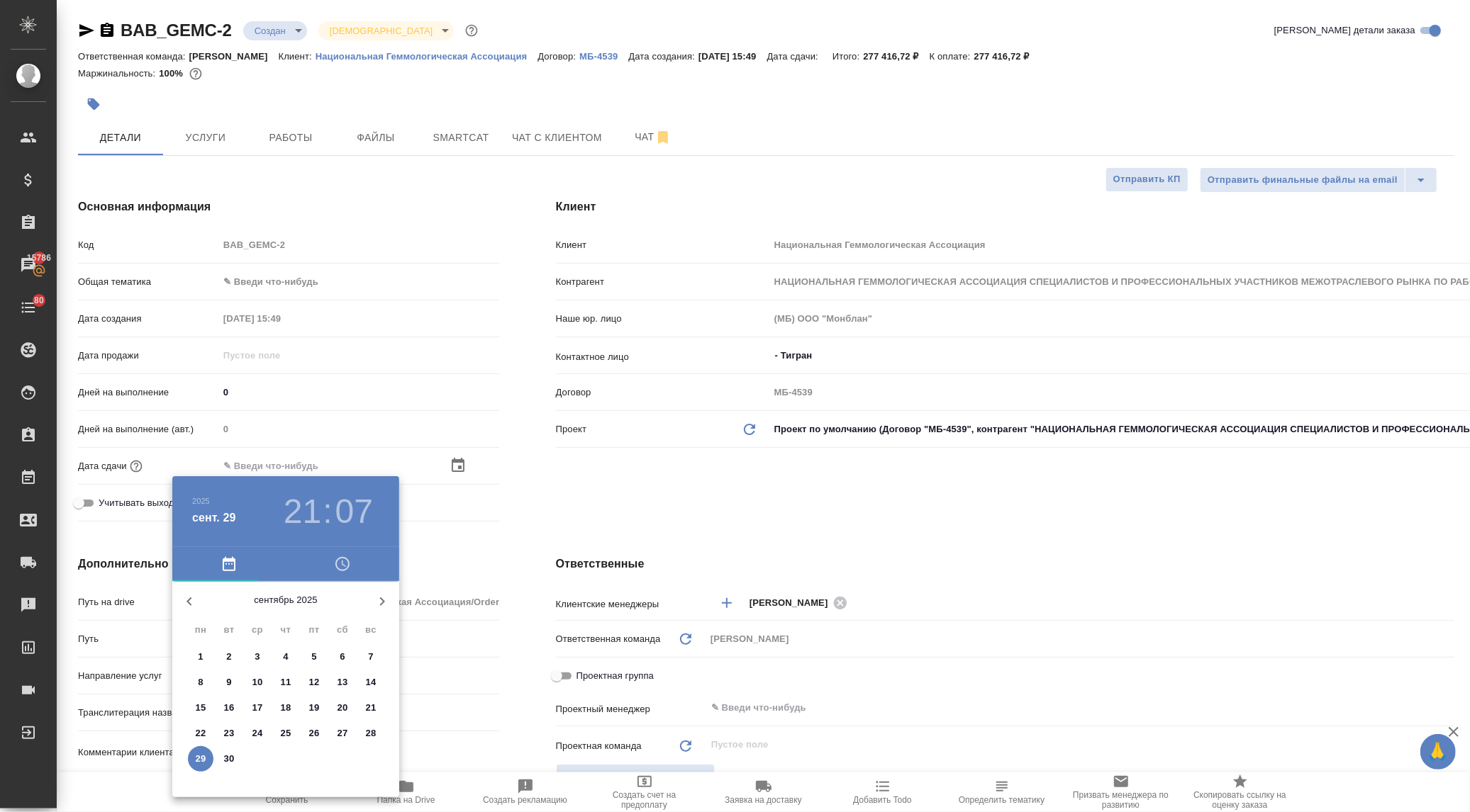
click at [236, 757] on span "30" at bounding box center [229, 759] width 26 height 14
type input "30.09.2025 21:07"
type textarea "x"
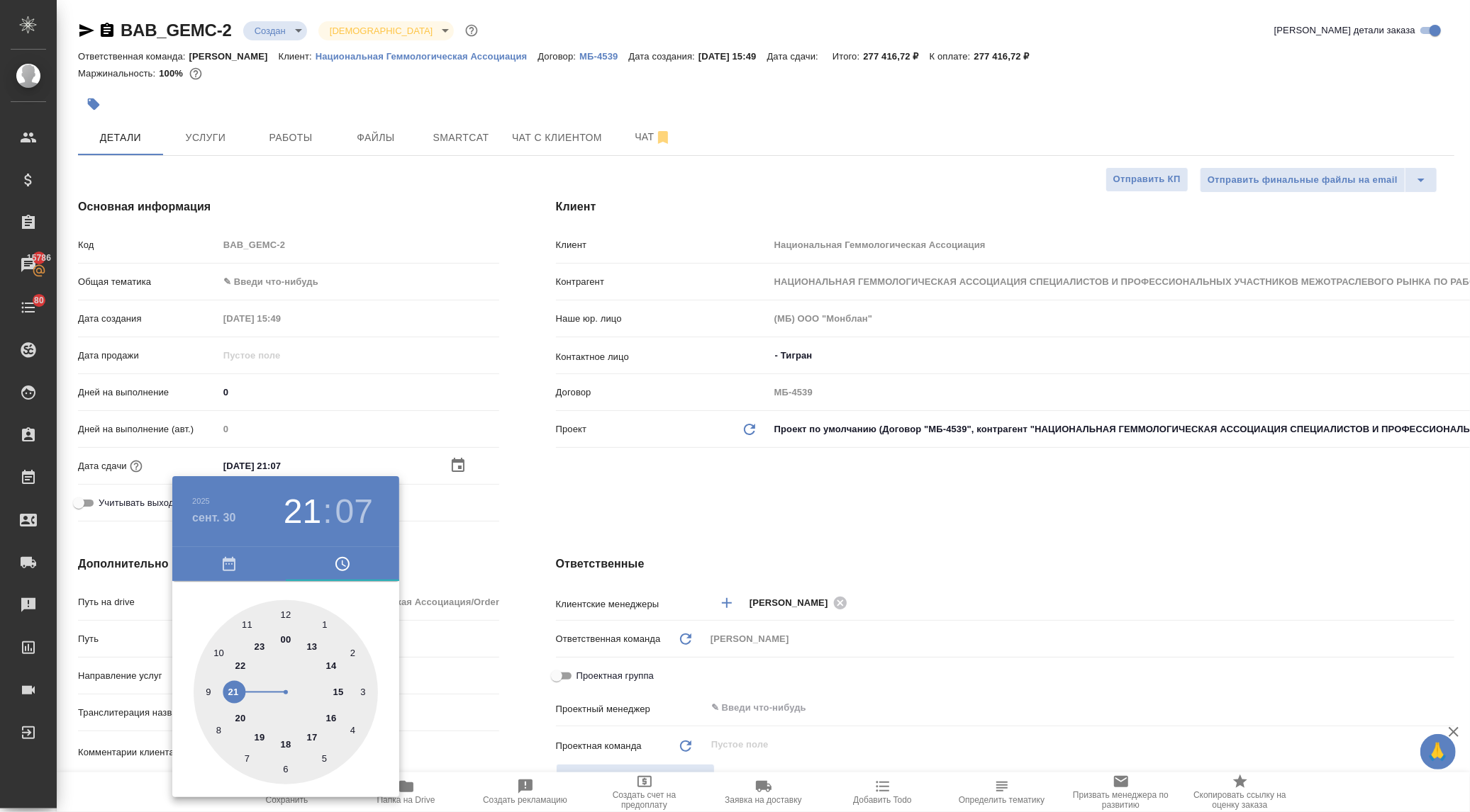
drag, startPoint x: 451, startPoint y: 699, endPoint x: 419, endPoint y: 727, distance: 42.5
click at [451, 703] on div at bounding box center [735, 406] width 1470 height 812
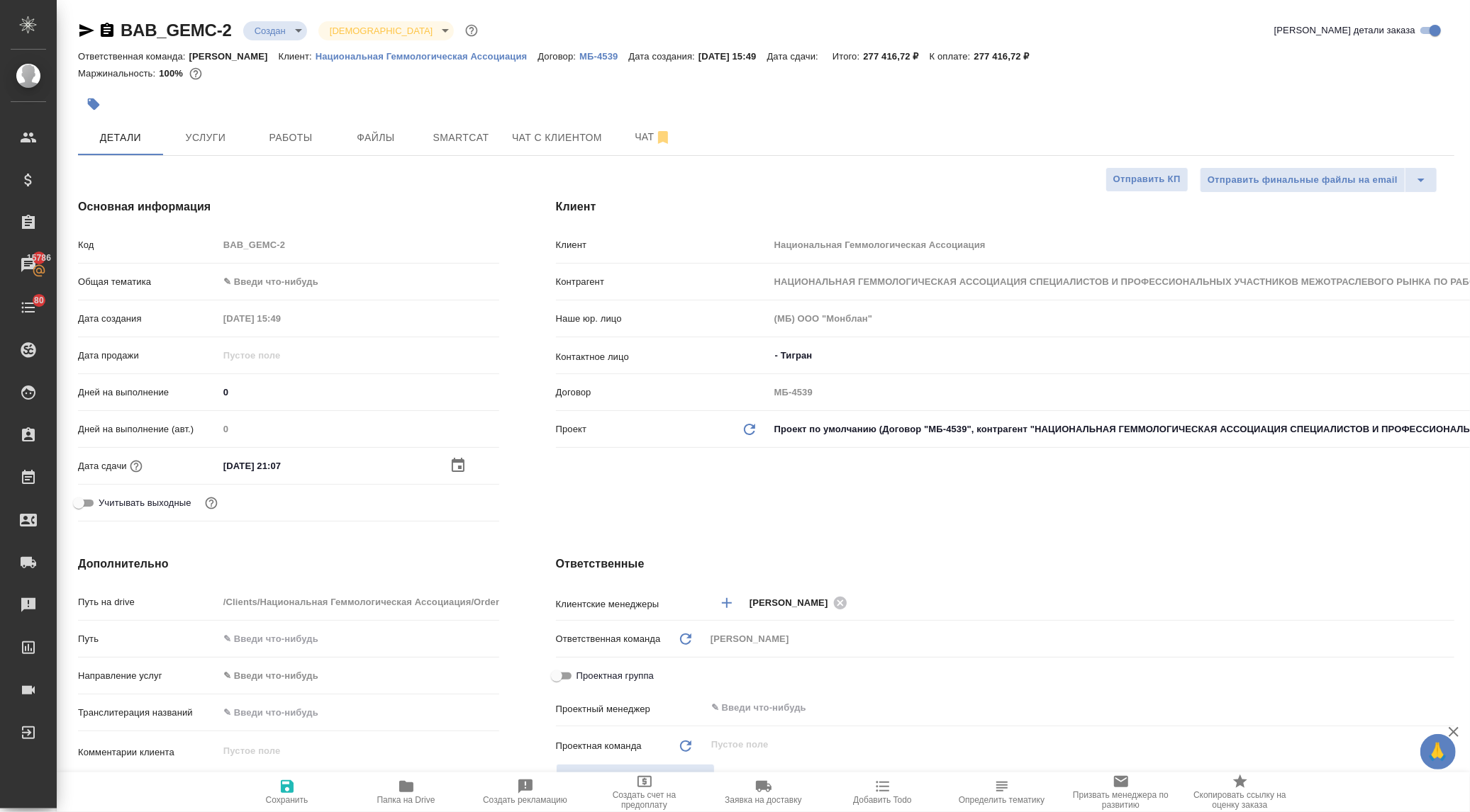
click at [284, 790] on icon "button" at bounding box center [288, 786] width 13 height 13
type textarea "x"
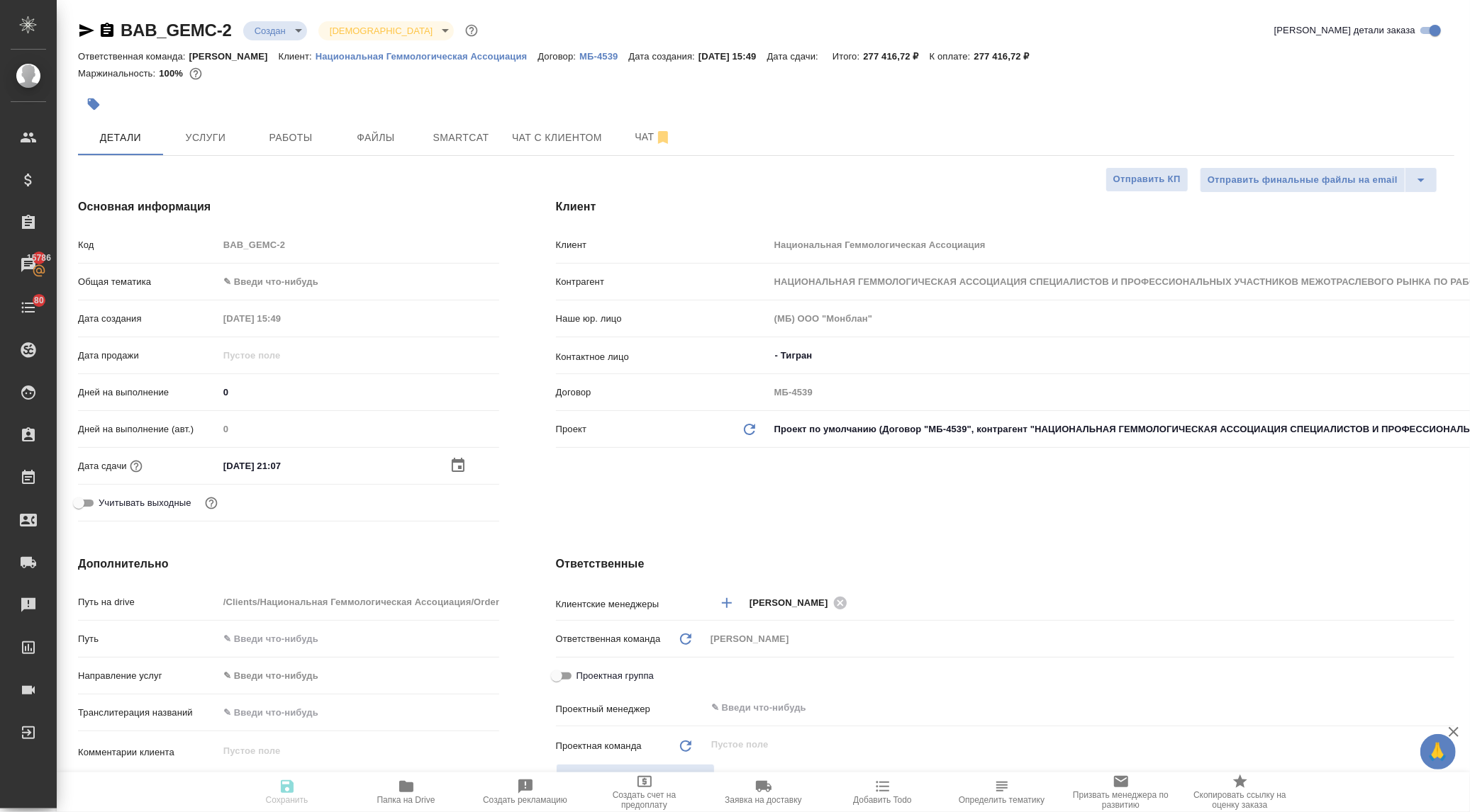
type textarea "x"
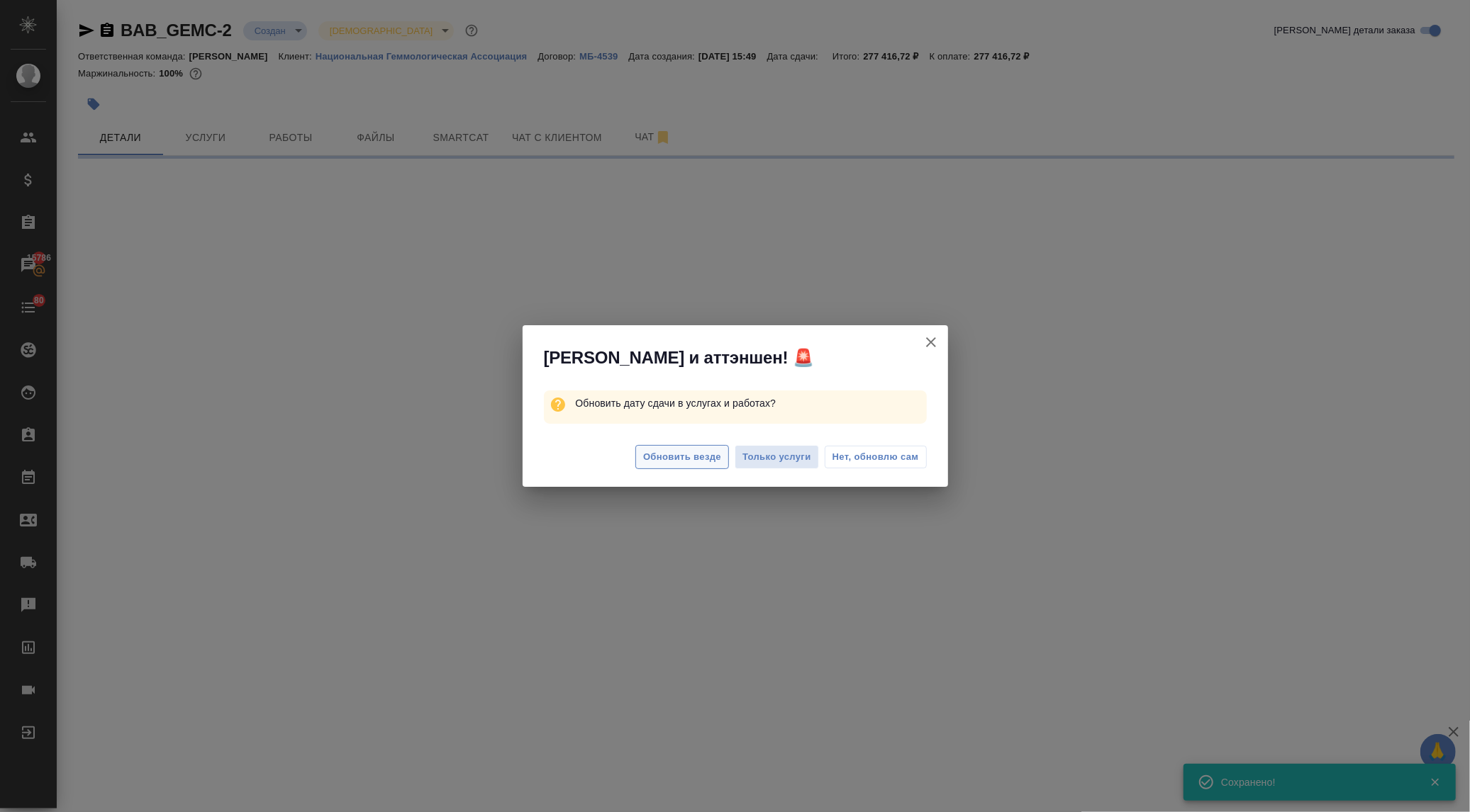
select select "RU"
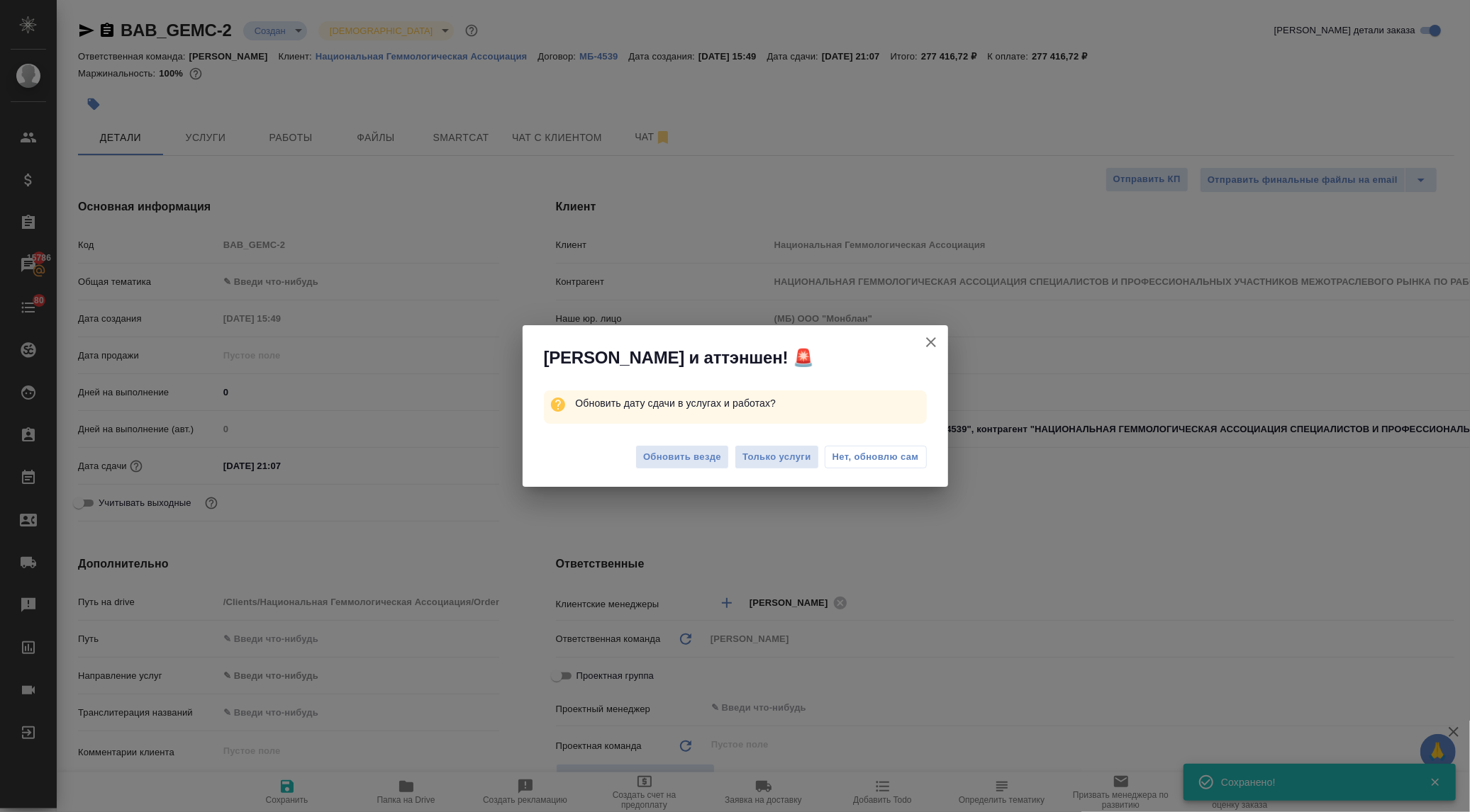
type textarea "x"
click at [873, 458] on span "Нет, обновлю сам" at bounding box center [876, 457] width 86 height 14
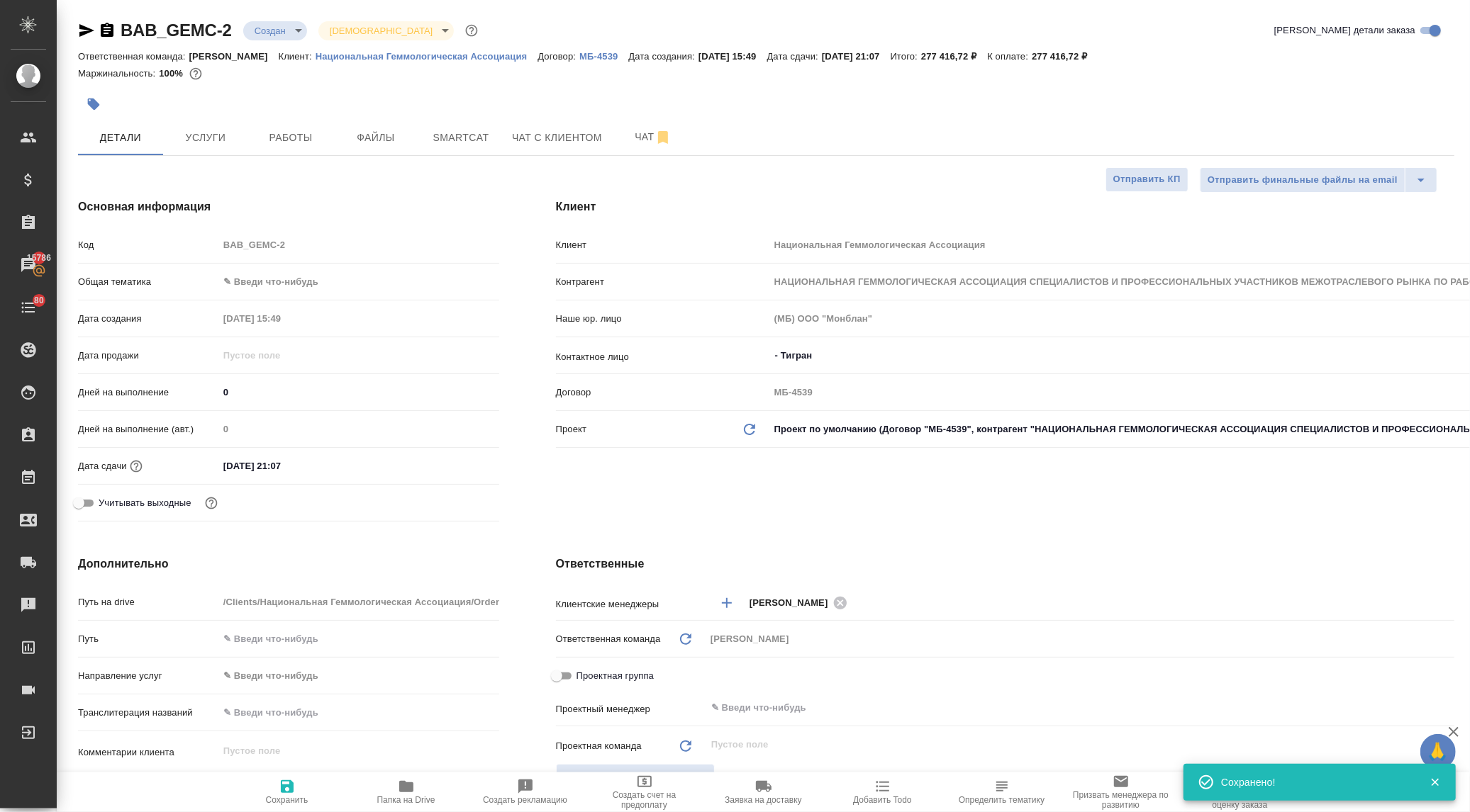
type textarea "x"
click at [196, 137] on span "Услуги" at bounding box center [205, 138] width 68 height 18
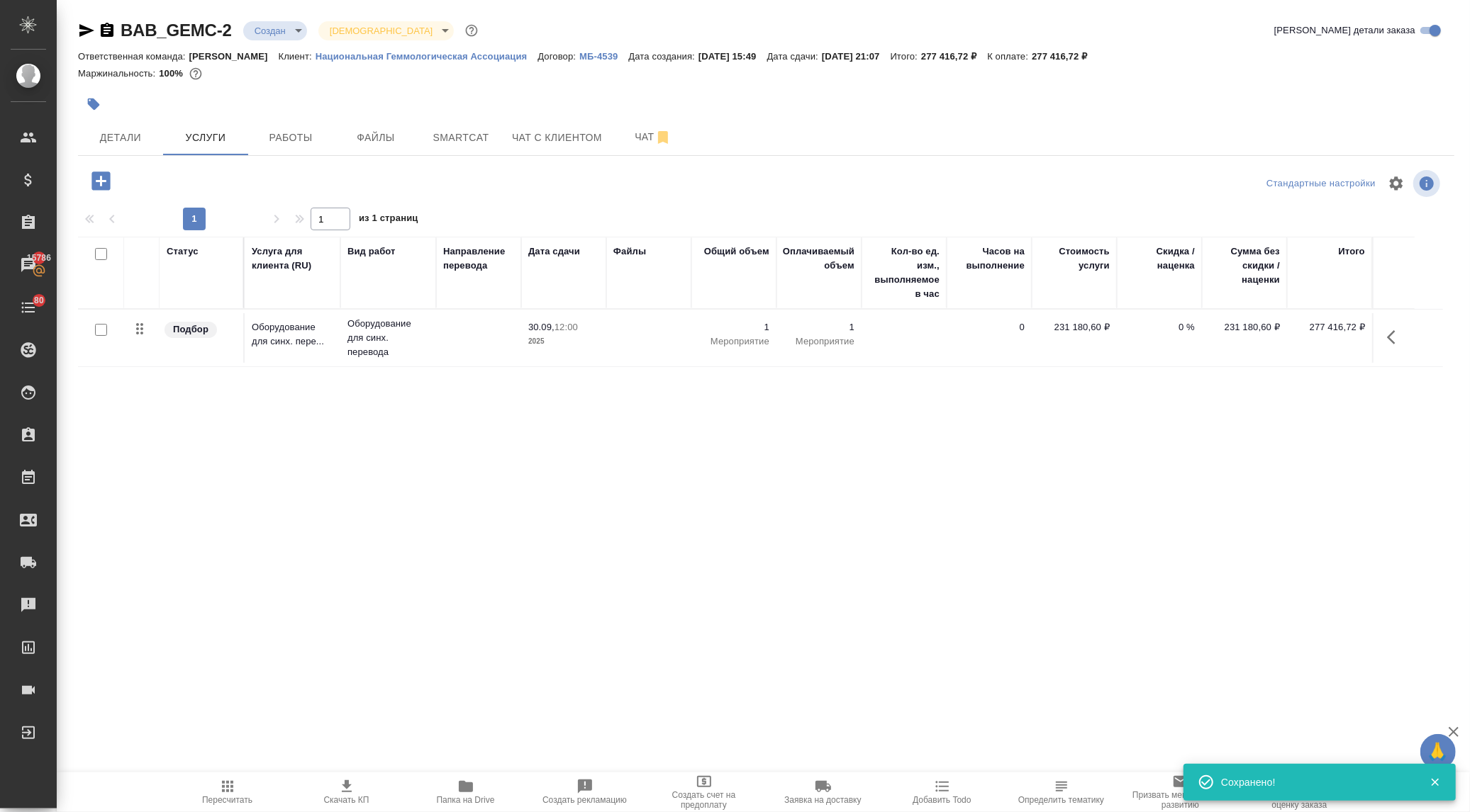
click at [348, 787] on icon "button" at bounding box center [347, 786] width 10 height 12
click at [309, 342] on p "Оборудование для синх. пере..." at bounding box center [292, 335] width 81 height 29
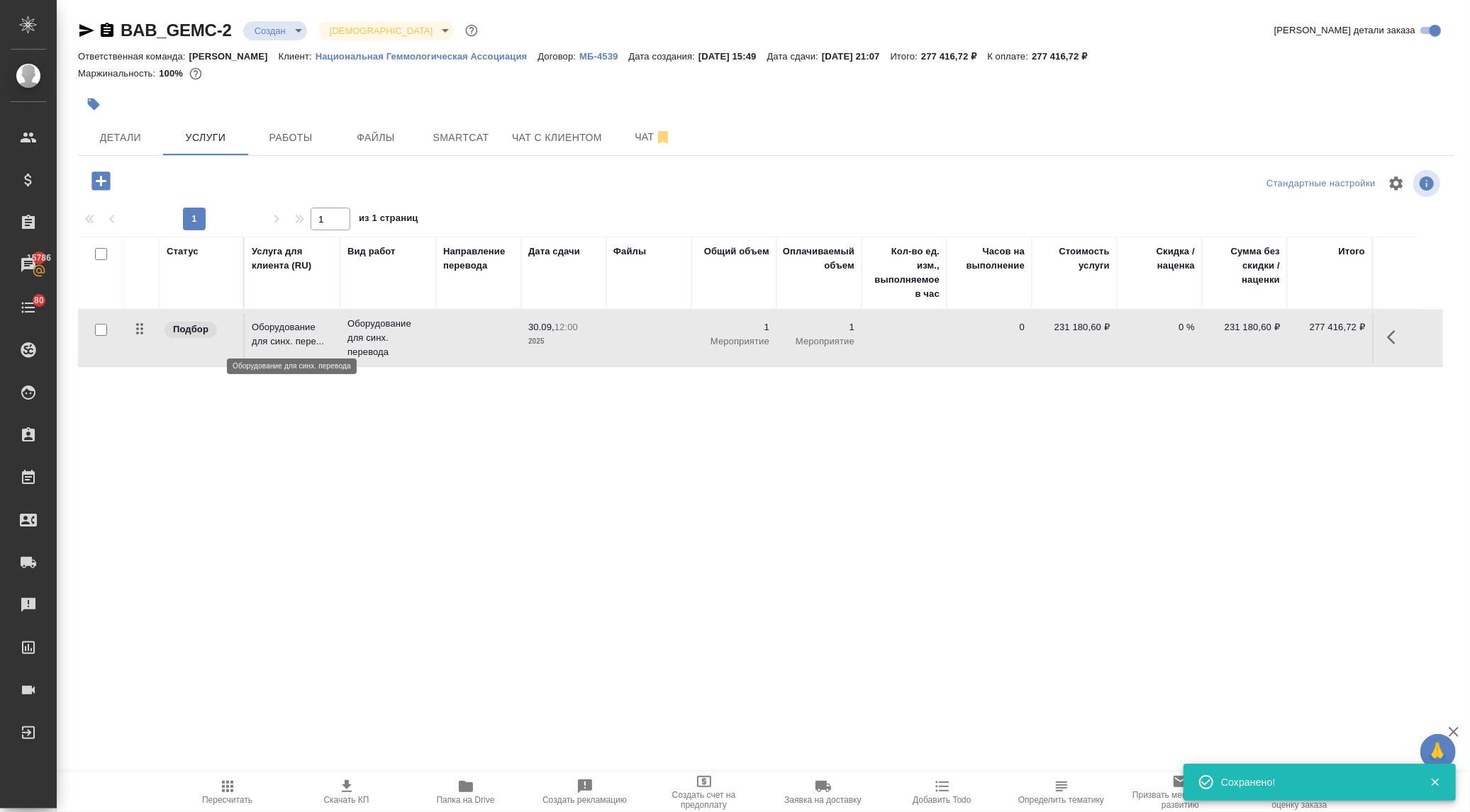
click at [310, 344] on p "Оборудование для синх. пере..." at bounding box center [292, 335] width 81 height 29
click at [355, 357] on p "Оборудование для синх. перевода" at bounding box center [388, 338] width 81 height 42
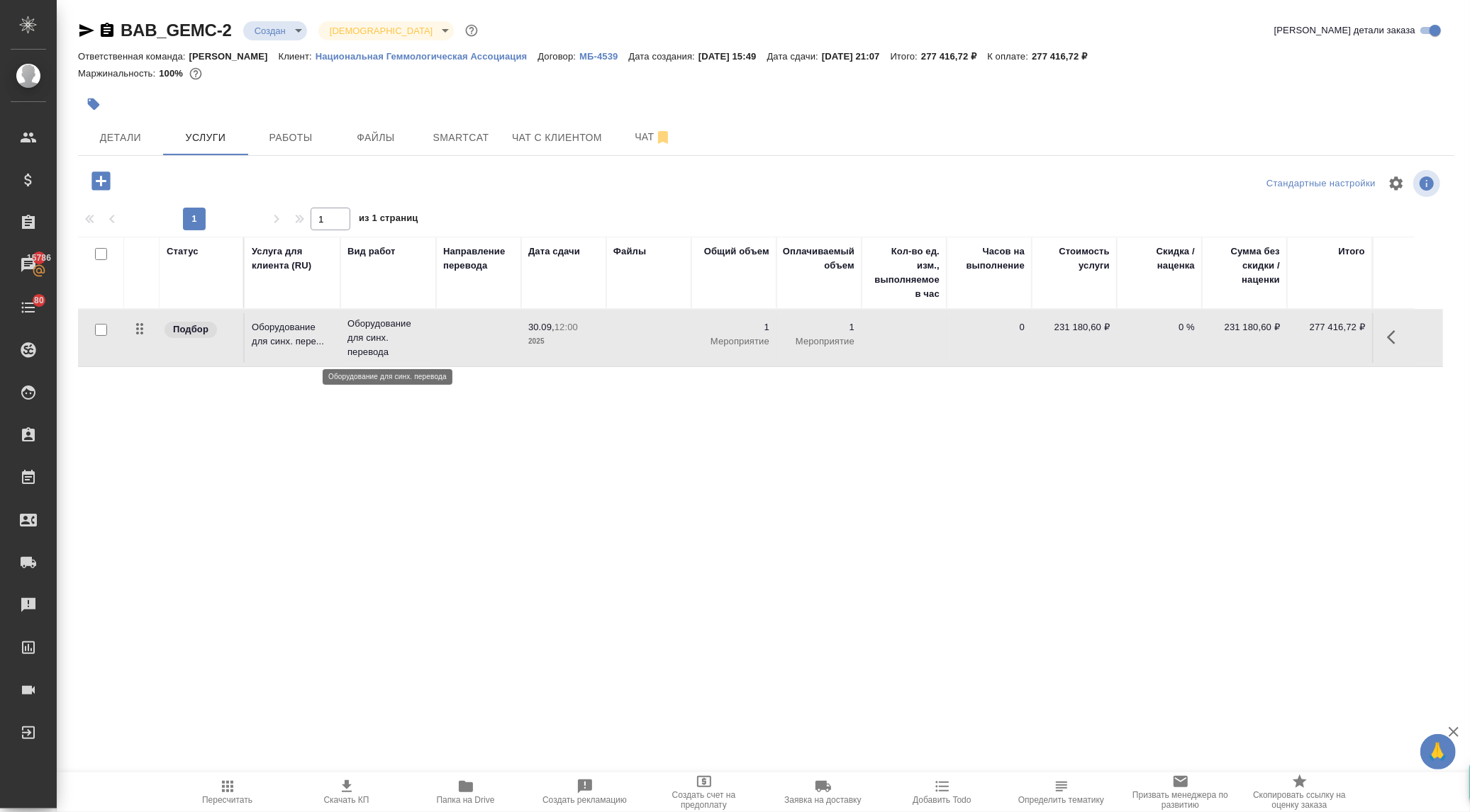
click at [367, 344] on p "Оборудование для синх. перевода" at bounding box center [388, 338] width 81 height 42
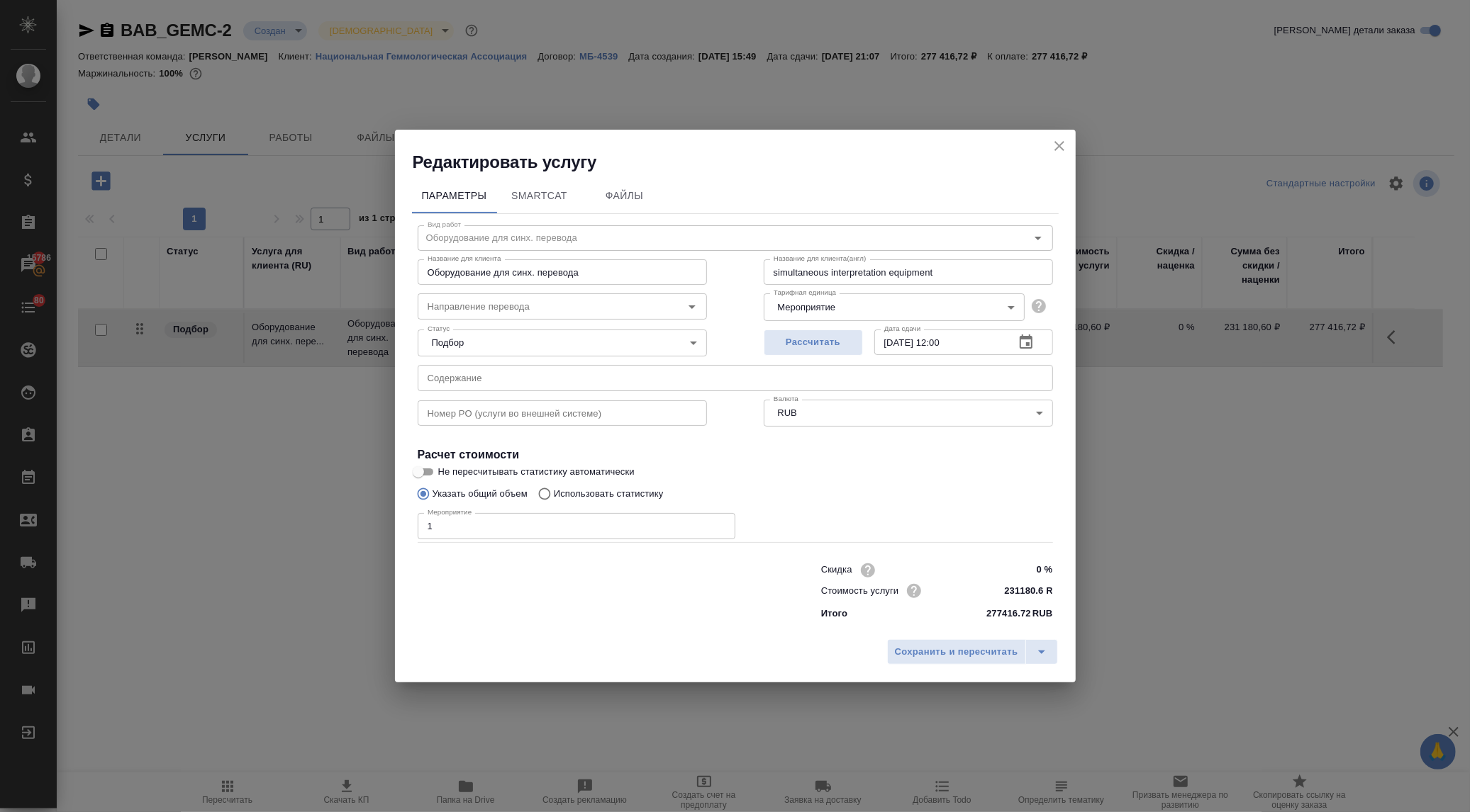
click at [1054, 137] on icon "close" at bounding box center [1059, 145] width 17 height 17
